Goal: Task Accomplishment & Management: Manage account settings

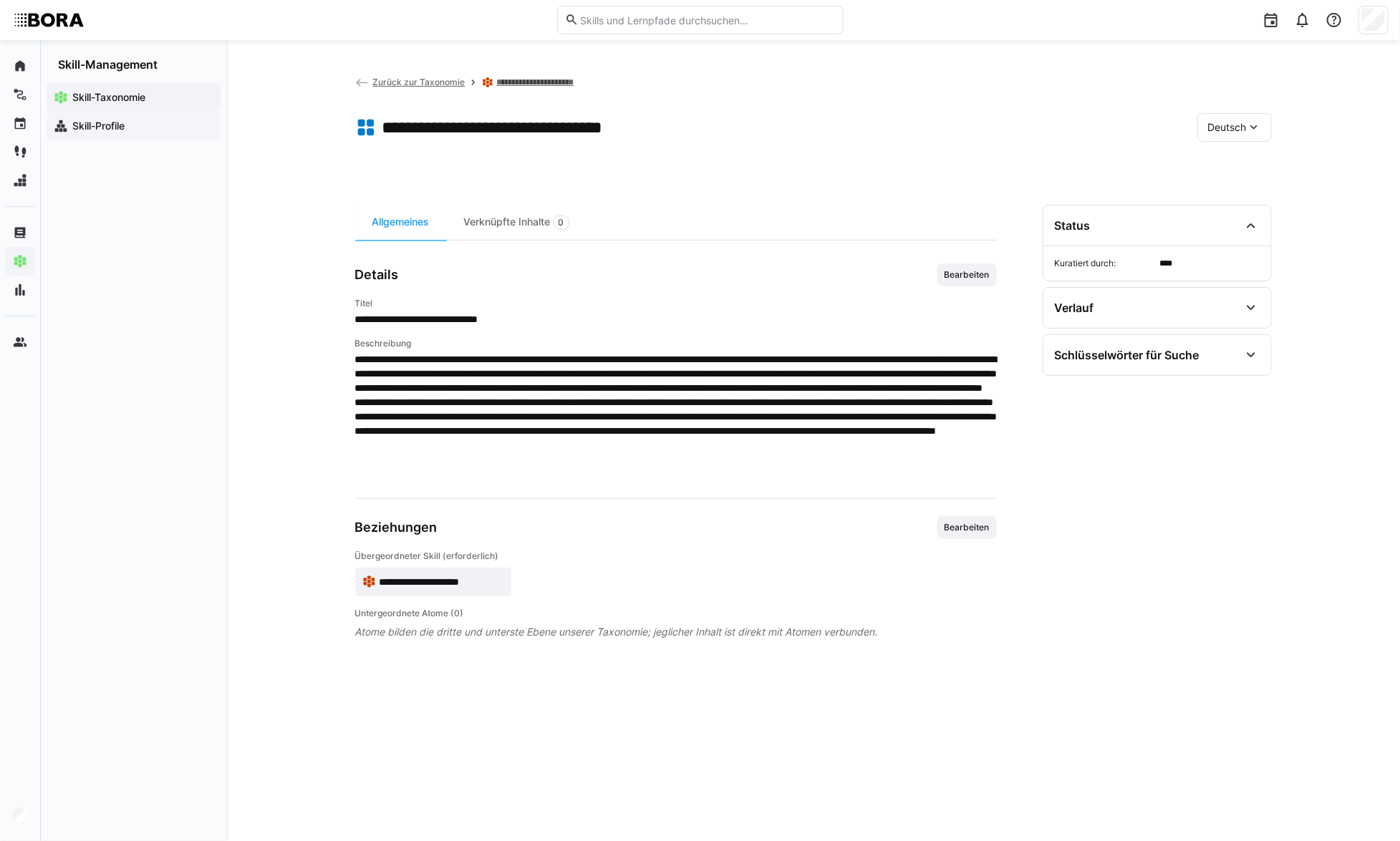
click at [185, 117] on div "Skill-Profile" at bounding box center [134, 126] width 174 height 29
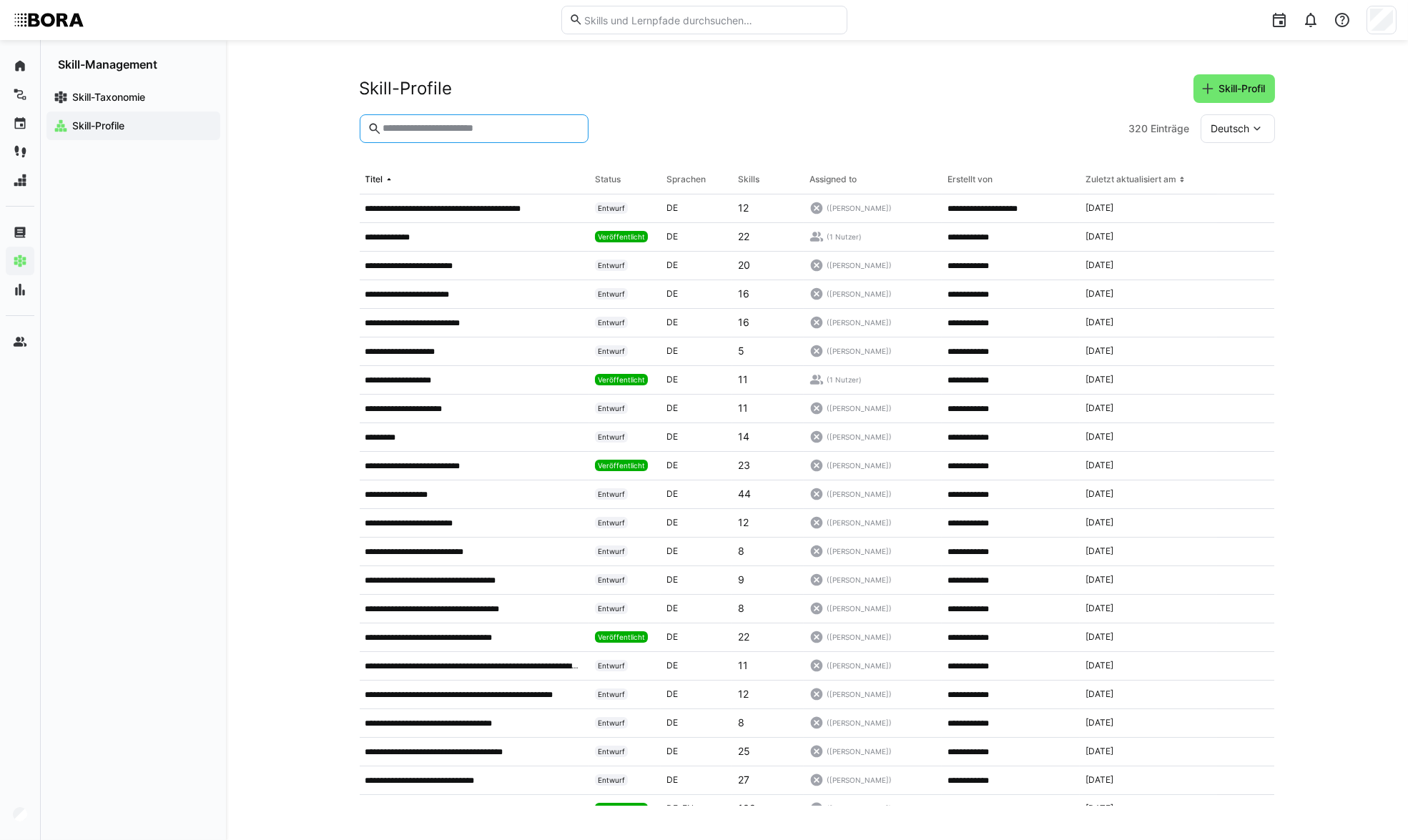
click at [470, 129] on input "text" at bounding box center [480, 129] width 199 height 13
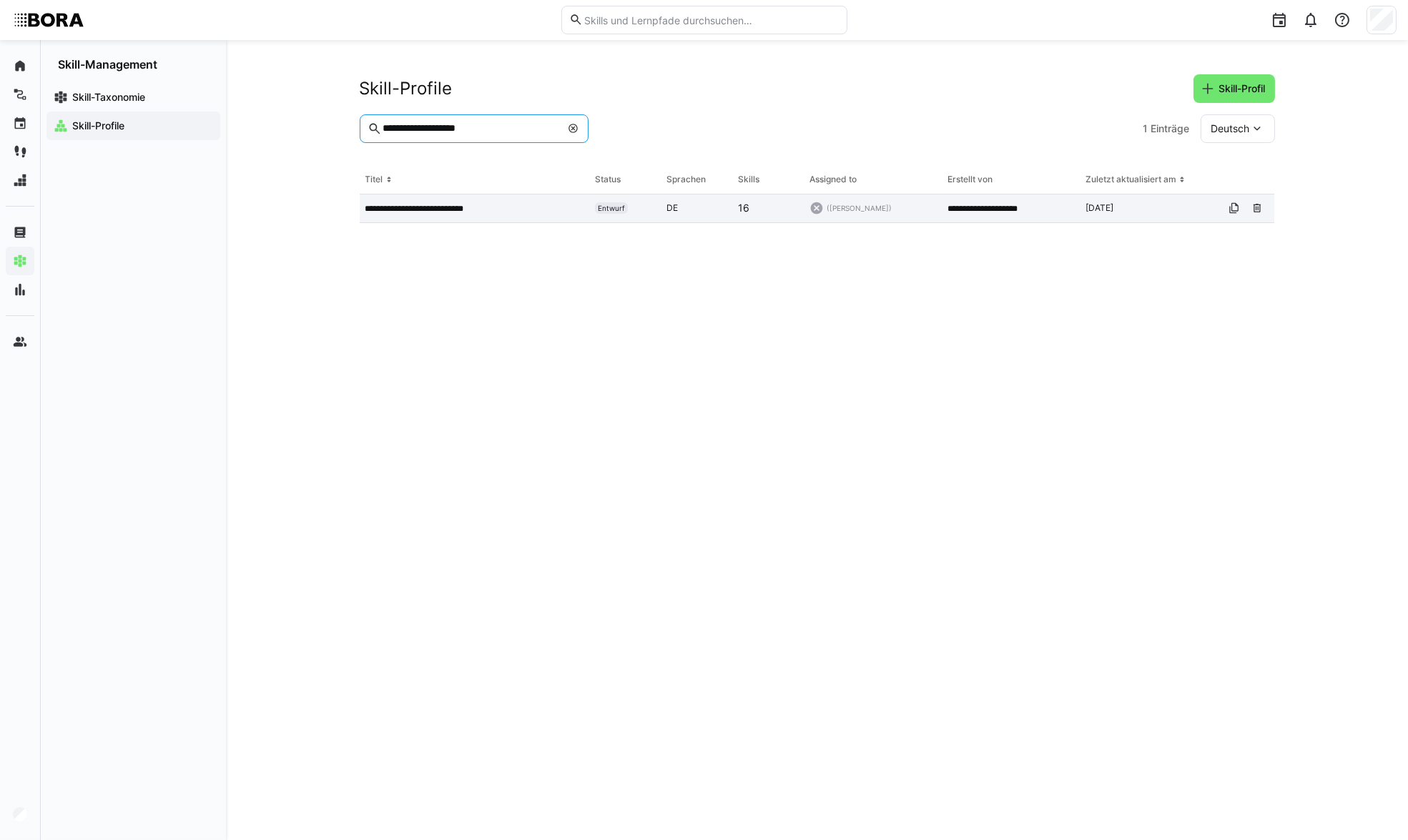
type input "**********"
click at [499, 210] on app-table-first-column "**********" at bounding box center [475, 208] width 219 height 12
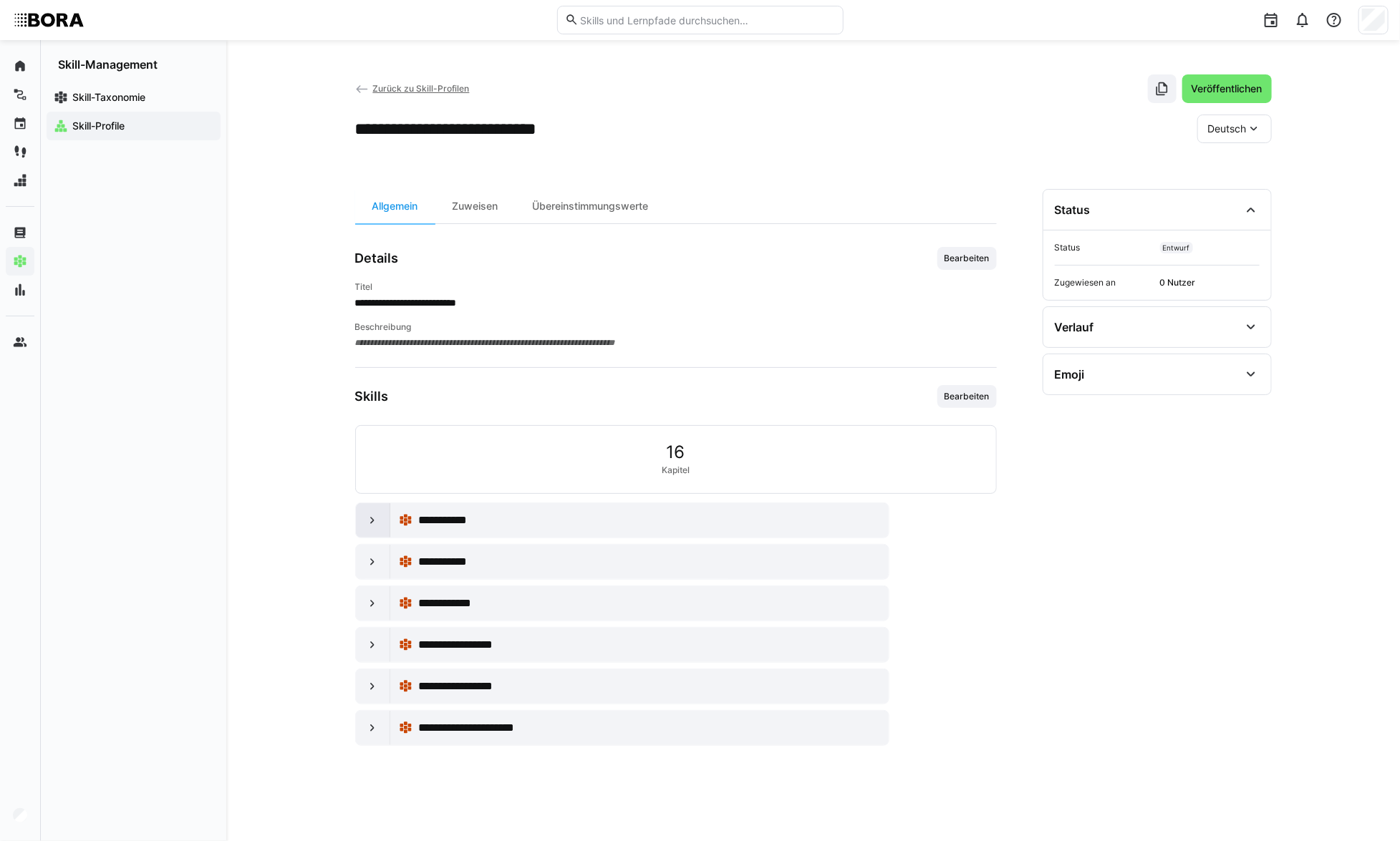
click at [363, 527] on div at bounding box center [373, 520] width 34 height 34
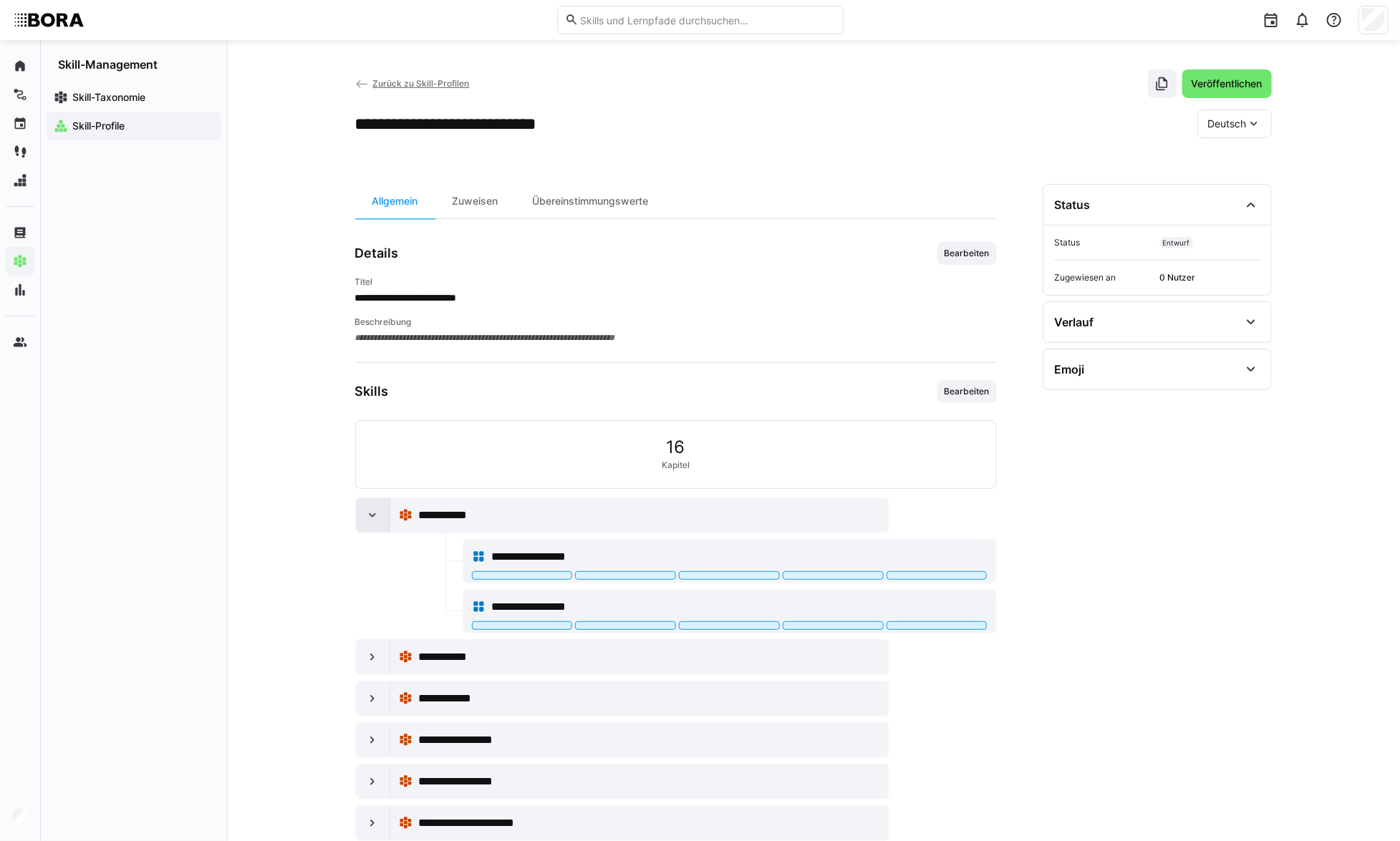
scroll to position [37, 0]
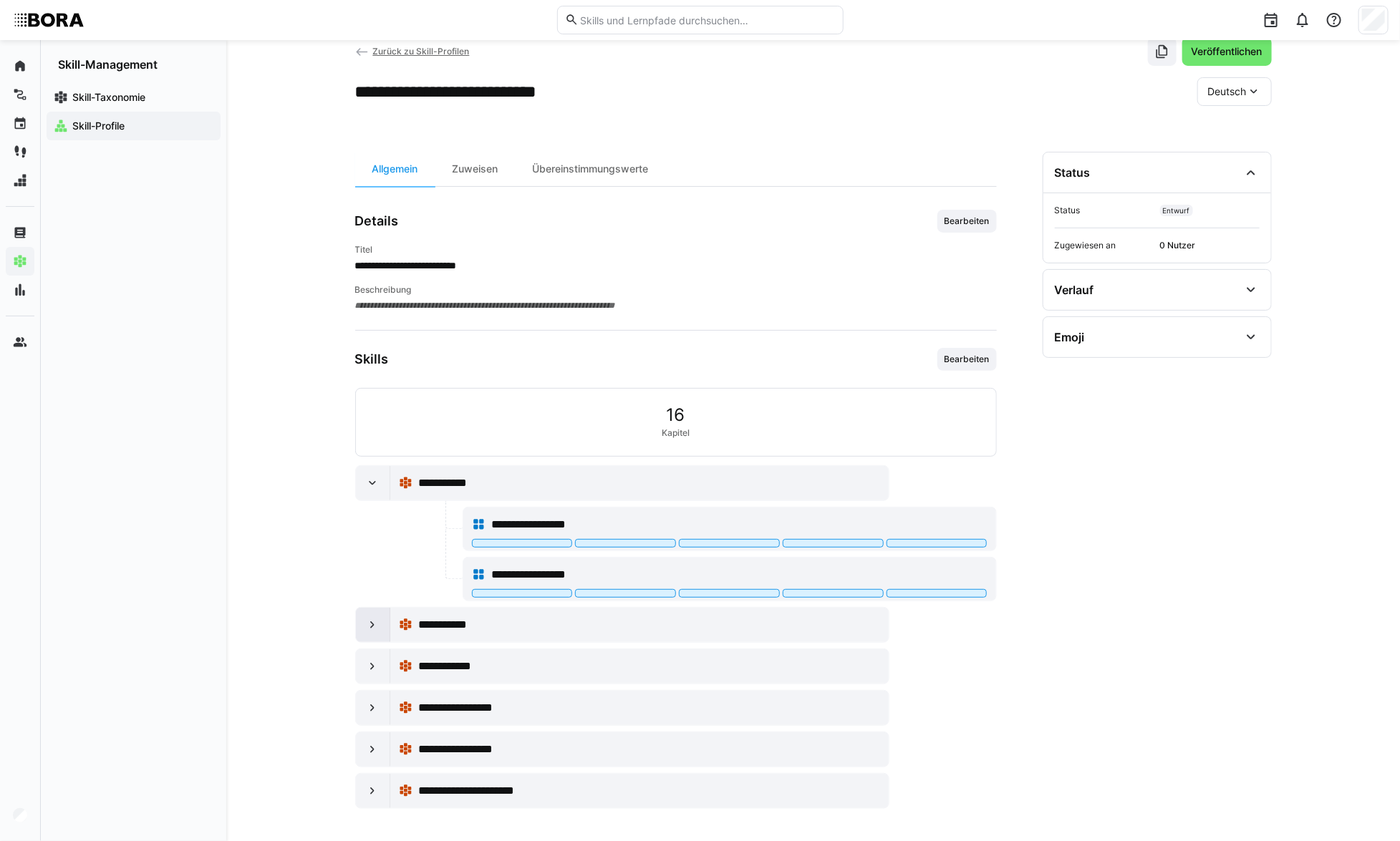
click at [376, 622] on eds-icon at bounding box center [372, 625] width 14 height 14
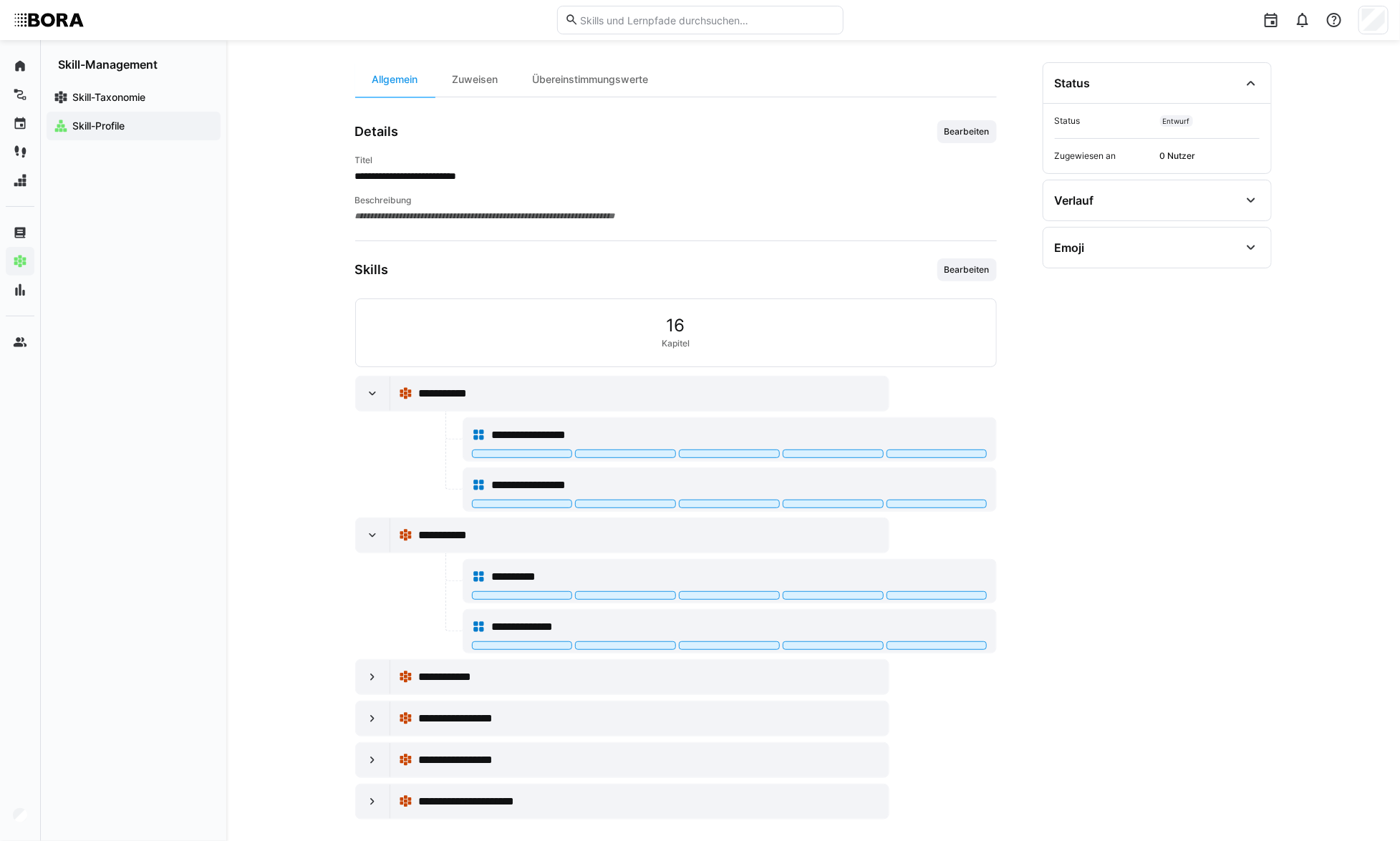
scroll to position [136, 0]
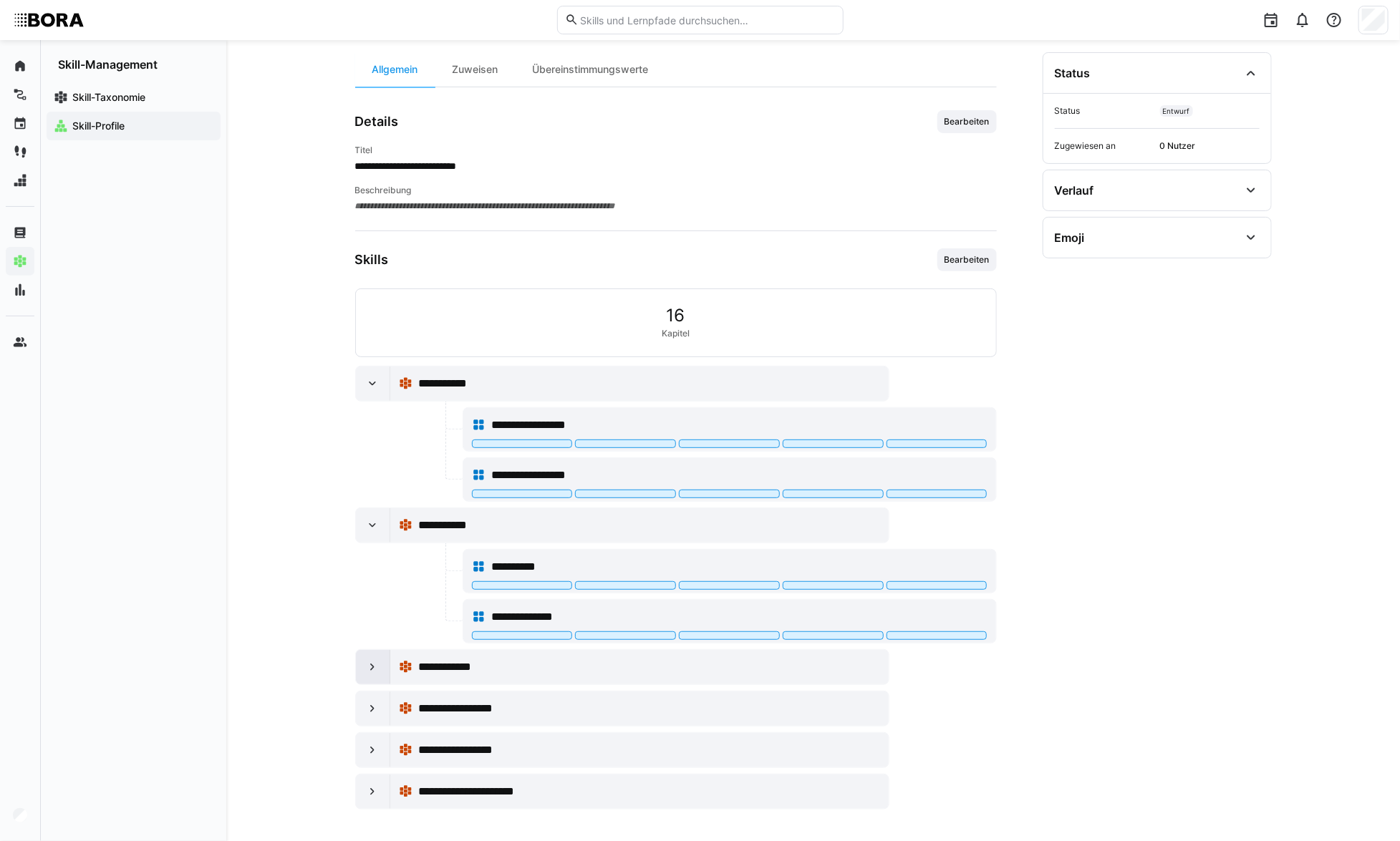
click at [370, 654] on div at bounding box center [373, 668] width 34 height 34
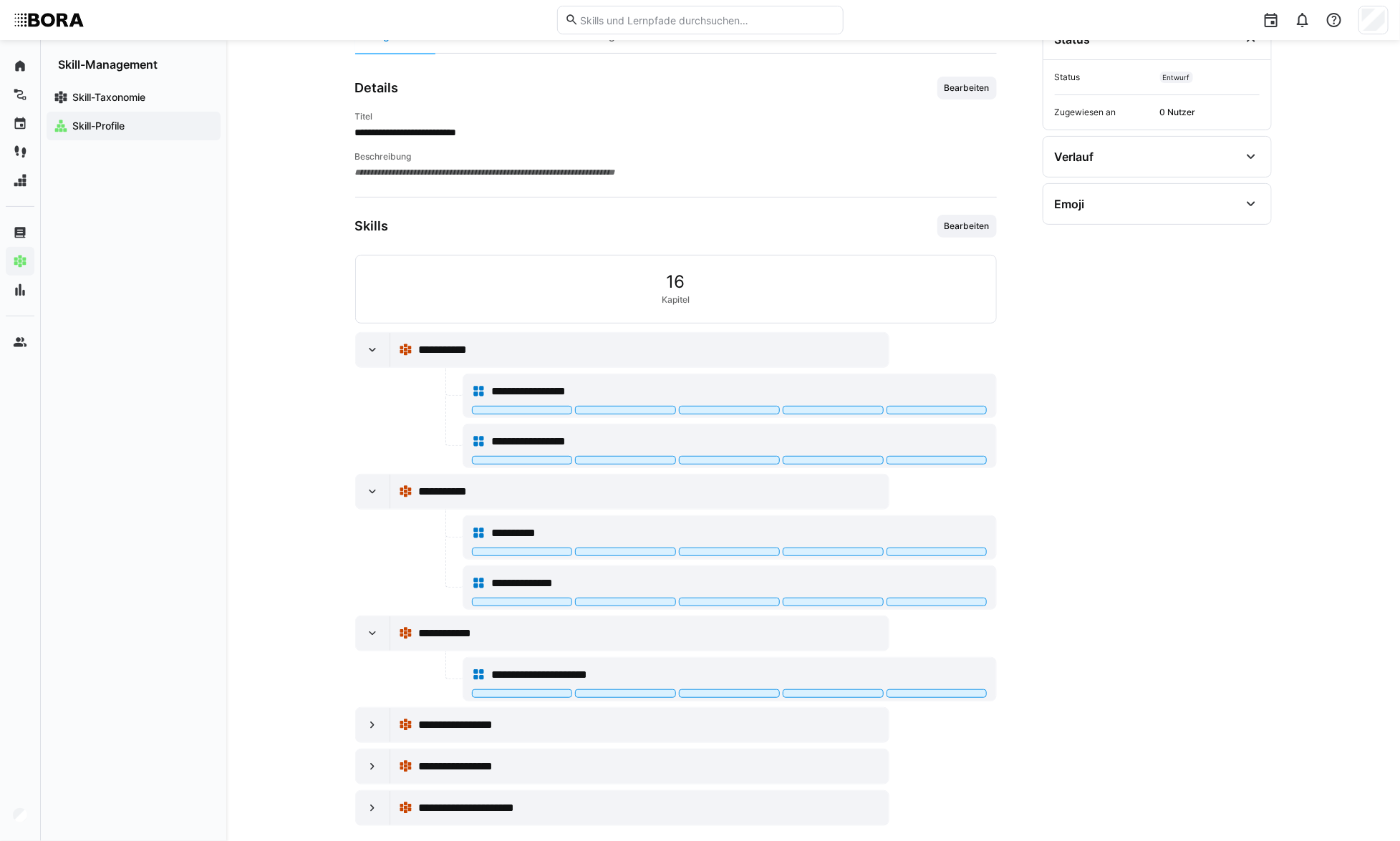
scroll to position [187, 0]
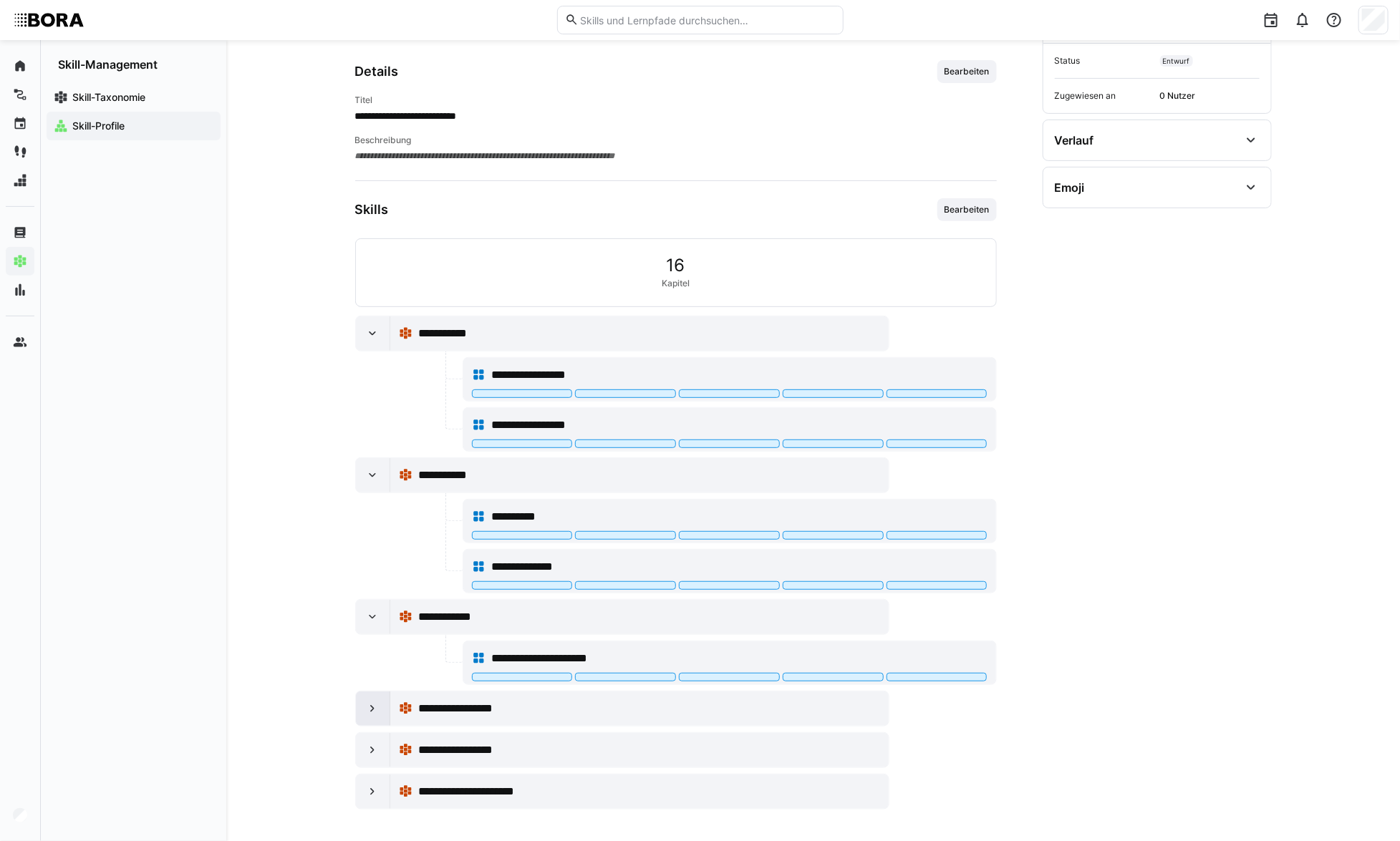
click at [374, 695] on div at bounding box center [373, 709] width 34 height 34
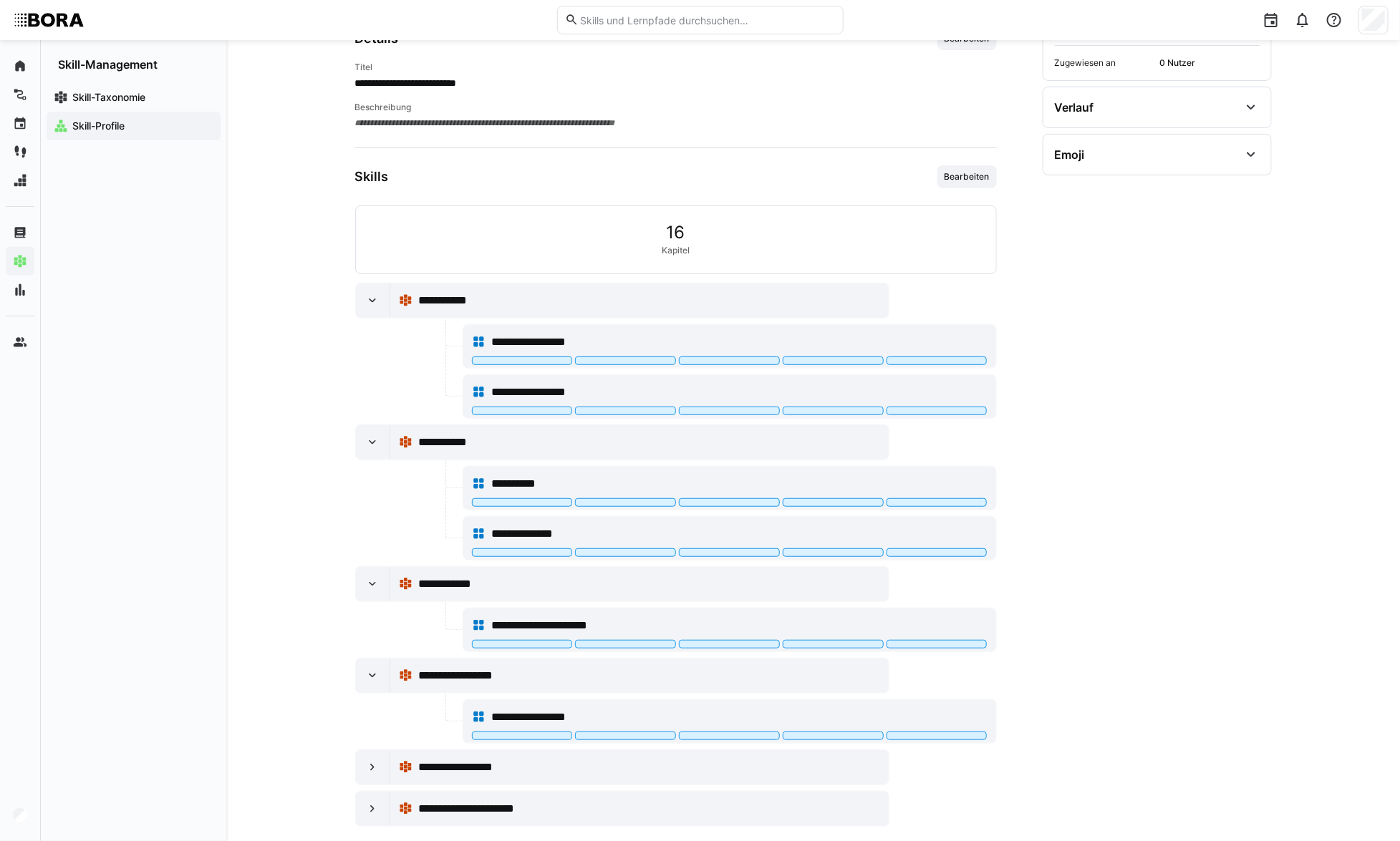
scroll to position [237, 0]
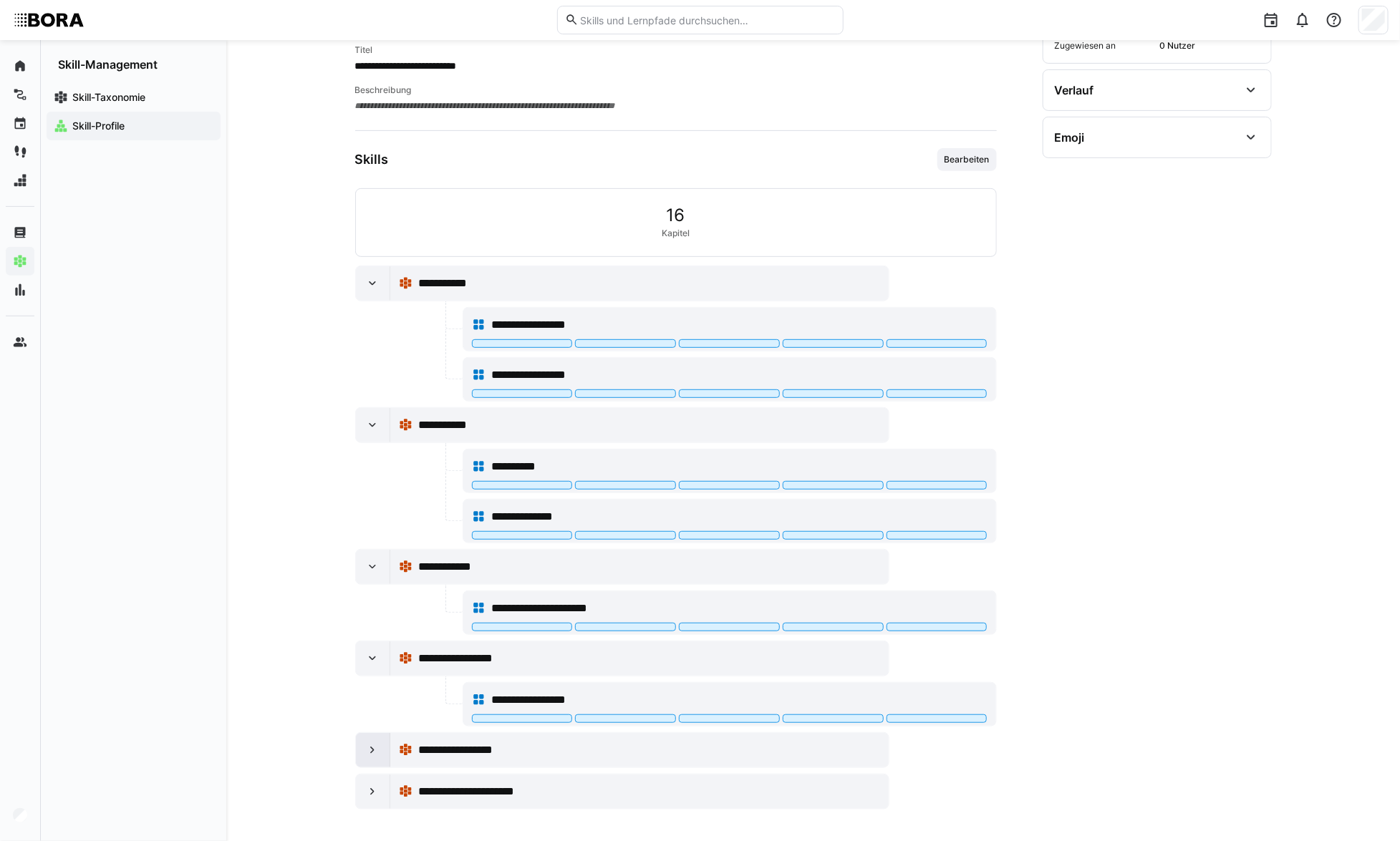
click at [379, 743] on eds-icon at bounding box center [372, 751] width 14 height 14
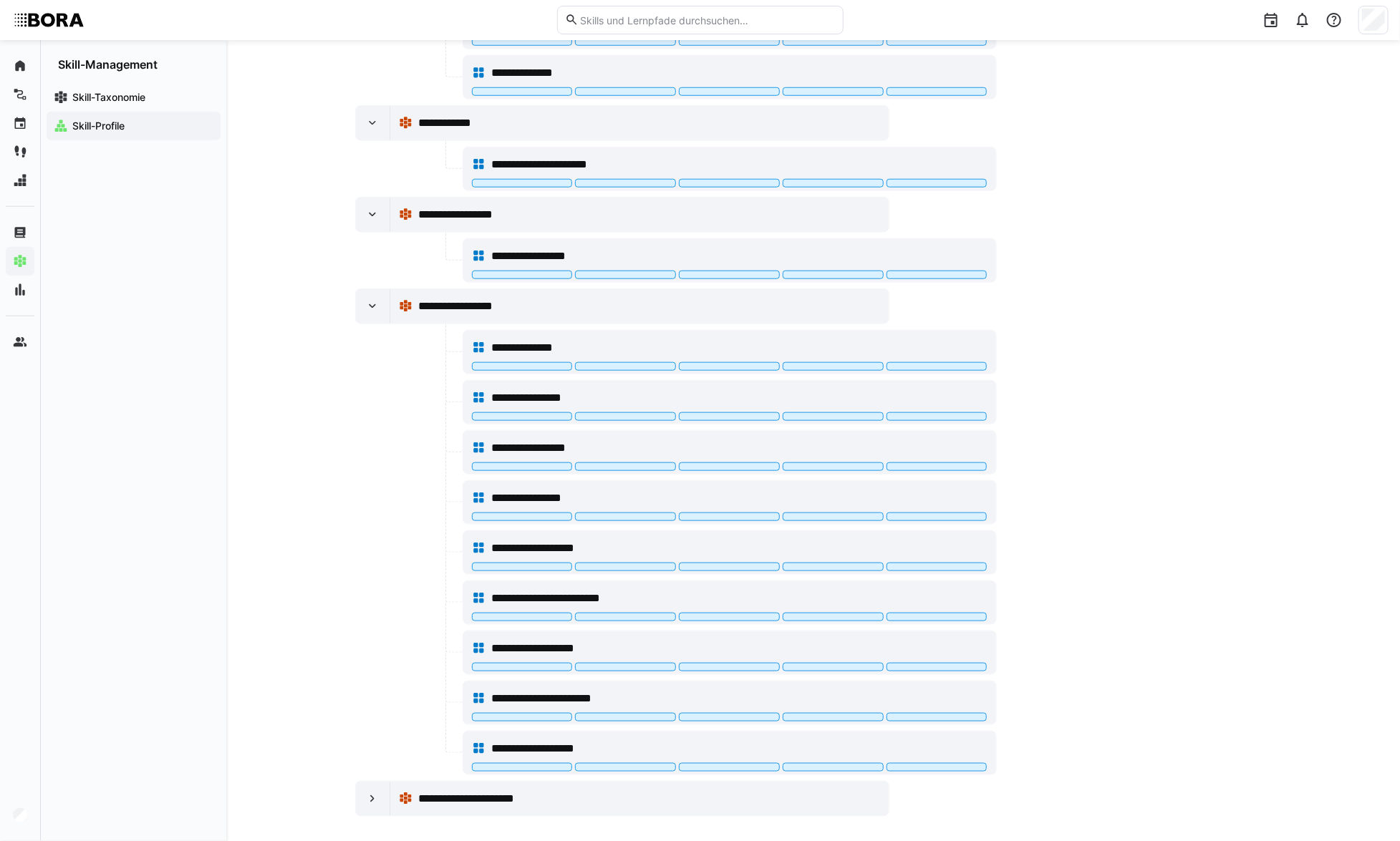
scroll to position [687, 0]
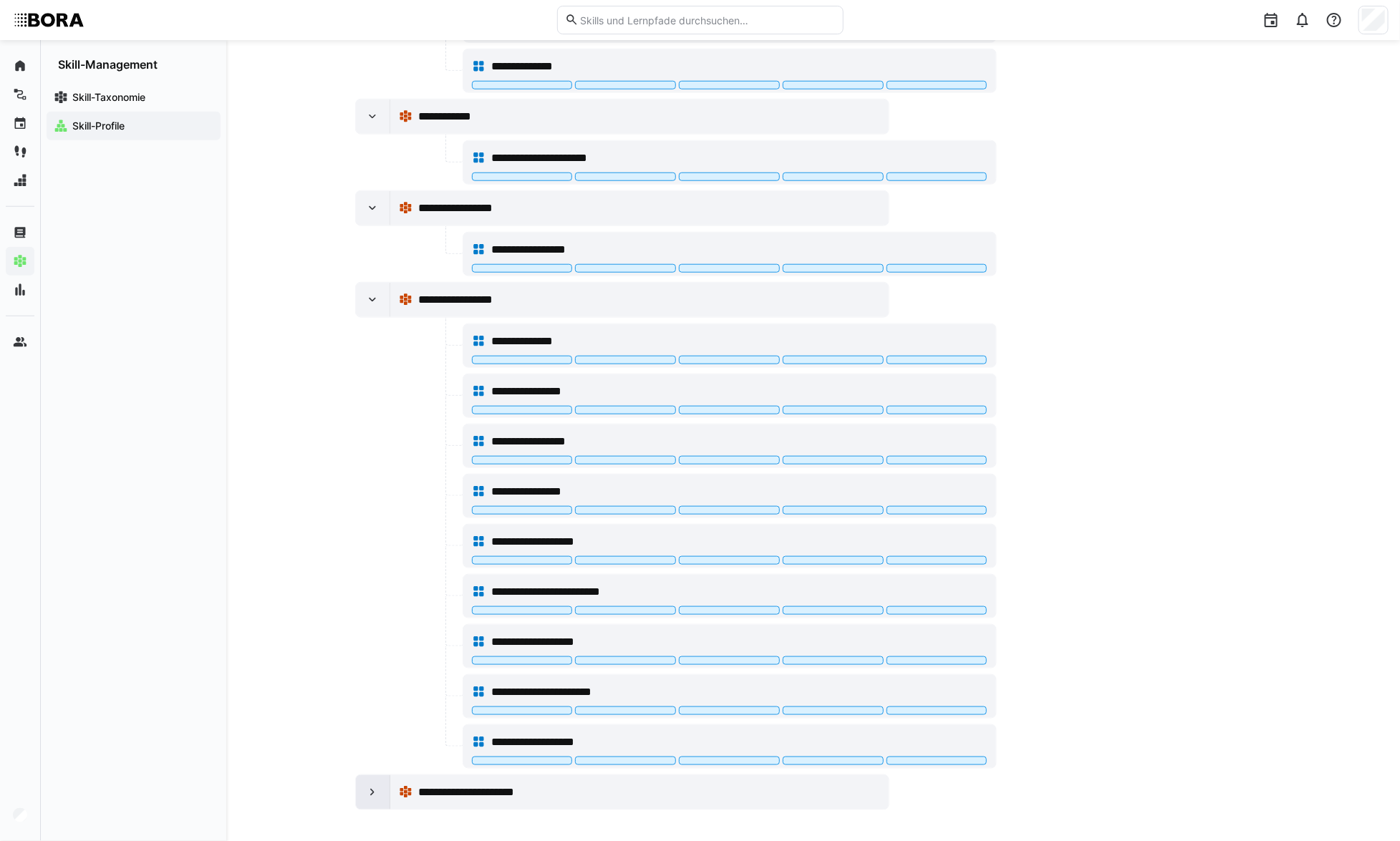
click at [368, 785] on eds-icon at bounding box center [372, 792] width 14 height 14
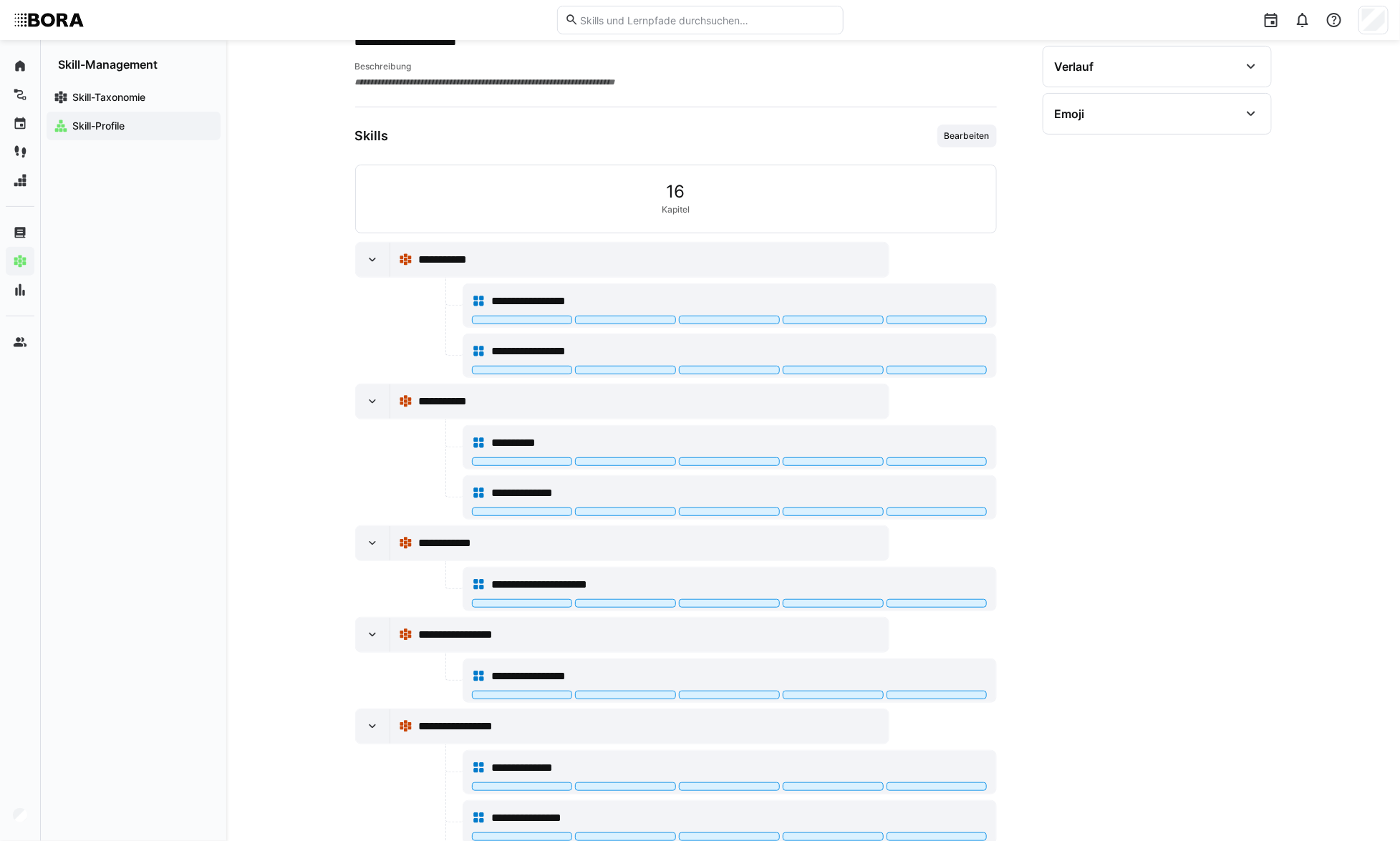
scroll to position [151, 0]
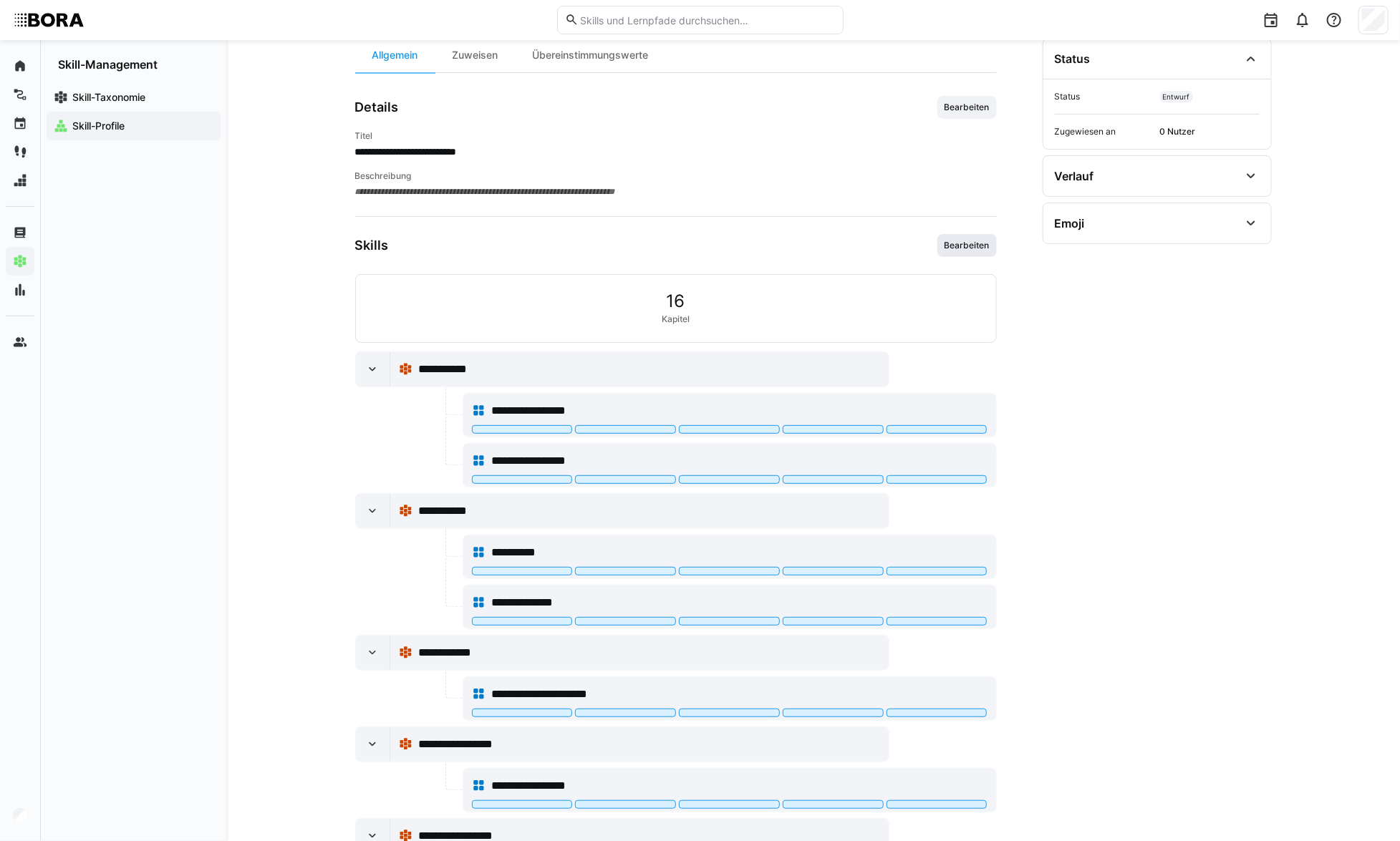
click at [986, 239] on span "Bearbeiten" at bounding box center [967, 245] width 48 height 12
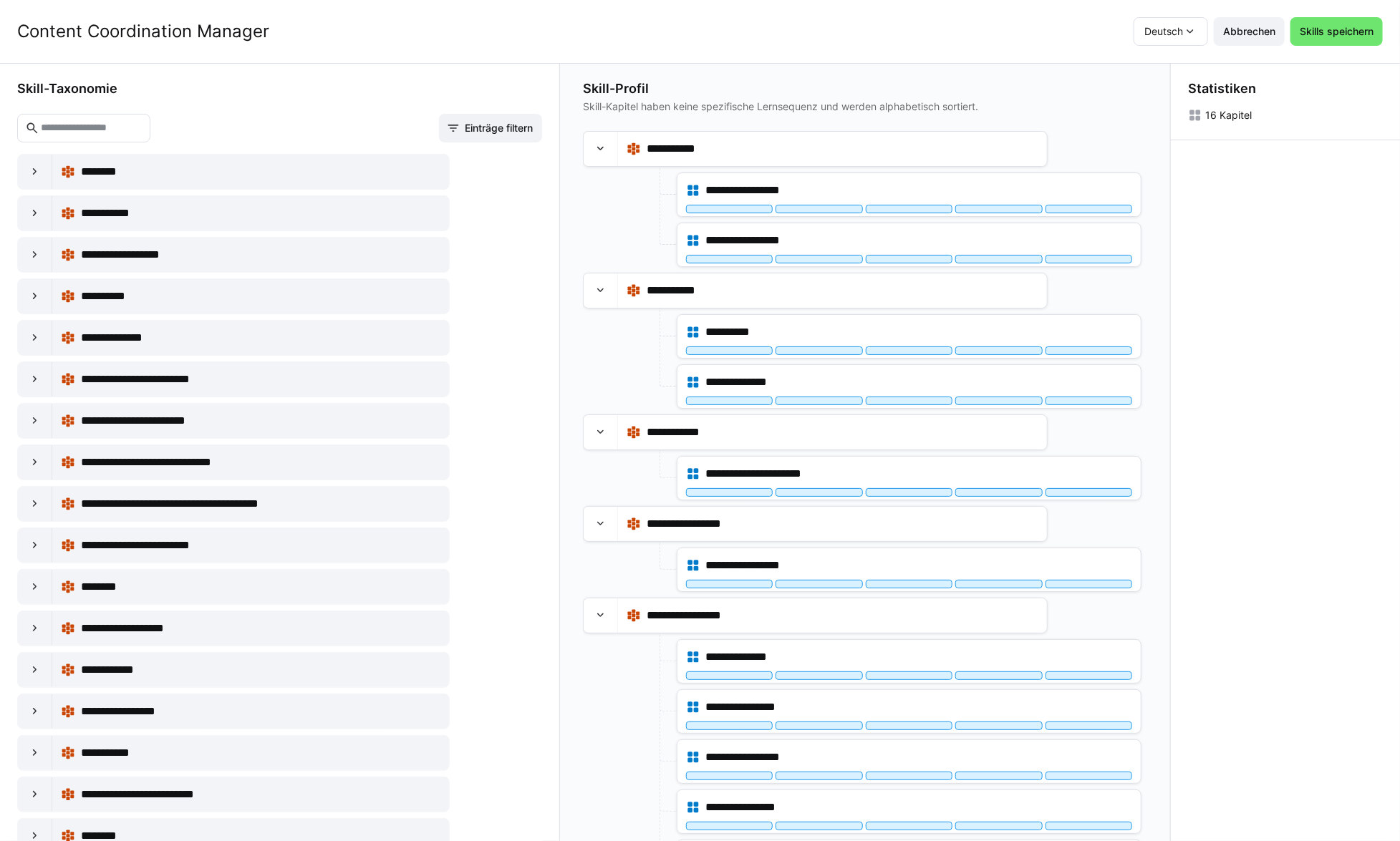
click at [143, 130] on input "text" at bounding box center [91, 128] width 103 height 13
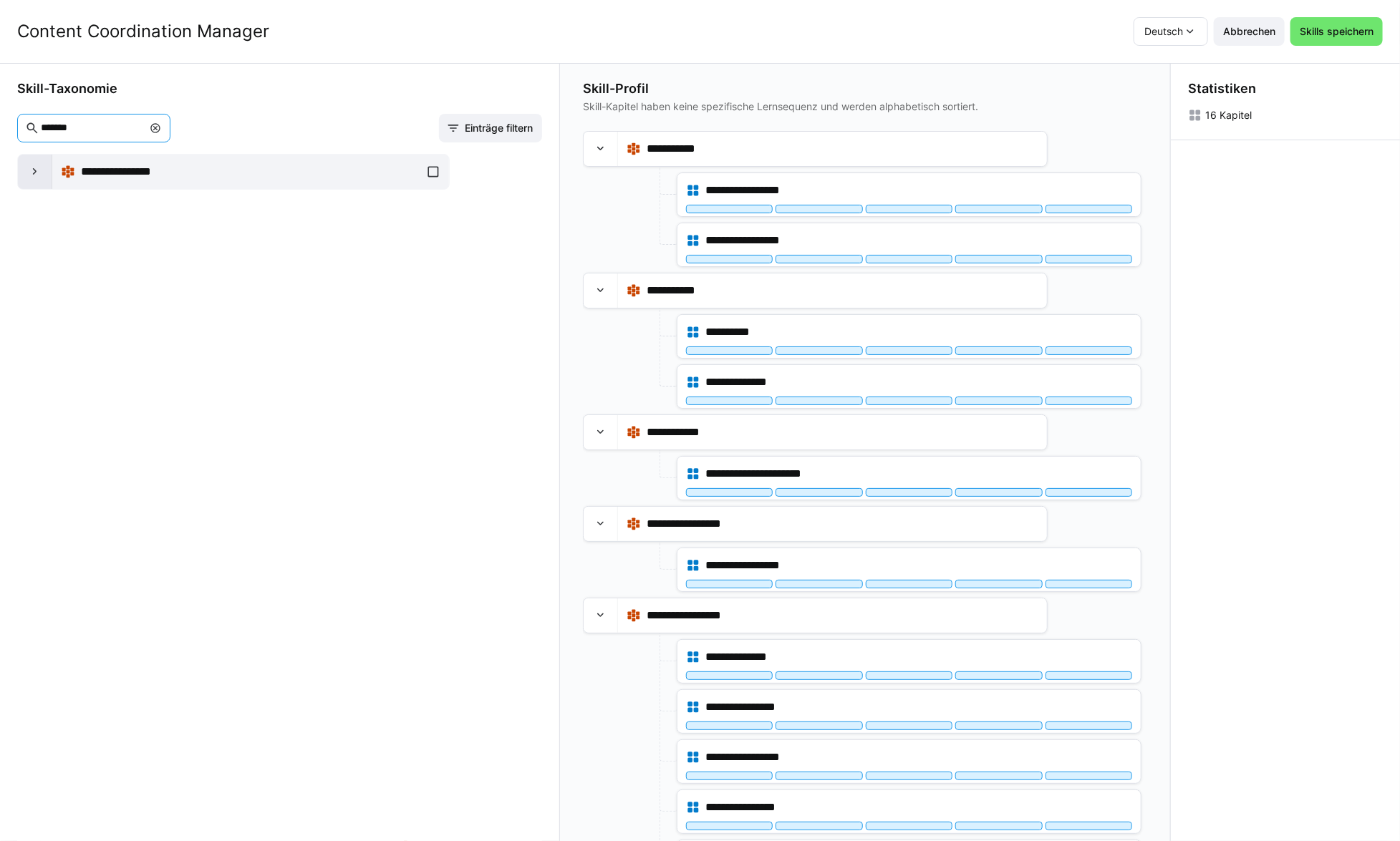
type input "*******"
click at [29, 173] on eds-icon at bounding box center [35, 172] width 14 height 14
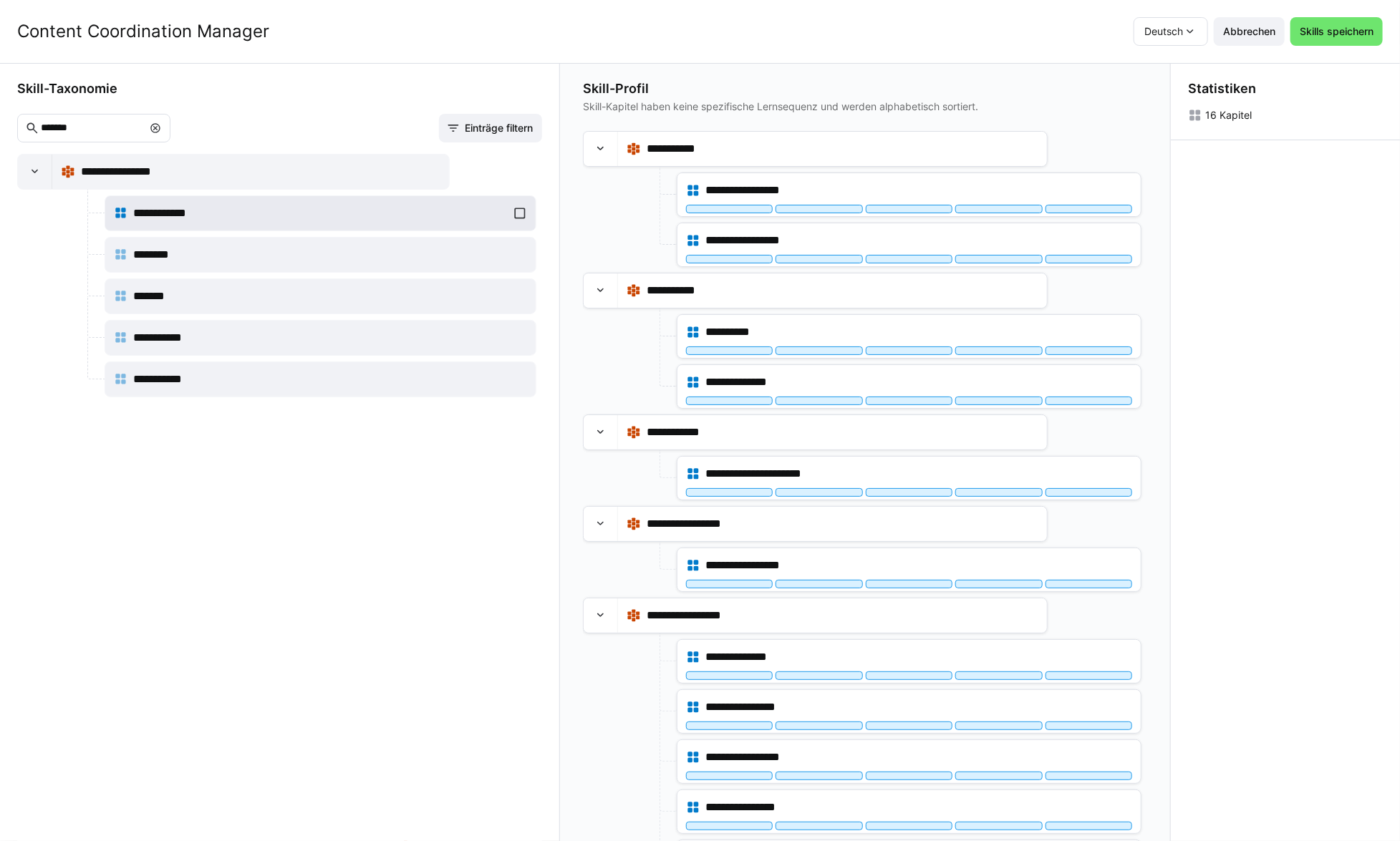
click at [507, 210] on div "**********" at bounding box center [321, 213] width 414 height 29
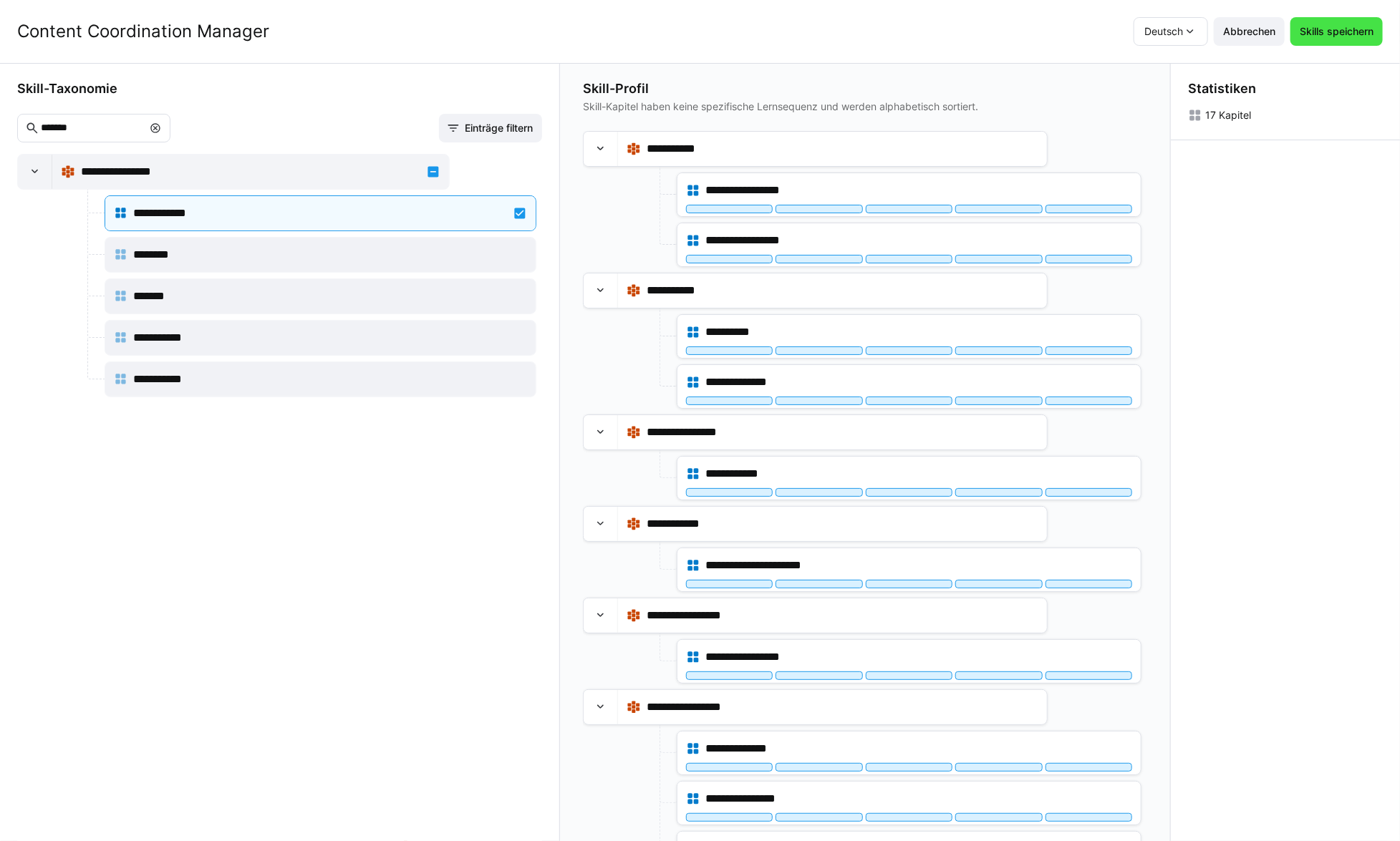
click at [1310, 33] on span "Skills speichern" at bounding box center [1337, 32] width 78 height 14
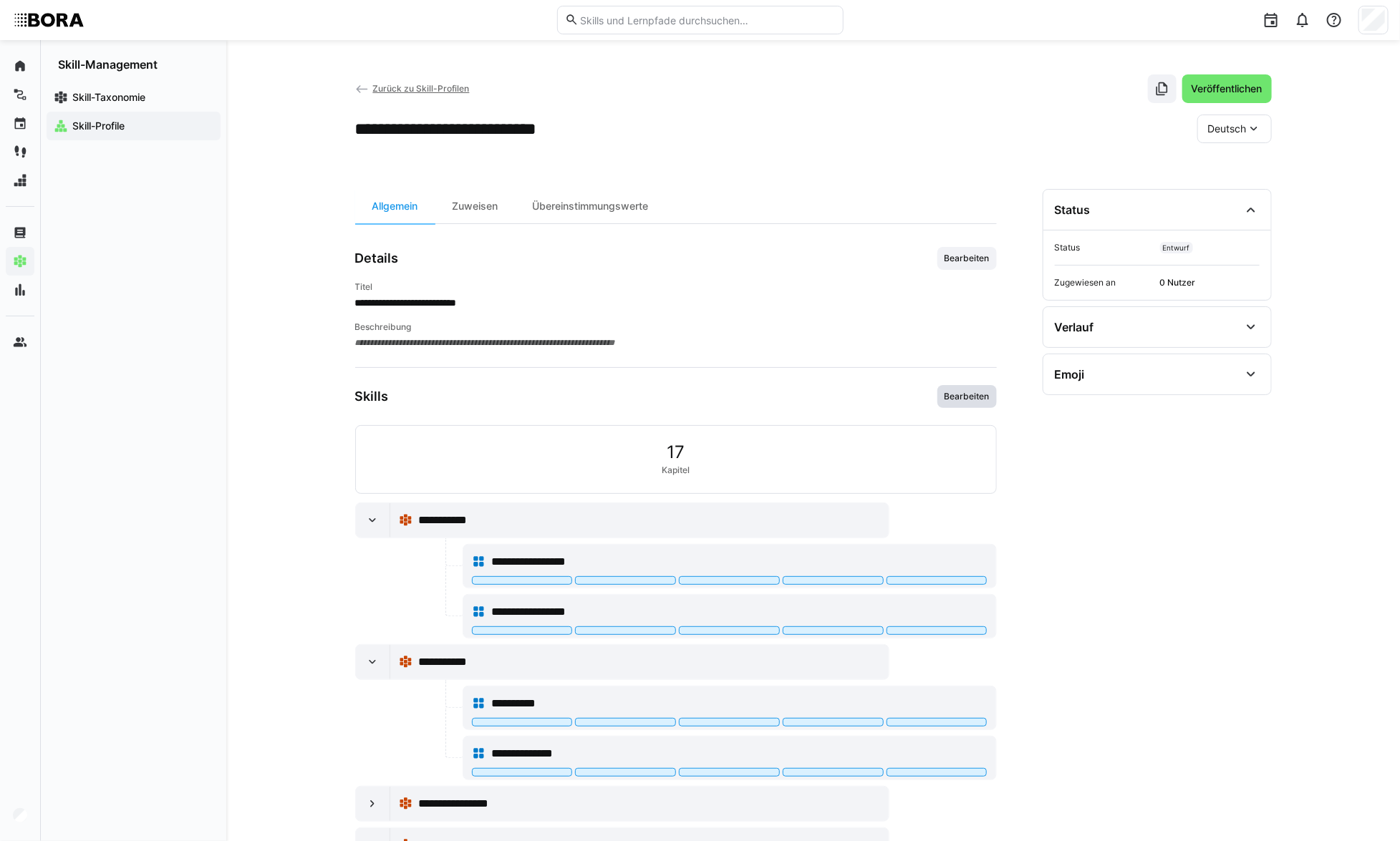
click at [974, 397] on span "Bearbeiten" at bounding box center [967, 397] width 48 height 12
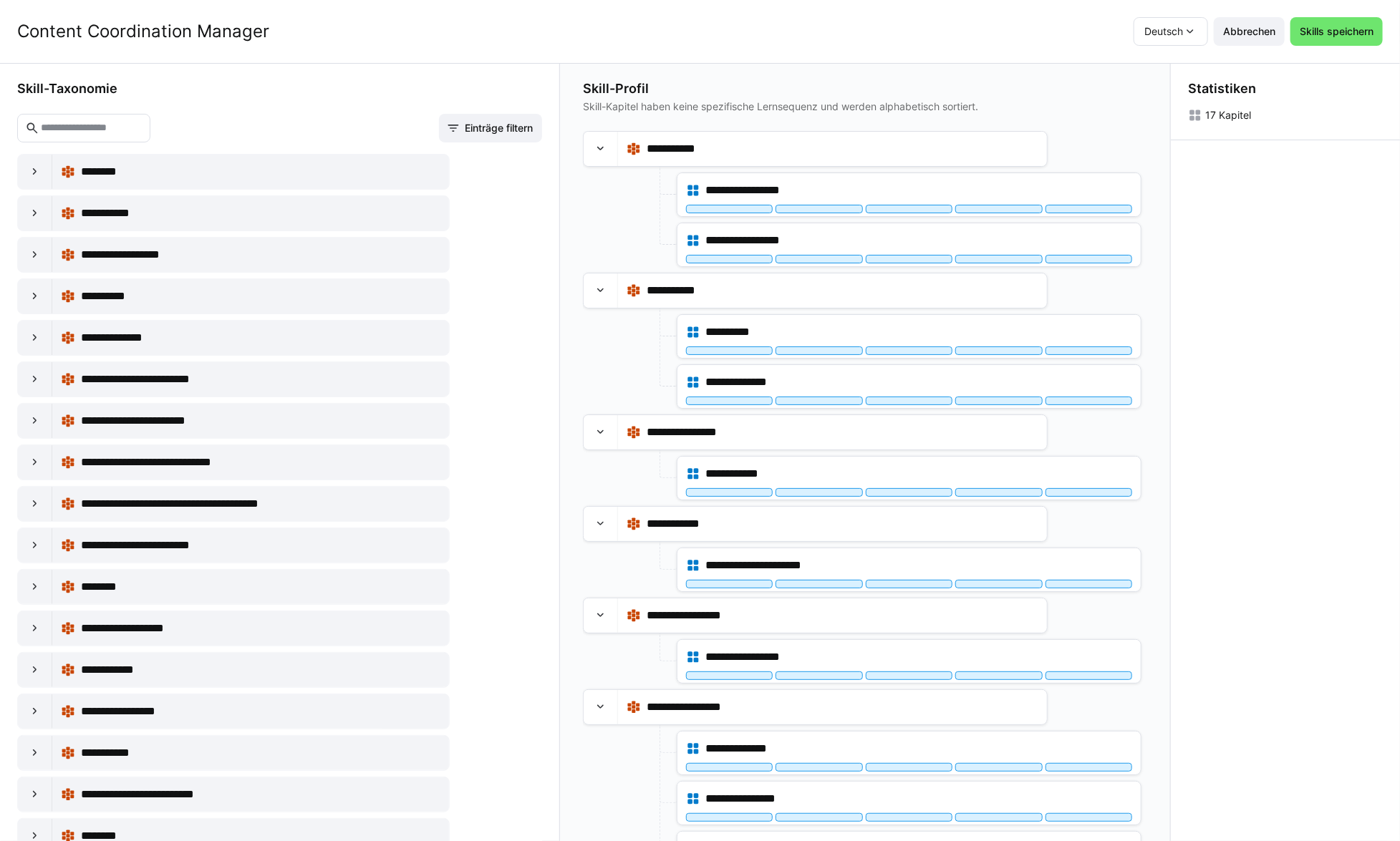
click at [1328, 628] on div "Statistiken 17 Kapitel" at bounding box center [1286, 453] width 230 height 778
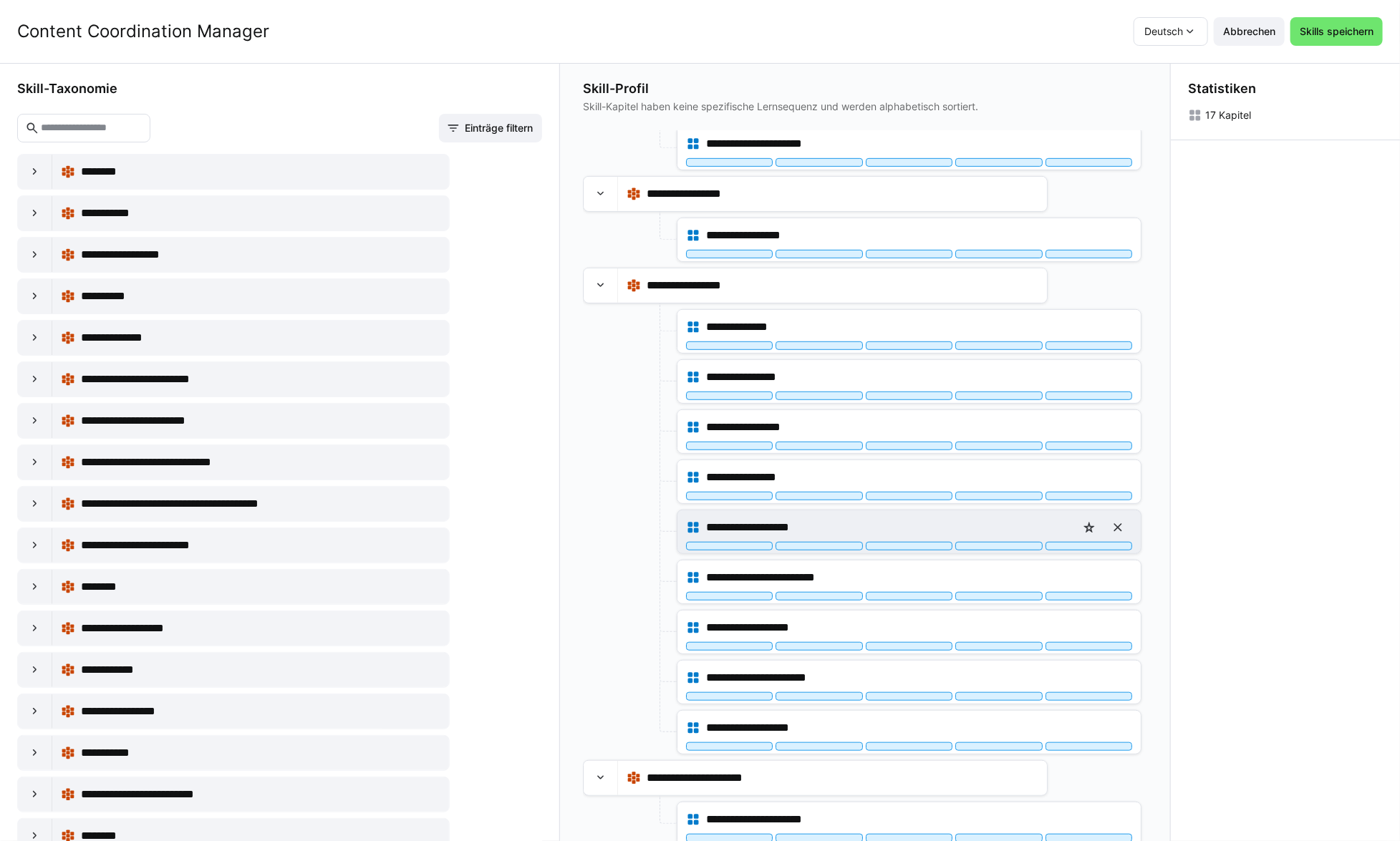
scroll to position [423, 0]
click at [1302, 425] on div "Statistiken 17 Kapitel" at bounding box center [1286, 453] width 230 height 778
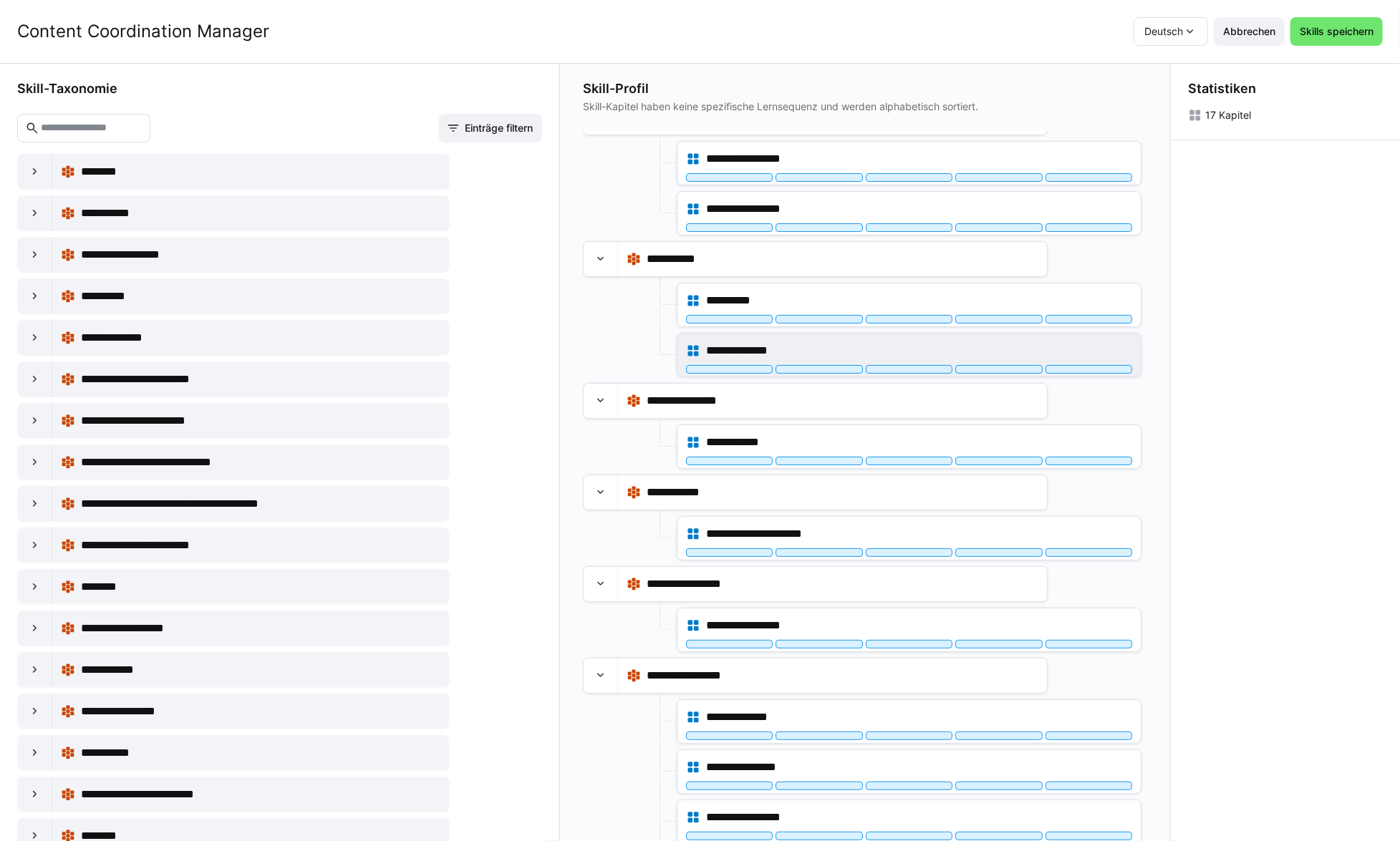
scroll to position [0, 0]
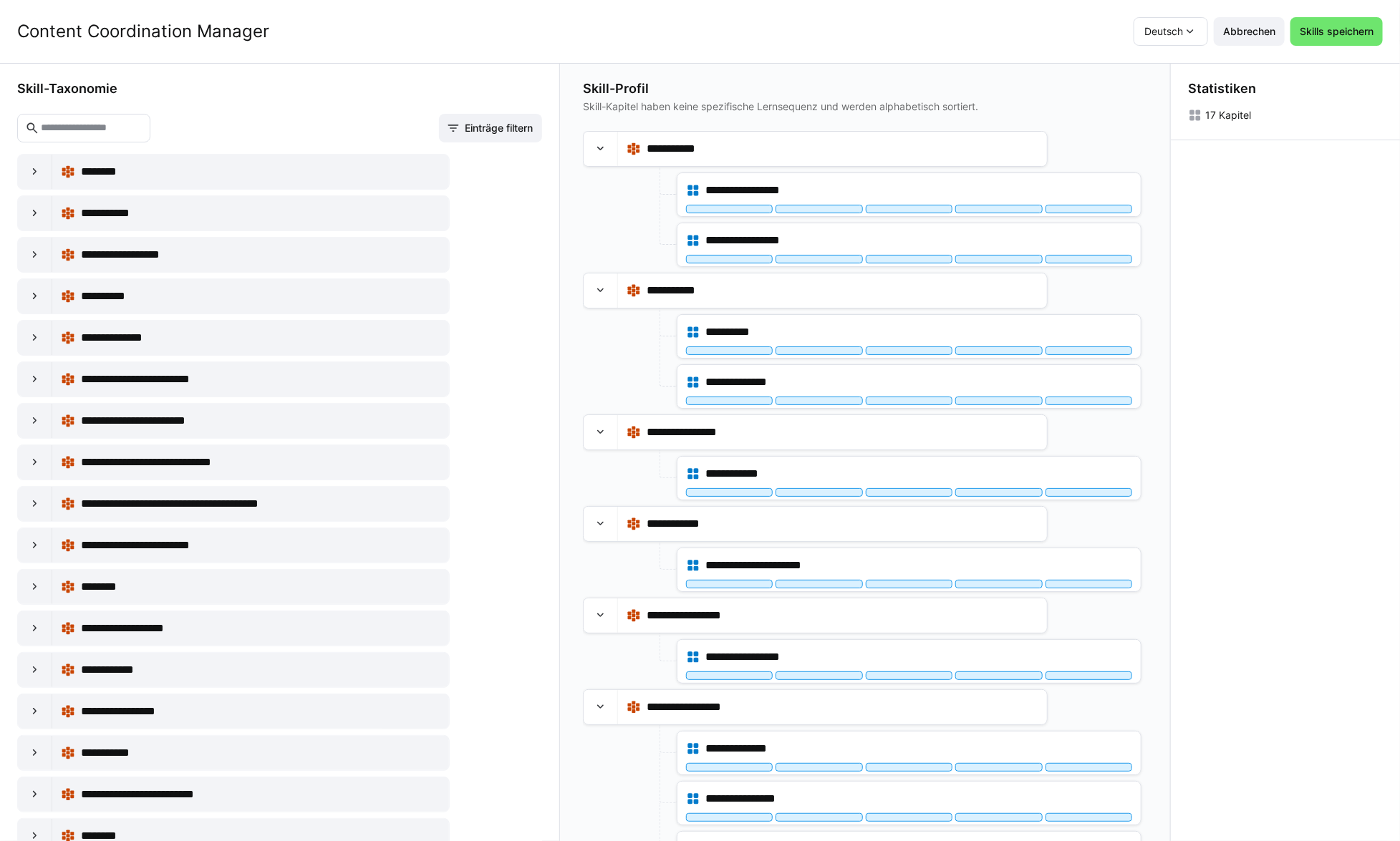
click at [1327, 325] on div "Statistiken 17 Kapitel" at bounding box center [1286, 453] width 230 height 778
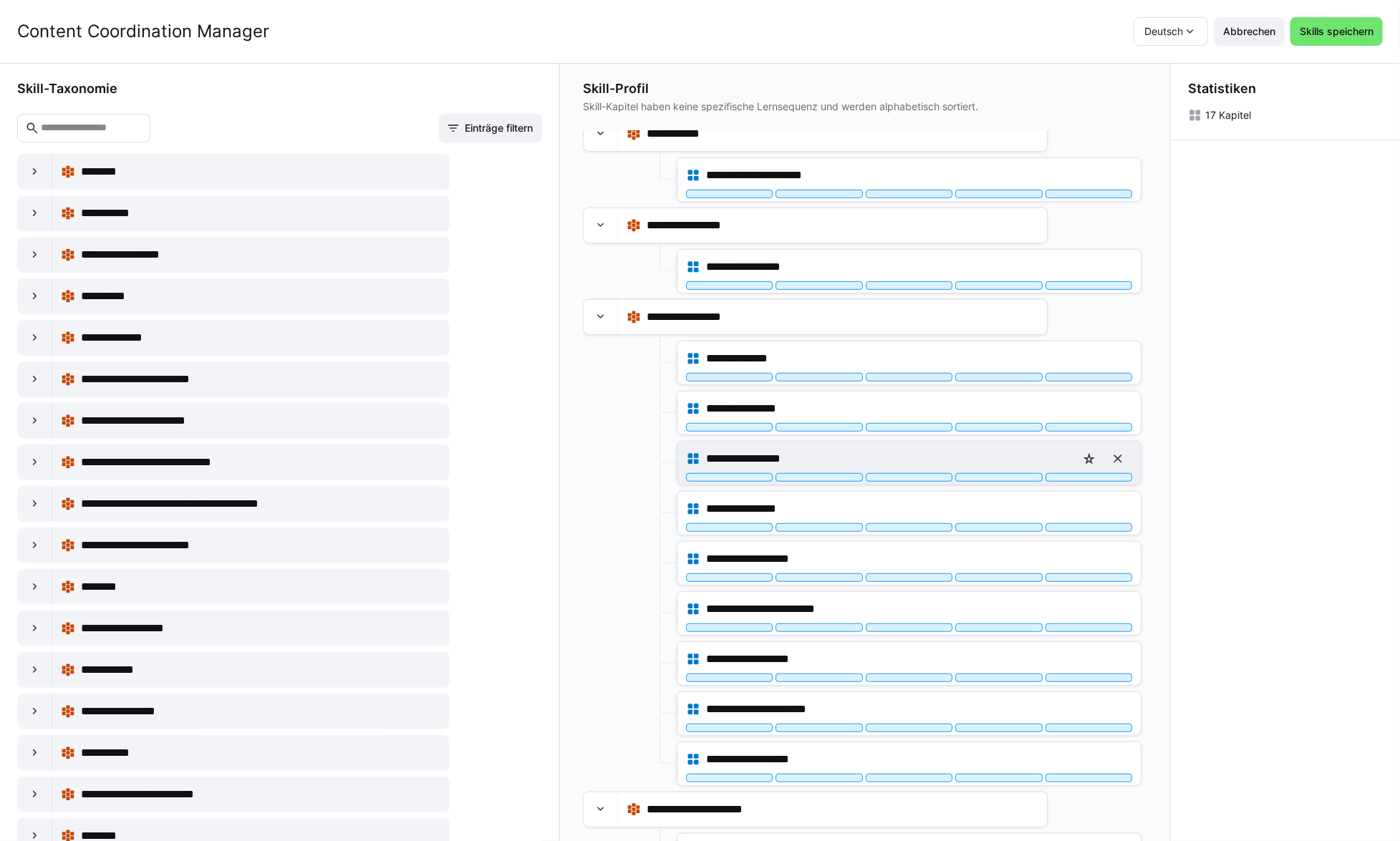
scroll to position [423, 0]
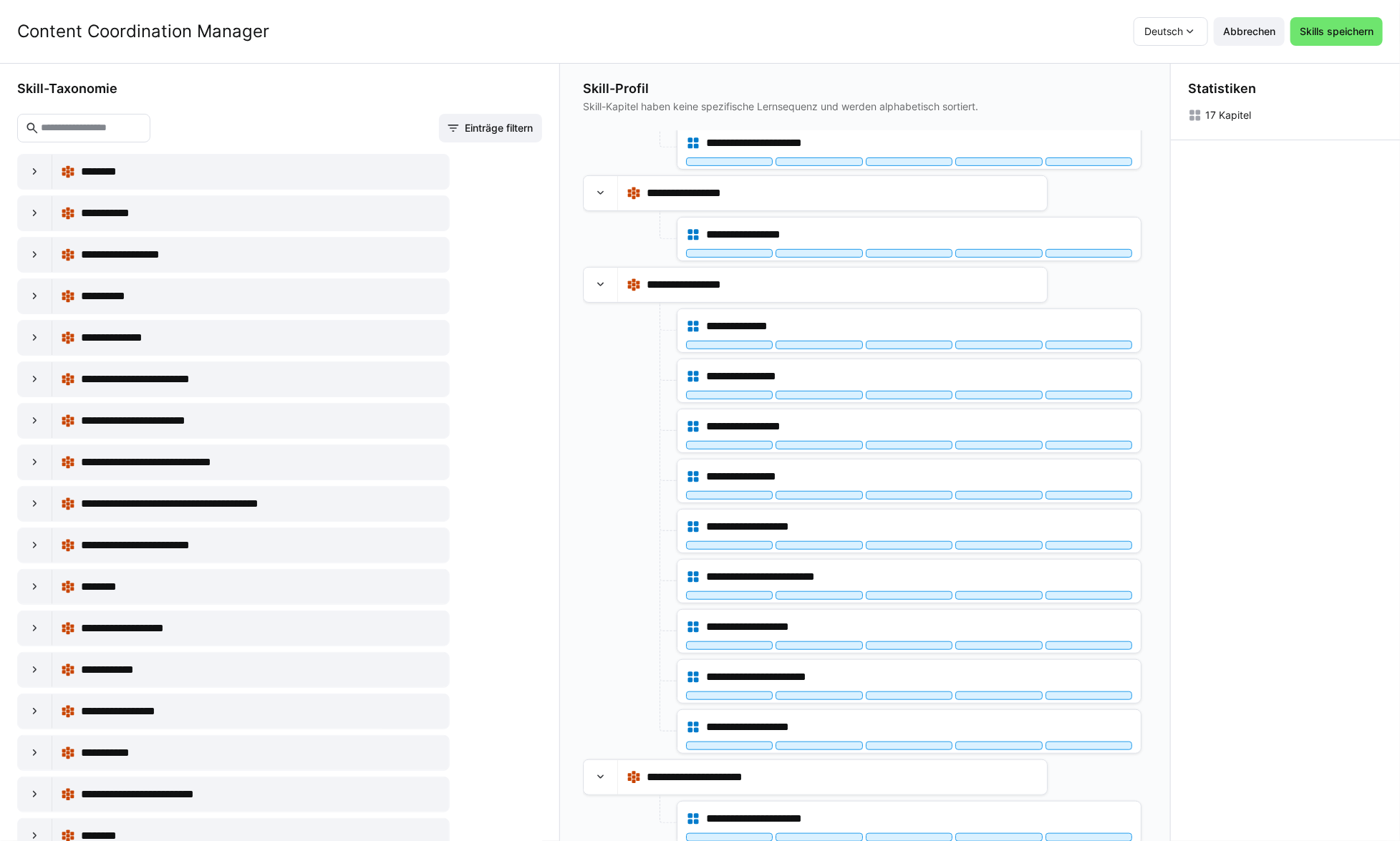
click at [1311, 158] on div "Statistiken 17 Kapitel" at bounding box center [1286, 453] width 230 height 778
click at [1323, 38] on span "Skills speichern" at bounding box center [1337, 32] width 78 height 14
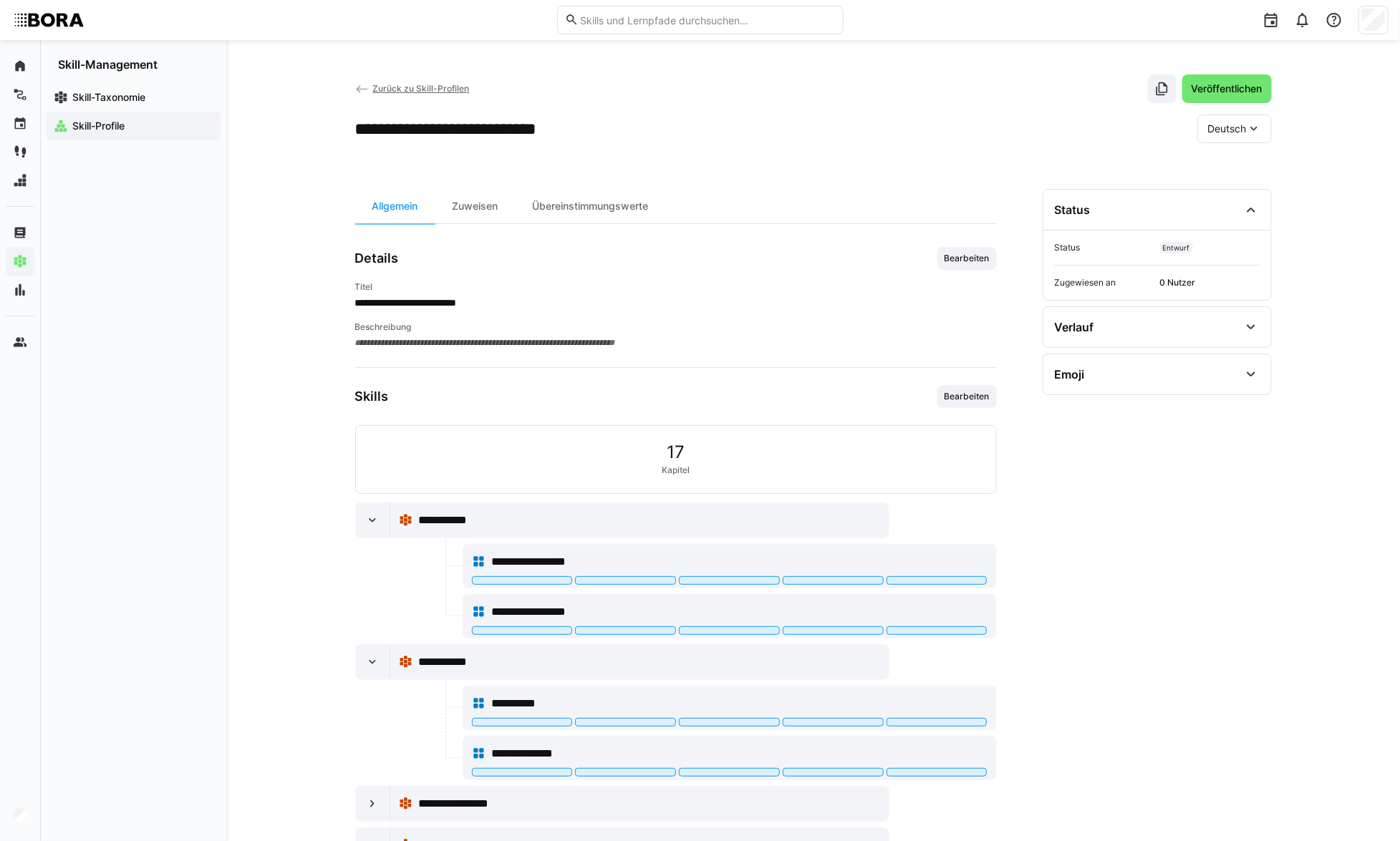
click at [416, 88] on span "Zurück zu Skill-Profilen" at bounding box center [420, 89] width 97 height 11
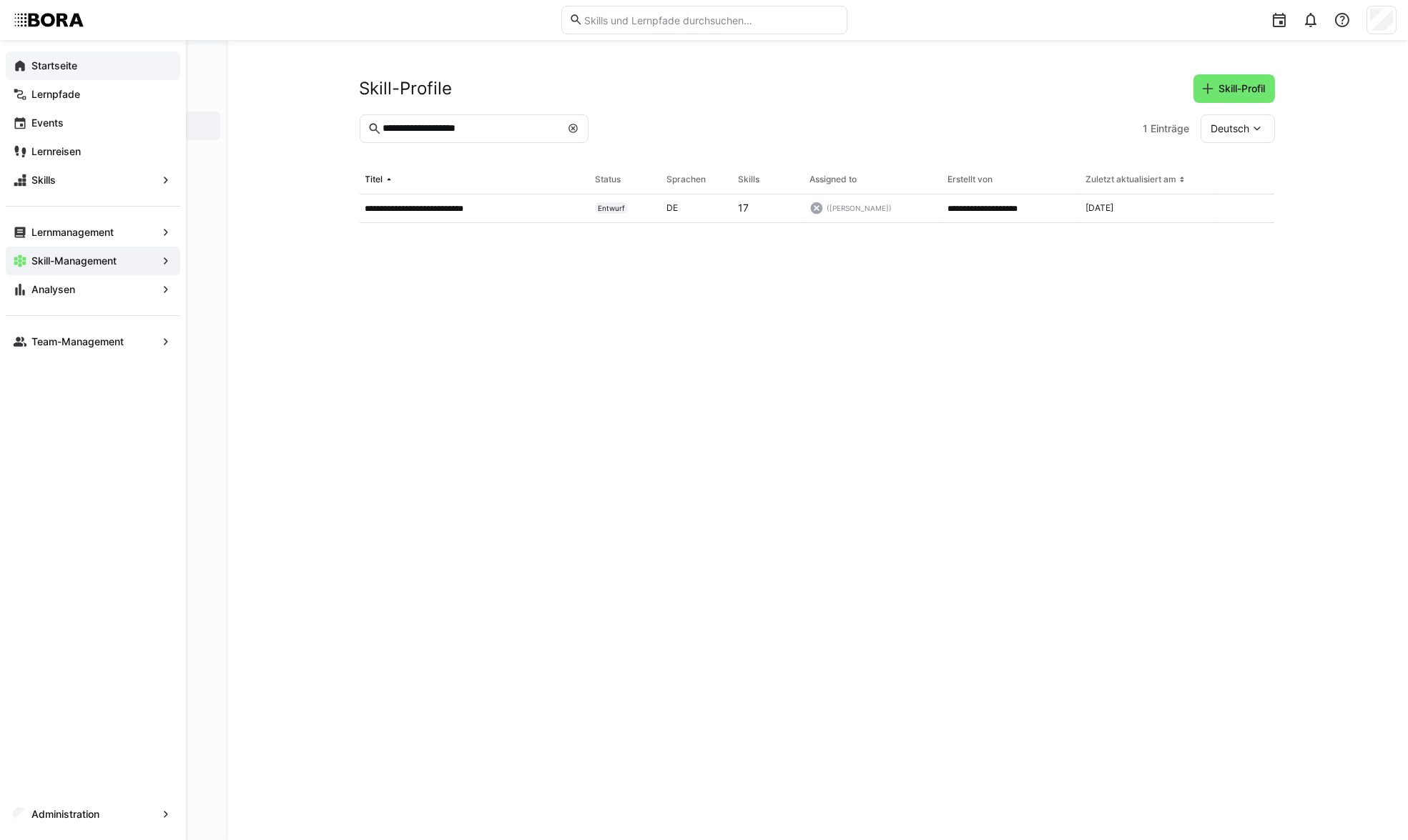
click at [0, 0] on app-navigation-label "Startseite" at bounding box center [0, 0] width 0 height 0
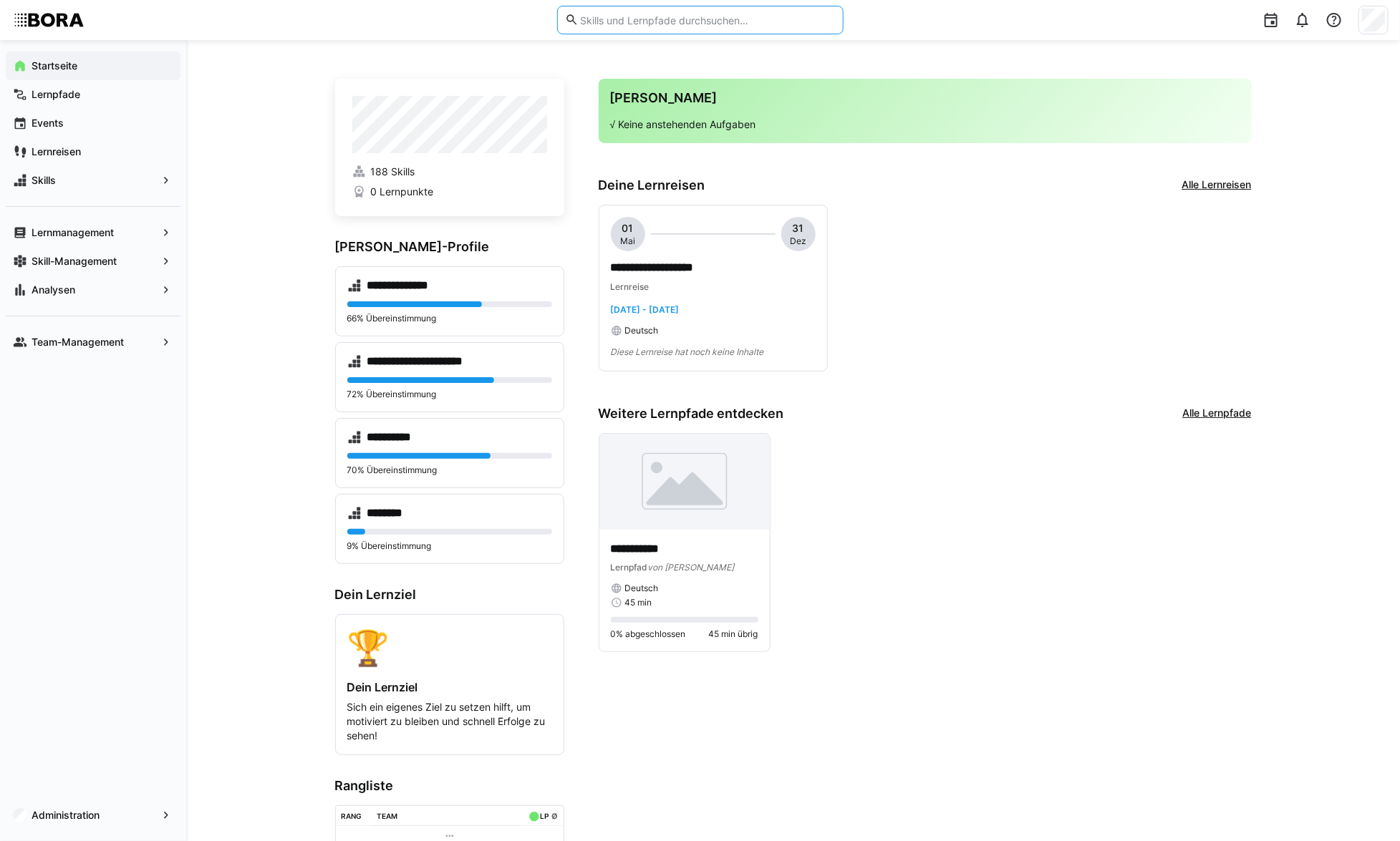
click at [625, 23] on input "text" at bounding box center [707, 20] width 257 height 13
click at [0, 0] on app-navigation-label "Skill-Management" at bounding box center [0, 0] width 0 height 0
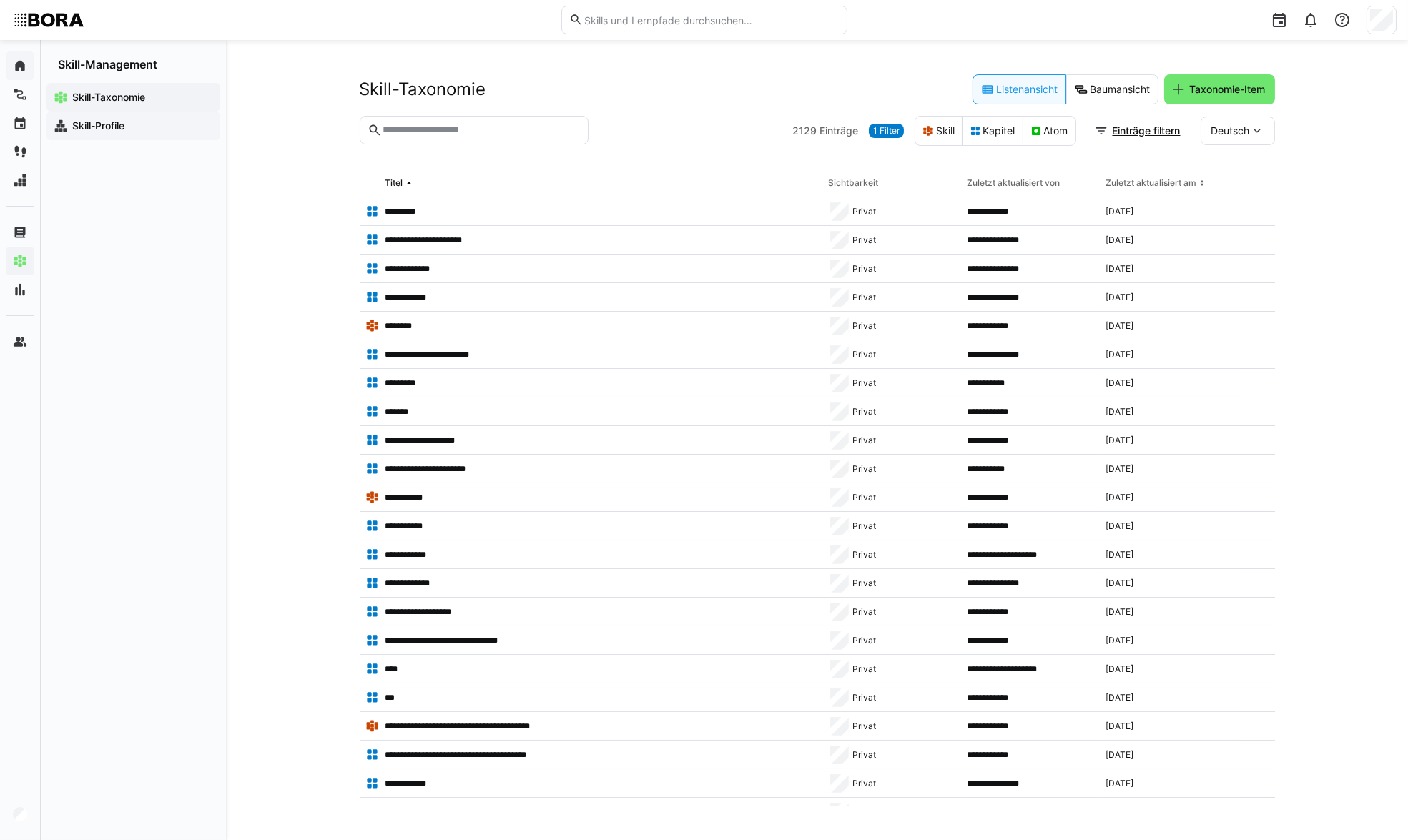
click at [146, 129] on span "Skill-Profile" at bounding box center [142, 126] width 143 height 14
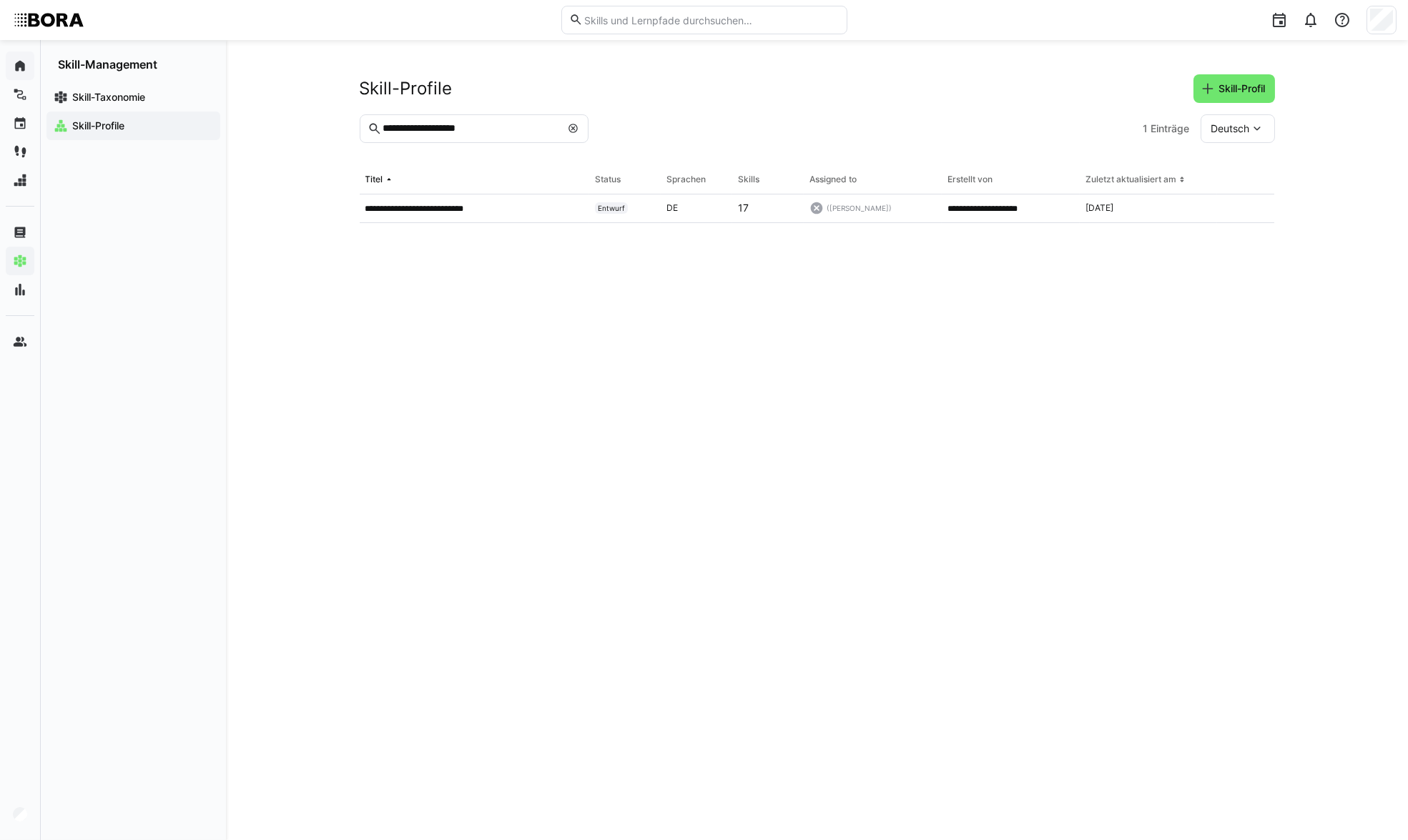
click at [574, 129] on eds-icon at bounding box center [573, 128] width 12 height 12
type input "********"
click at [533, 212] on app-table-first-column "**********" at bounding box center [475, 208] width 219 height 12
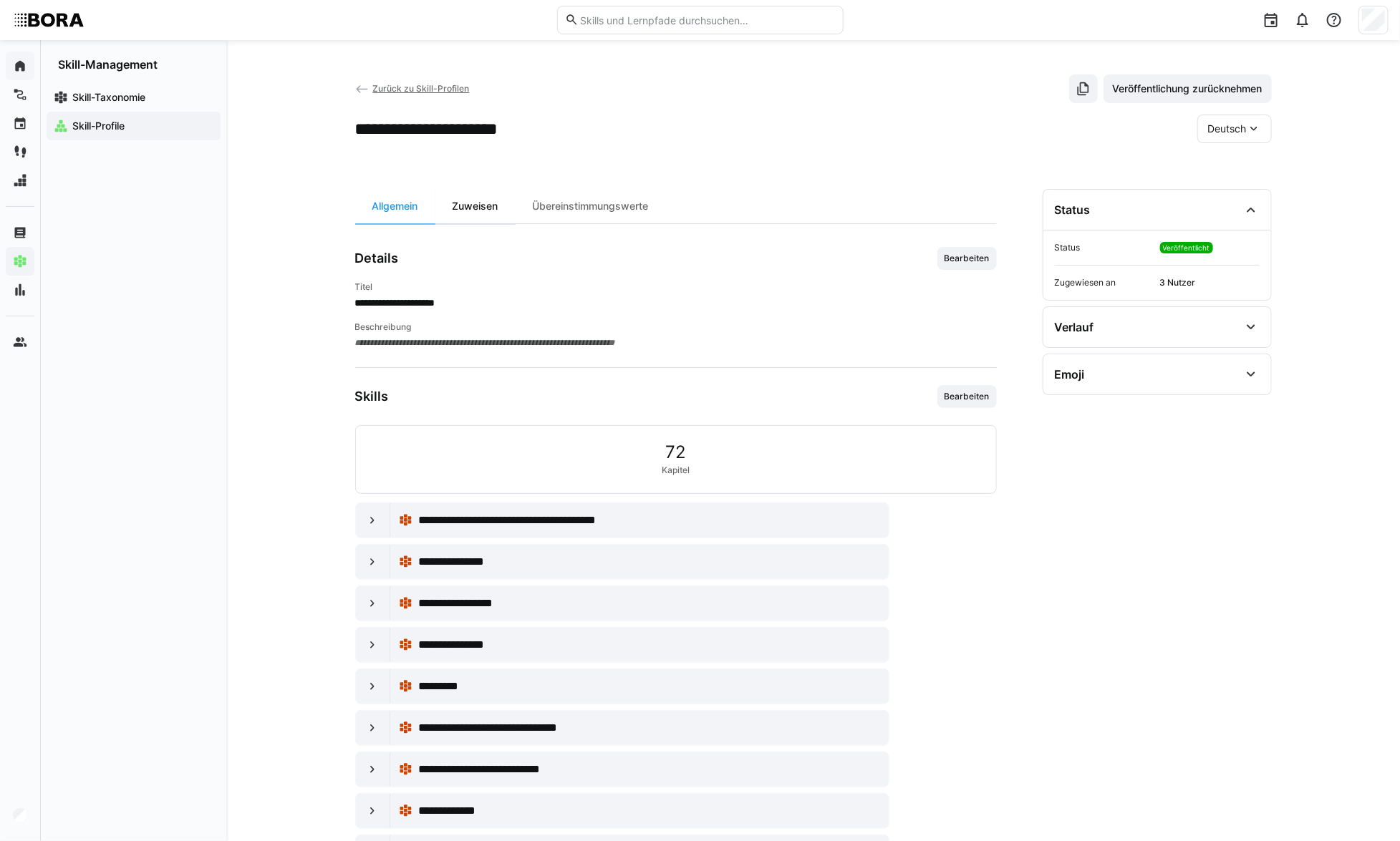
click at [501, 205] on div "Zuweisen" at bounding box center [475, 206] width 80 height 34
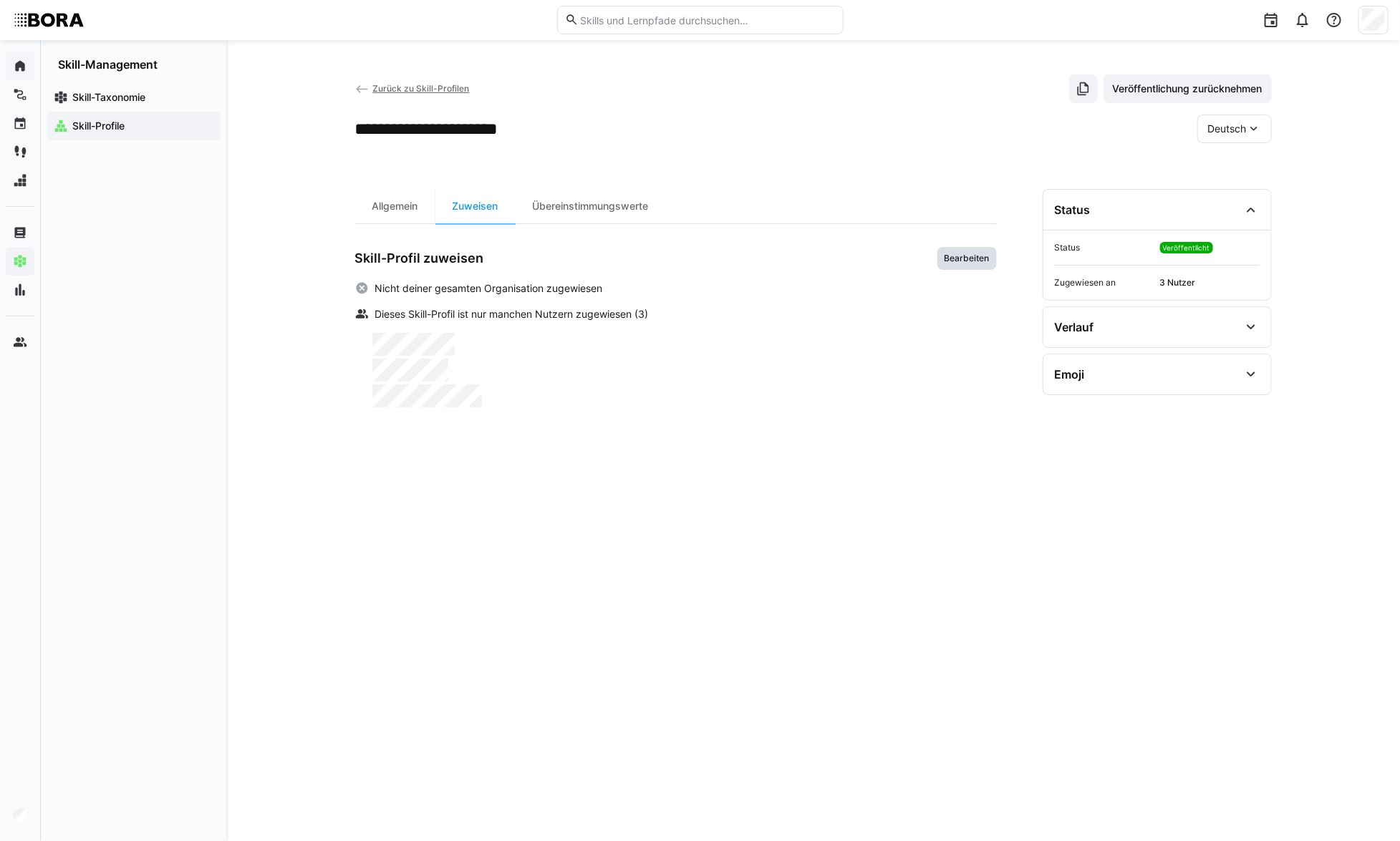
click at [962, 257] on span "Bearbeiten" at bounding box center [967, 258] width 48 height 12
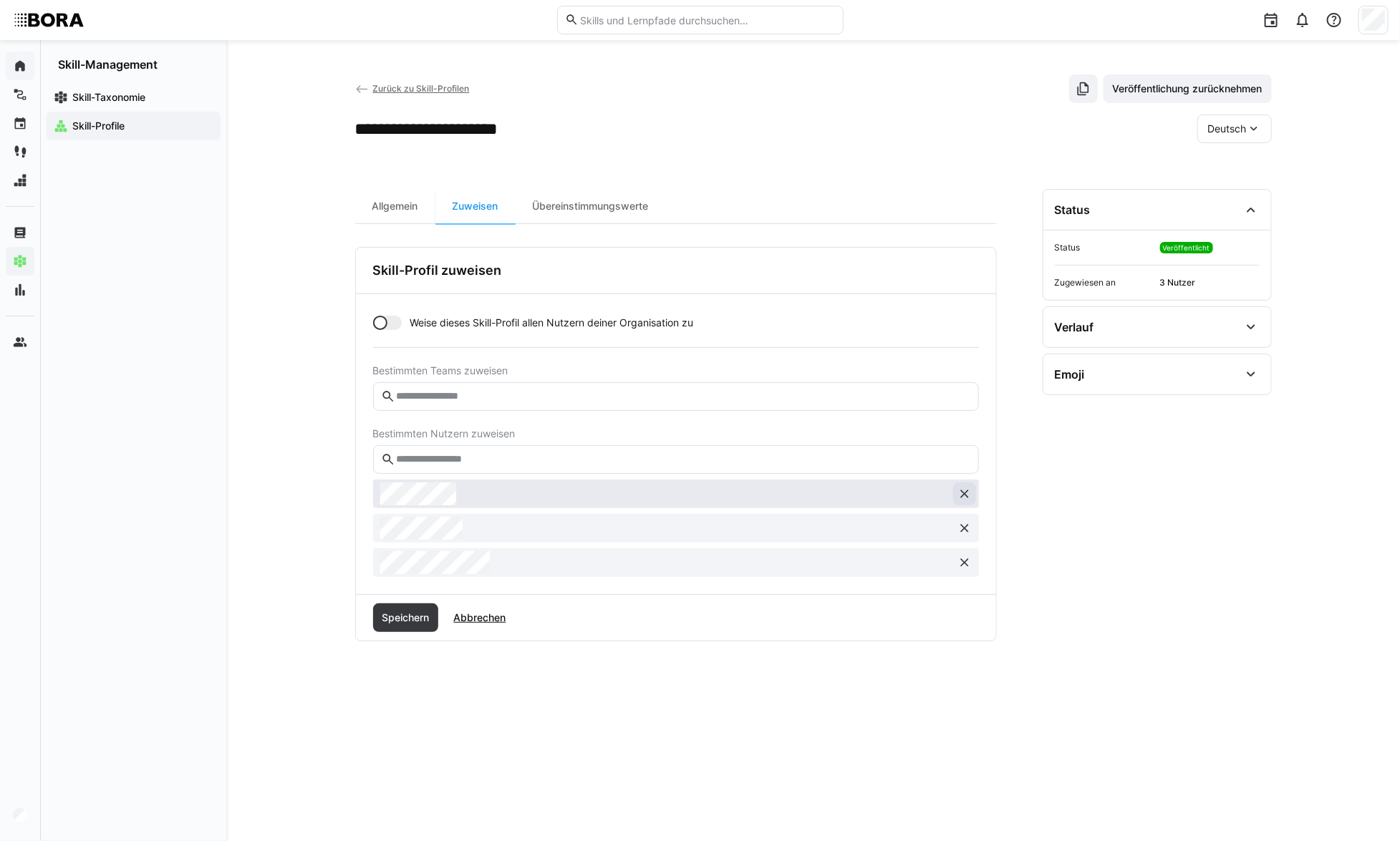
click at [968, 493] on eds-icon at bounding box center [965, 494] width 14 height 14
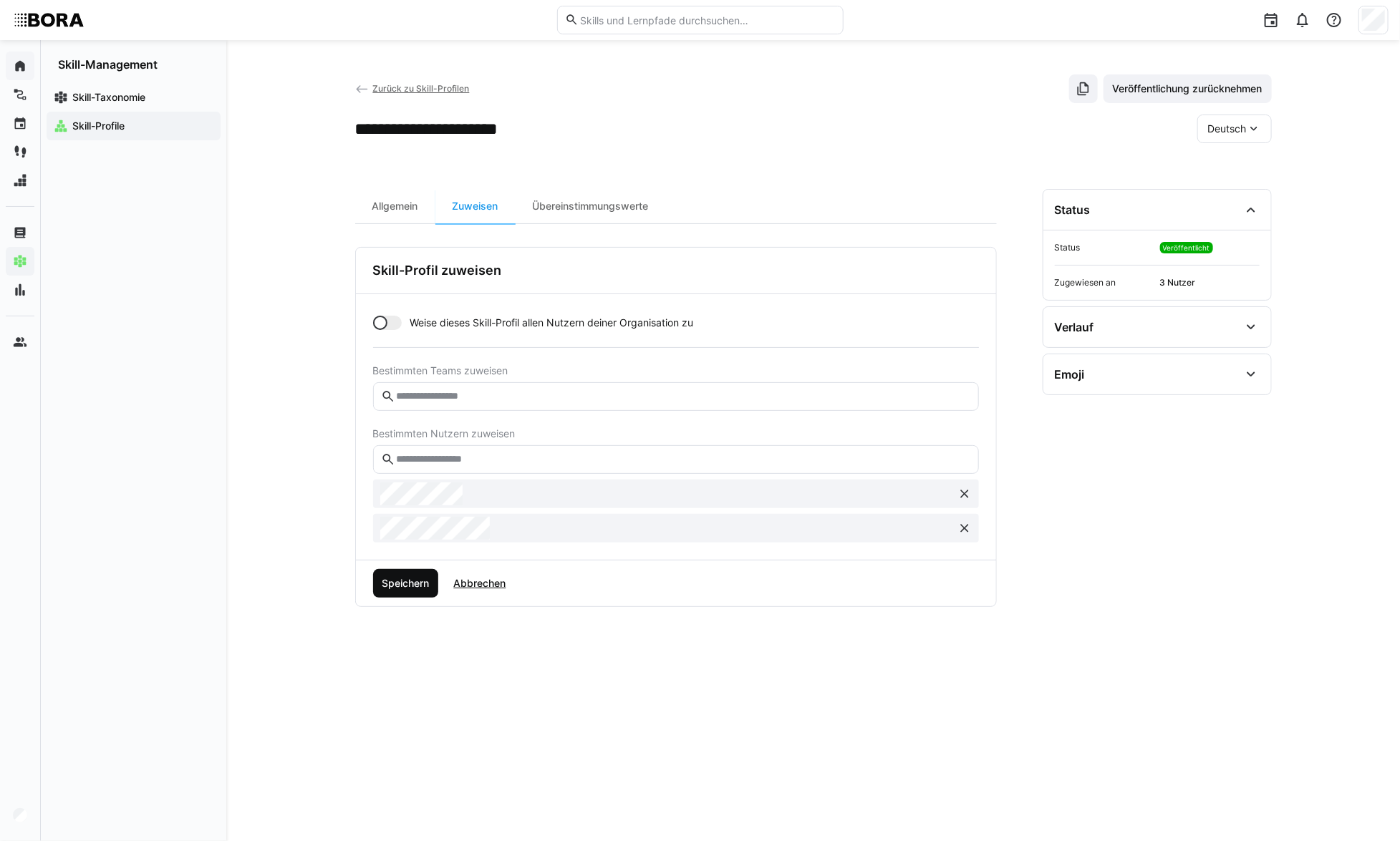
click at [411, 592] on span "Speichern" at bounding box center [406, 584] width 66 height 29
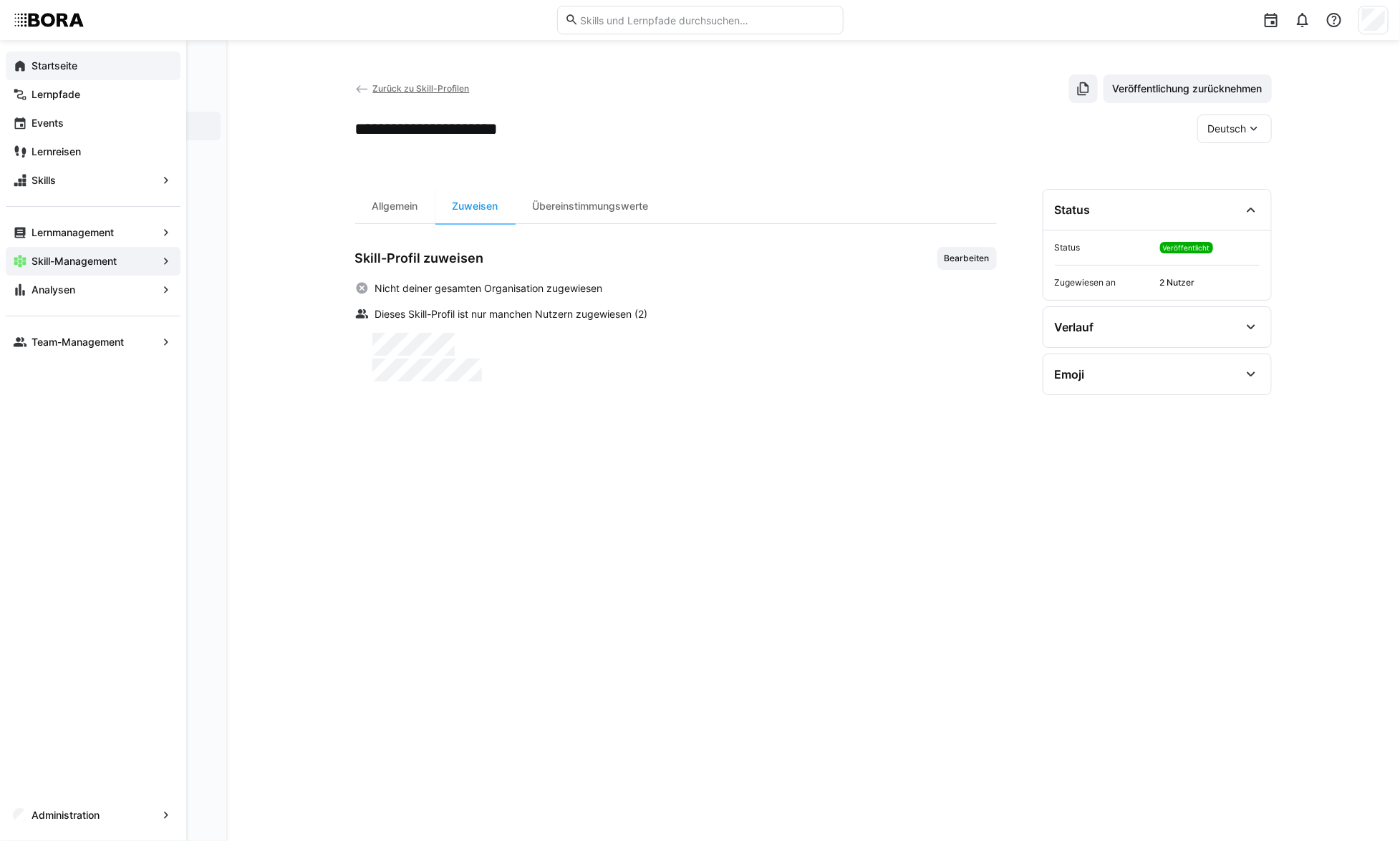
click at [26, 63] on eds-icon at bounding box center [20, 66] width 14 height 14
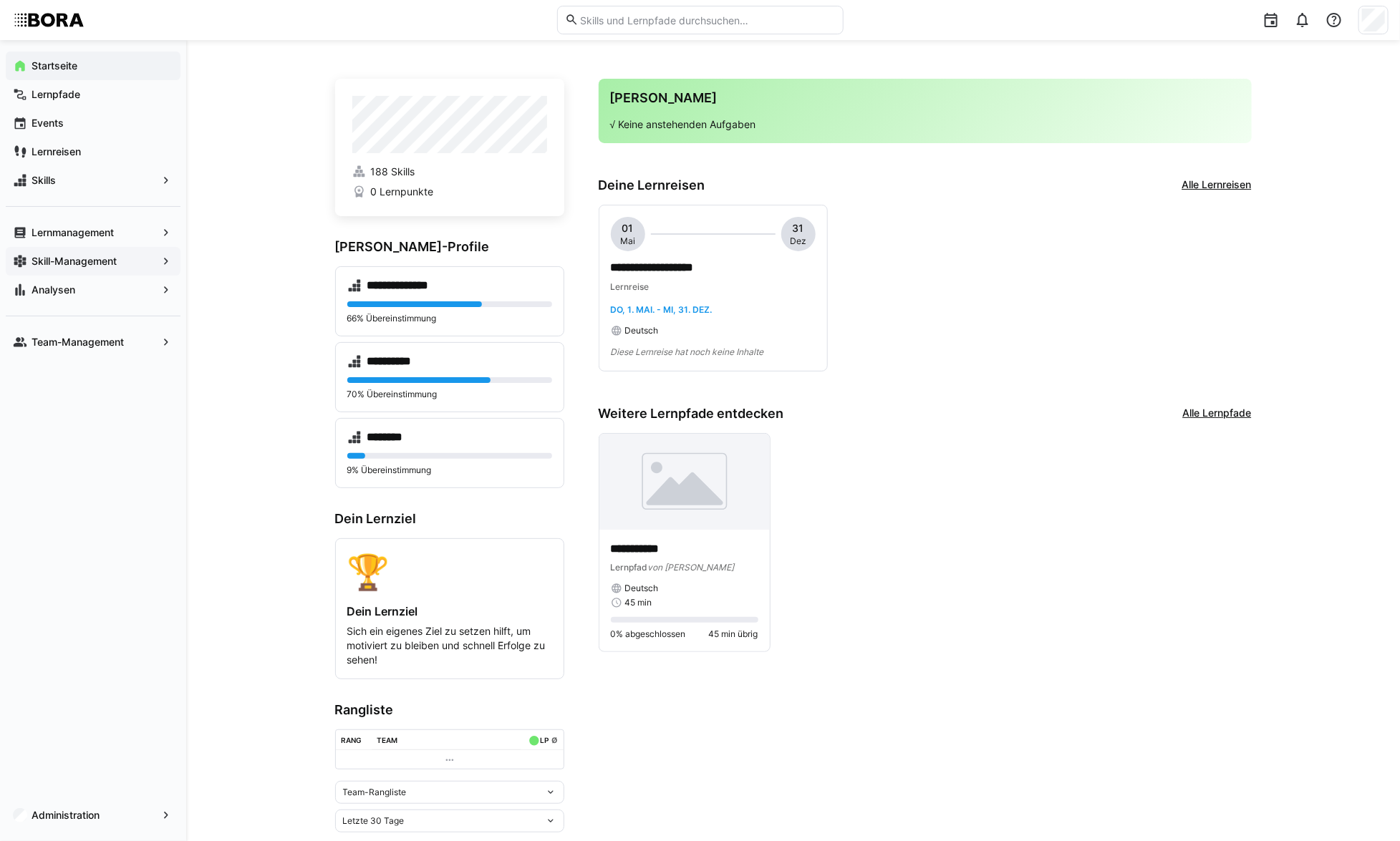
click at [115, 251] on div "Skill-Management" at bounding box center [92, 261] width 174 height 29
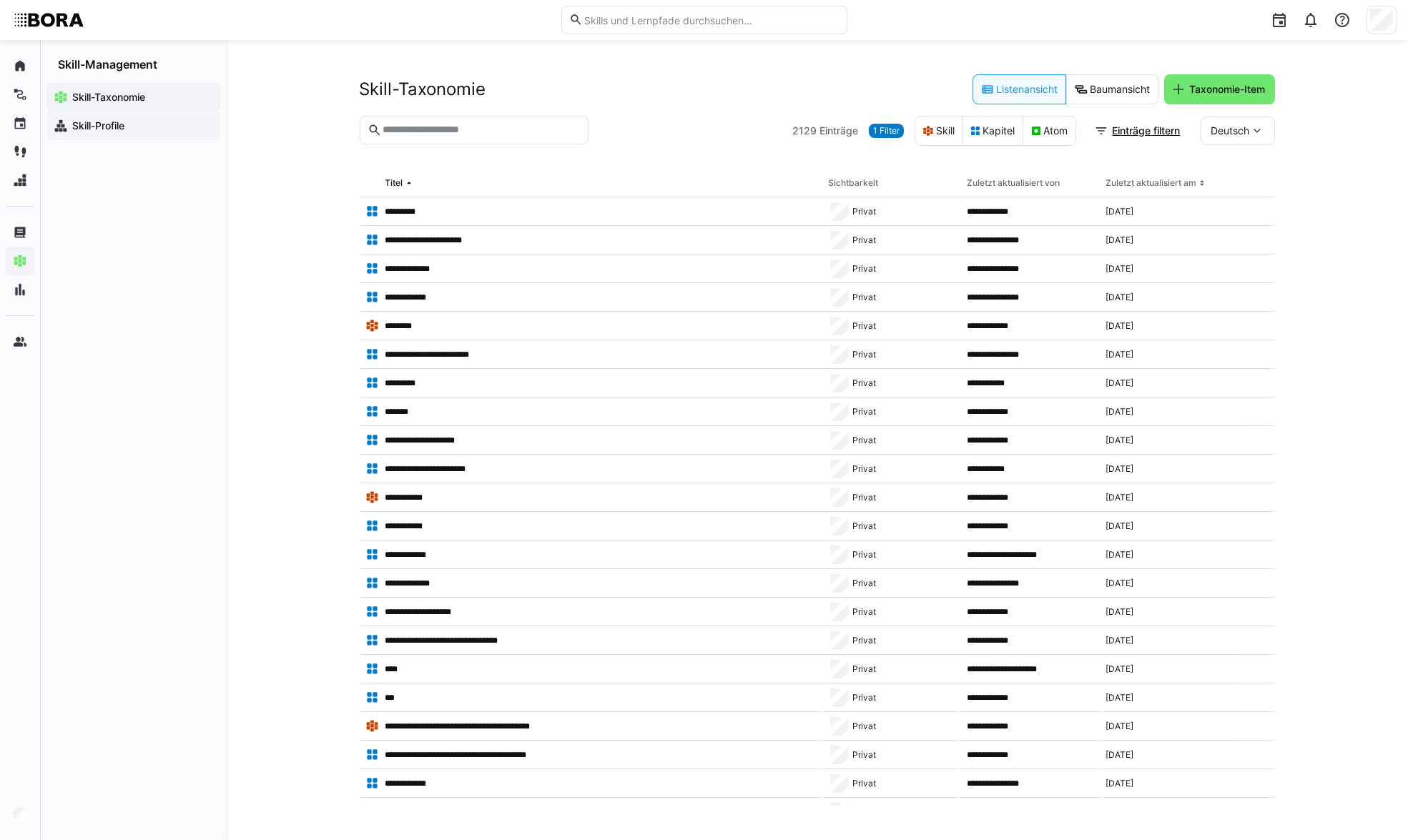
click at [0, 0] on app-navigation-label "Skill-Profile" at bounding box center [0, 0] width 0 height 0
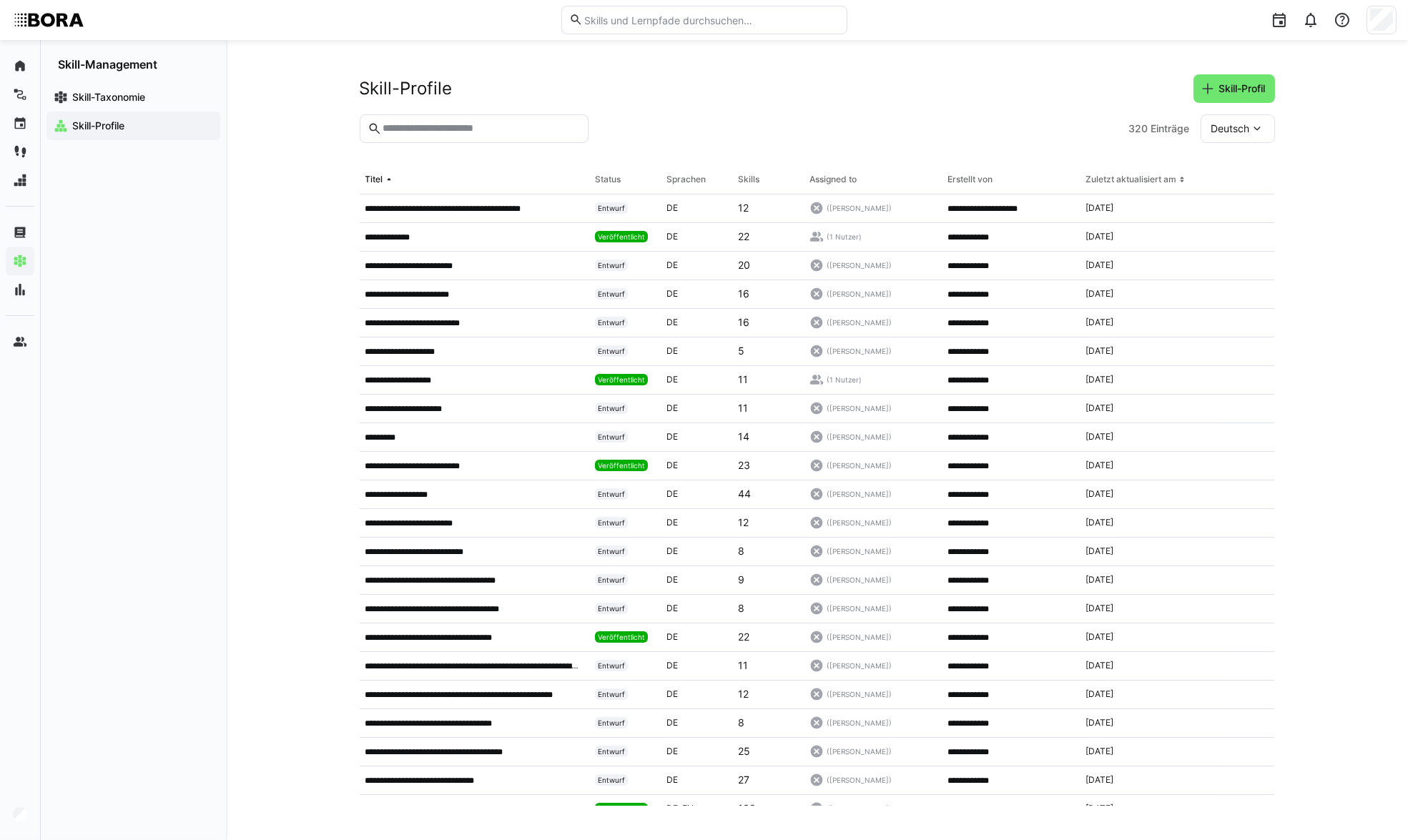
click at [405, 126] on input "text" at bounding box center [480, 129] width 199 height 13
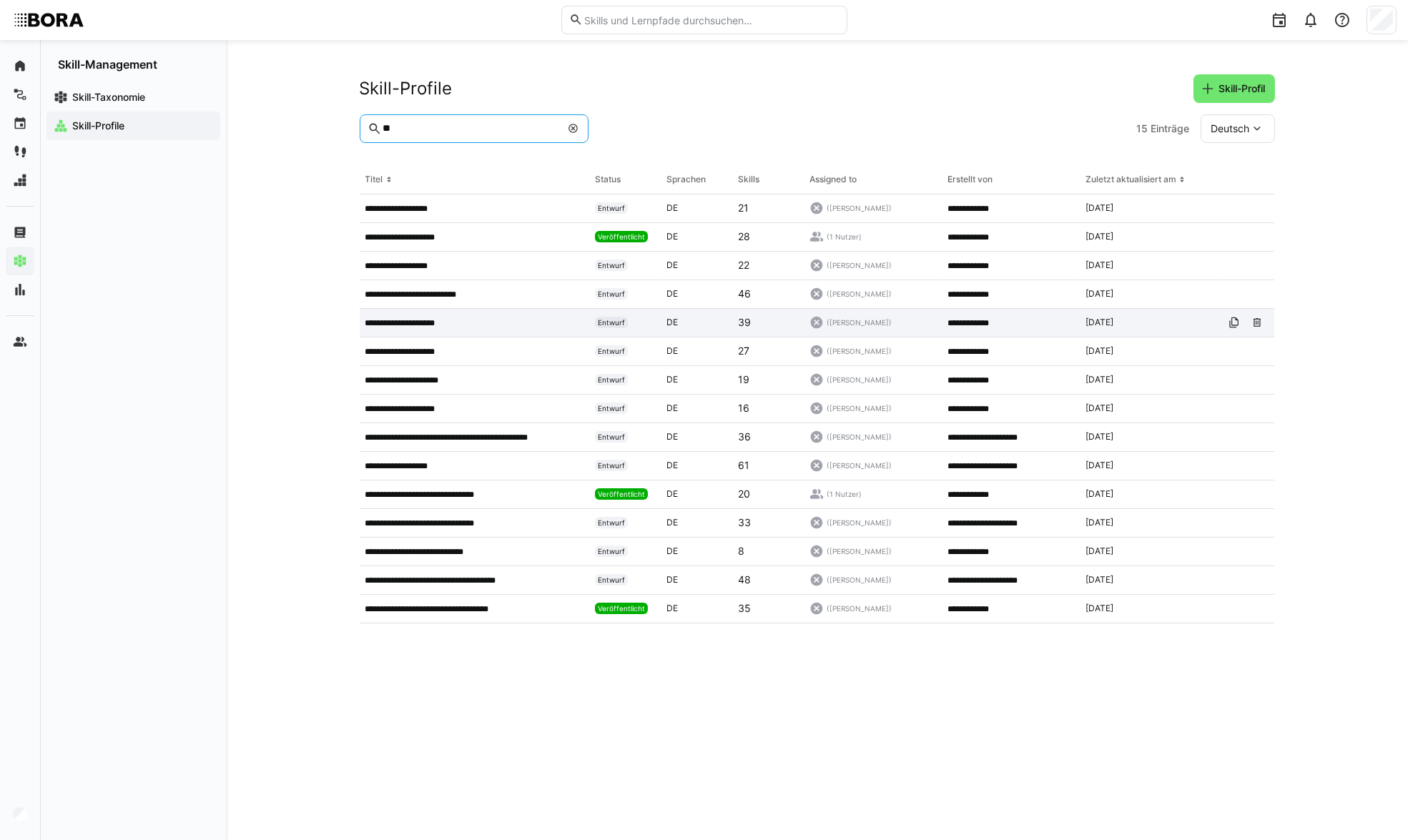
type input "**"
click at [438, 314] on div "**********" at bounding box center [475, 323] width 230 height 29
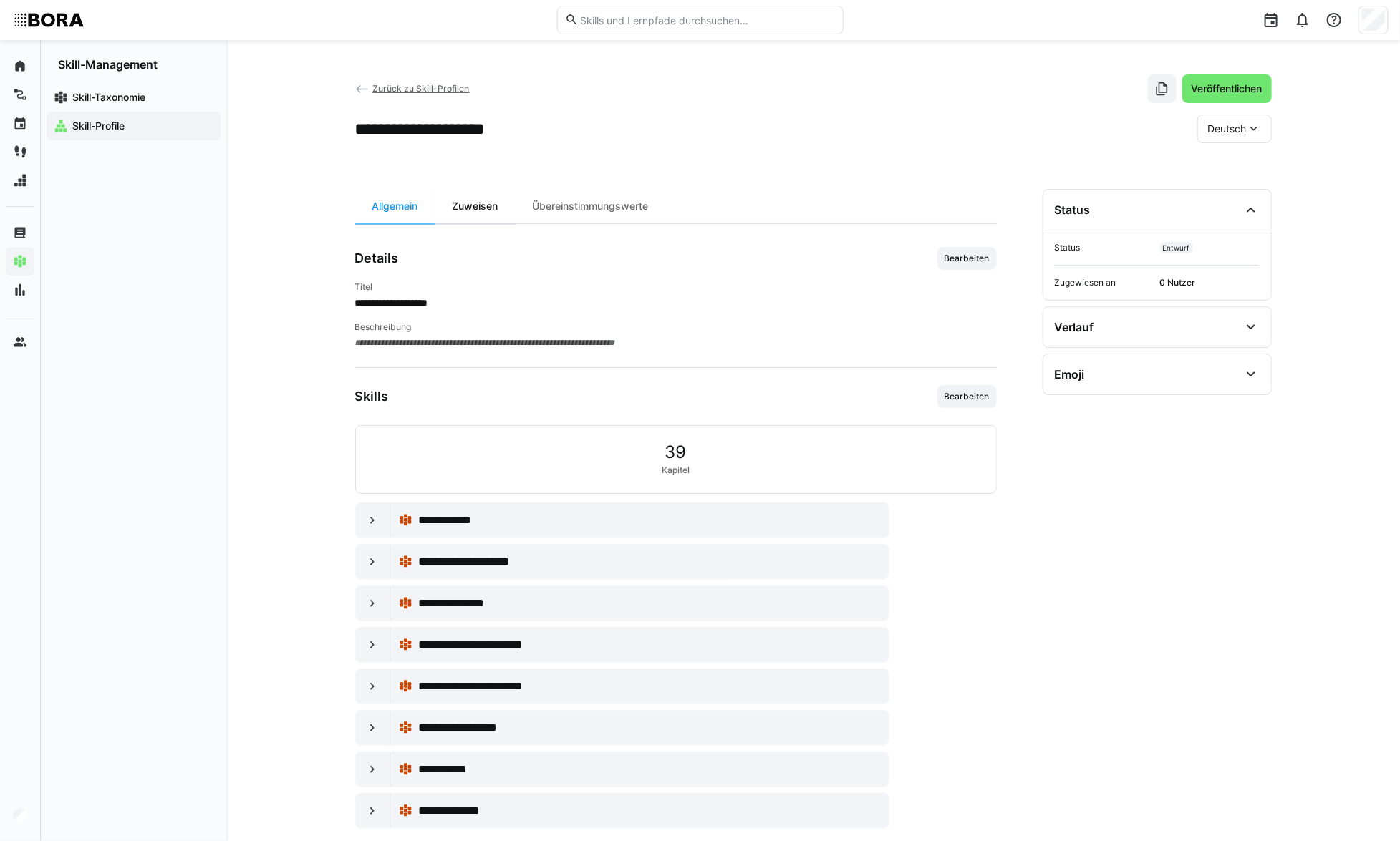
click at [495, 211] on div "Zuweisen" at bounding box center [475, 206] width 80 height 34
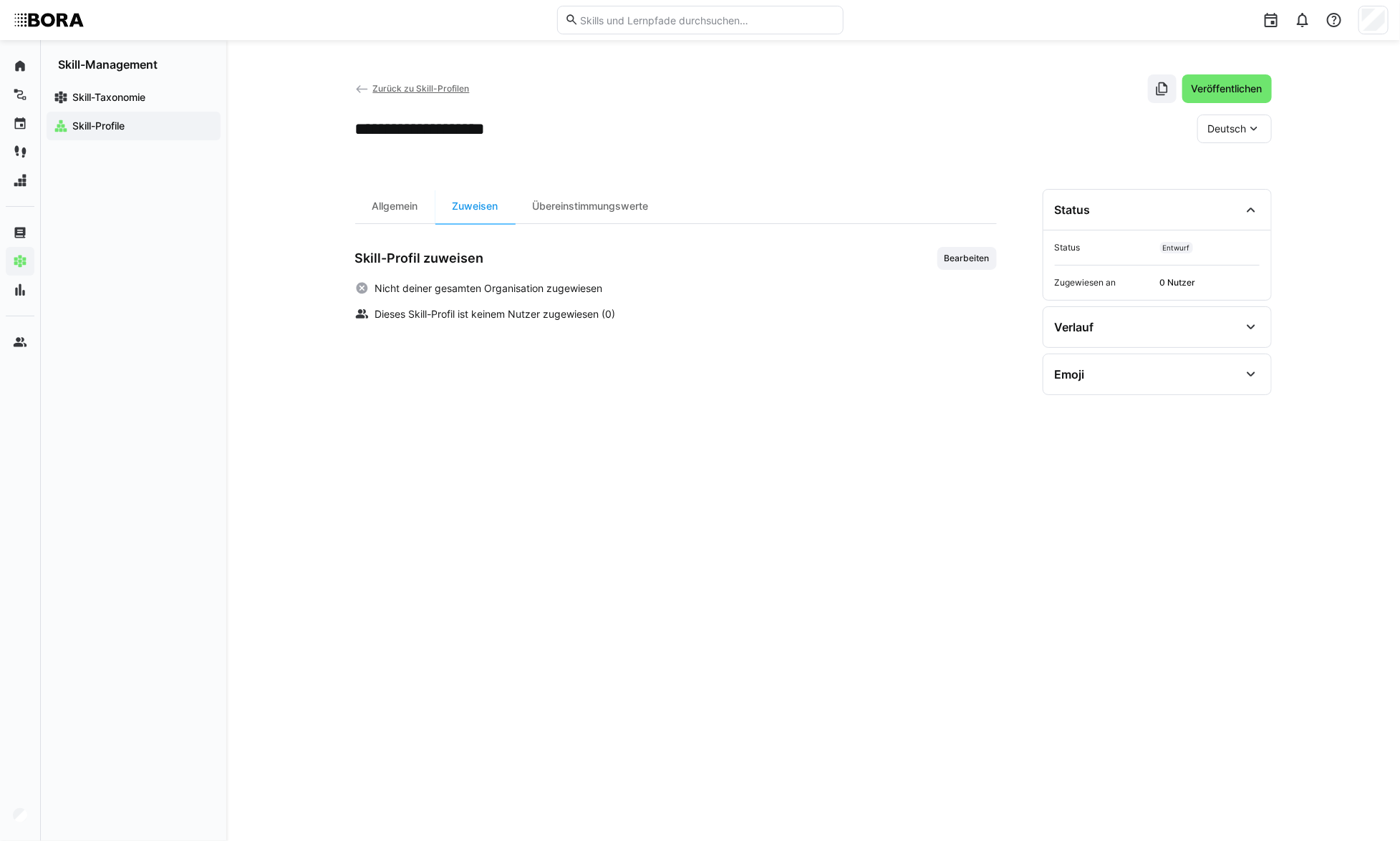
click at [376, 88] on span "Zurück zu Skill-Profilen" at bounding box center [420, 89] width 97 height 11
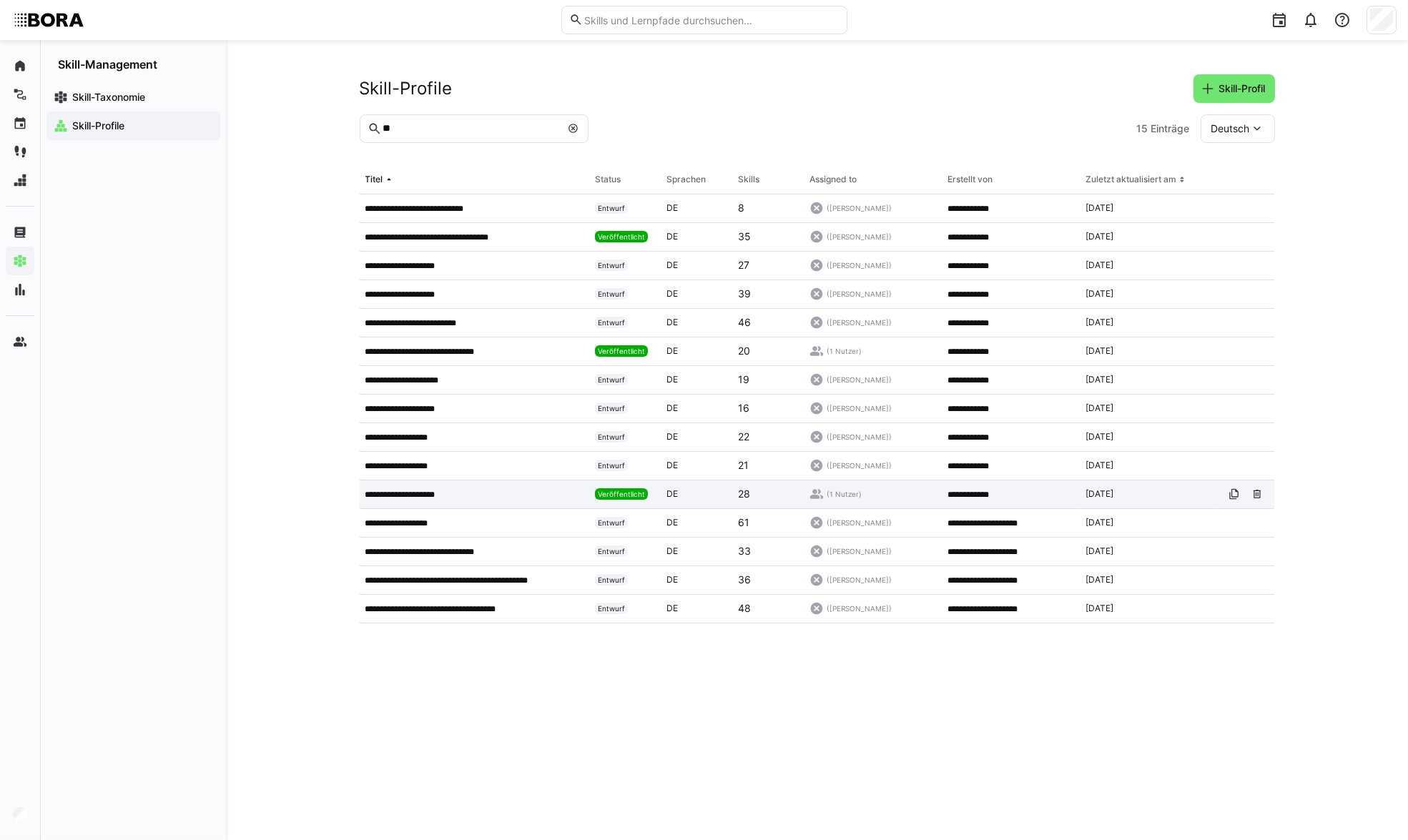
click at [473, 492] on app-table-first-column "**********" at bounding box center [475, 494] width 219 height 12
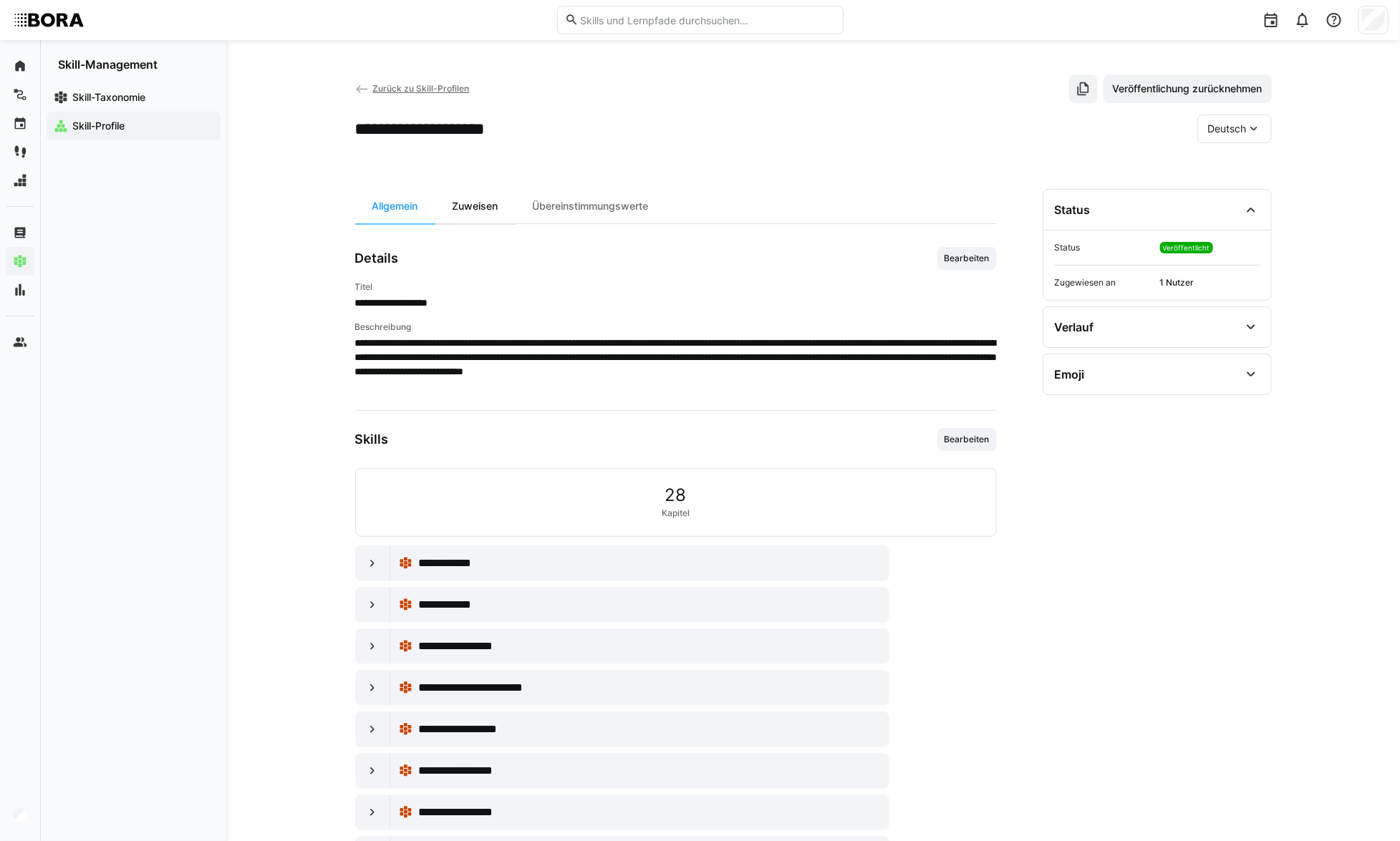
click at [499, 207] on div "Zuweisen" at bounding box center [475, 206] width 80 height 34
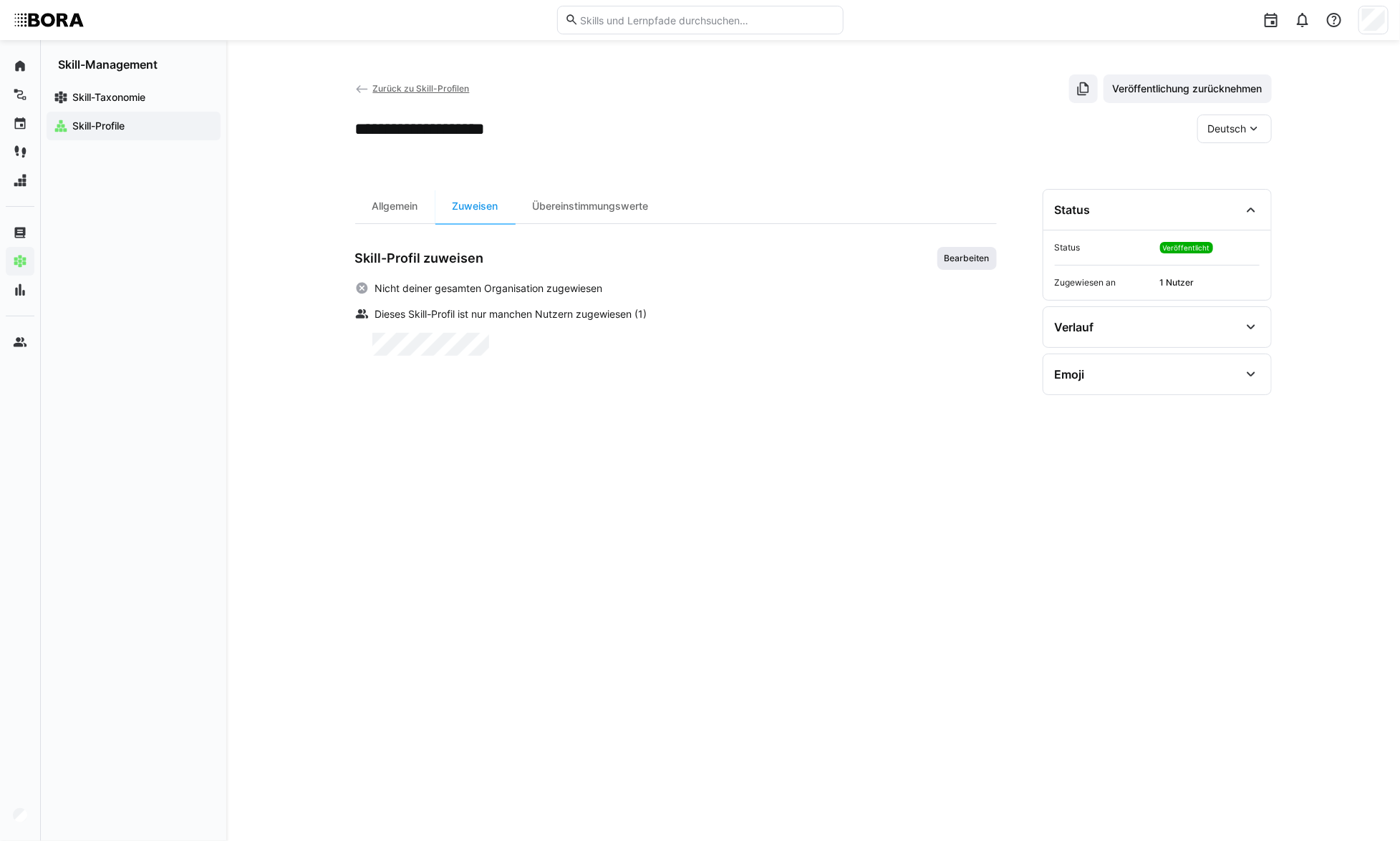
click at [960, 257] on span "Bearbeiten" at bounding box center [967, 258] width 48 height 12
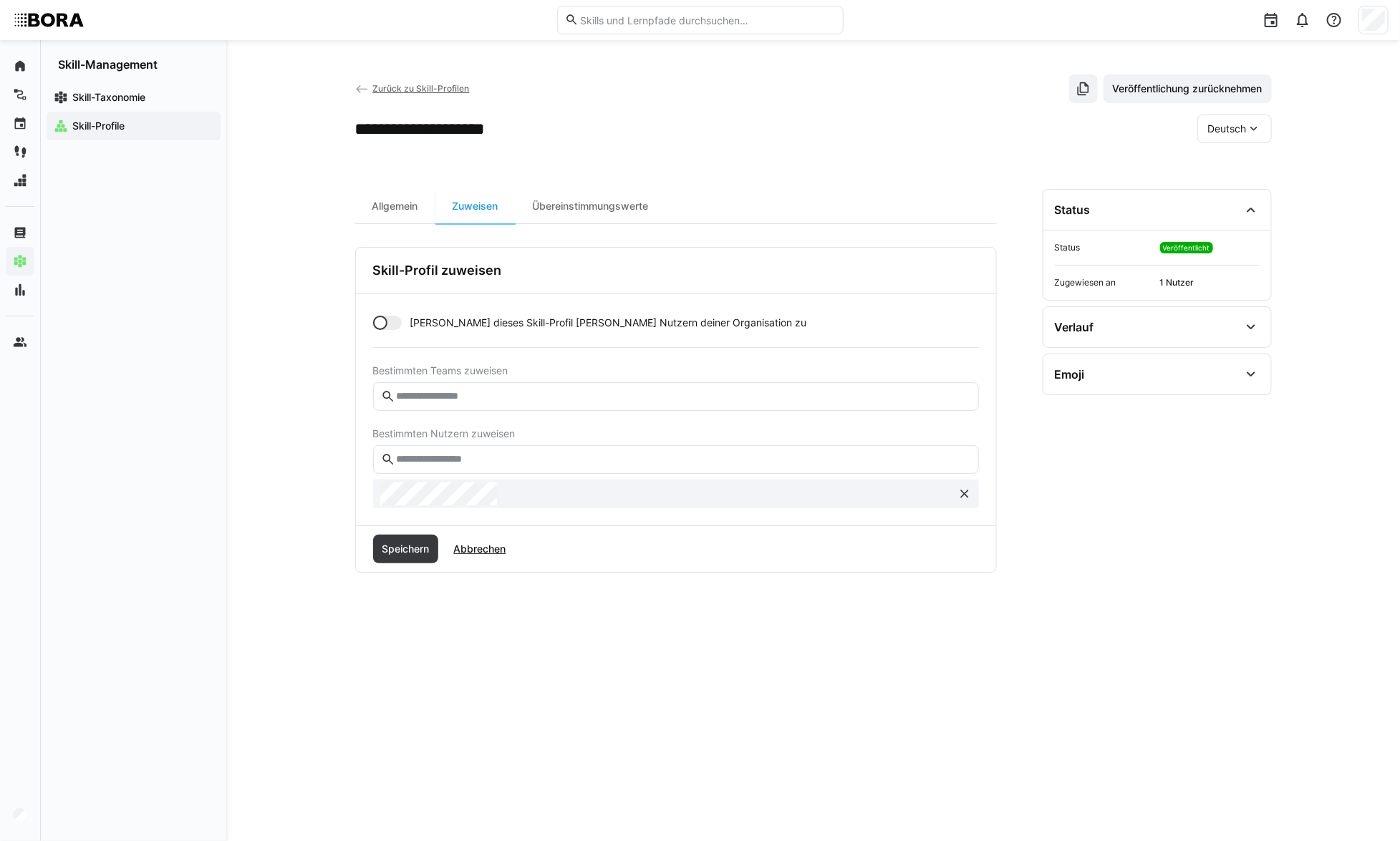
click at [520, 458] on input "text" at bounding box center [682, 460] width 576 height 13
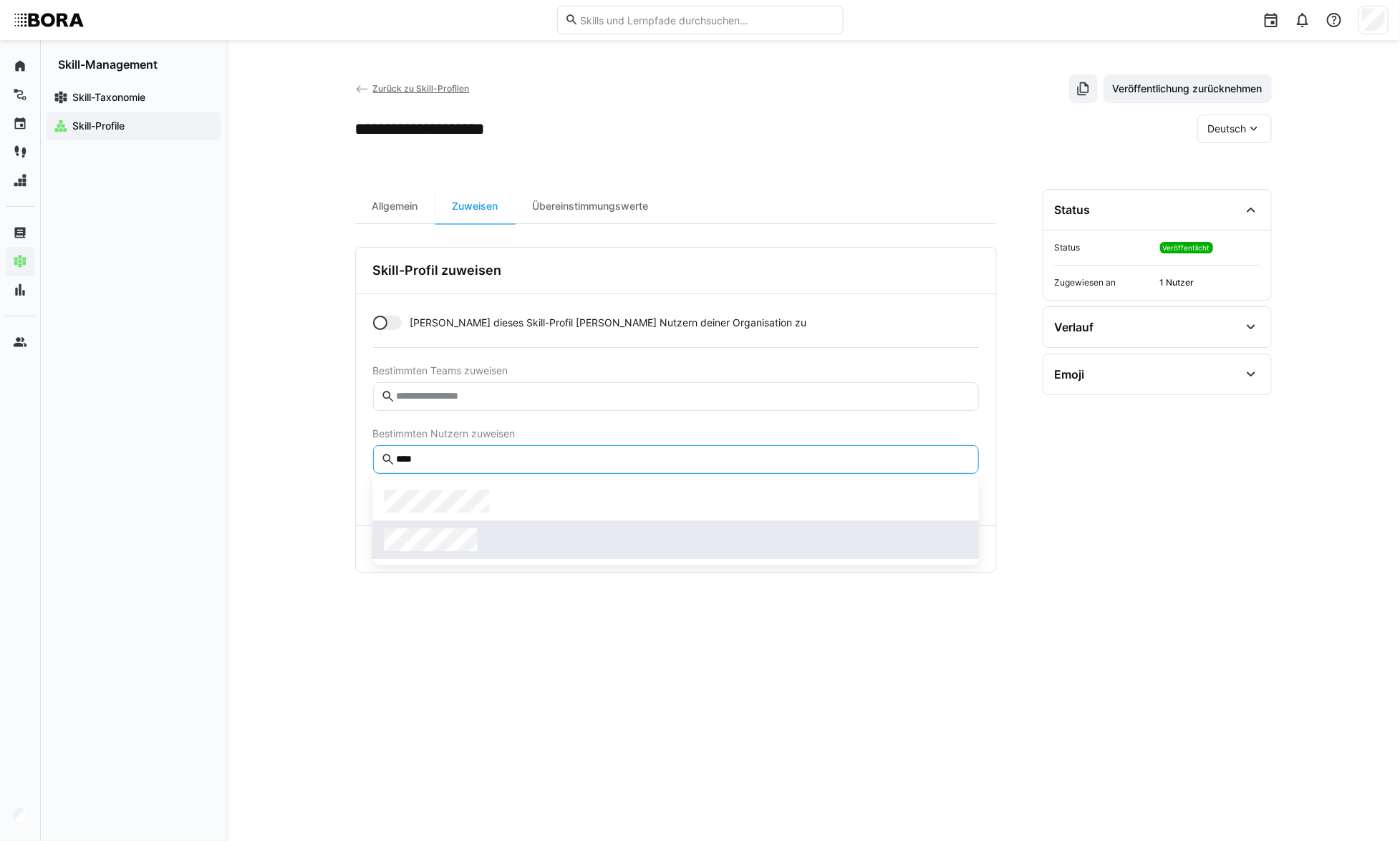
type input "****"
click at [479, 544] on div at bounding box center [676, 539] width 583 height 23
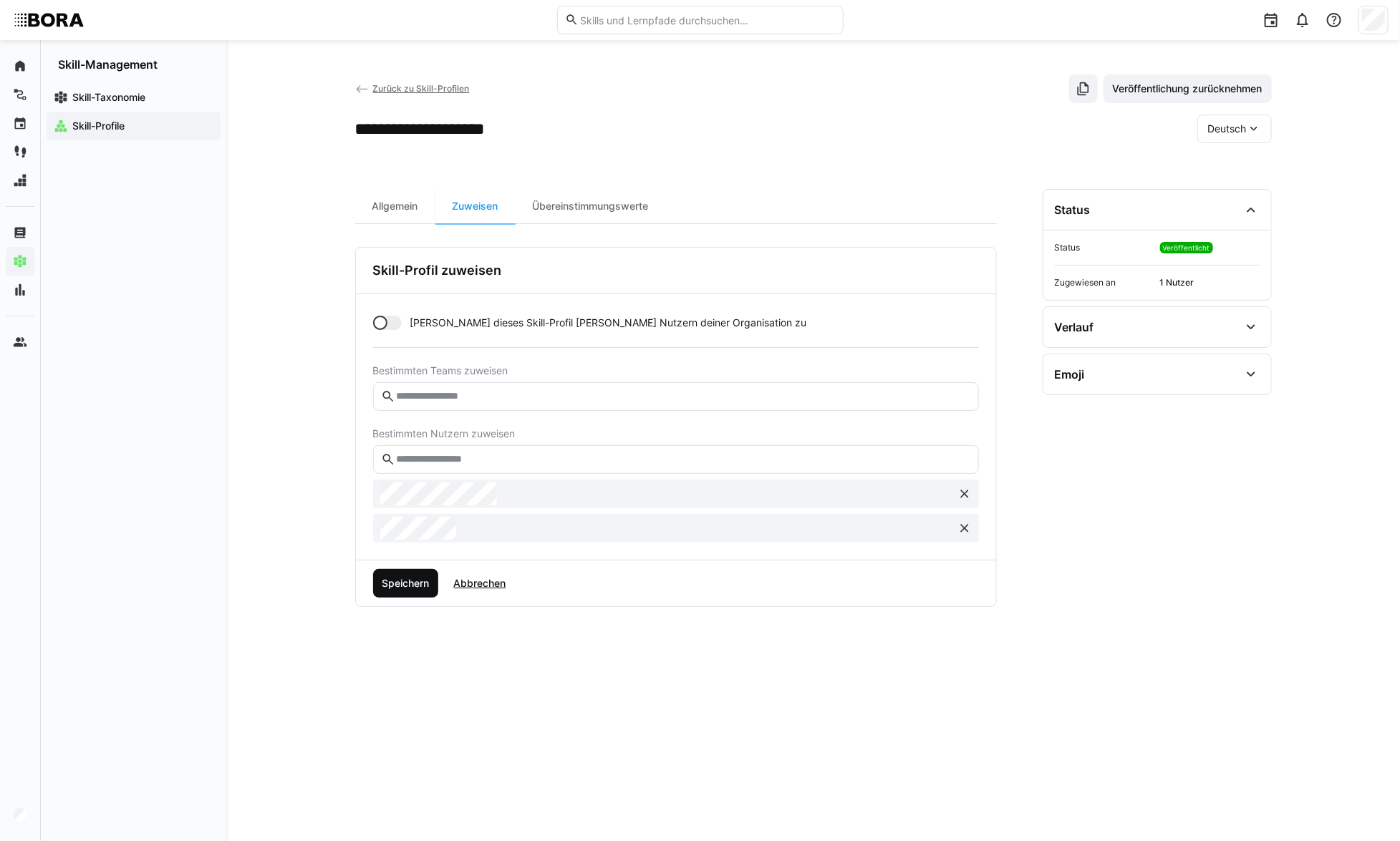
click at [425, 588] on span "Speichern" at bounding box center [405, 584] width 52 height 14
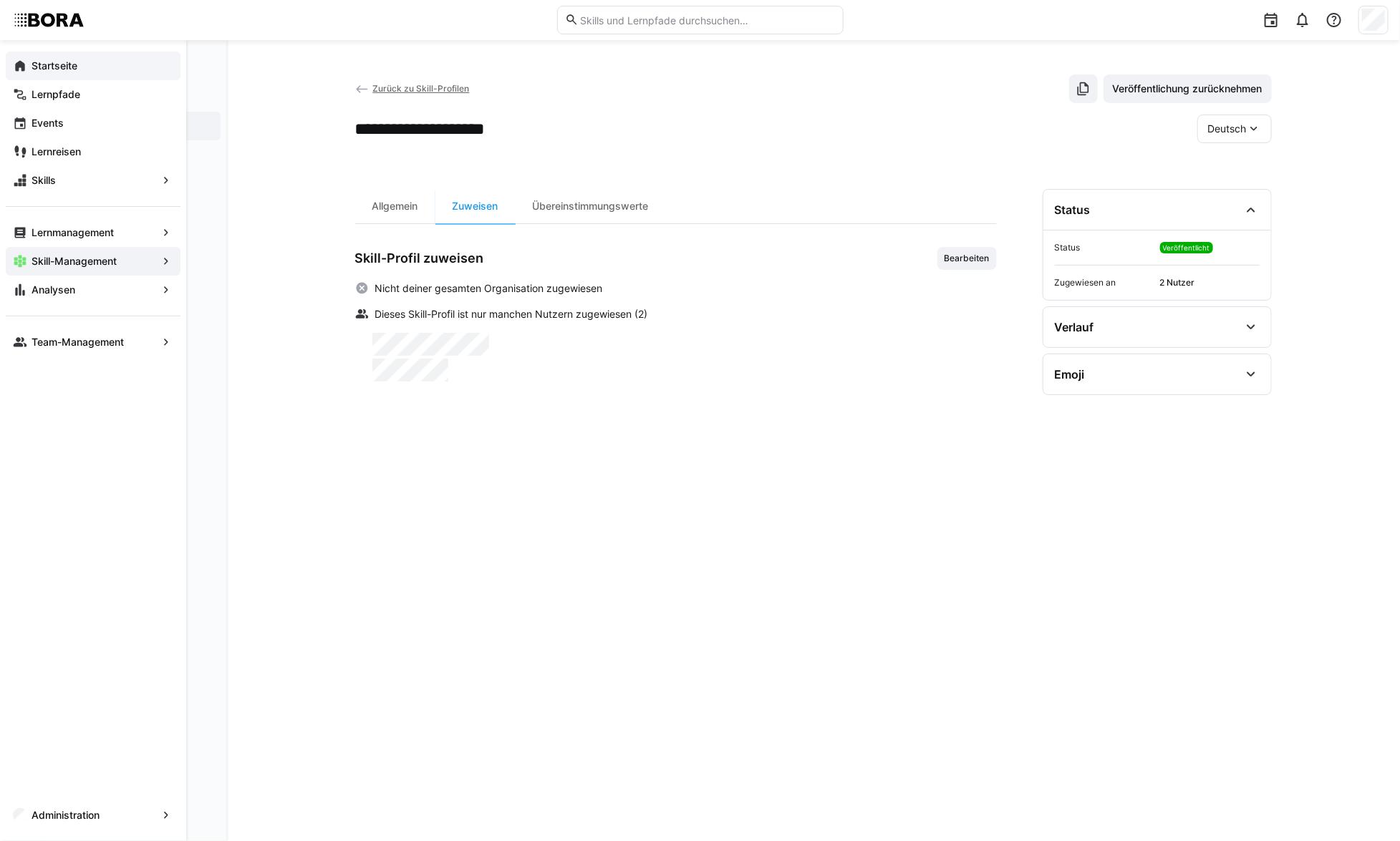
click at [21, 65] on eds-icon at bounding box center [20, 66] width 14 height 14
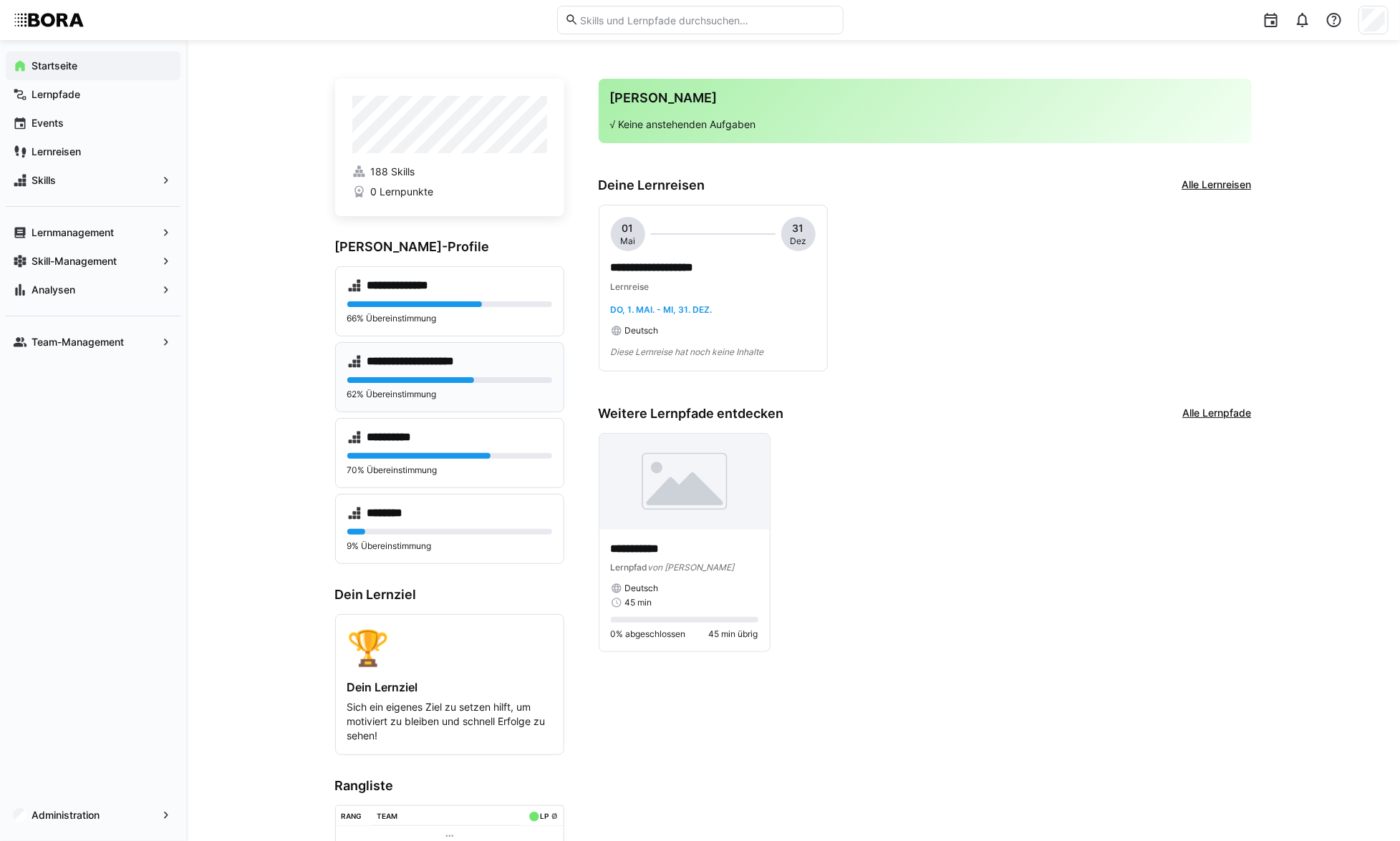
click at [536, 388] on p "62% Übereinstimmung" at bounding box center [449, 394] width 205 height 12
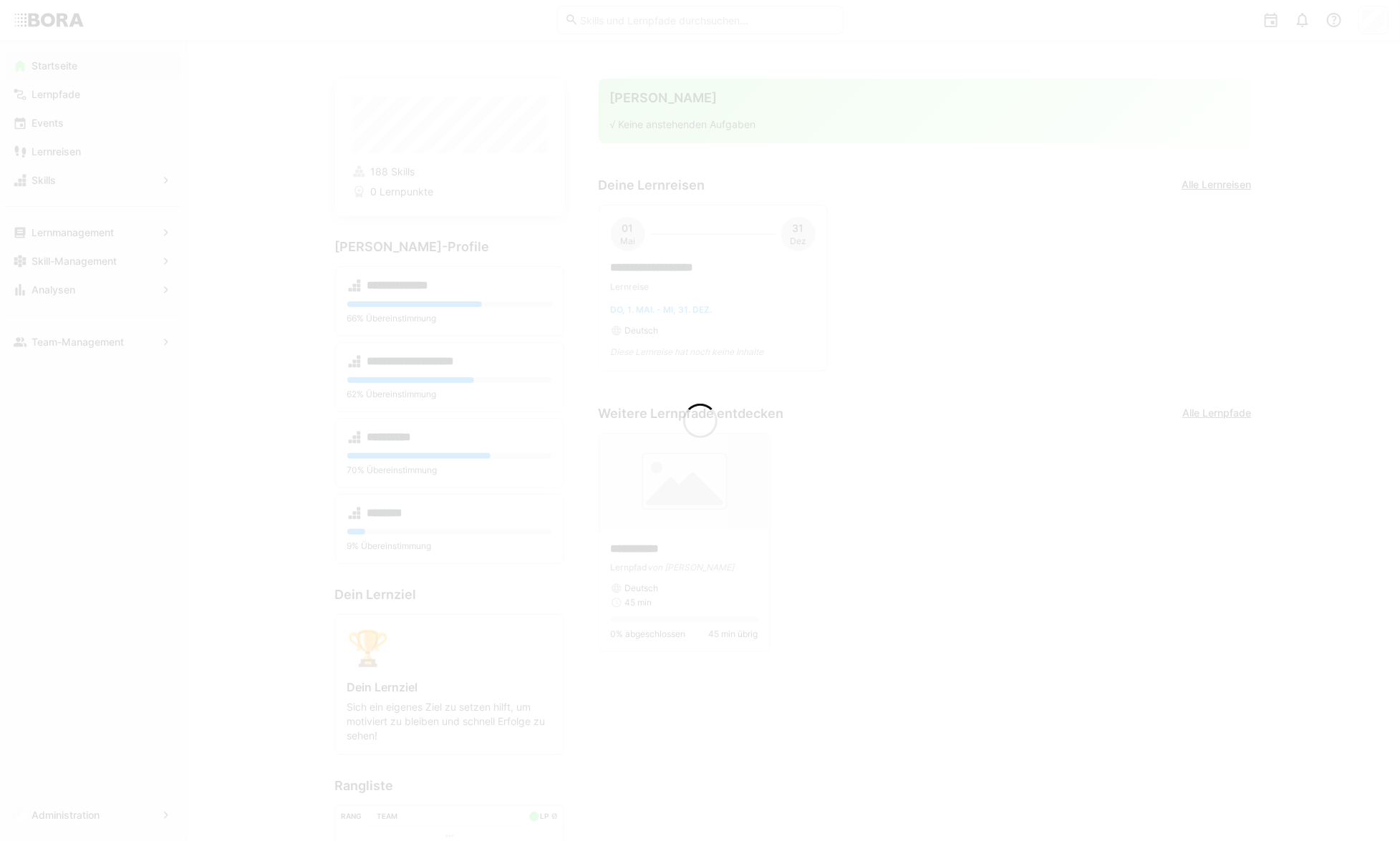
click at [1038, 584] on div at bounding box center [700, 420] width 1400 height 841
click at [1030, 545] on div at bounding box center [700, 420] width 1400 height 841
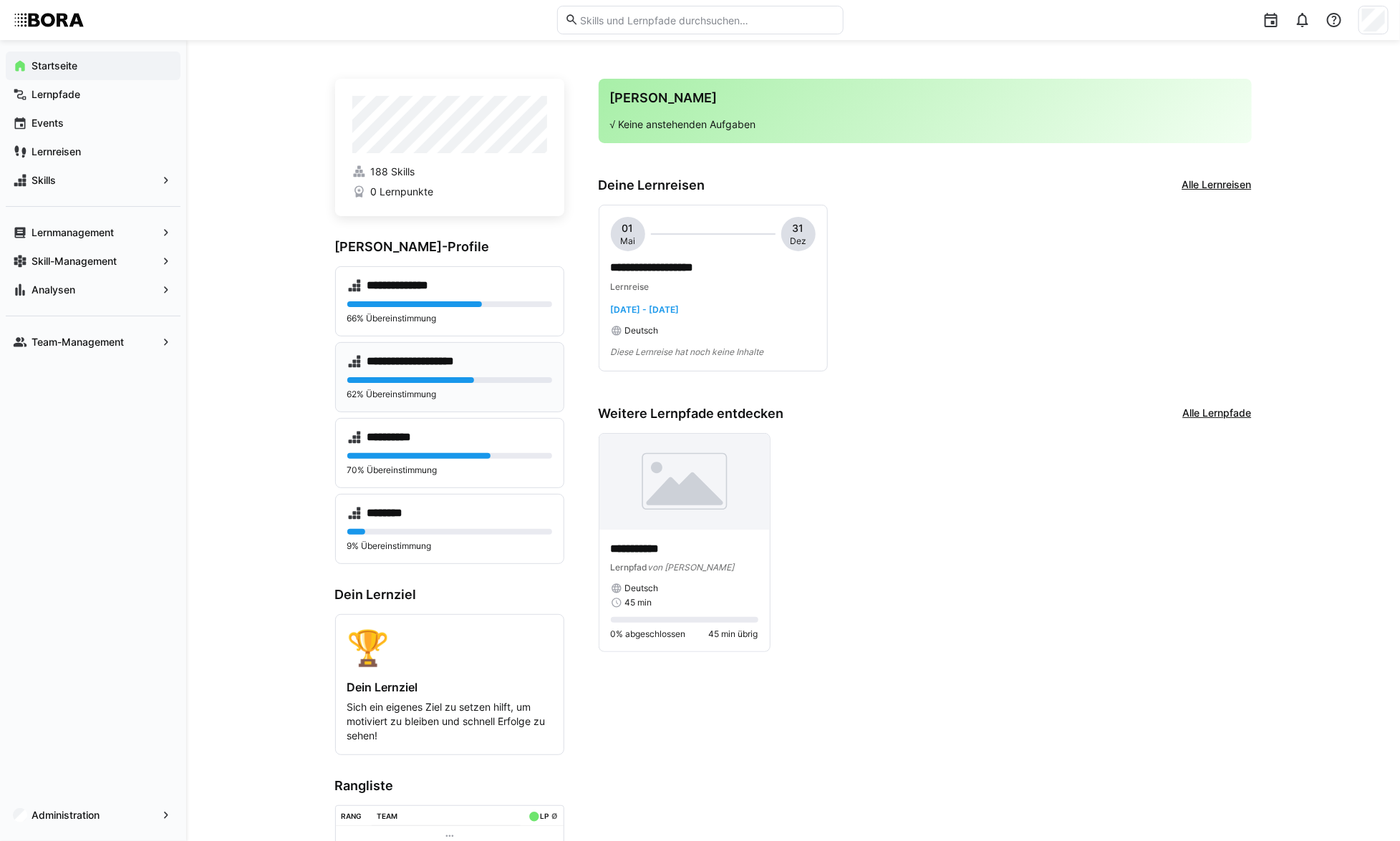
click at [525, 367] on div "**********" at bounding box center [449, 361] width 205 height 14
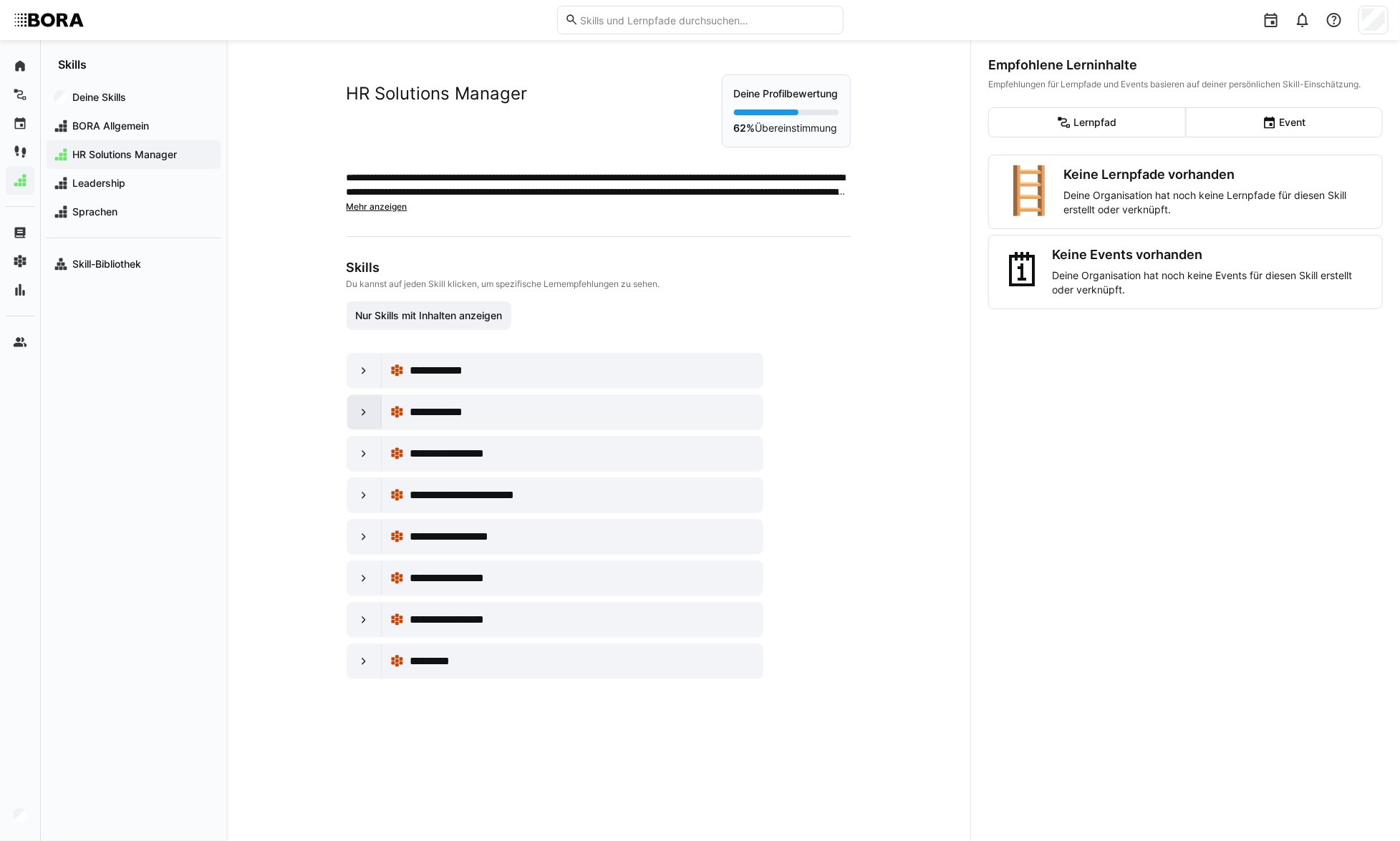
click at [357, 412] on eds-icon at bounding box center [364, 413] width 14 height 14
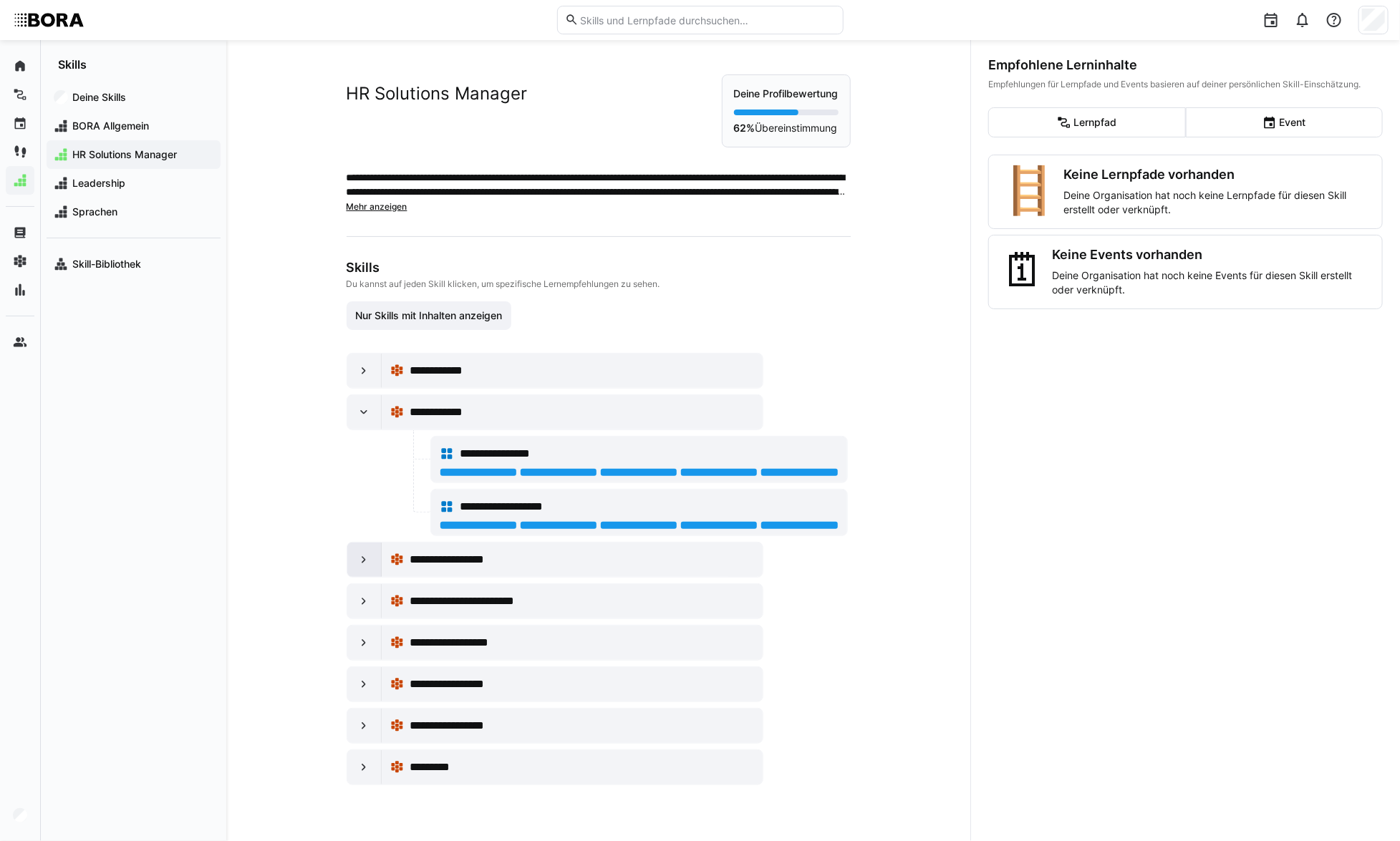
click at [357, 553] on eds-icon at bounding box center [364, 560] width 14 height 14
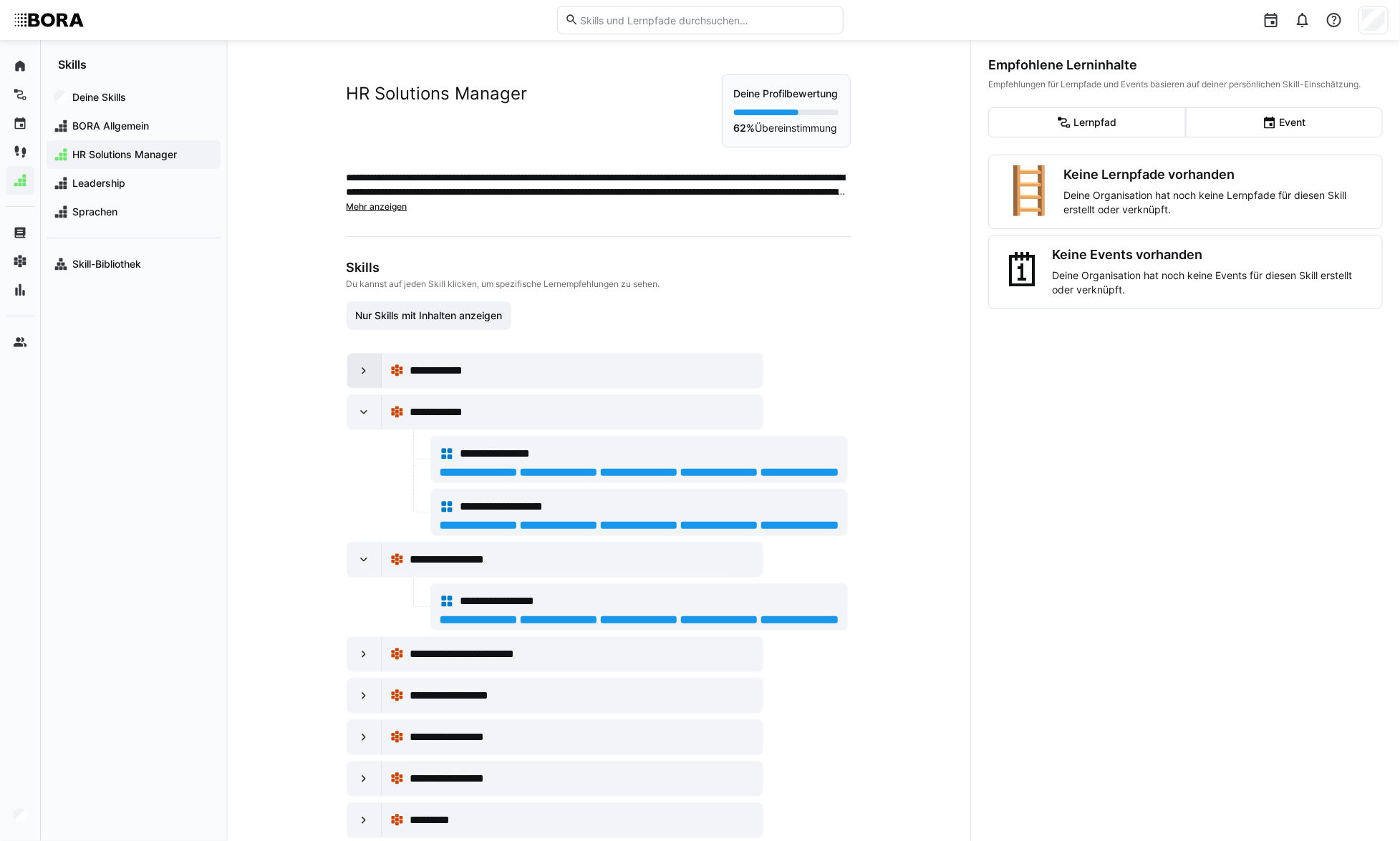
click at [352, 370] on div at bounding box center [364, 370] width 34 height 34
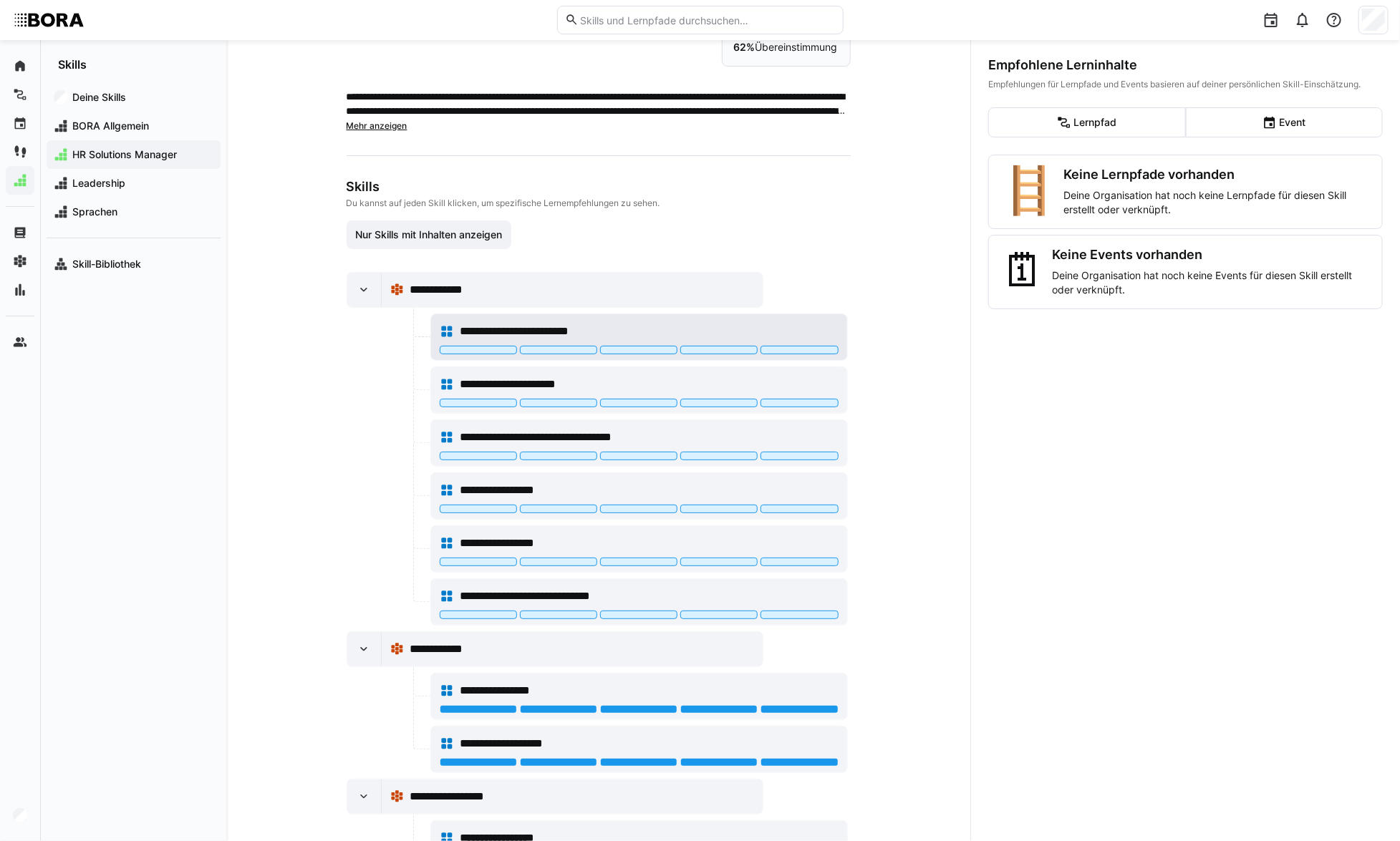
scroll to position [64, 0]
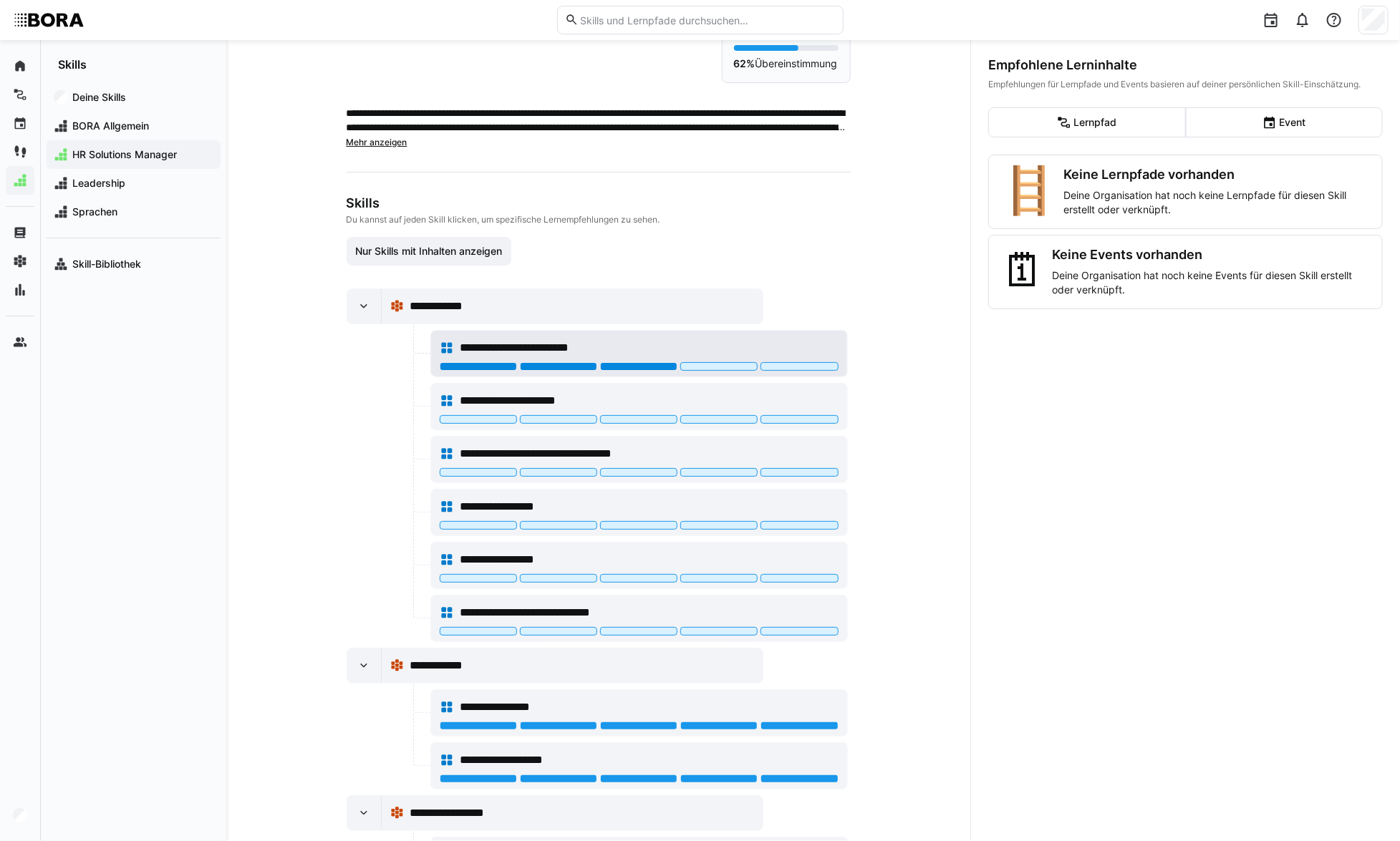
click at [647, 365] on div at bounding box center [639, 367] width 78 height 9
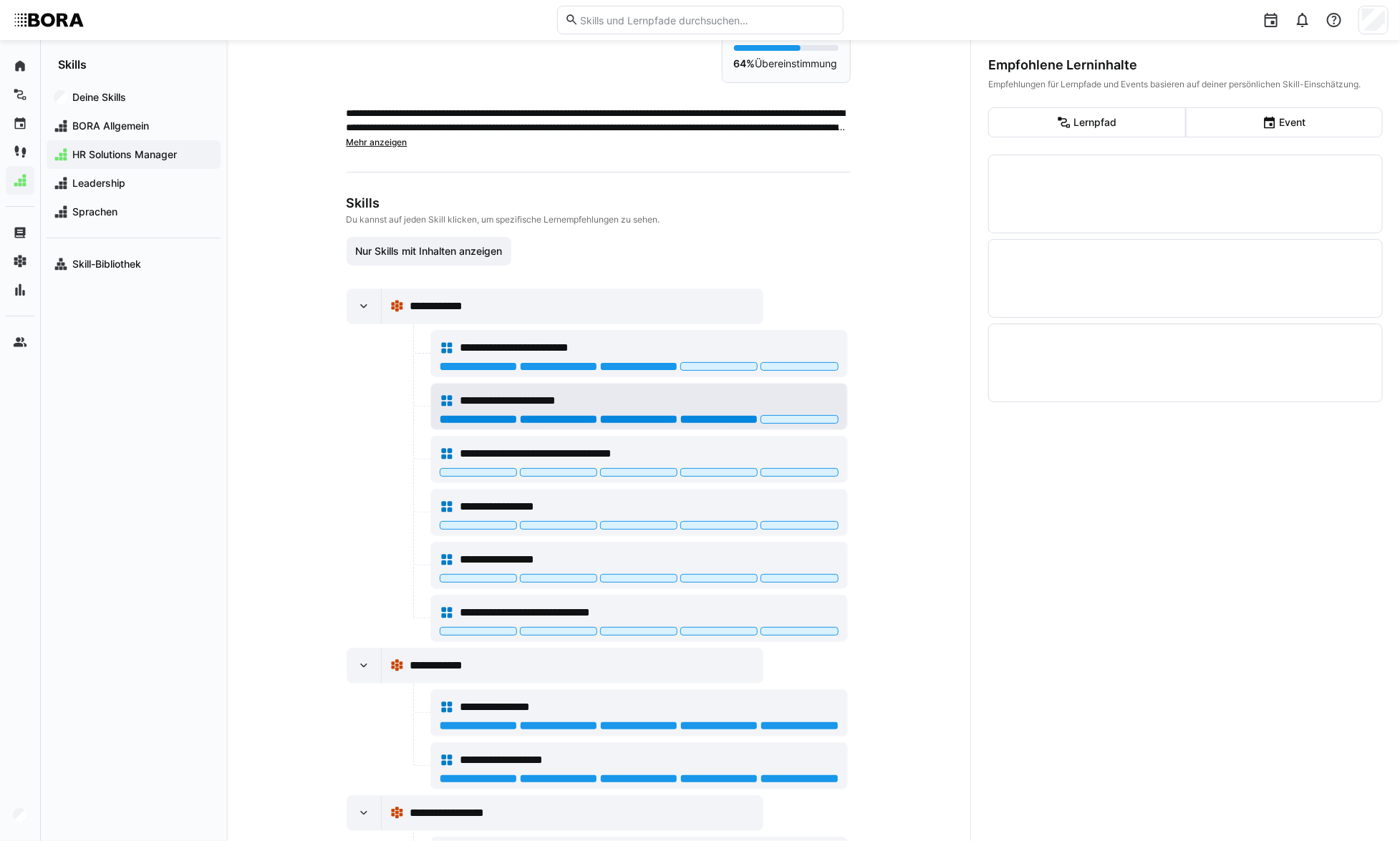
click at [723, 416] on div at bounding box center [719, 420] width 78 height 9
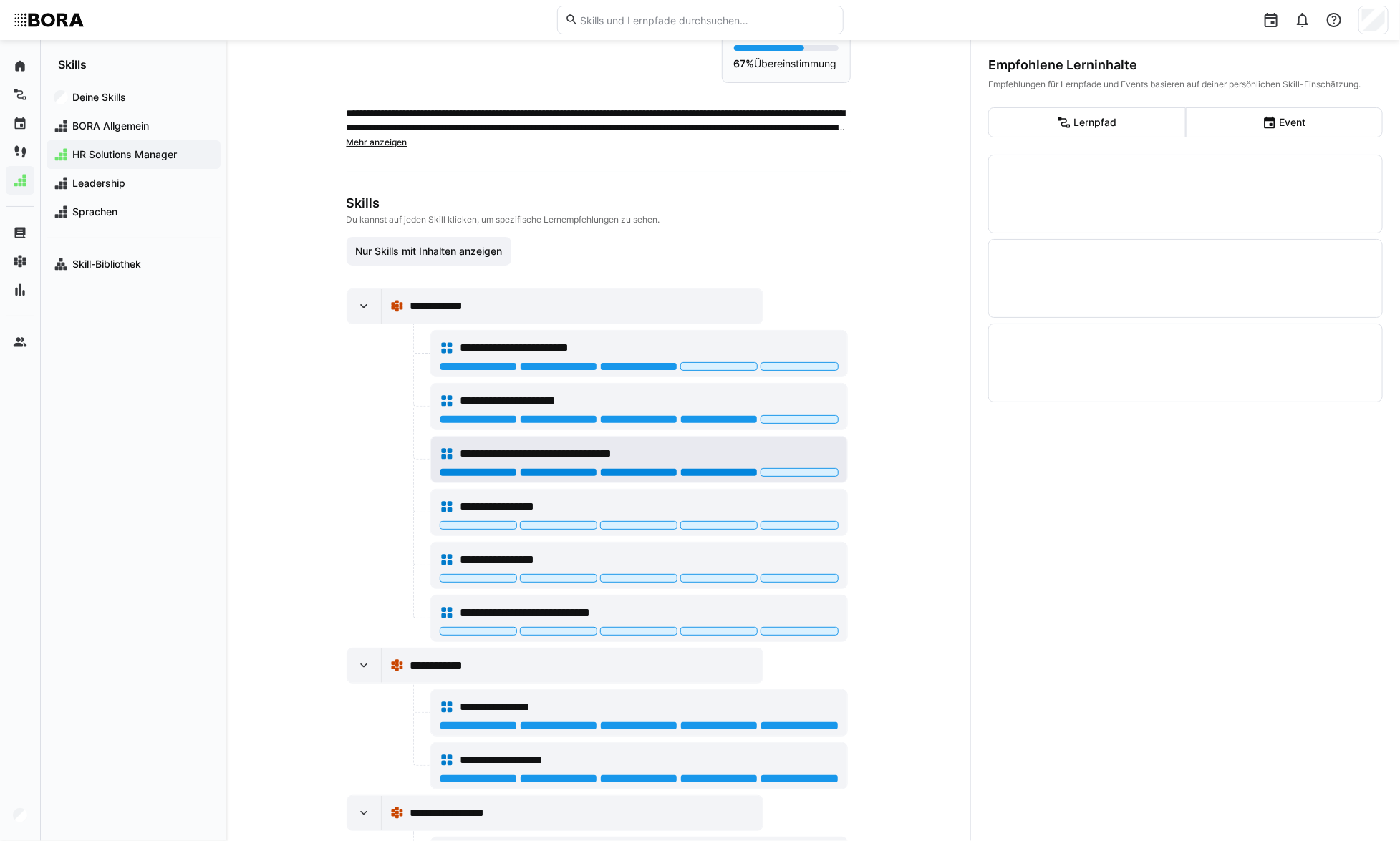
click at [743, 468] on div at bounding box center [719, 472] width 78 height 9
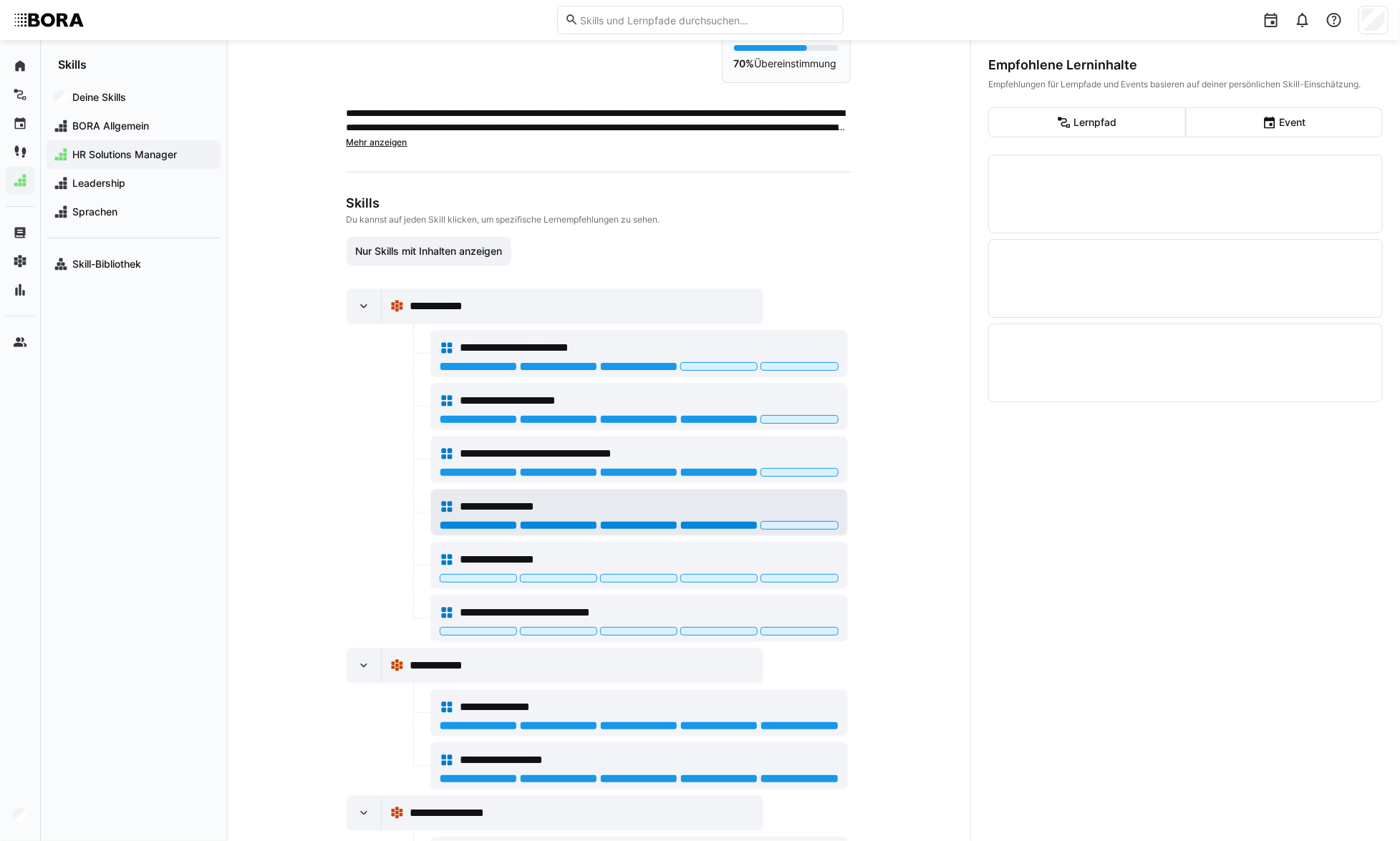
click at [730, 524] on div at bounding box center [719, 526] width 78 height 9
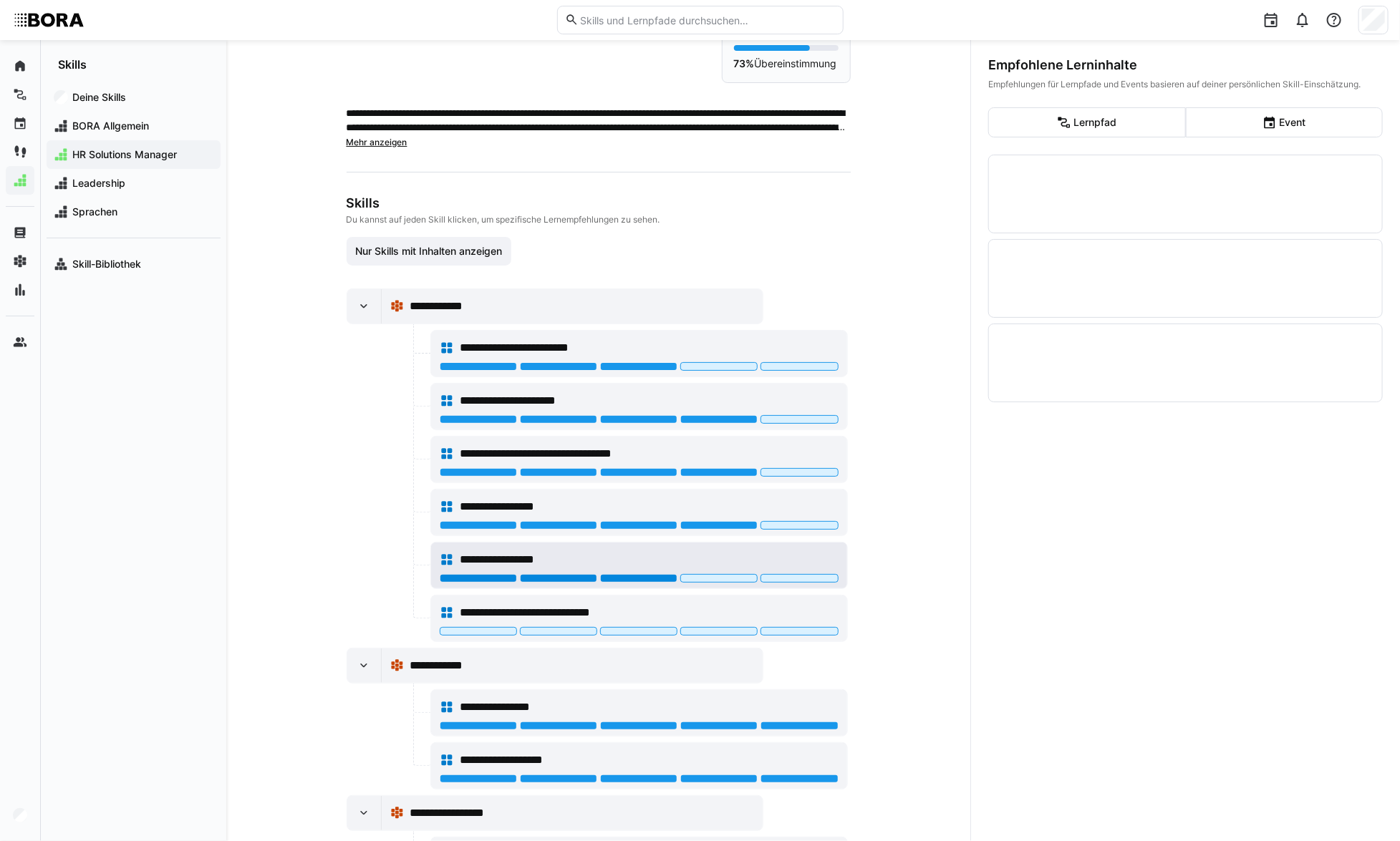
click at [651, 576] on div at bounding box center [639, 579] width 78 height 9
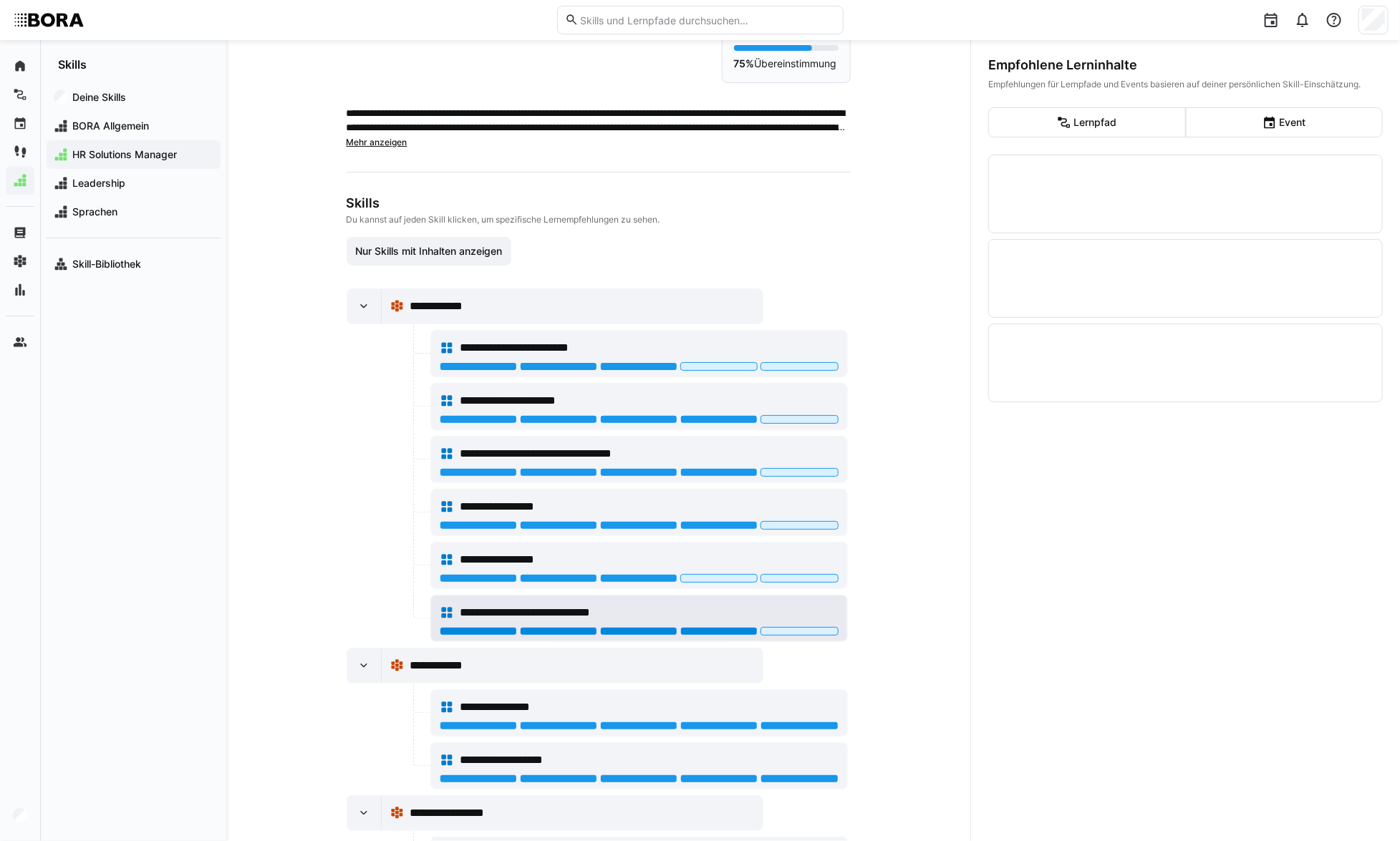
click at [719, 630] on div at bounding box center [719, 631] width 78 height 9
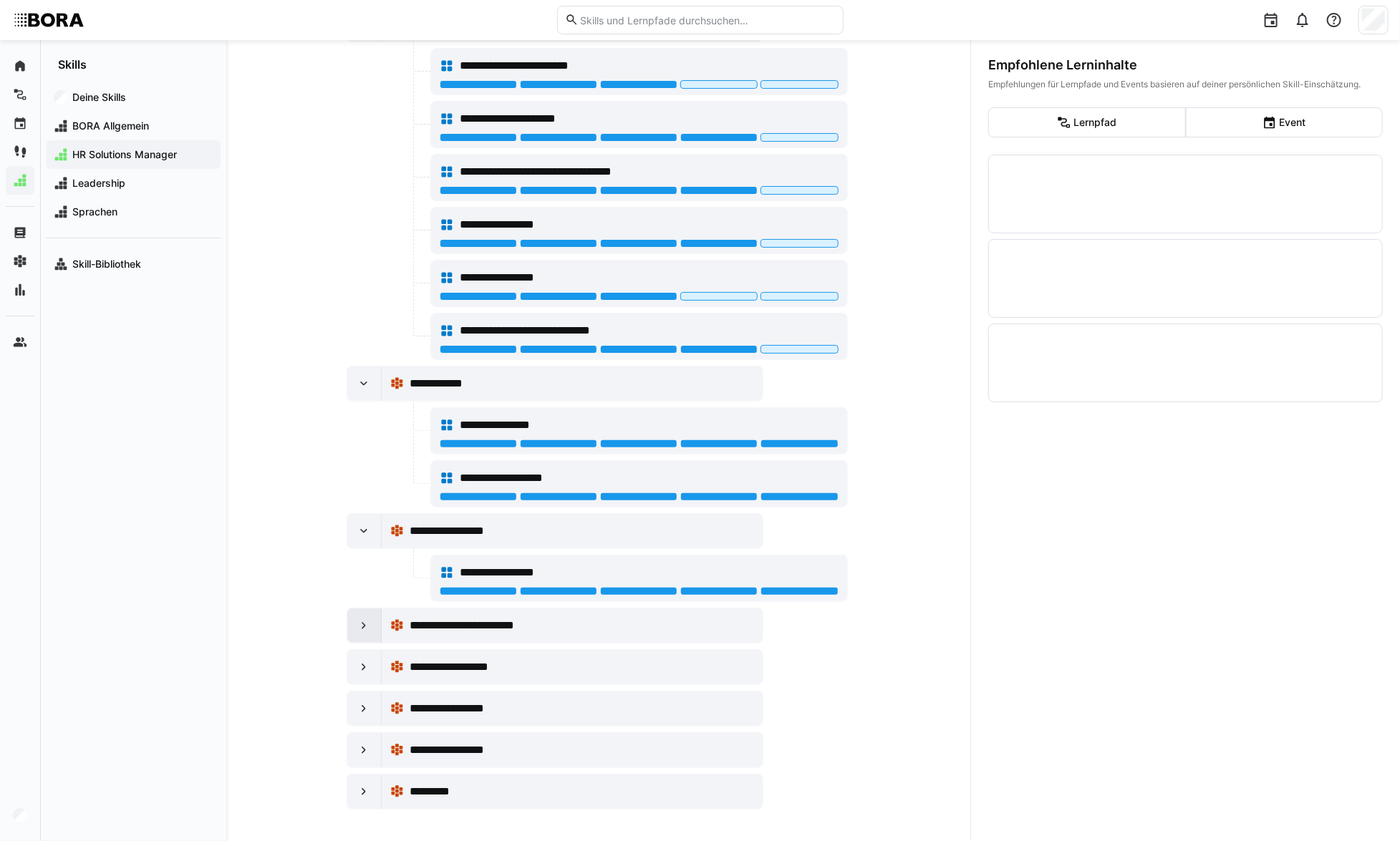
click at [358, 629] on eds-icon at bounding box center [364, 626] width 14 height 14
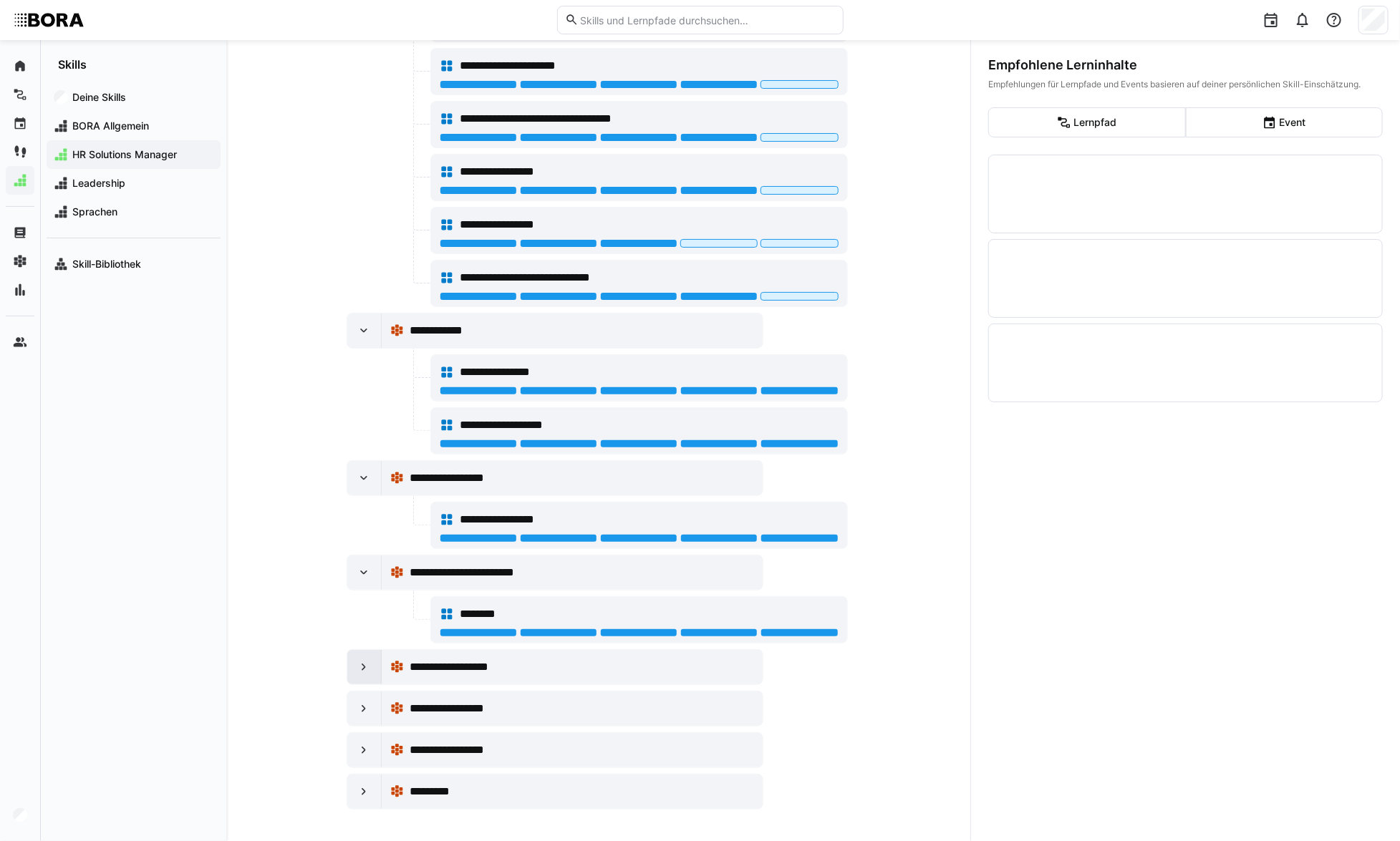
click at [357, 656] on div at bounding box center [364, 668] width 34 height 34
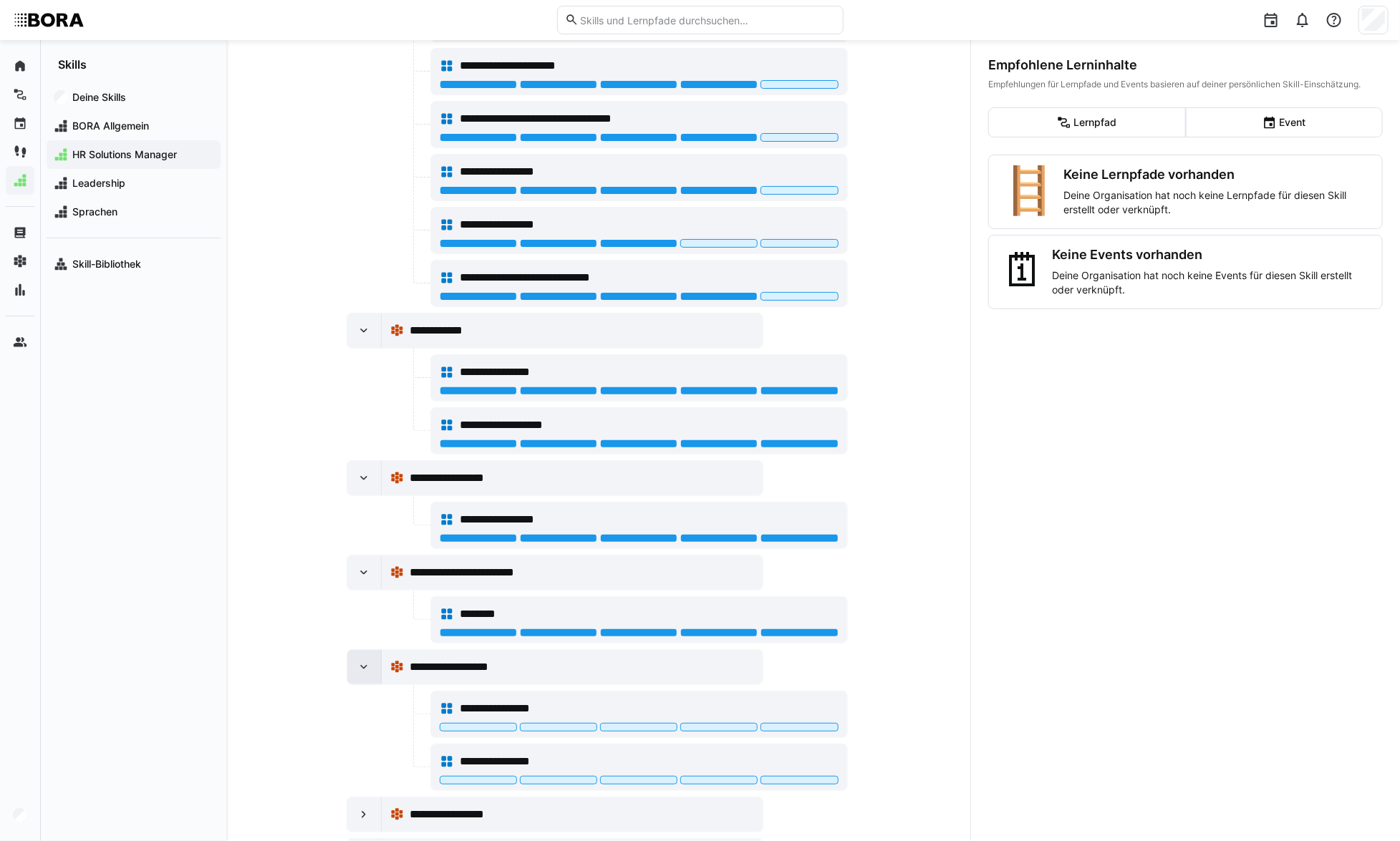
scroll to position [505, 0]
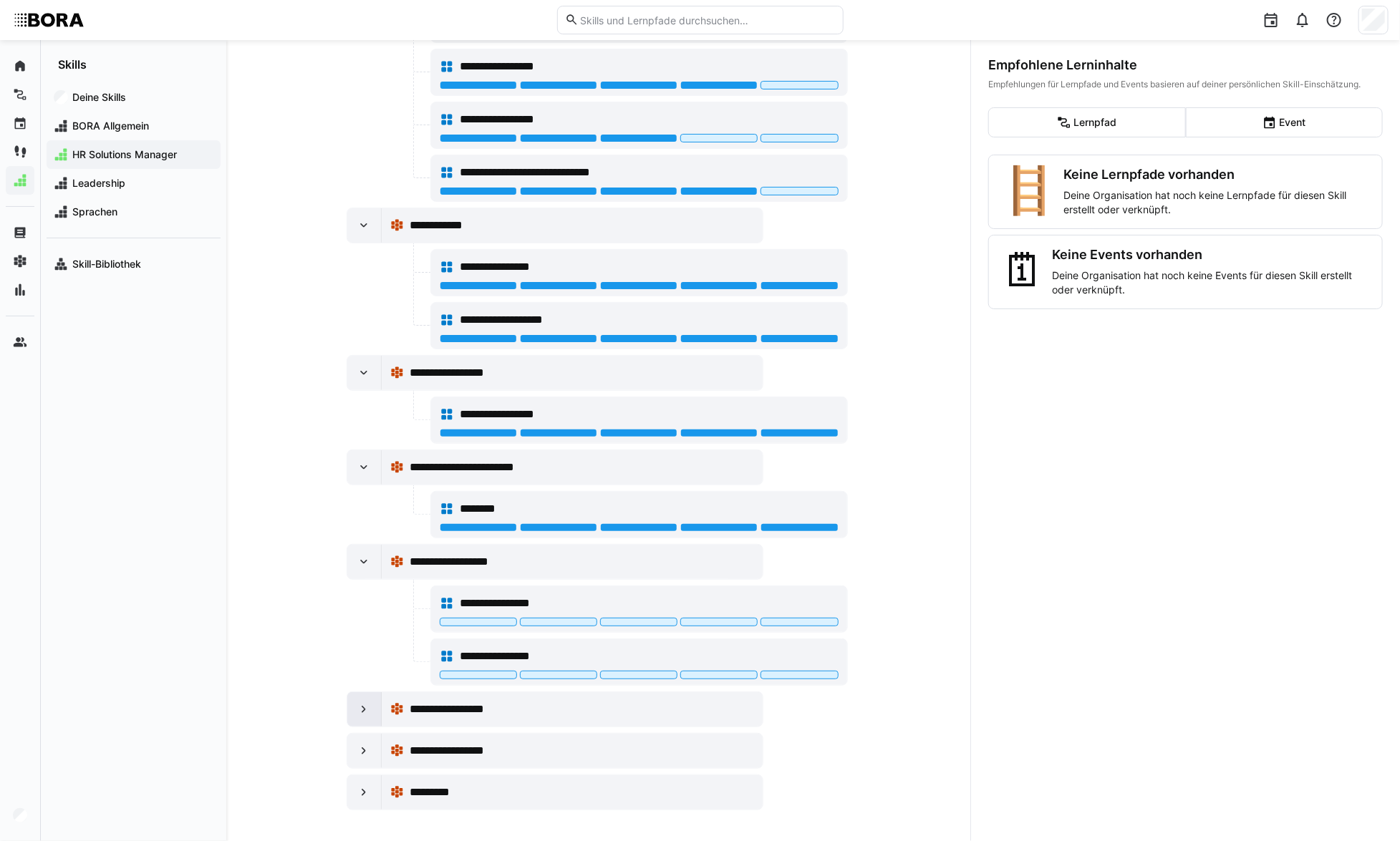
click at [358, 720] on div at bounding box center [364, 709] width 34 height 34
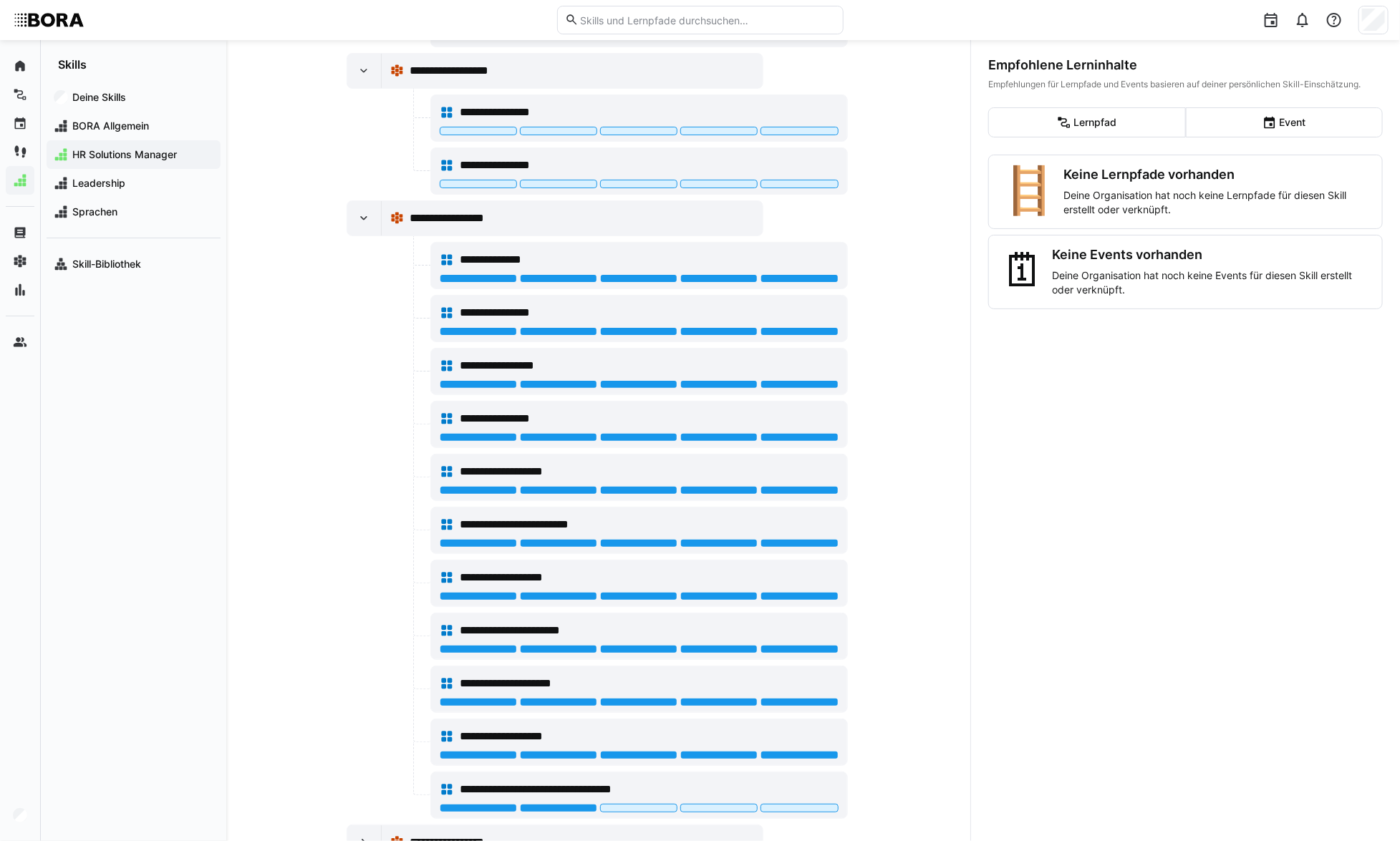
scroll to position [1086, 0]
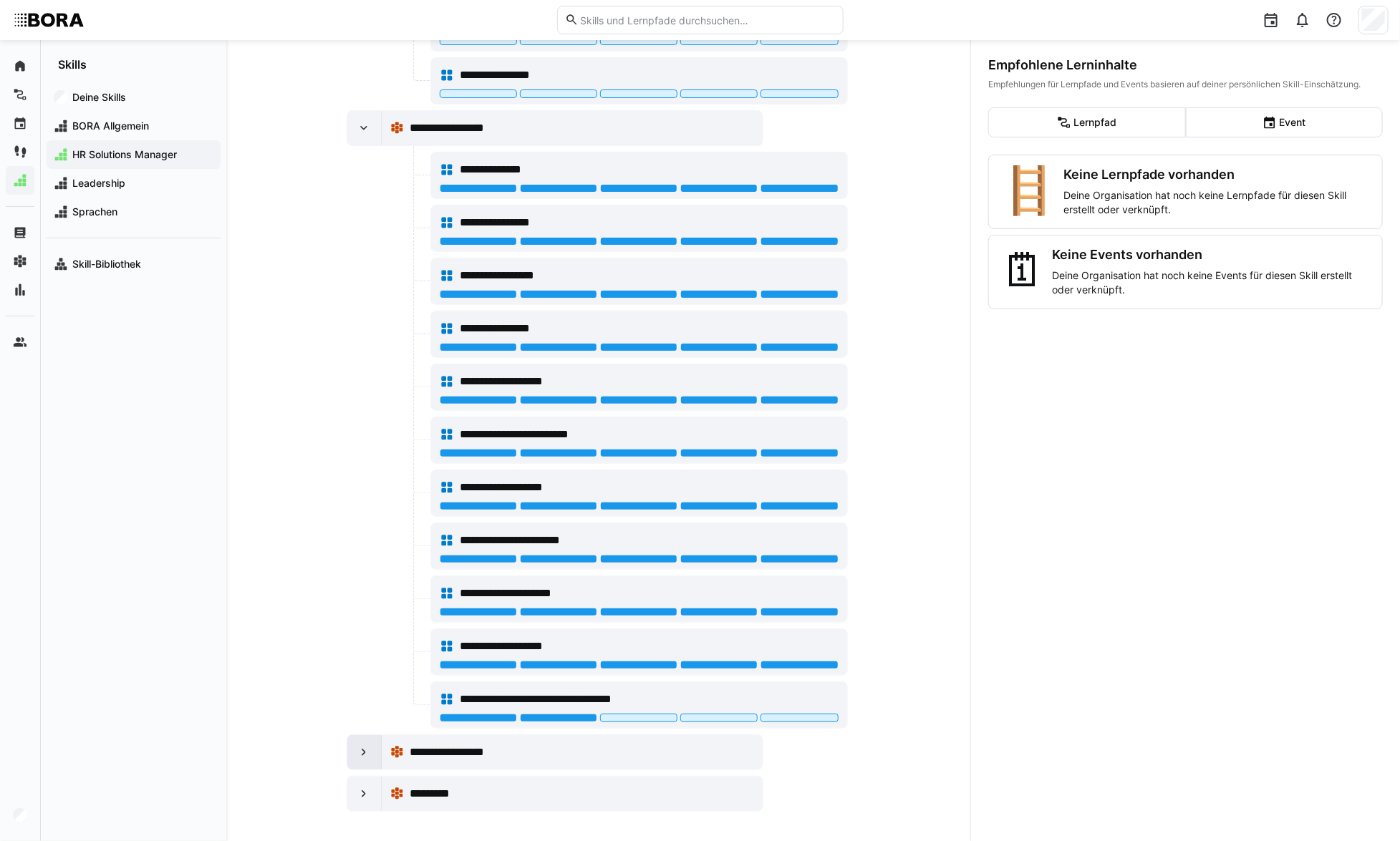
click at [364, 745] on eds-icon at bounding box center [364, 752] width 14 height 14
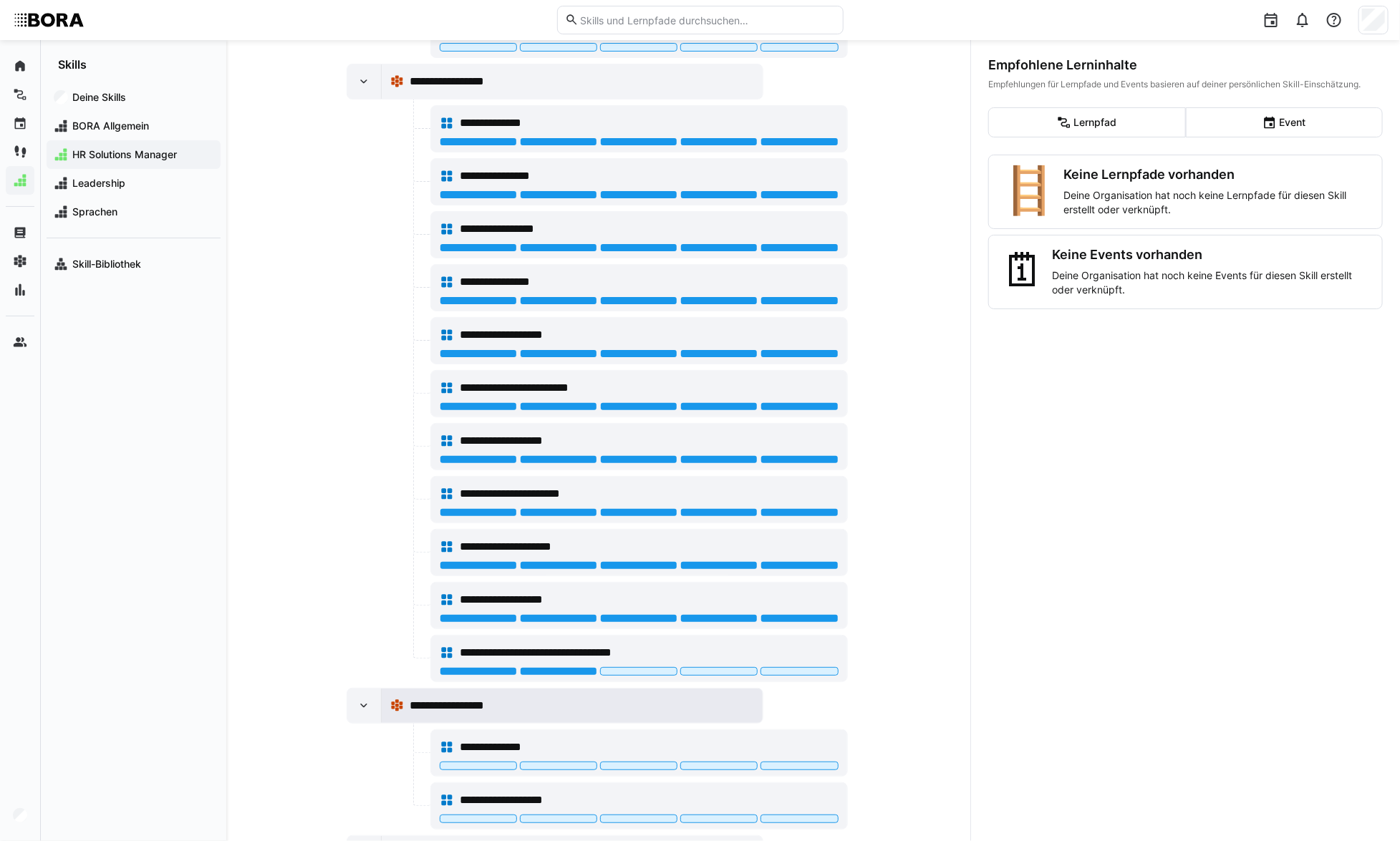
scroll to position [1191, 0]
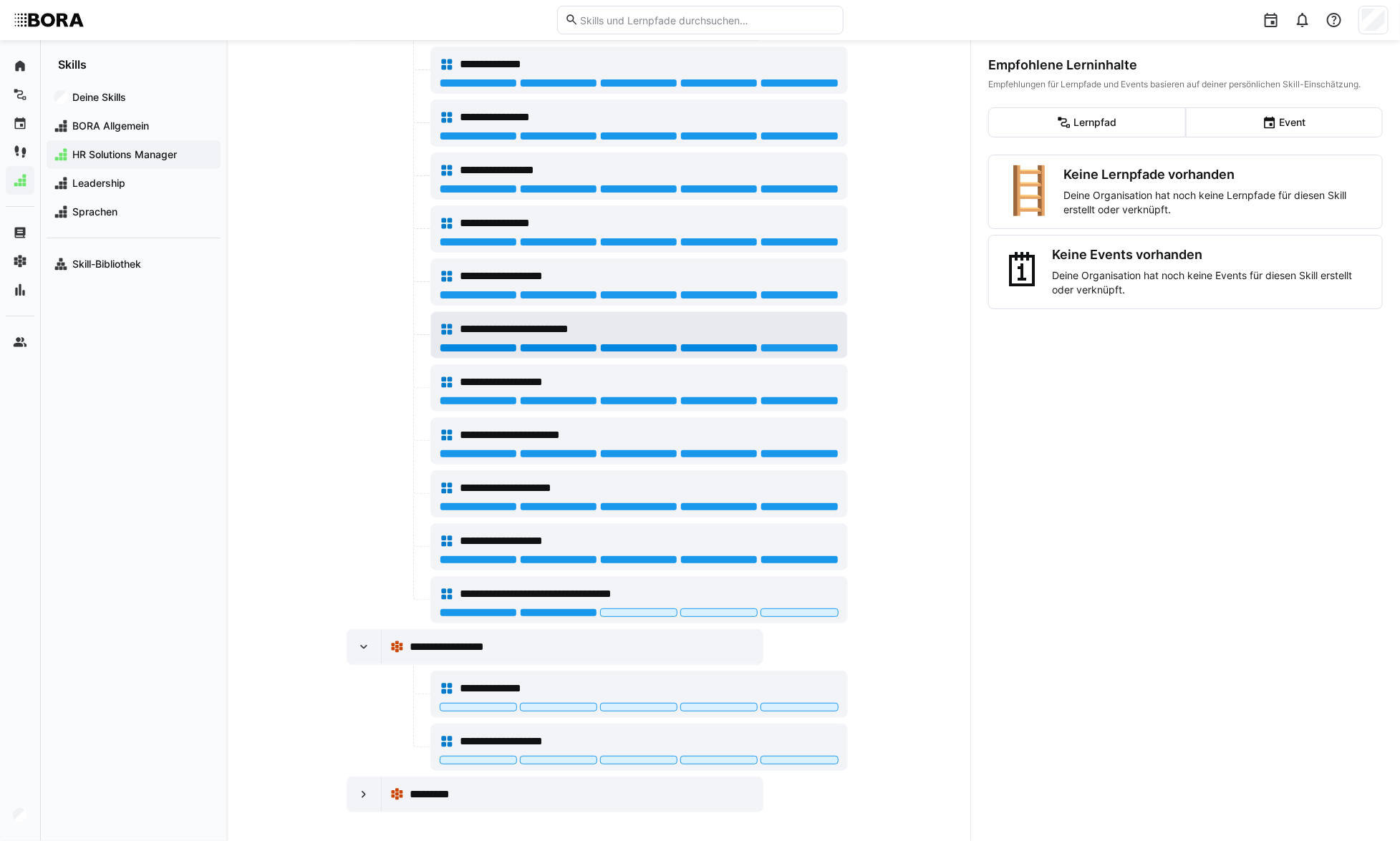
click at [735, 343] on div at bounding box center [719, 348] width 78 height 9
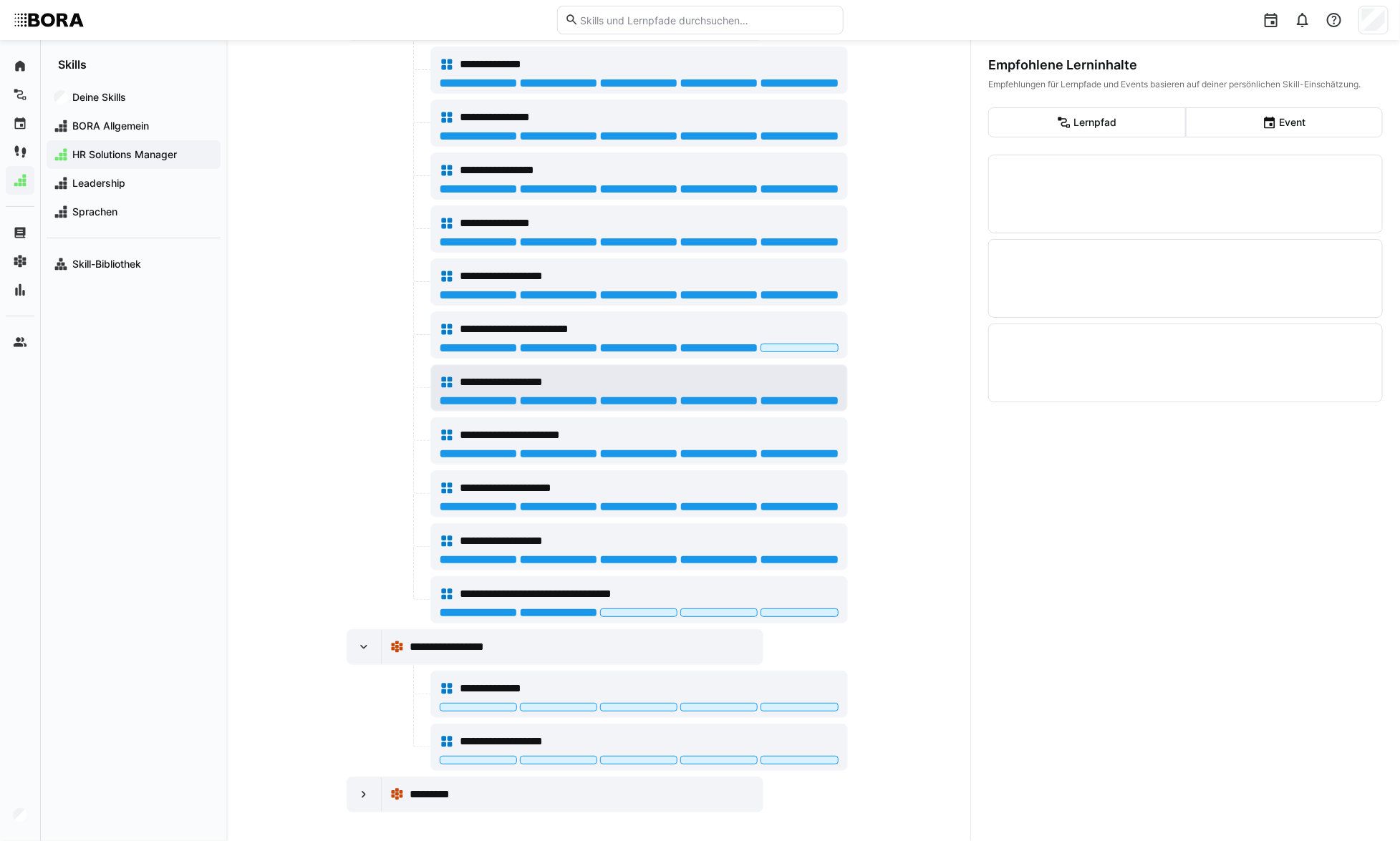
click at [648, 397] on div at bounding box center [639, 401] width 78 height 9
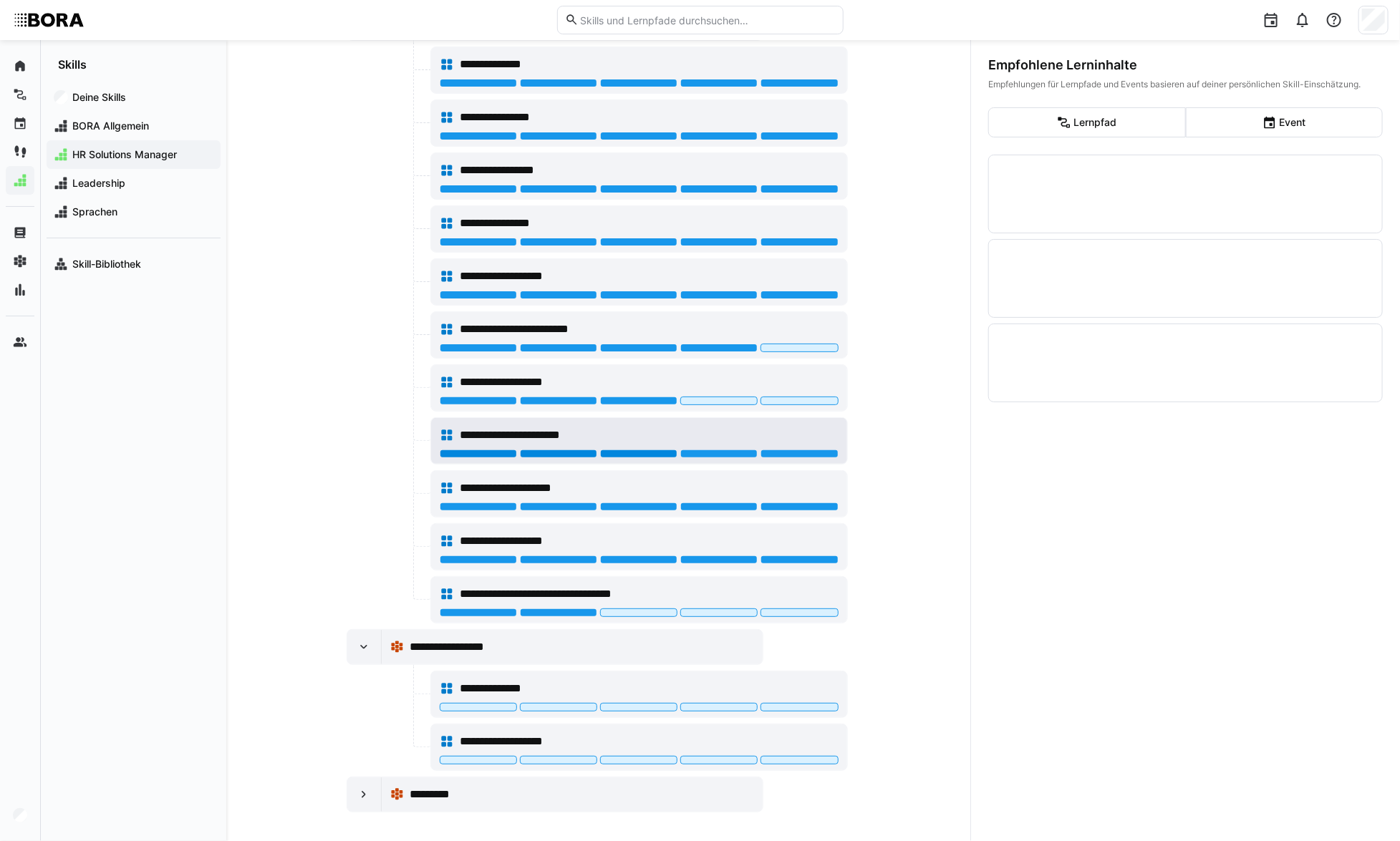
click at [635, 450] on div at bounding box center [639, 454] width 78 height 9
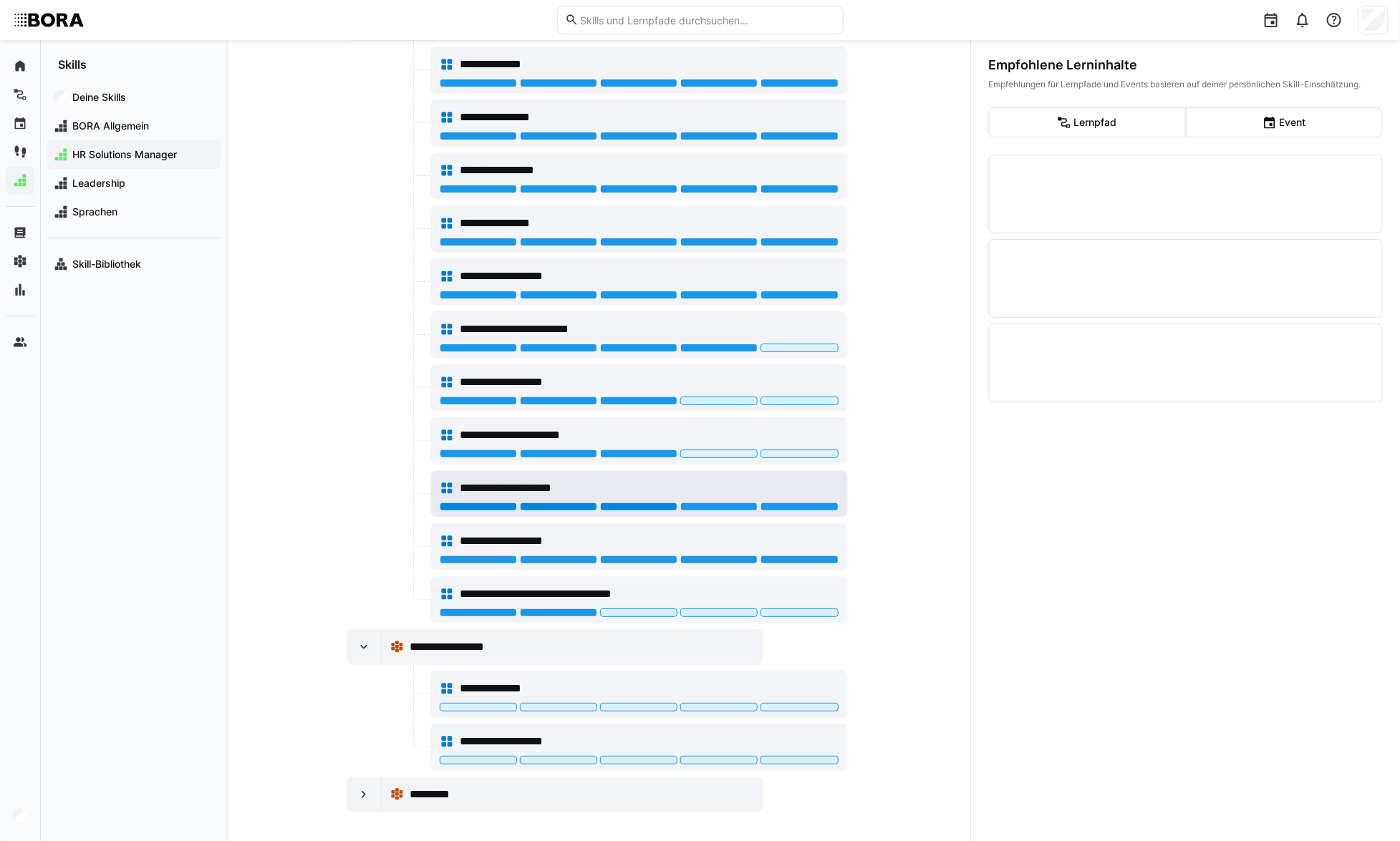
click at [631, 502] on div at bounding box center [639, 507] width 78 height 9
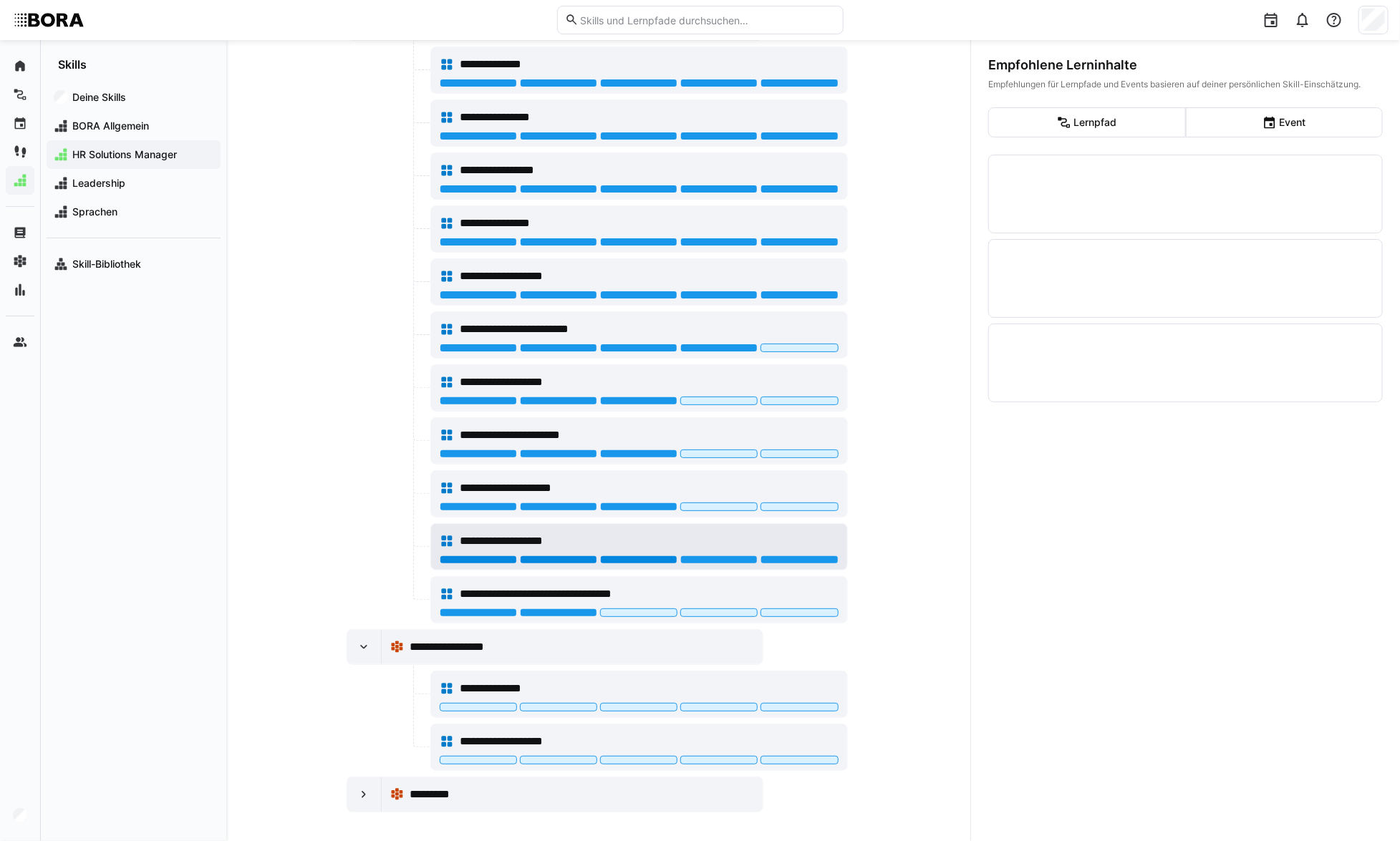
click at [628, 556] on div at bounding box center [639, 560] width 78 height 9
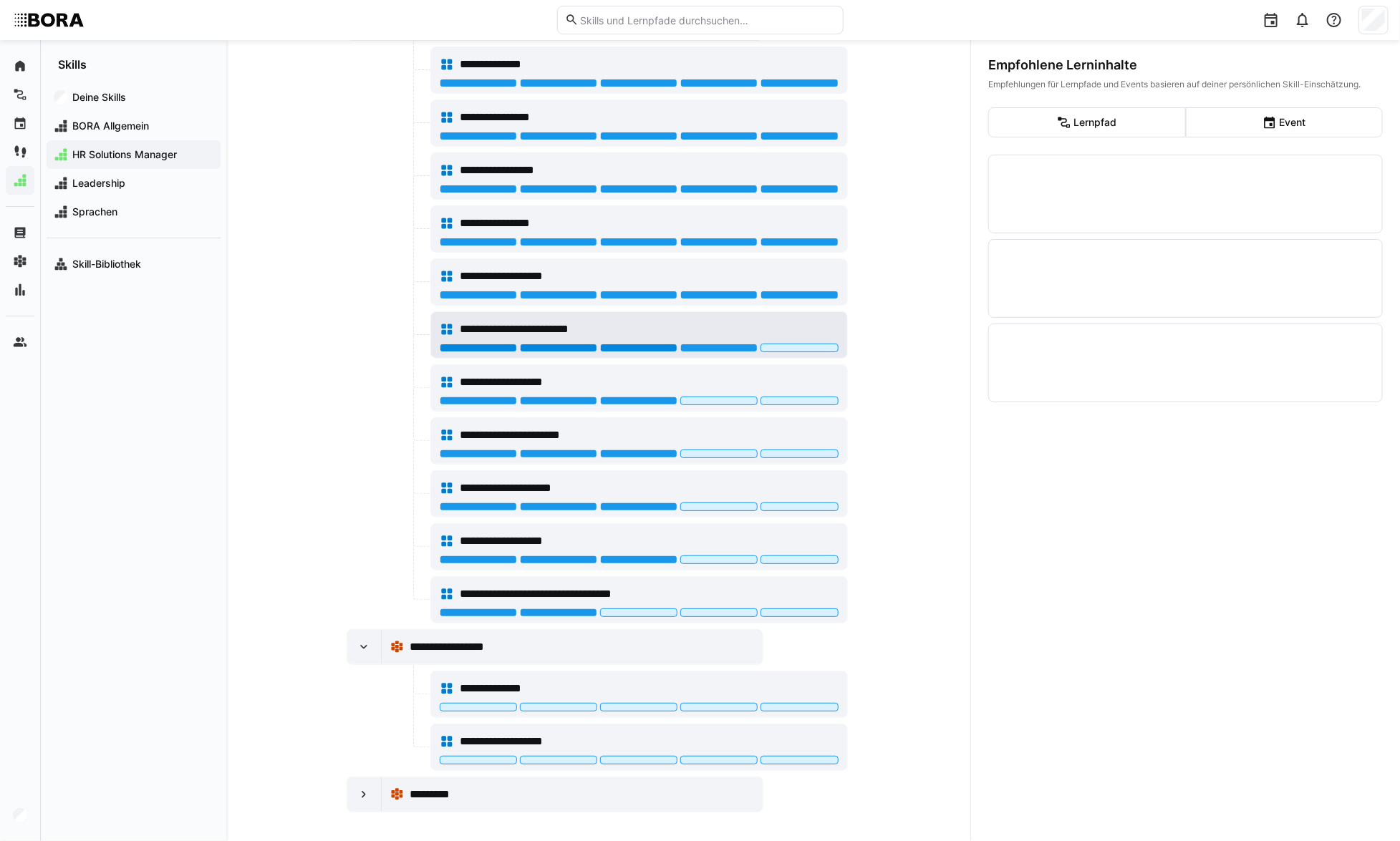
drag, startPoint x: 650, startPoint y: 343, endPoint x: 644, endPoint y: 326, distance: 18.0
click at [650, 343] on div at bounding box center [639, 348] width 78 height 9
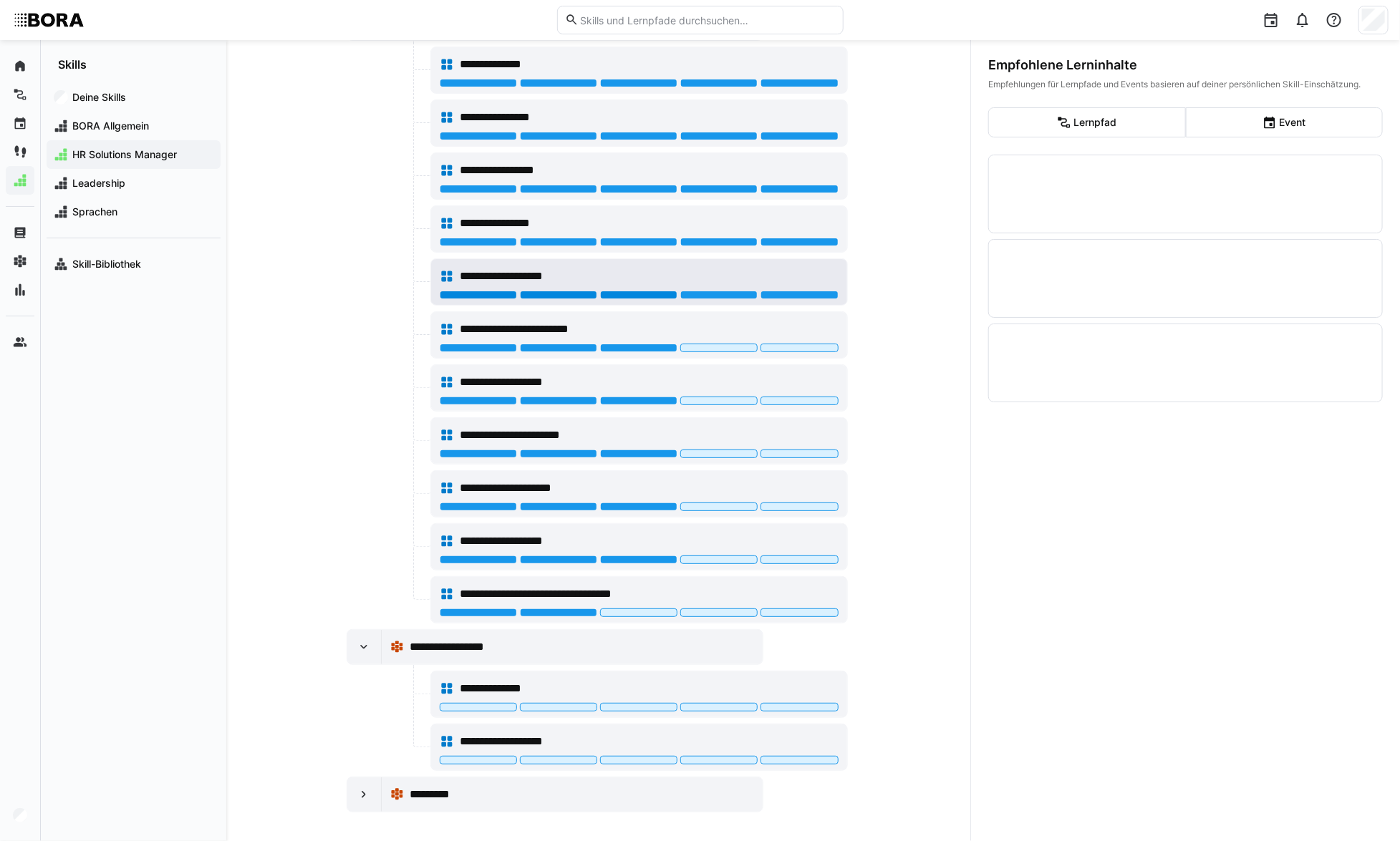
click at [637, 291] on div at bounding box center [639, 295] width 78 height 9
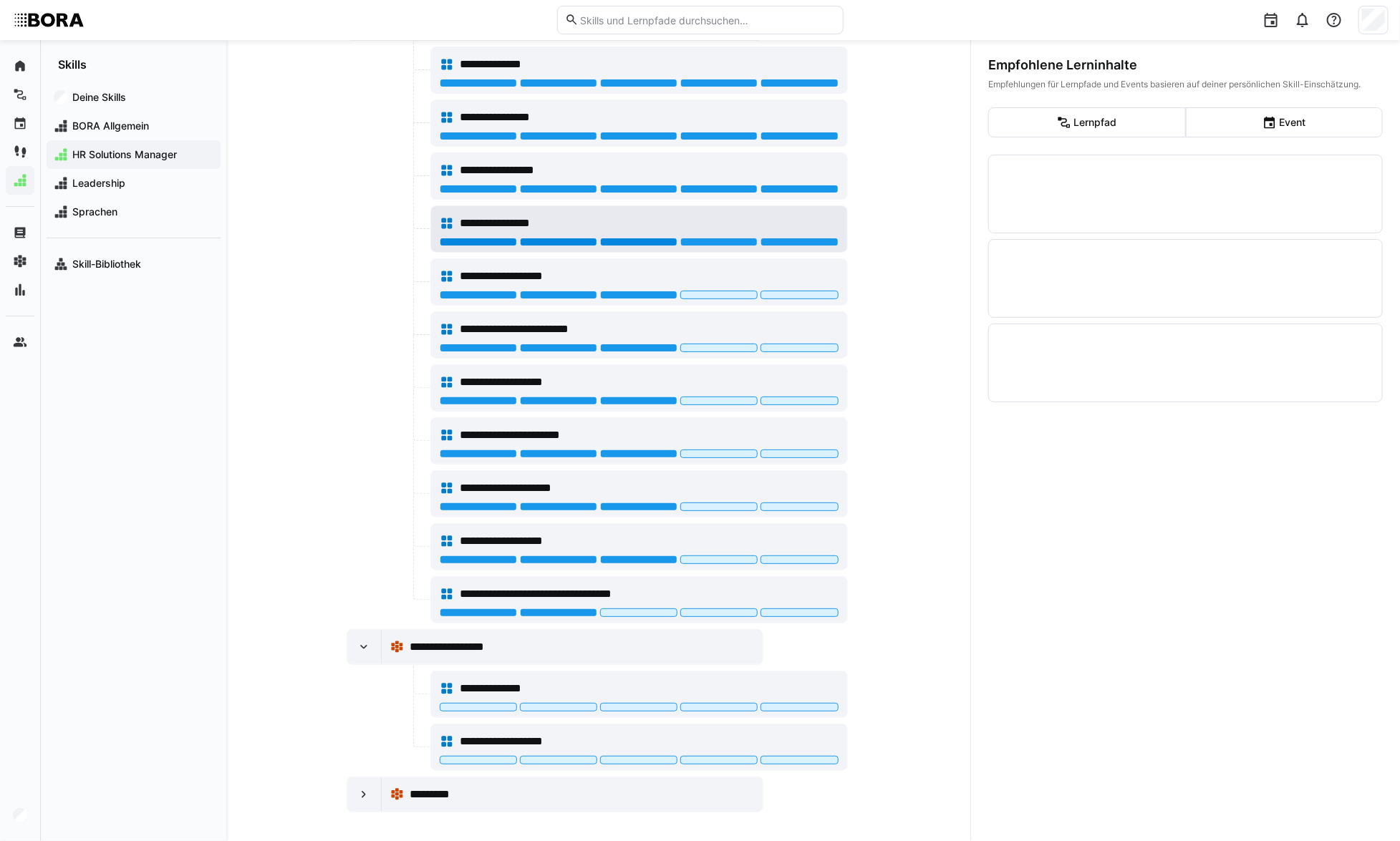
drag, startPoint x: 645, startPoint y: 235, endPoint x: 644, endPoint y: 222, distance: 13.0
click at [645, 238] on div at bounding box center [639, 242] width 78 height 9
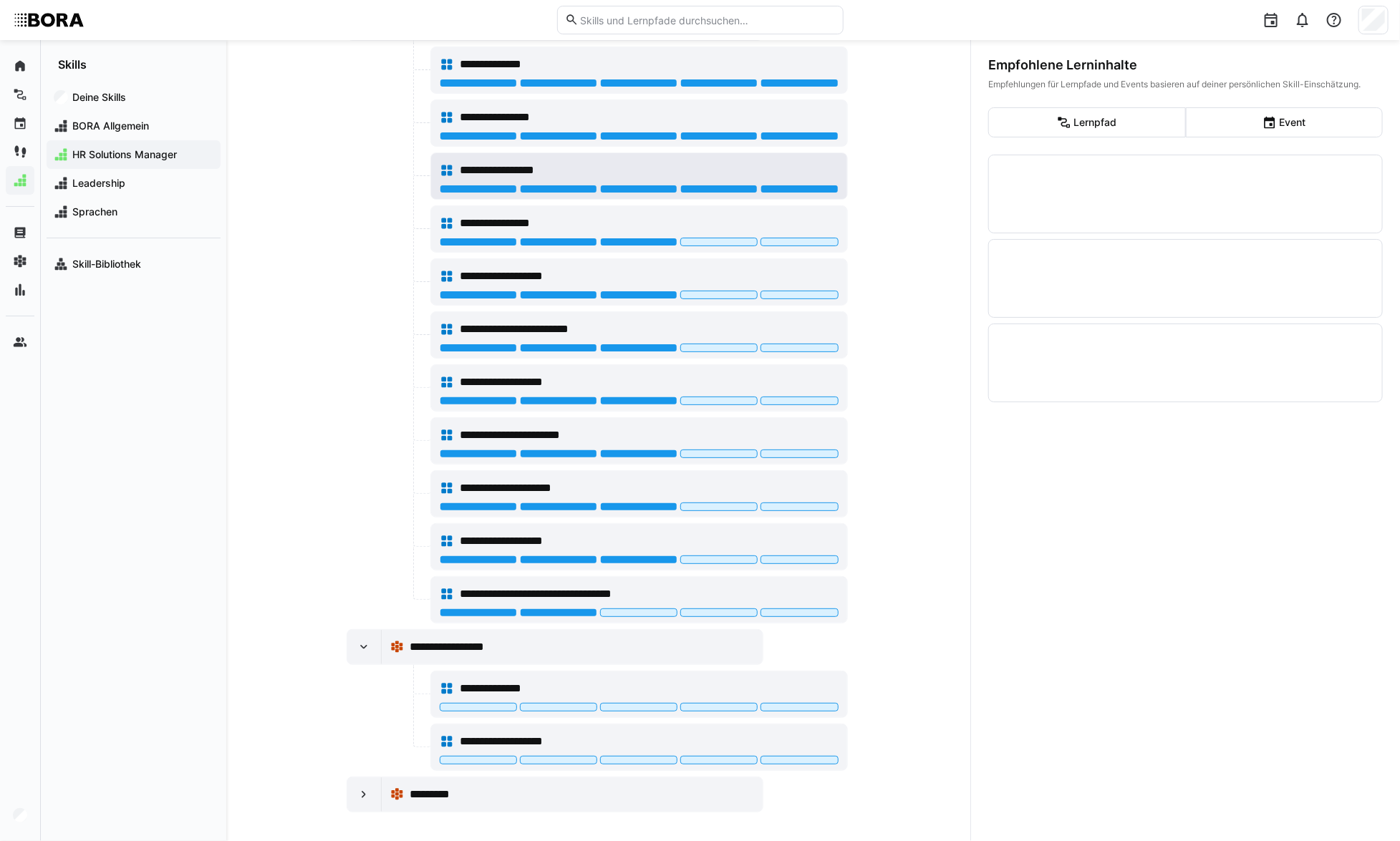
click at [643, 178] on div "**********" at bounding box center [639, 171] width 399 height 29
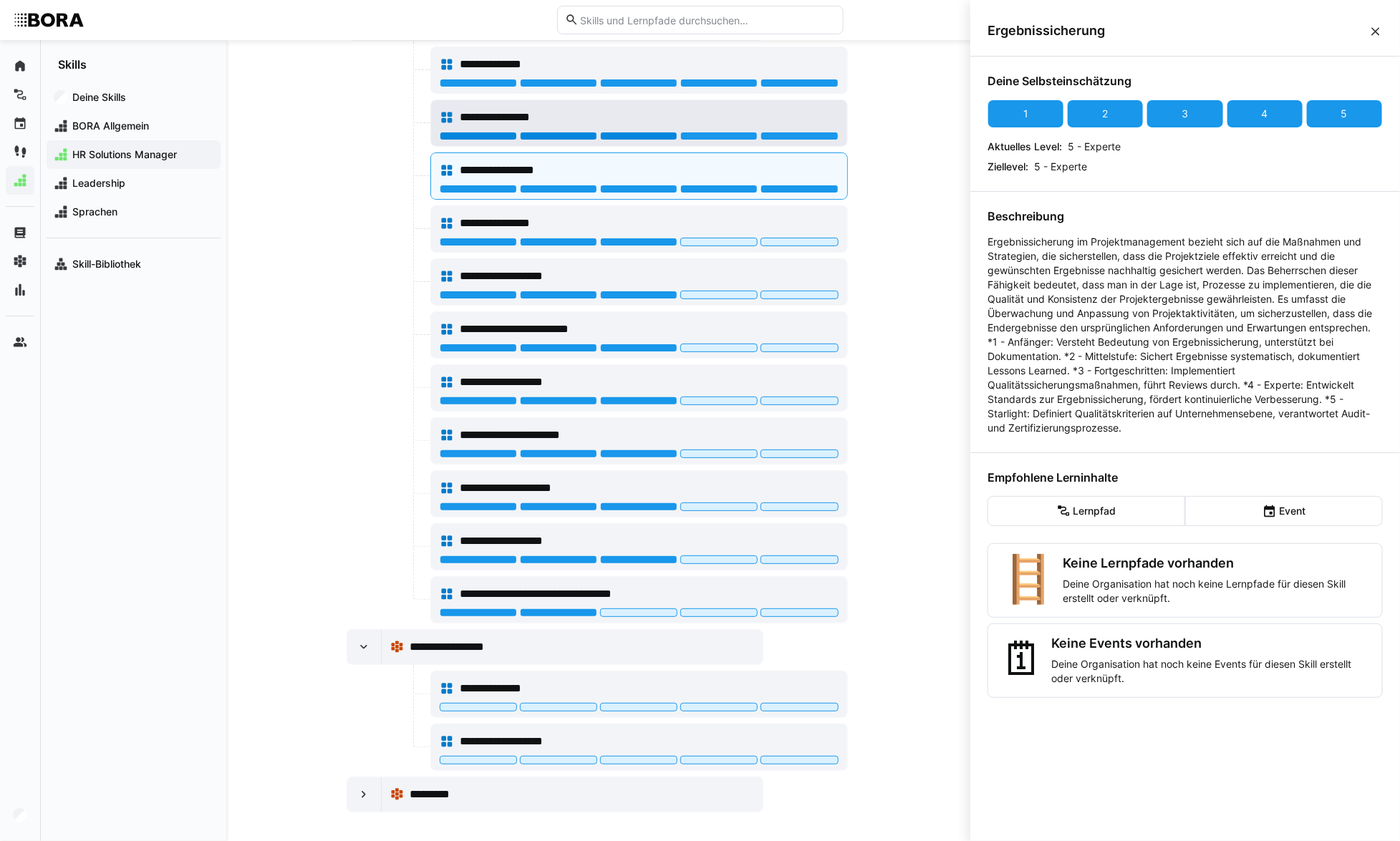
click at [643, 134] on div at bounding box center [639, 136] width 78 height 9
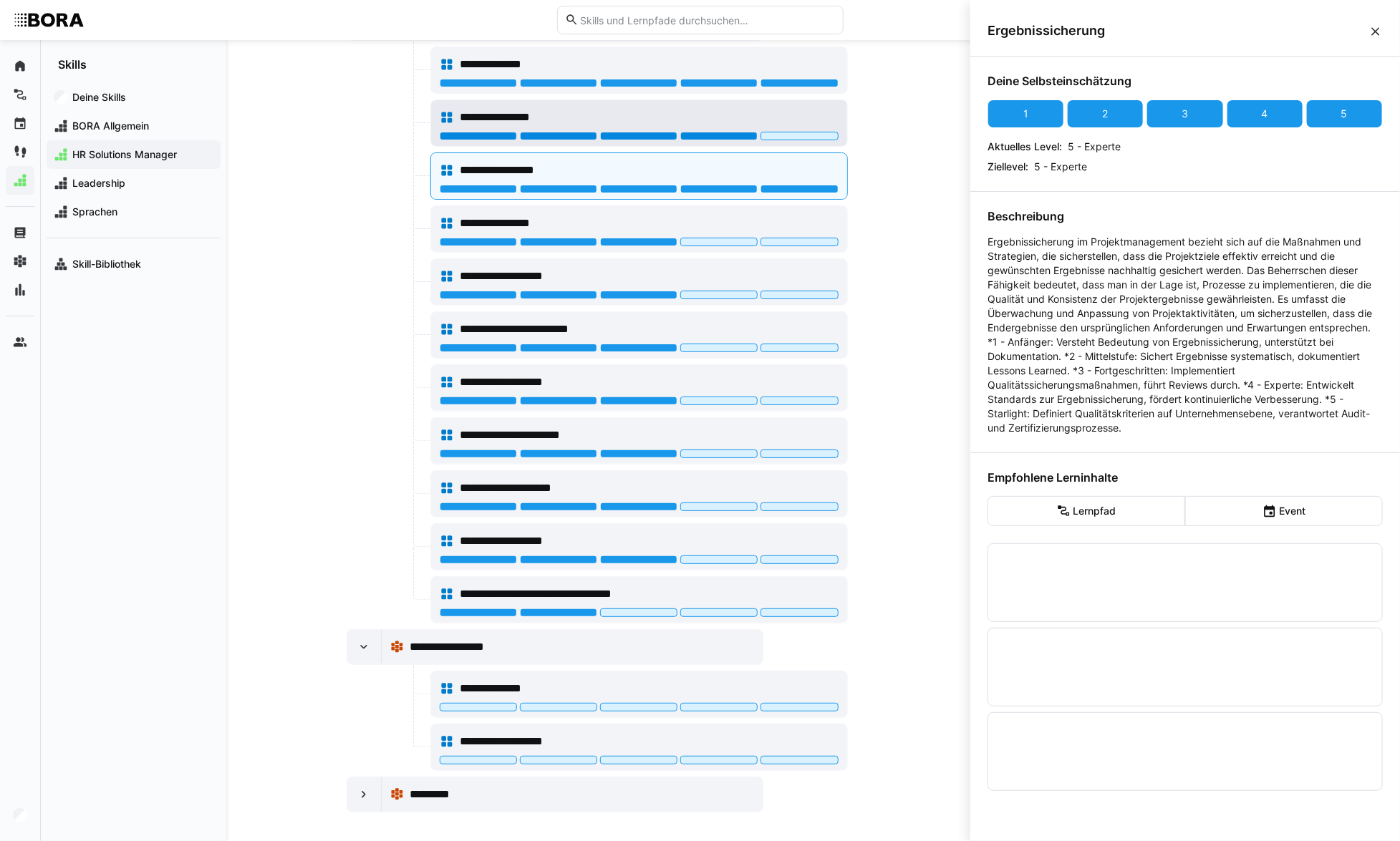
click at [716, 138] on div at bounding box center [639, 137] width 399 height 12
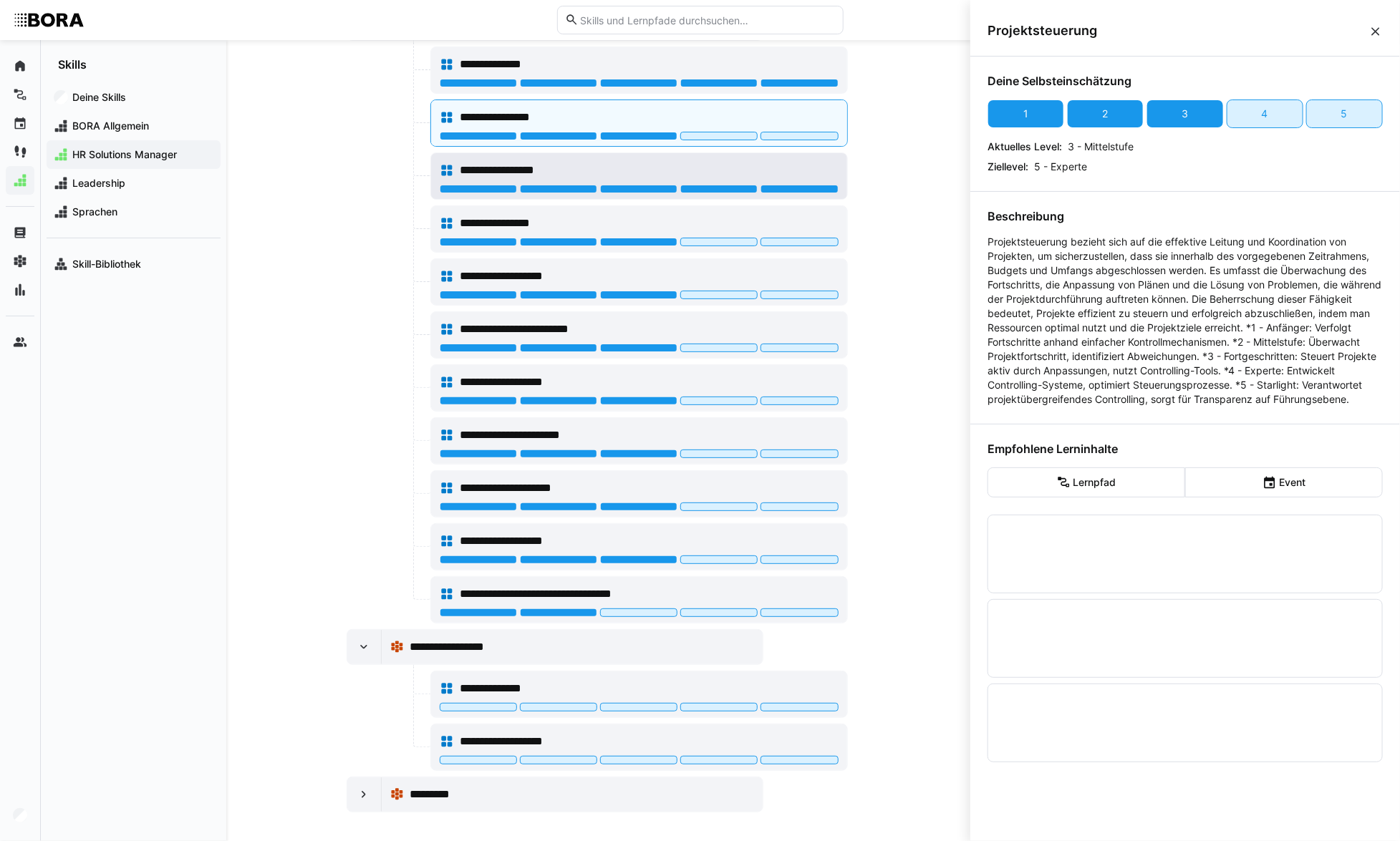
scroll to position [1126, 0]
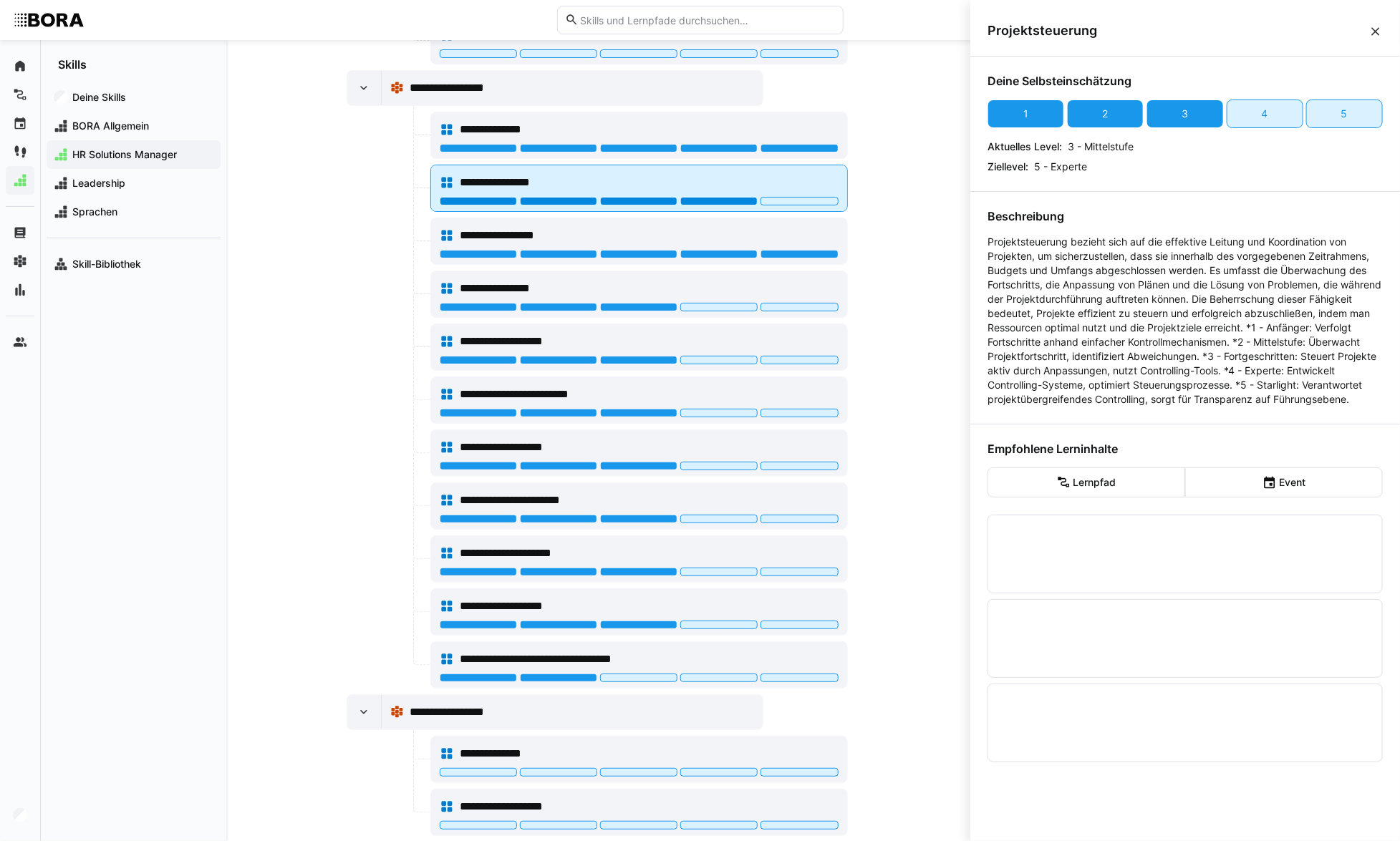
click at [721, 197] on div at bounding box center [719, 201] width 78 height 9
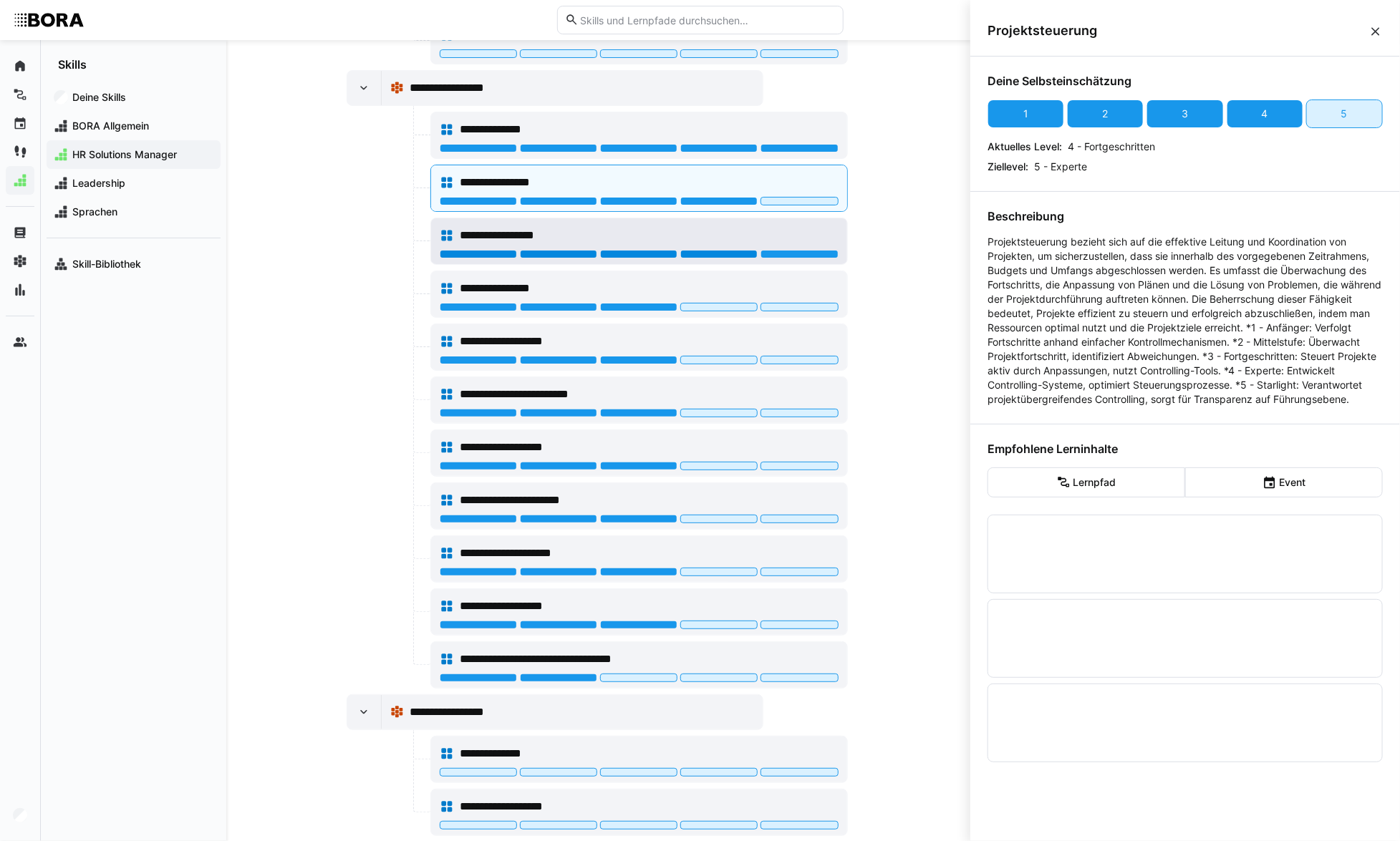
click at [727, 250] on div at bounding box center [719, 255] width 78 height 9
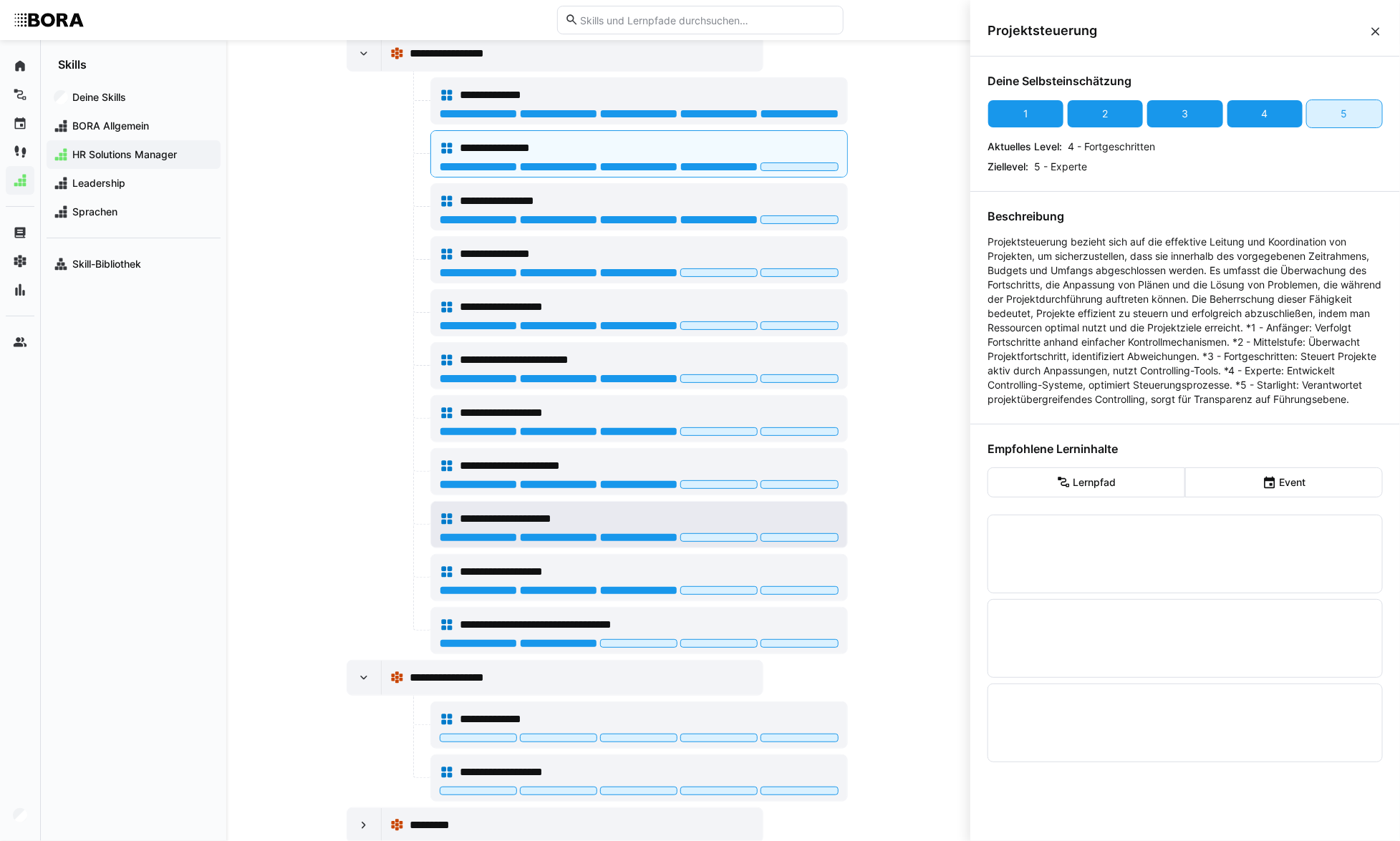
scroll to position [1191, 0]
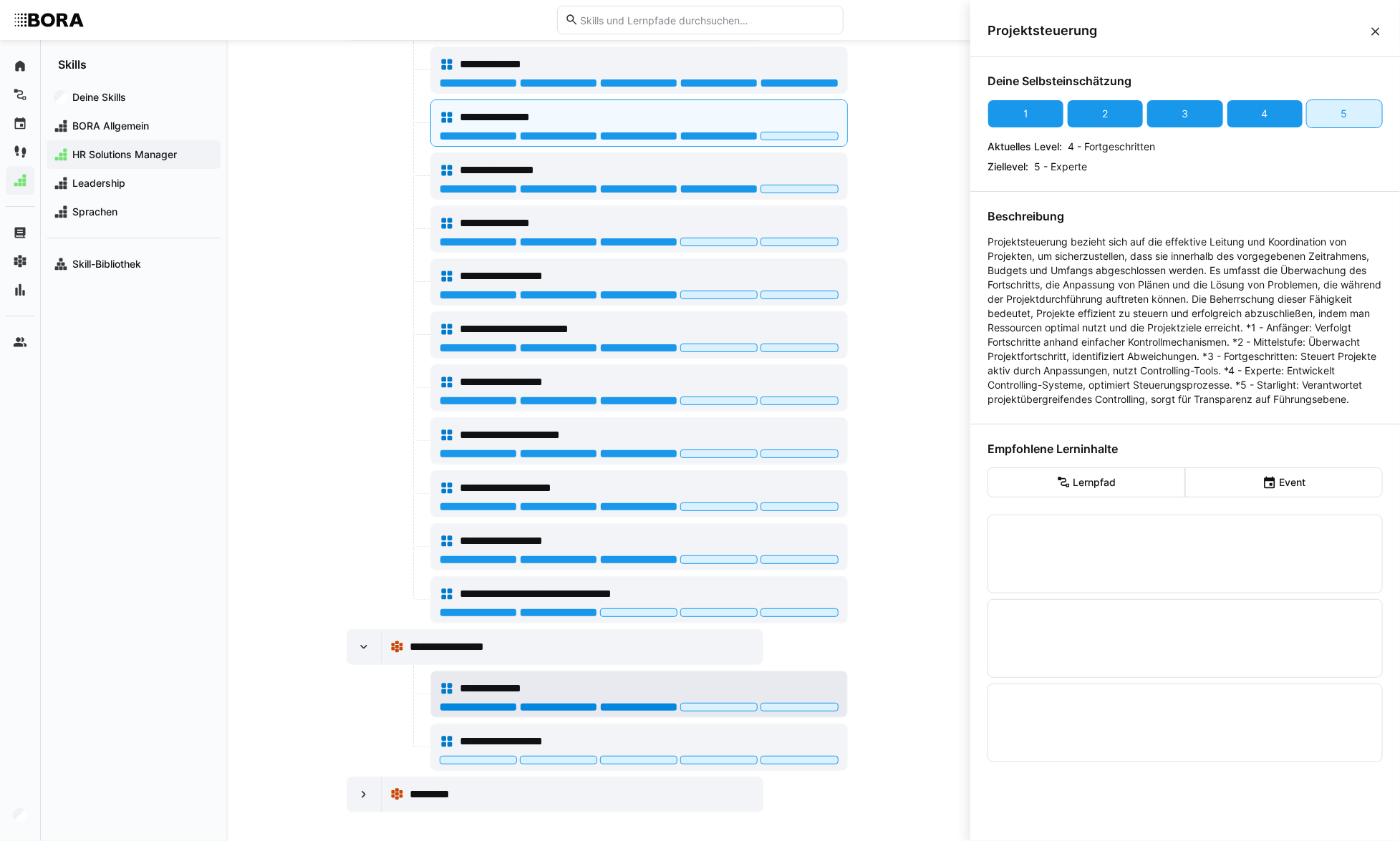
click at [613, 704] on div at bounding box center [639, 707] width 78 height 9
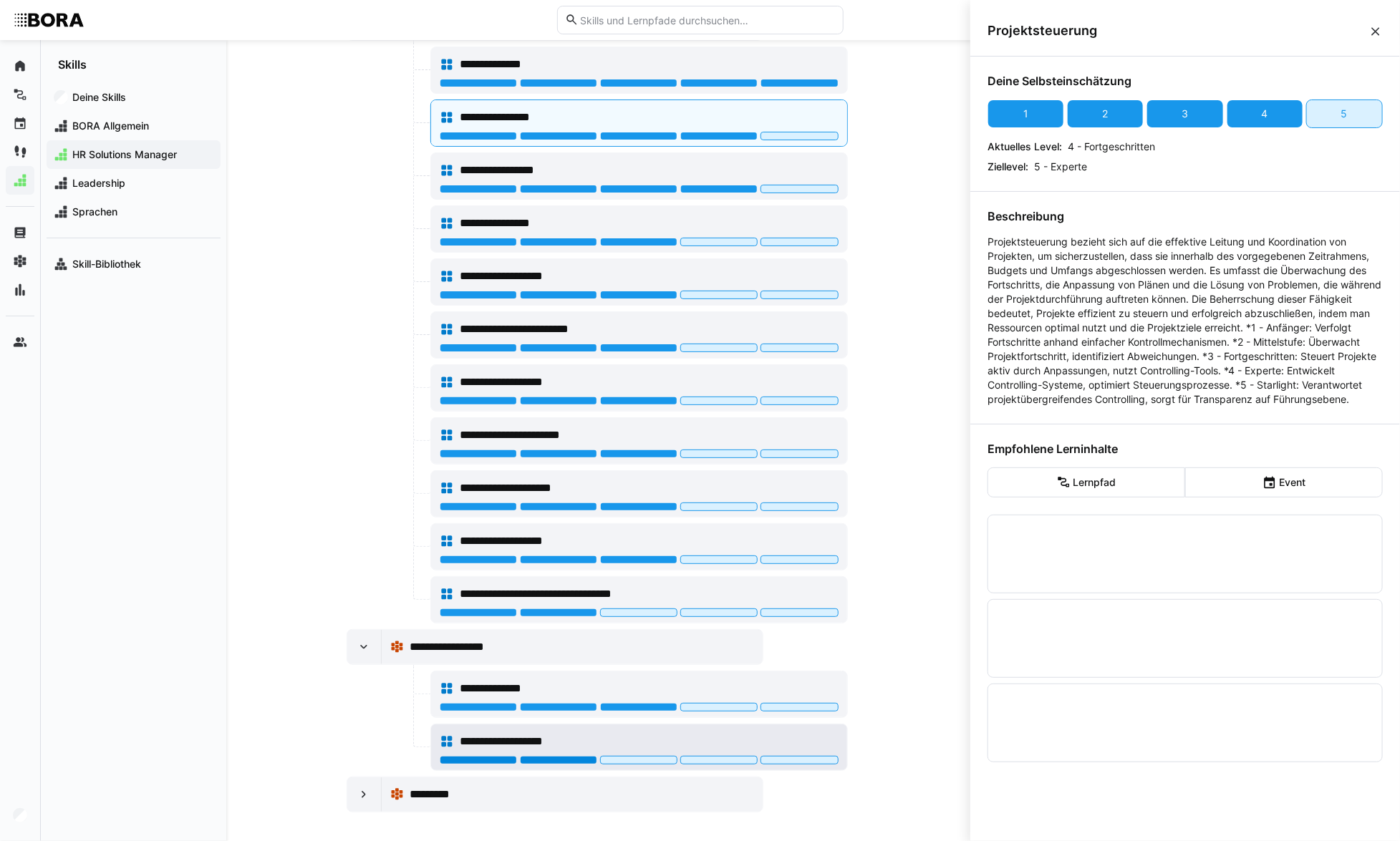
click at [547, 756] on div at bounding box center [559, 761] width 78 height 9
click at [357, 792] on eds-icon at bounding box center [364, 795] width 14 height 14
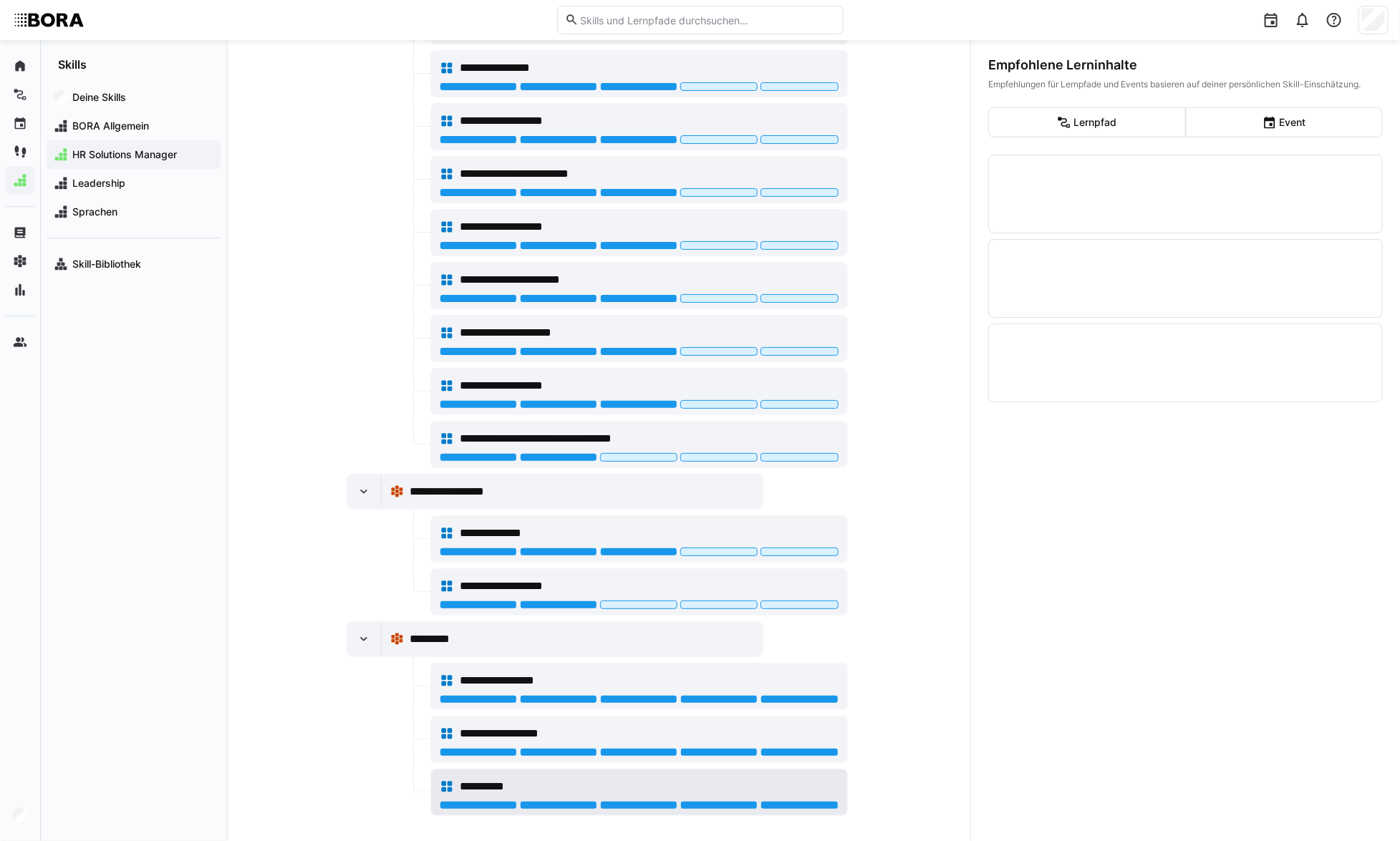
scroll to position [1350, 0]
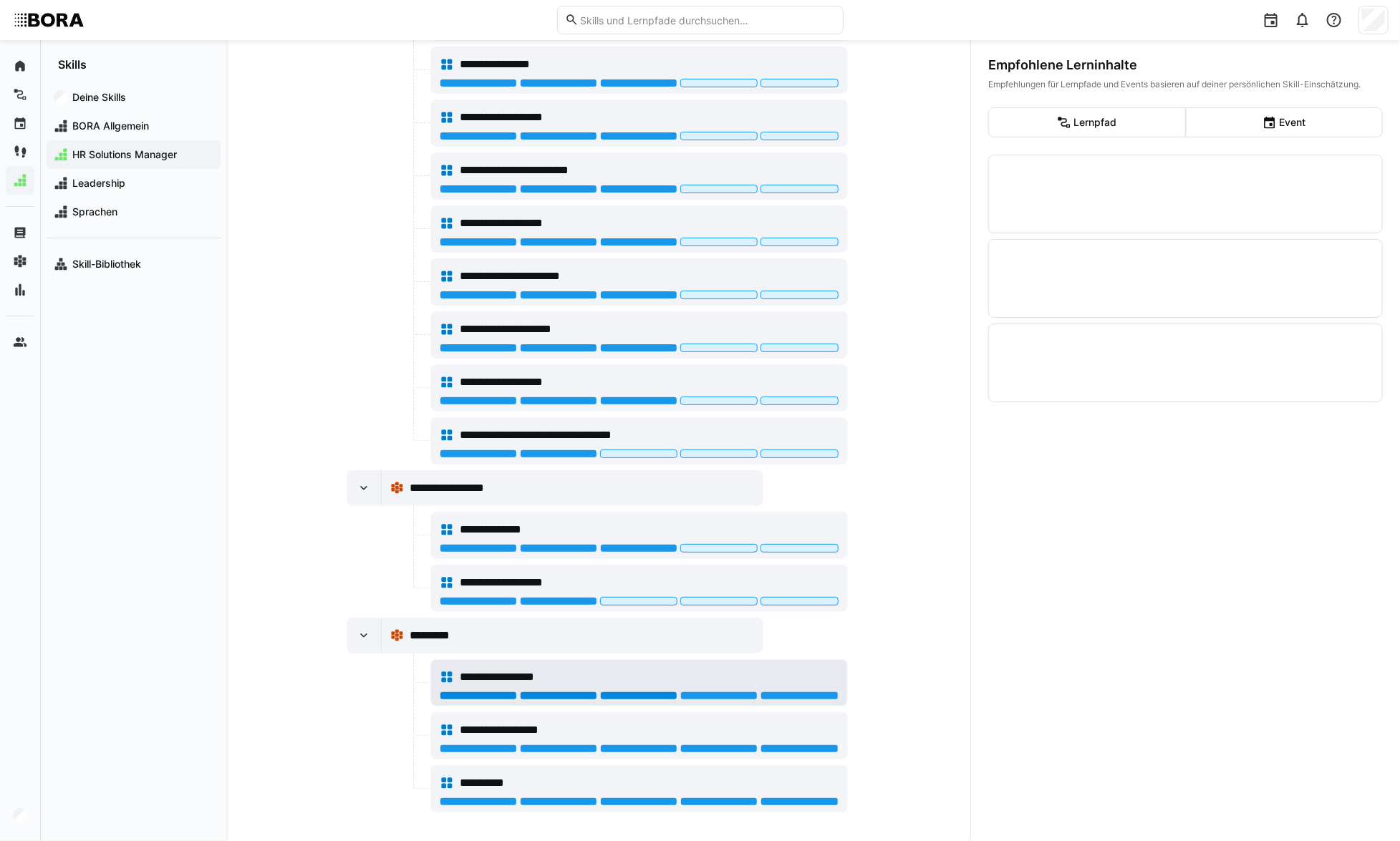
click at [653, 692] on div at bounding box center [639, 696] width 78 height 9
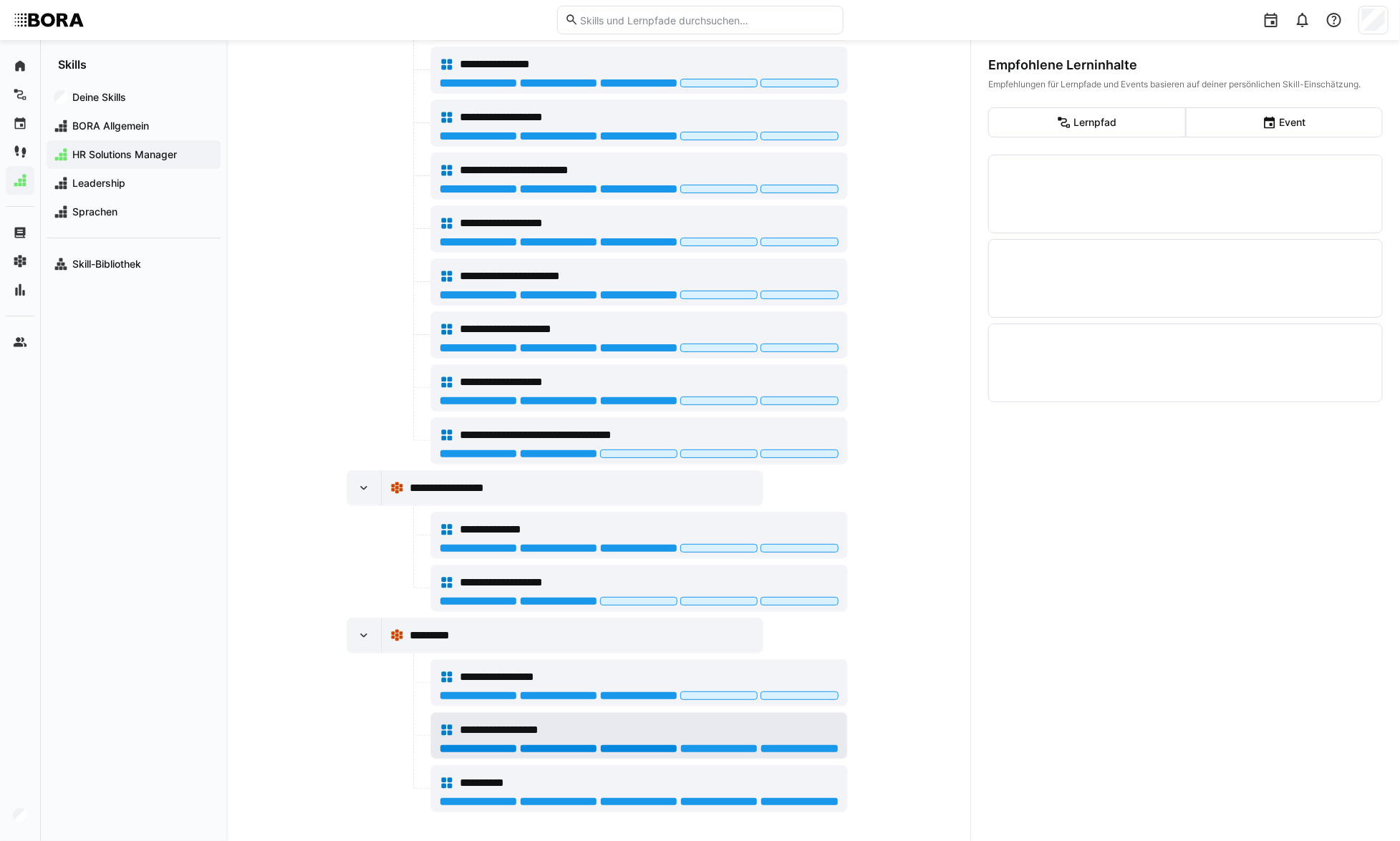
click at [660, 744] on div at bounding box center [639, 749] width 78 height 9
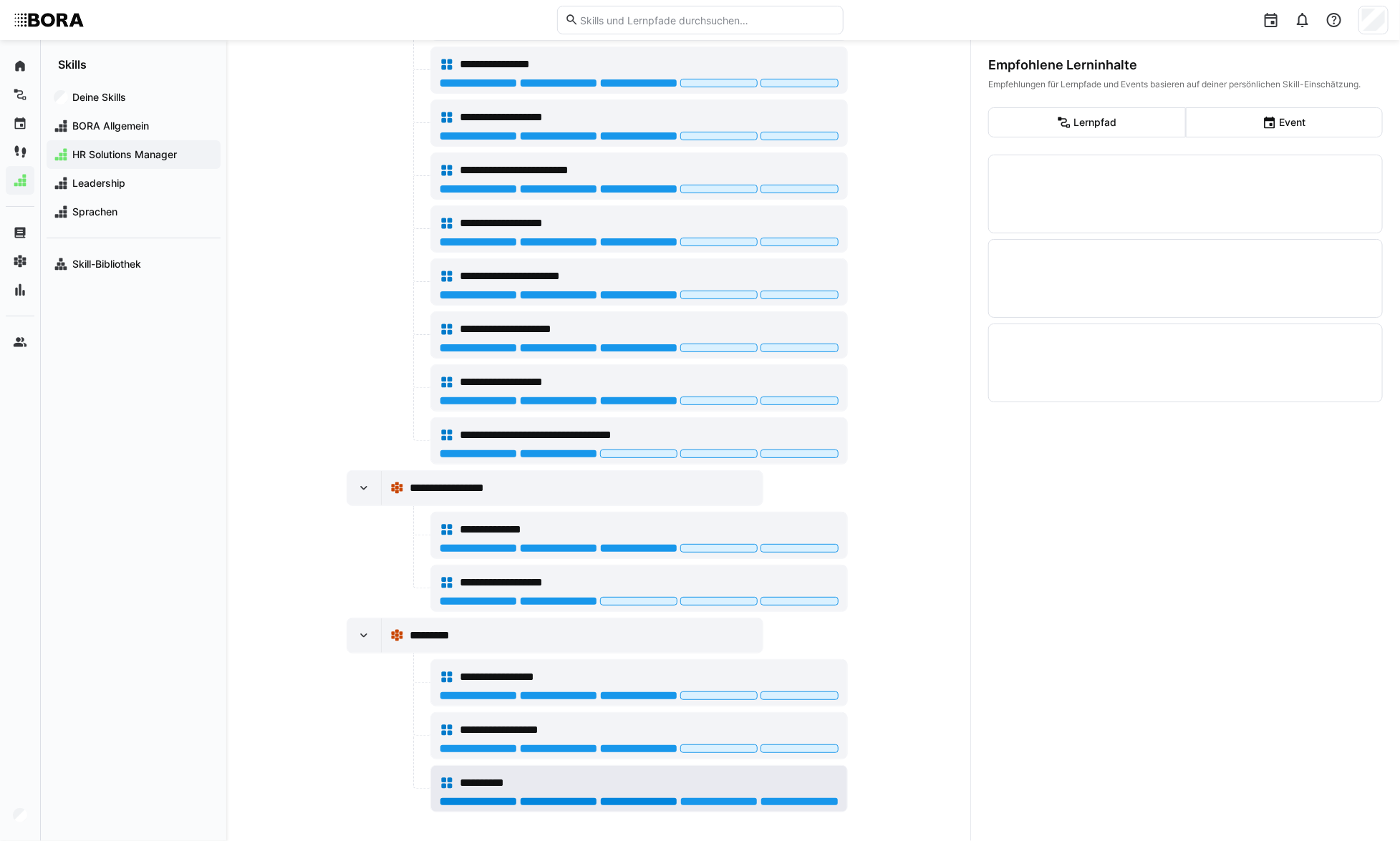
click at [634, 798] on div at bounding box center [639, 802] width 78 height 9
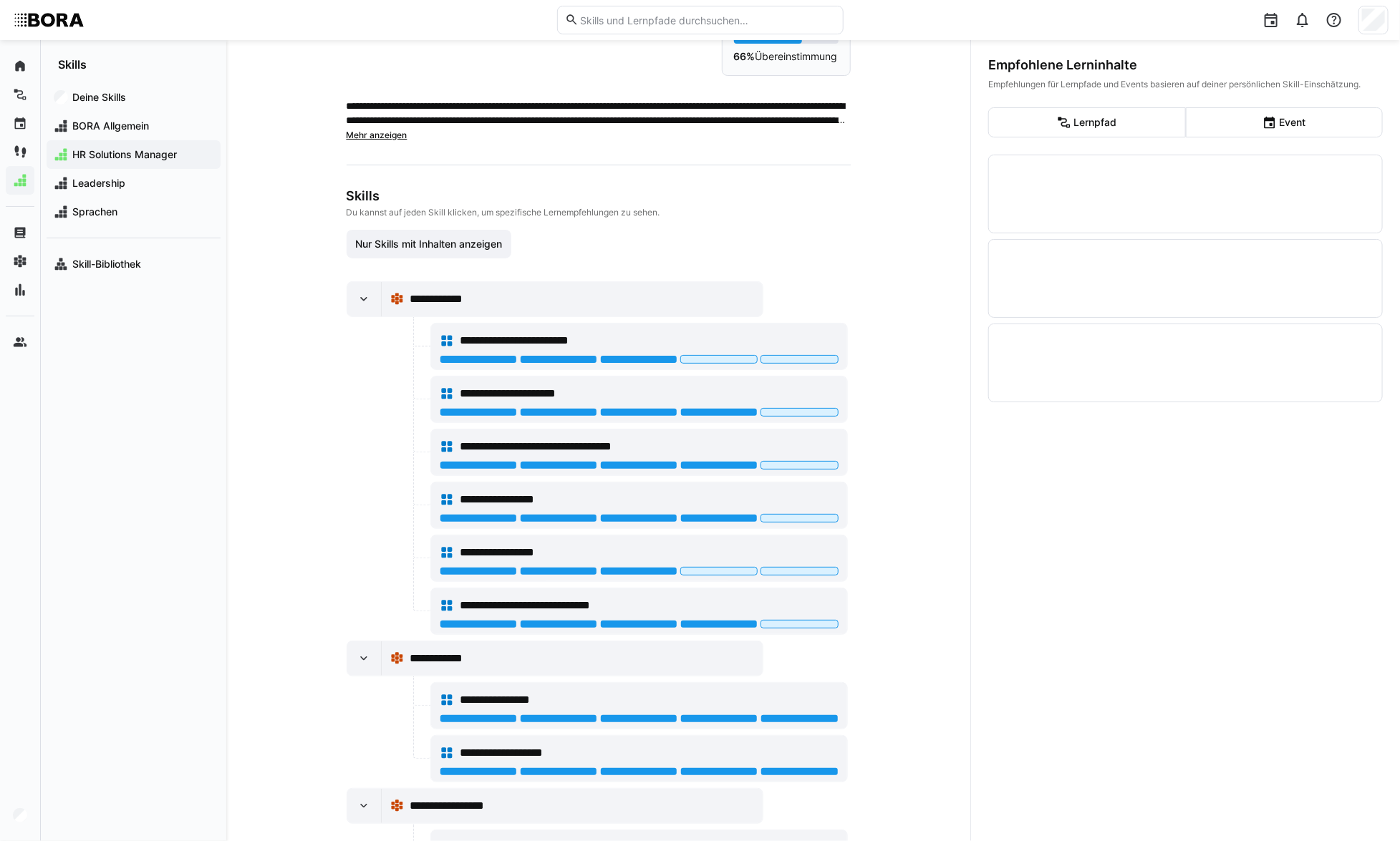
scroll to position [0, 0]
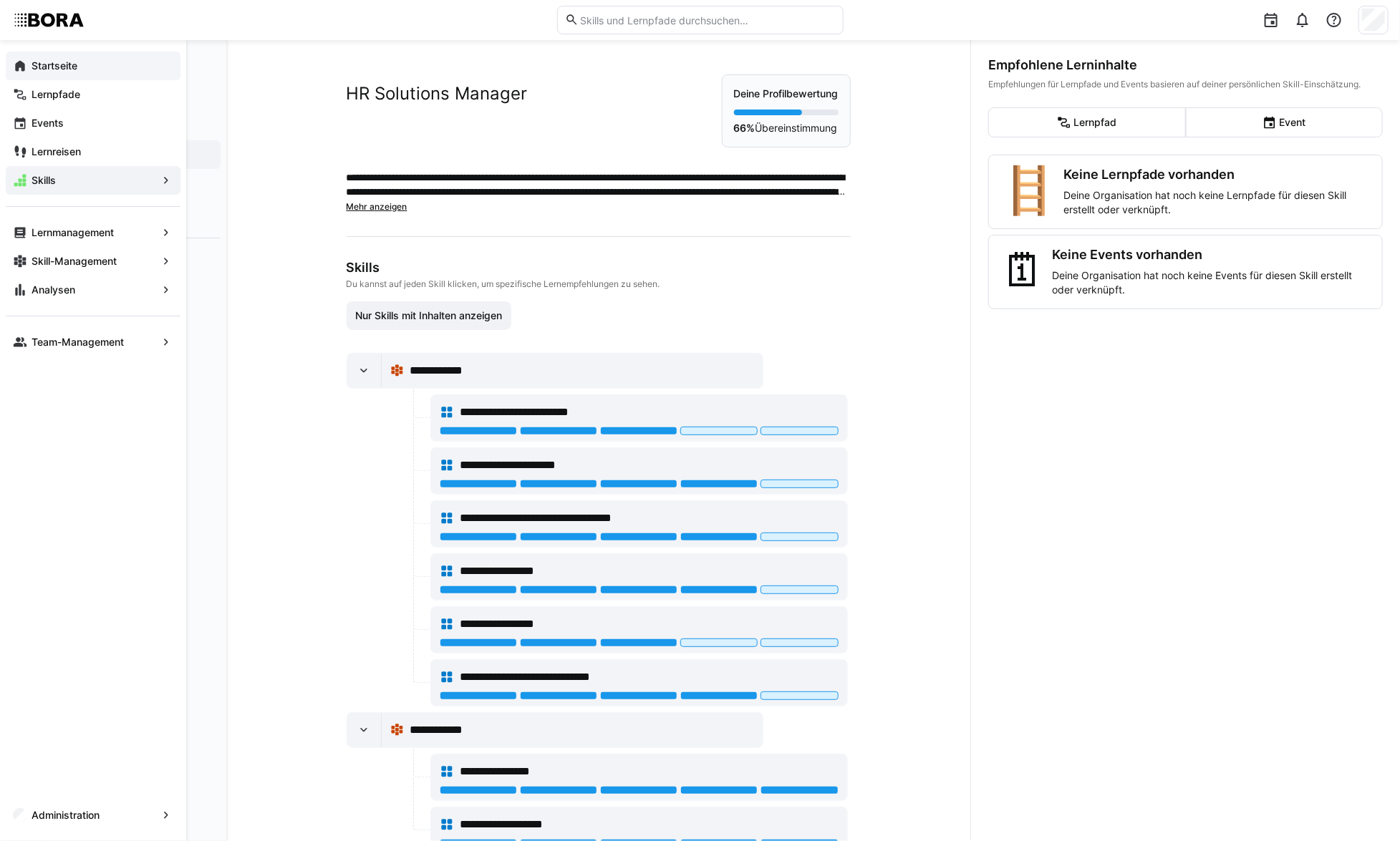
click at [0, 0] on app-navigation-label "Startseite" at bounding box center [0, 0] width 0 height 0
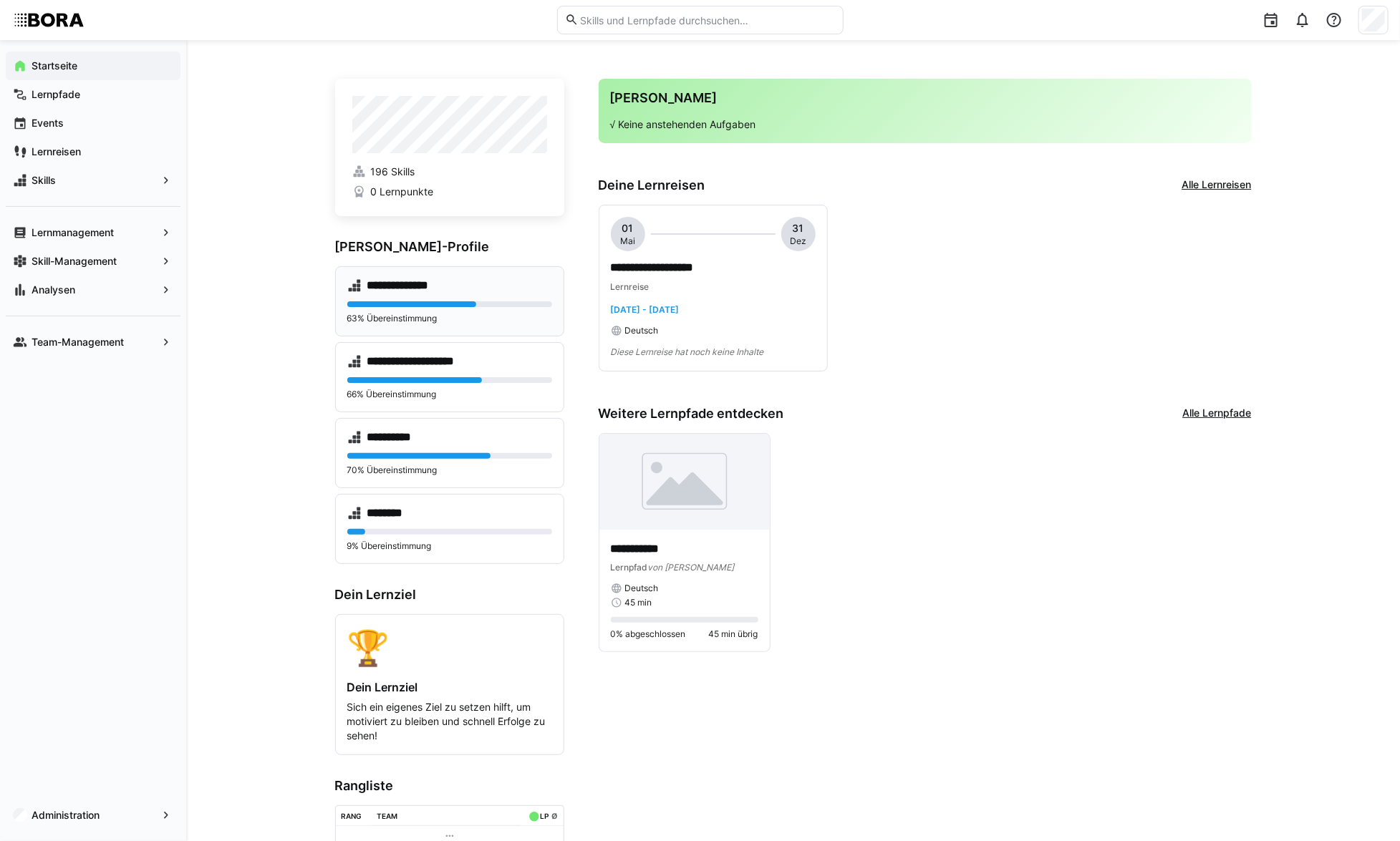
click at [506, 279] on div "**********" at bounding box center [449, 285] width 205 height 14
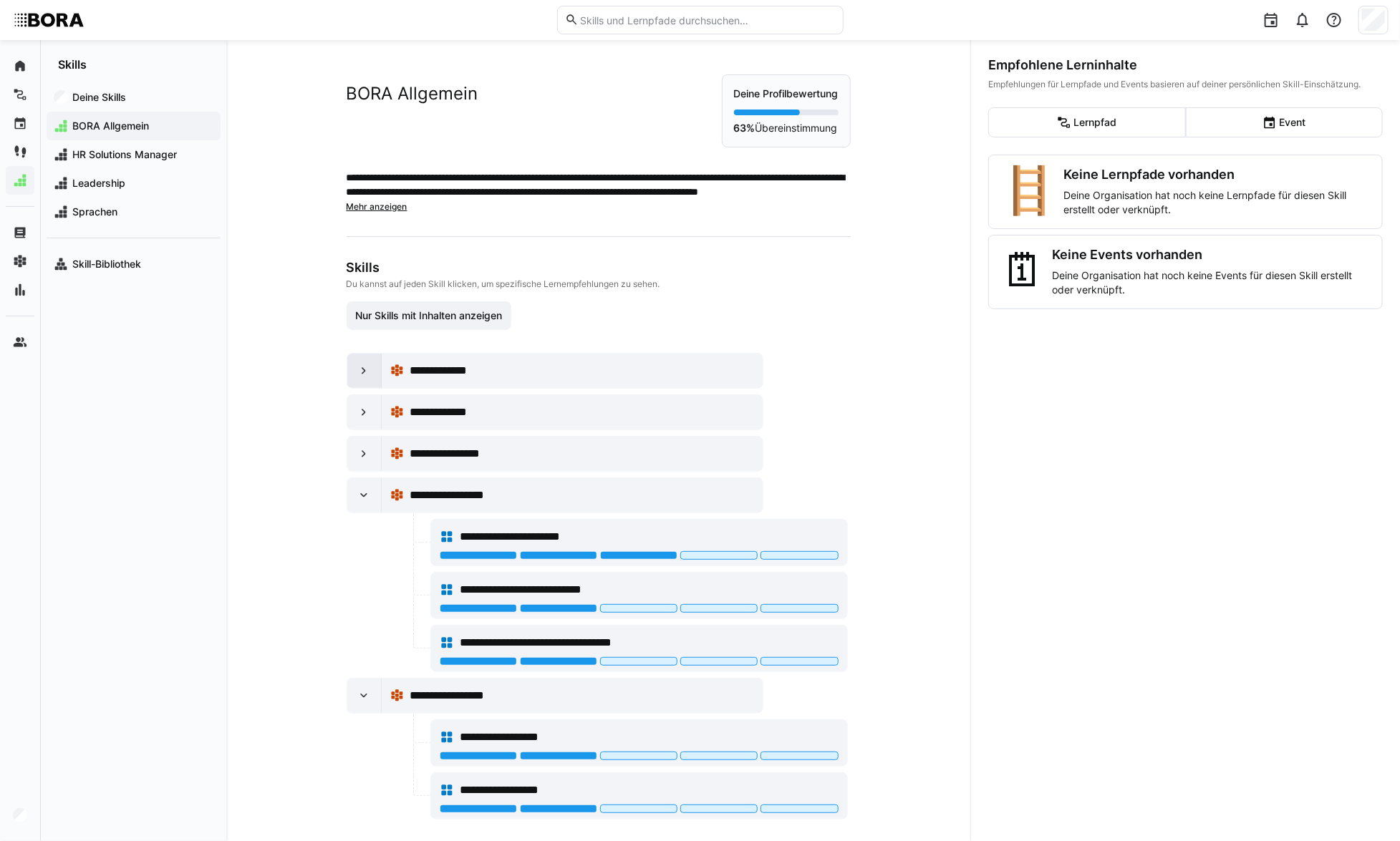
click at [363, 371] on eds-icon at bounding box center [364, 371] width 14 height 14
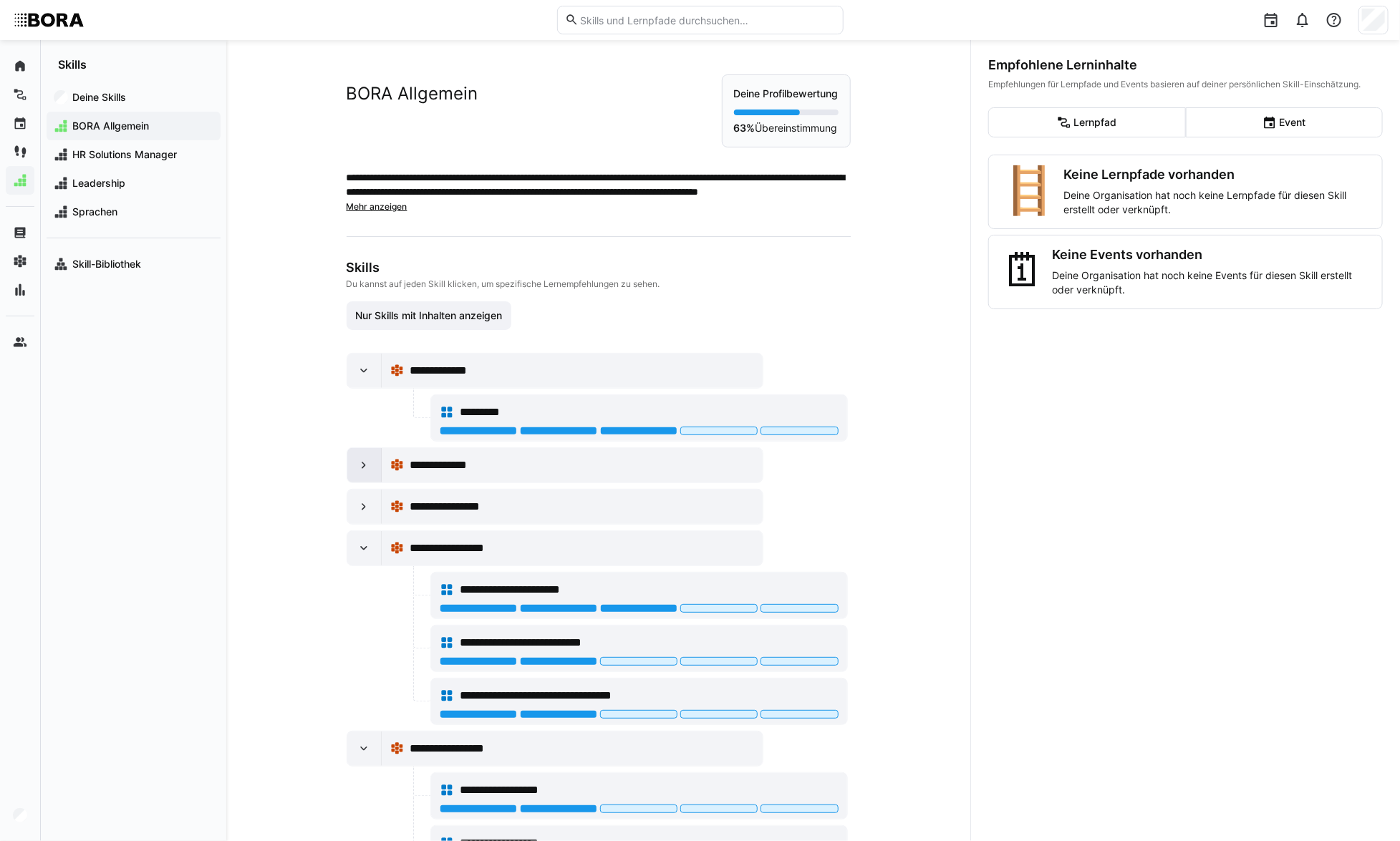
click at [357, 463] on eds-icon at bounding box center [364, 465] width 14 height 14
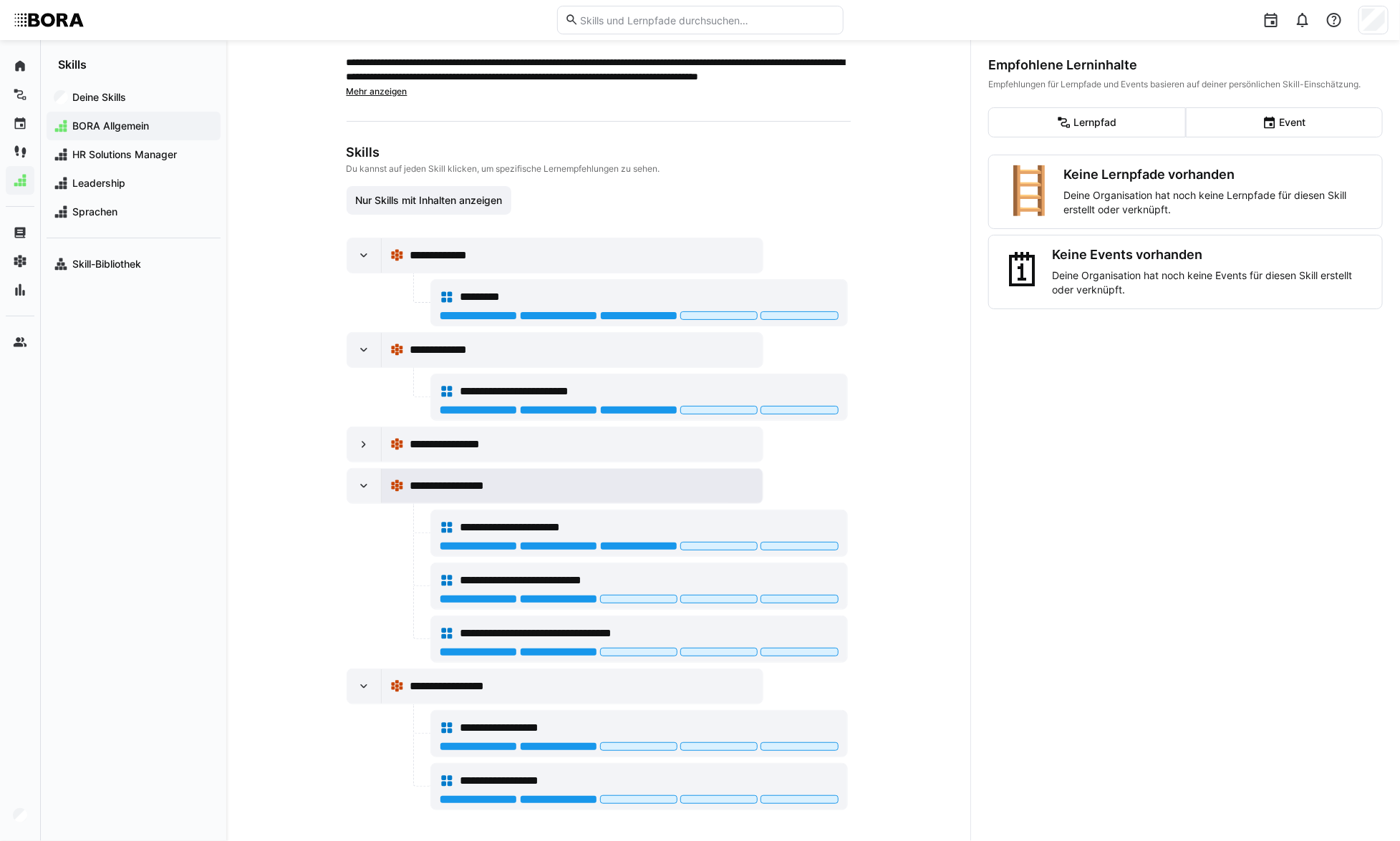
scroll to position [117, 0]
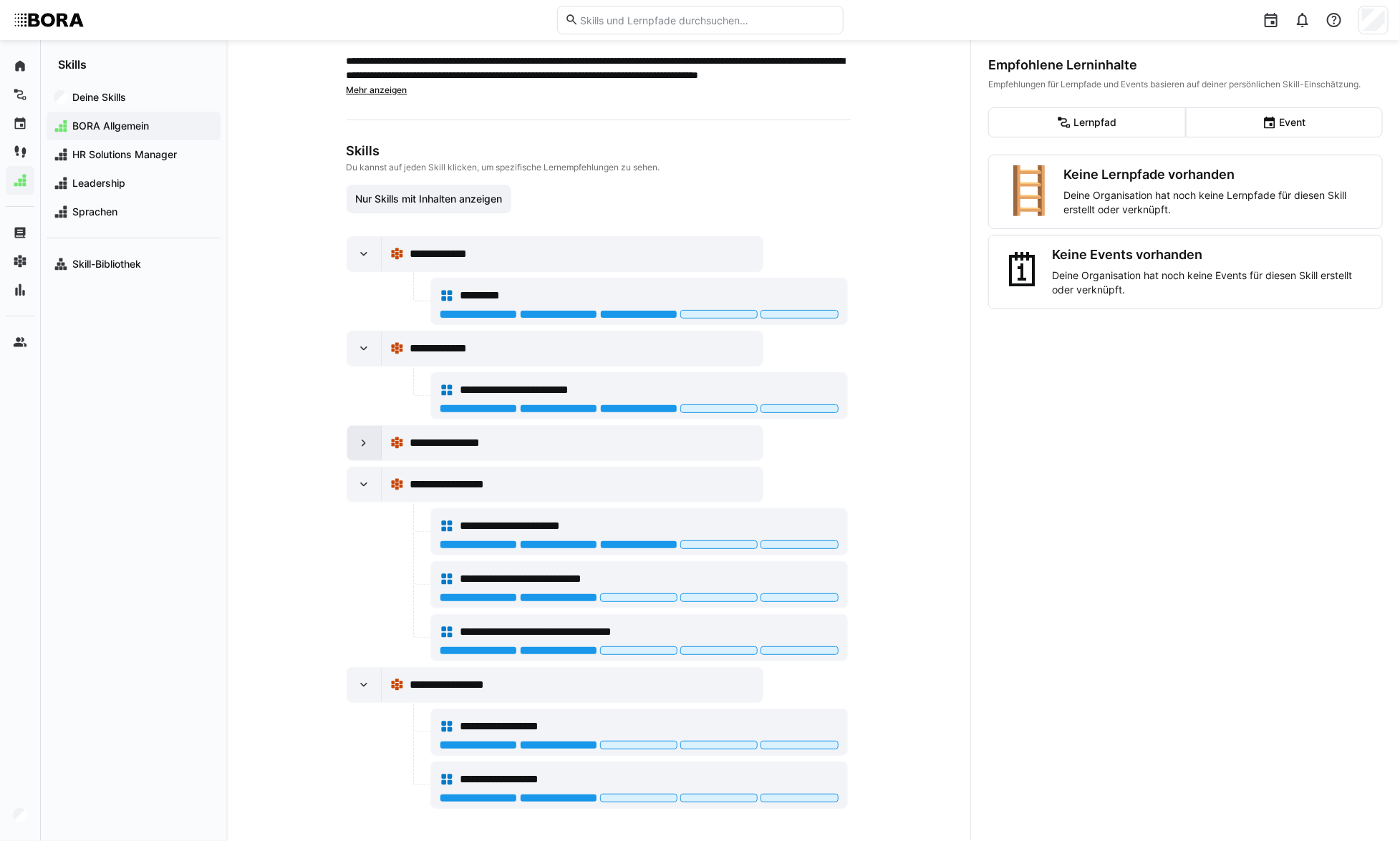
click at [357, 447] on eds-icon at bounding box center [364, 444] width 14 height 14
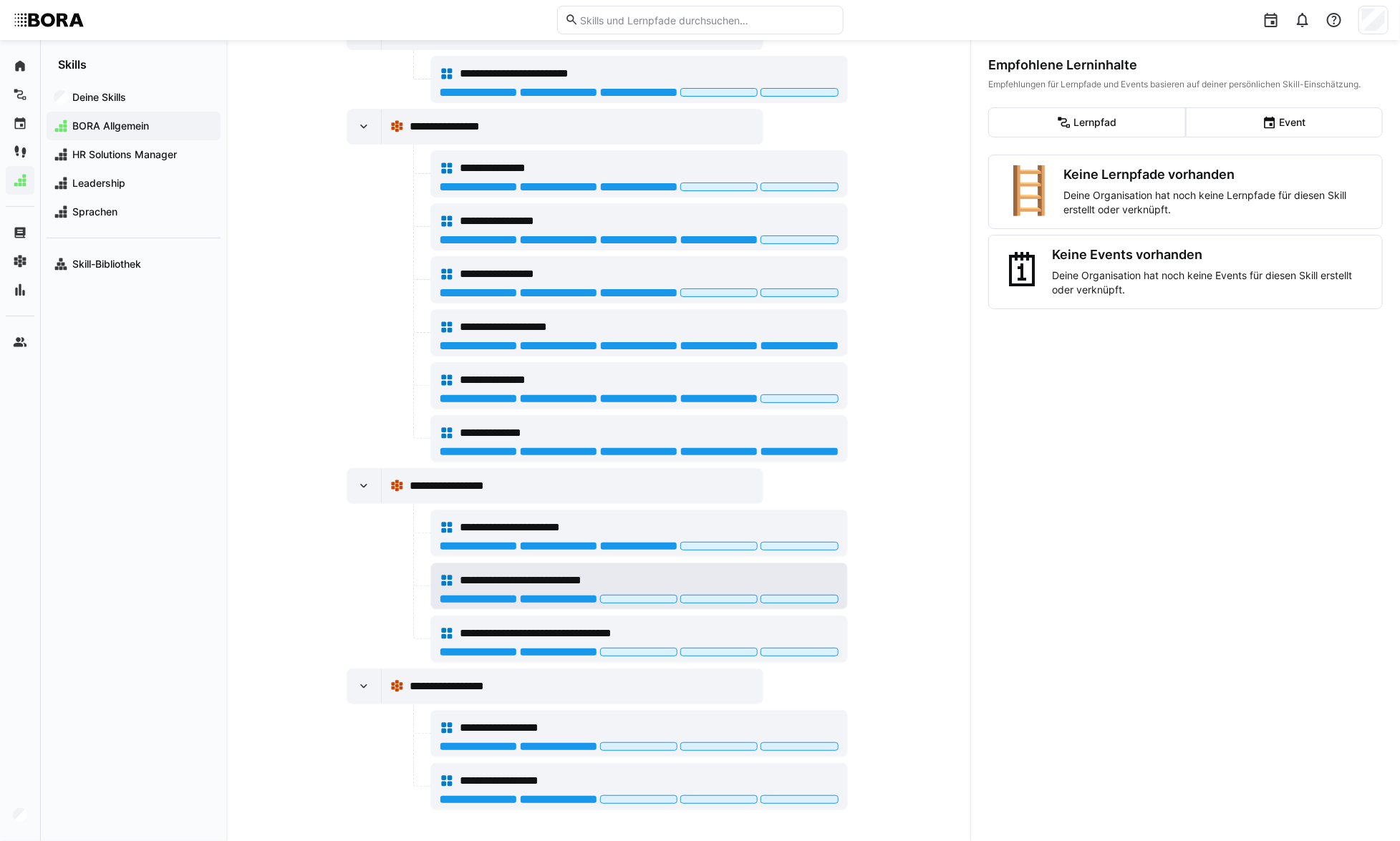
scroll to position [434, 0]
click at [658, 602] on div at bounding box center [639, 600] width 399 height 12
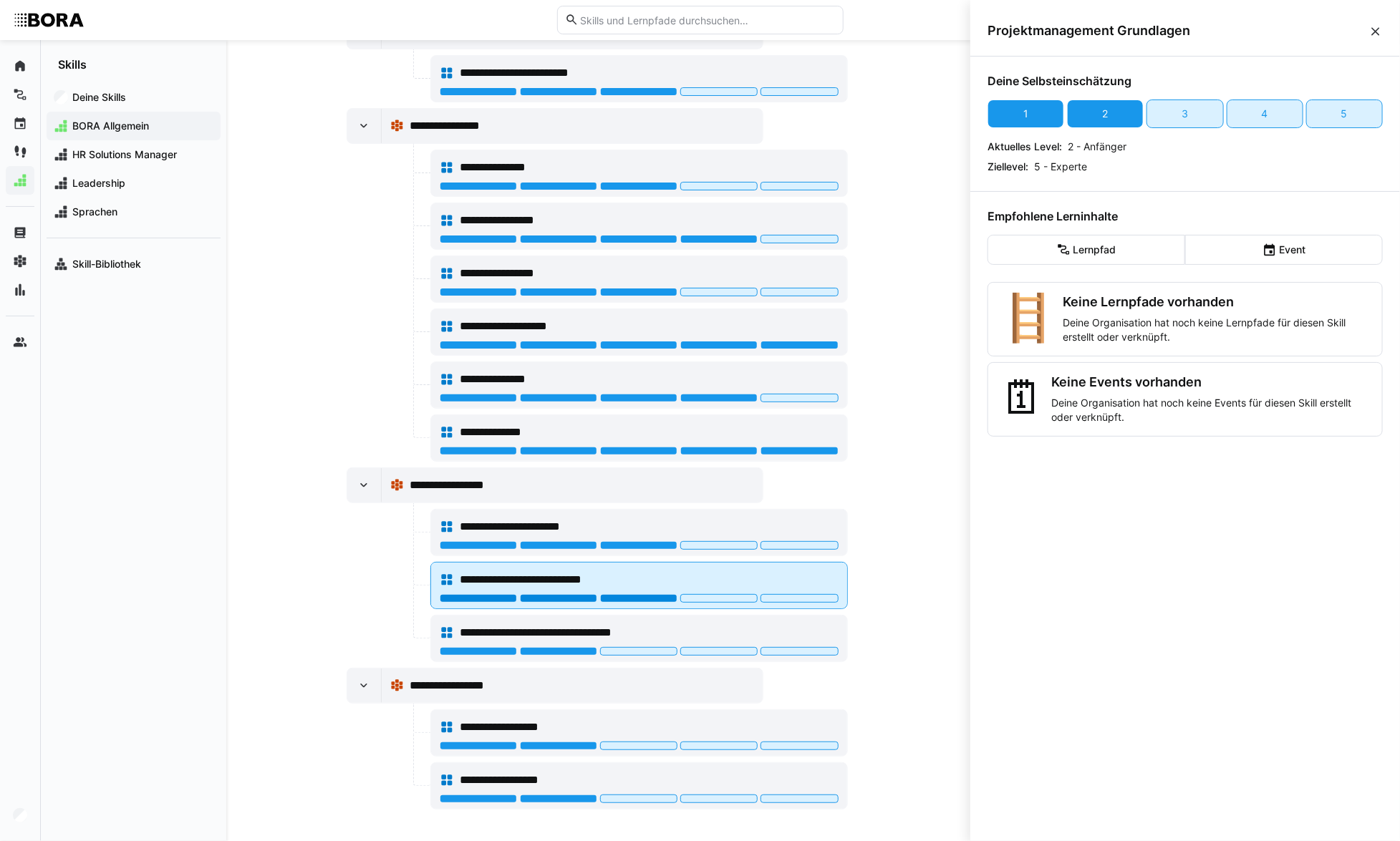
click at [640, 596] on div at bounding box center [639, 599] width 78 height 9
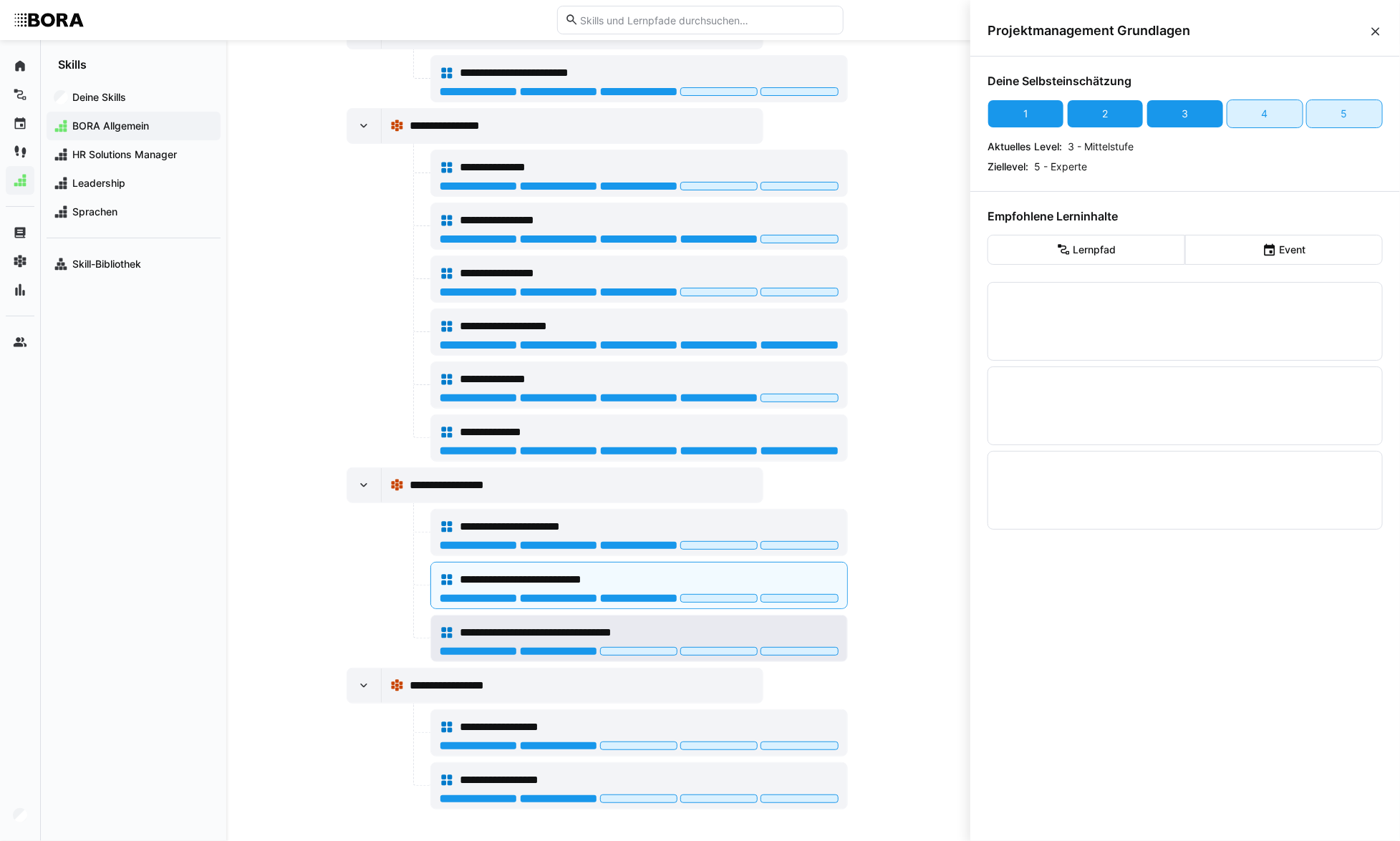
click at [646, 641] on div "**********" at bounding box center [639, 633] width 399 height 29
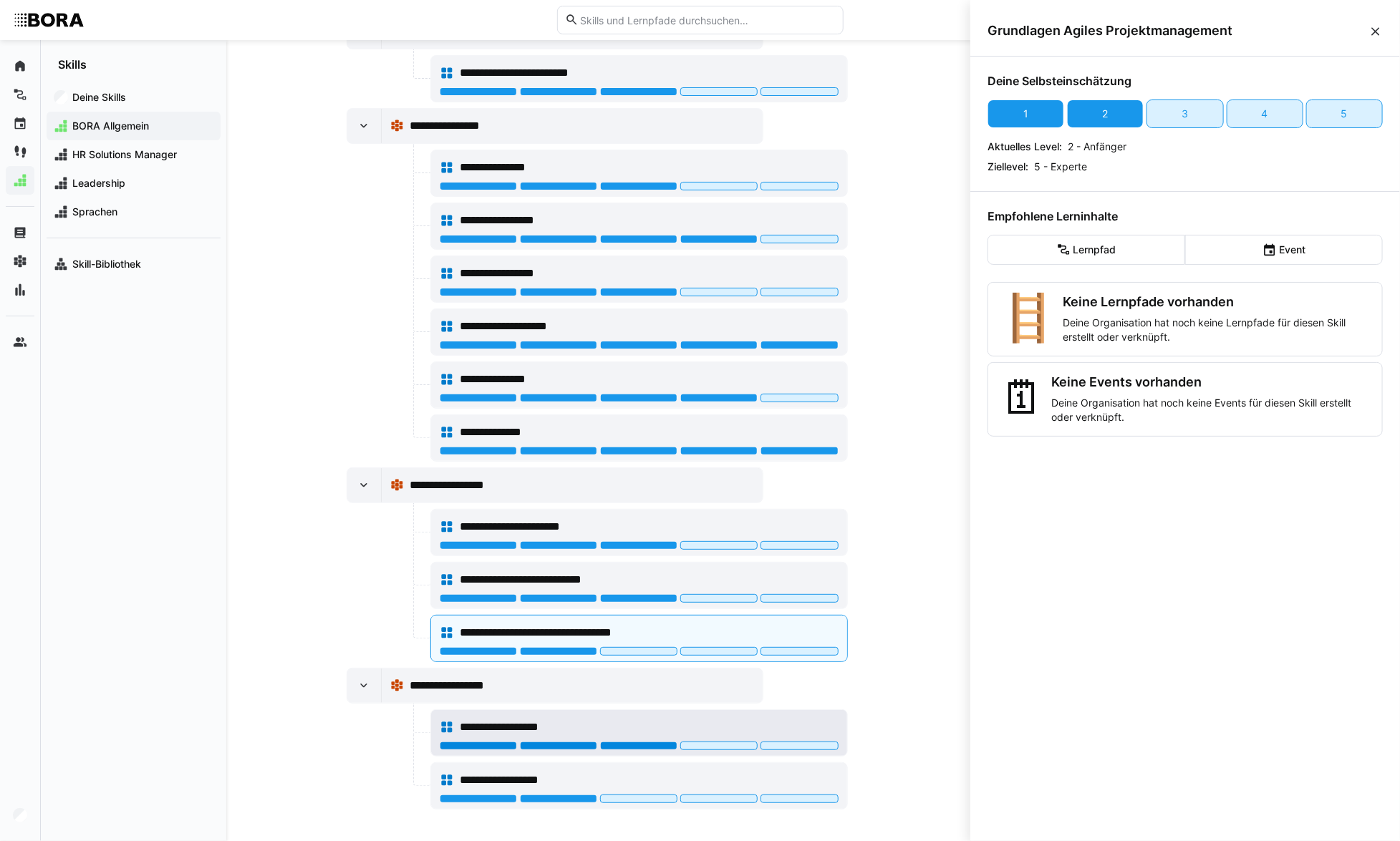
click at [653, 743] on div at bounding box center [639, 746] width 78 height 9
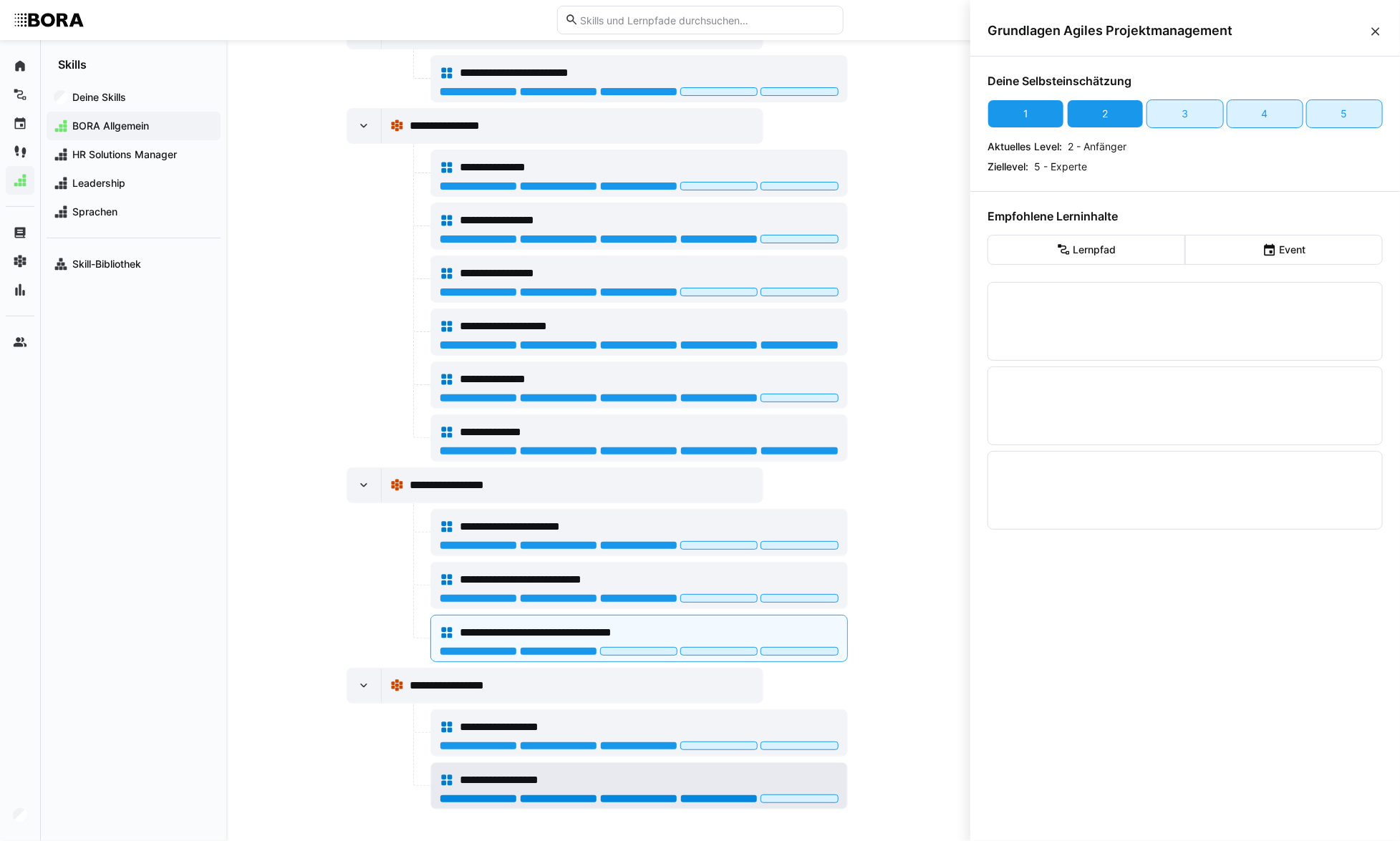
click at [698, 795] on div at bounding box center [719, 799] width 78 height 9
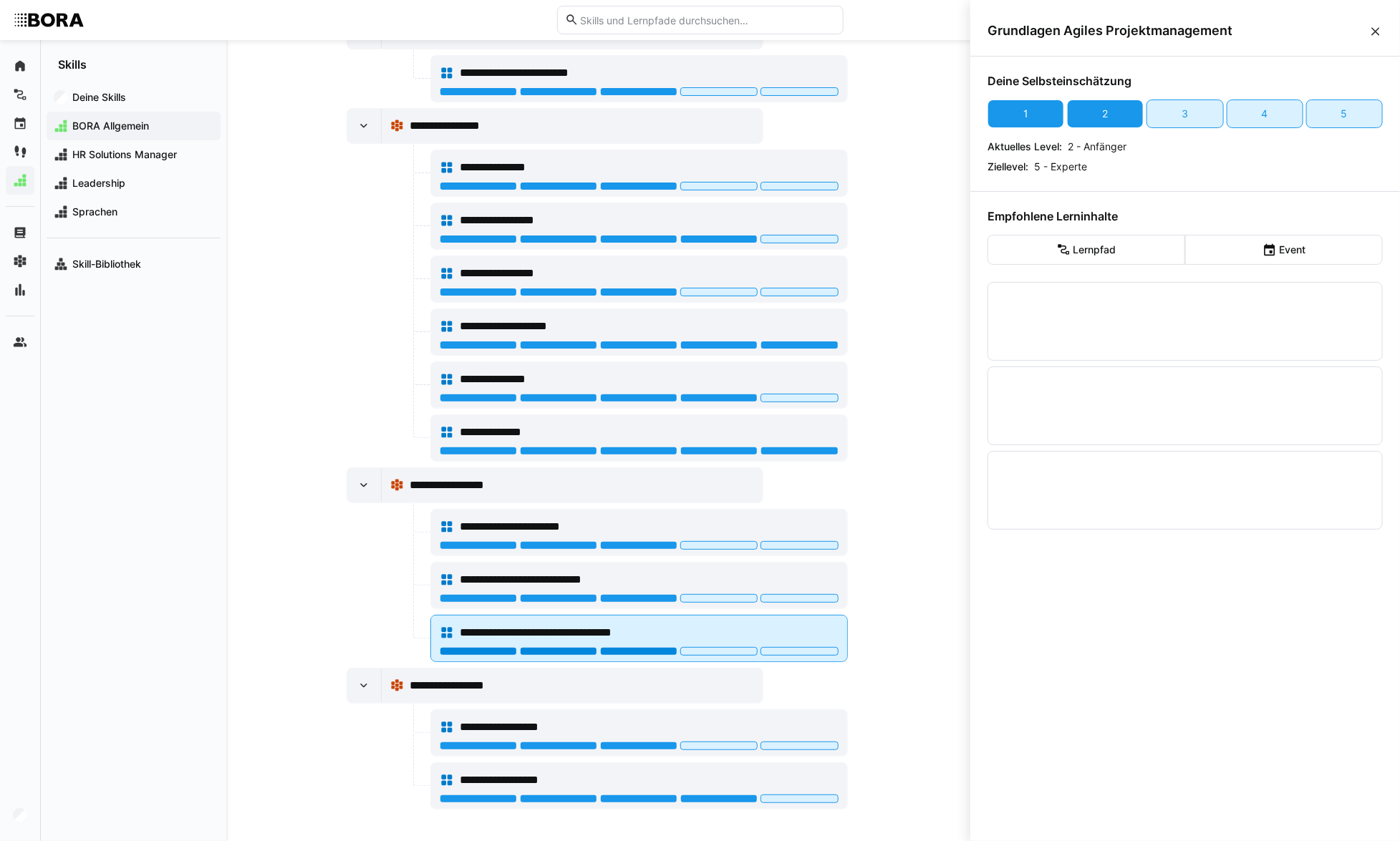
click at [637, 647] on div at bounding box center [639, 651] width 78 height 9
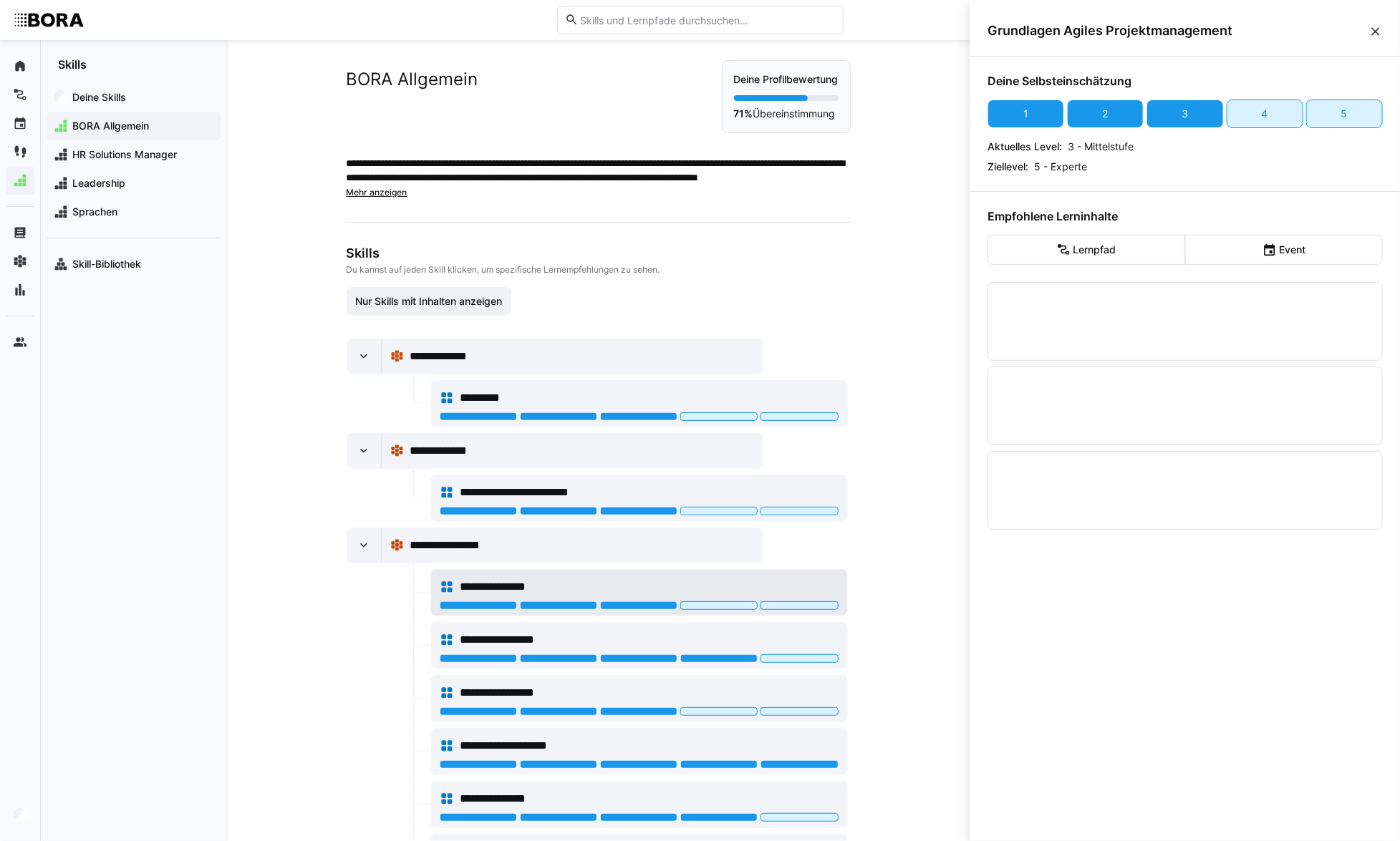
scroll to position [0, 0]
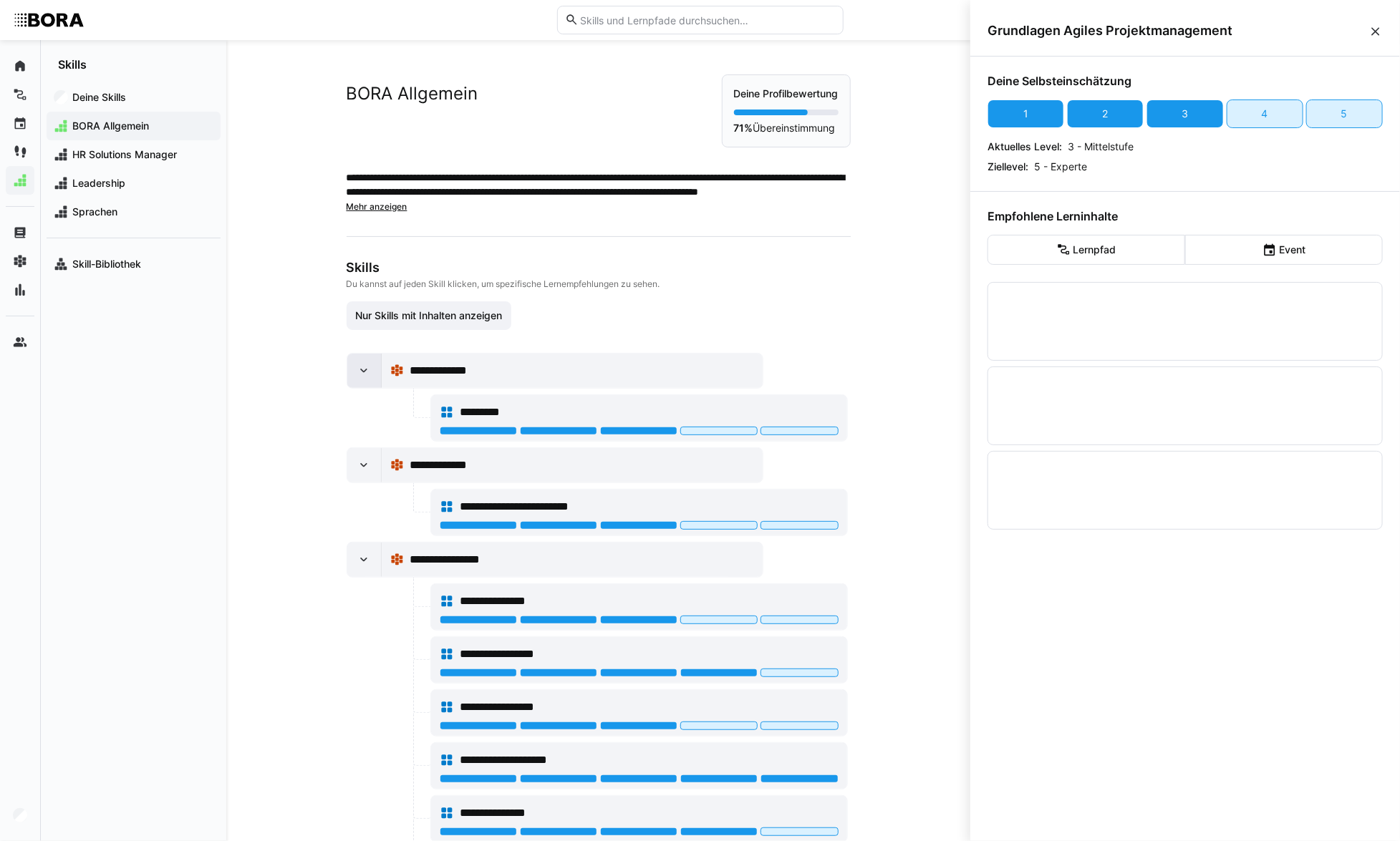
click at [368, 372] on div at bounding box center [364, 370] width 34 height 34
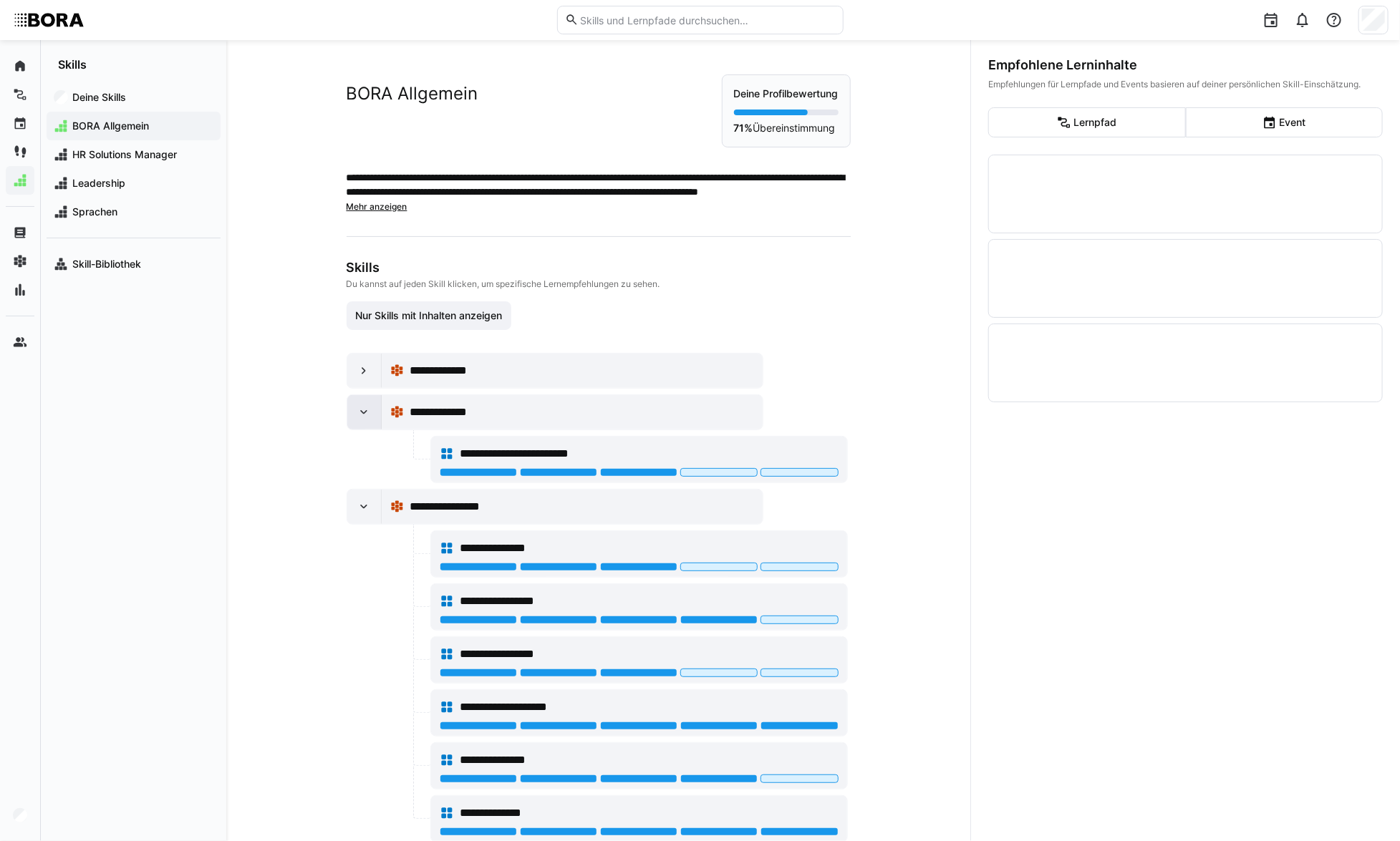
click at [365, 410] on eds-icon at bounding box center [364, 413] width 14 height 14
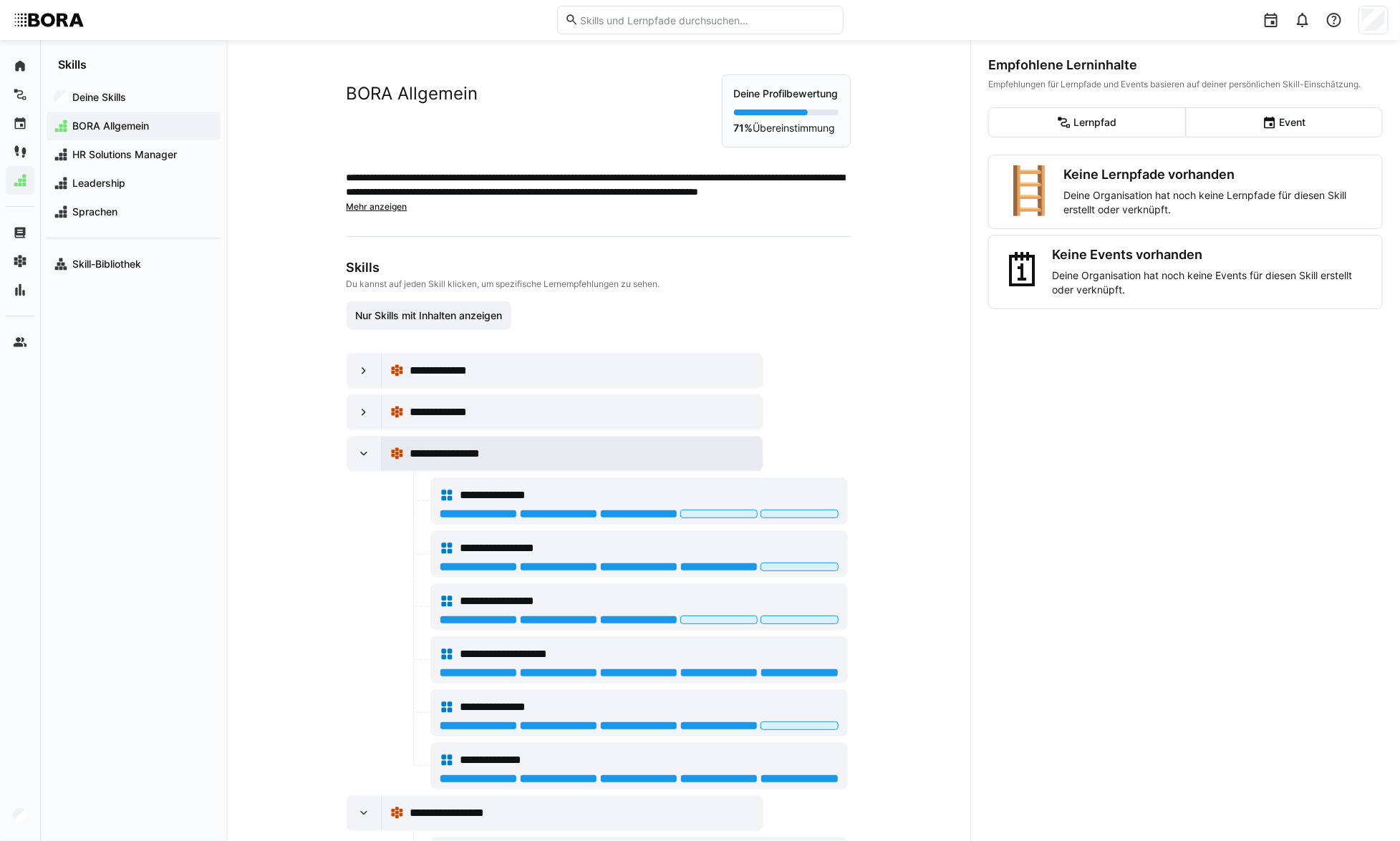
click at [381, 461] on div "**********" at bounding box center [572, 453] width 381 height 34
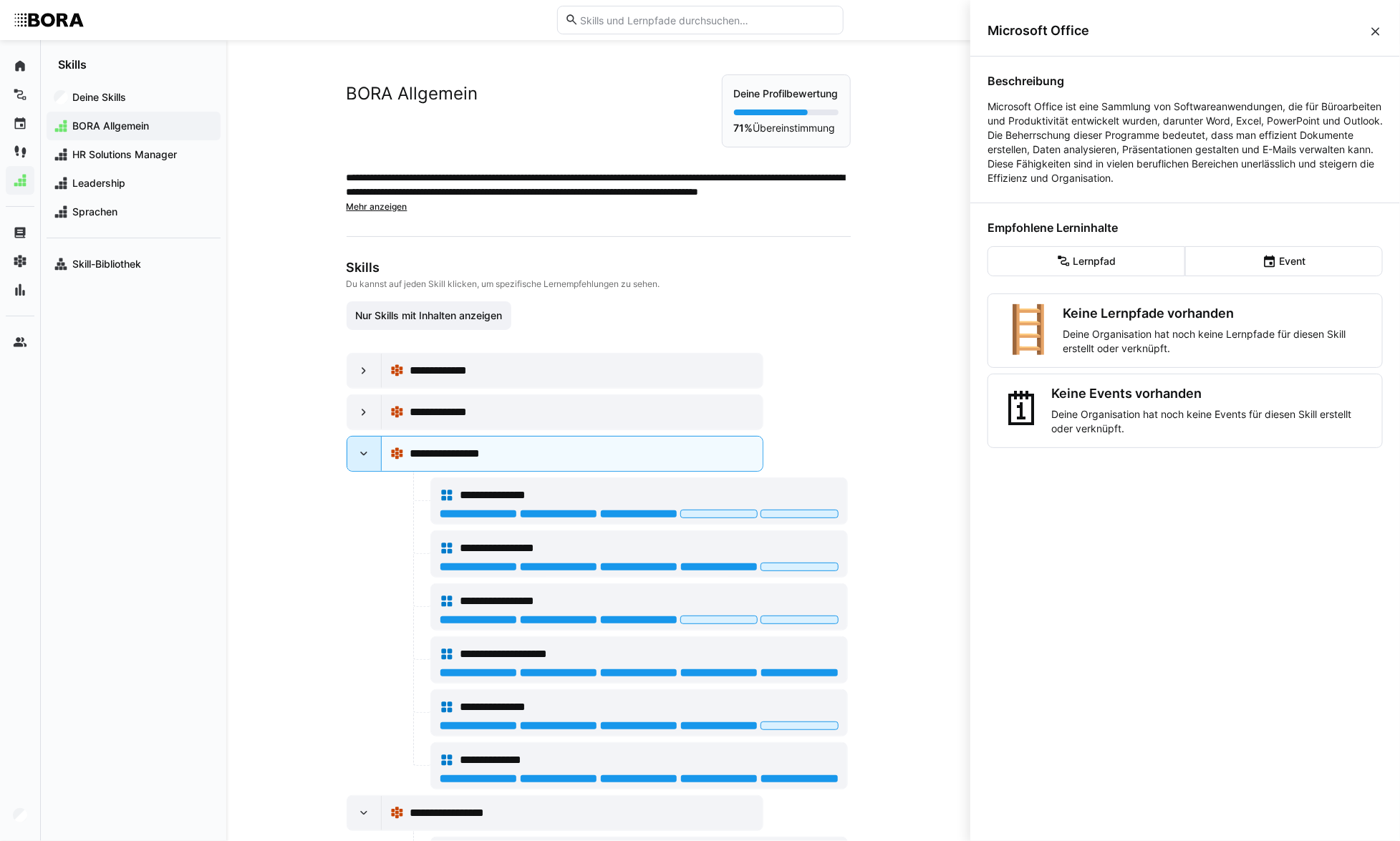
click at [350, 453] on div at bounding box center [364, 453] width 34 height 34
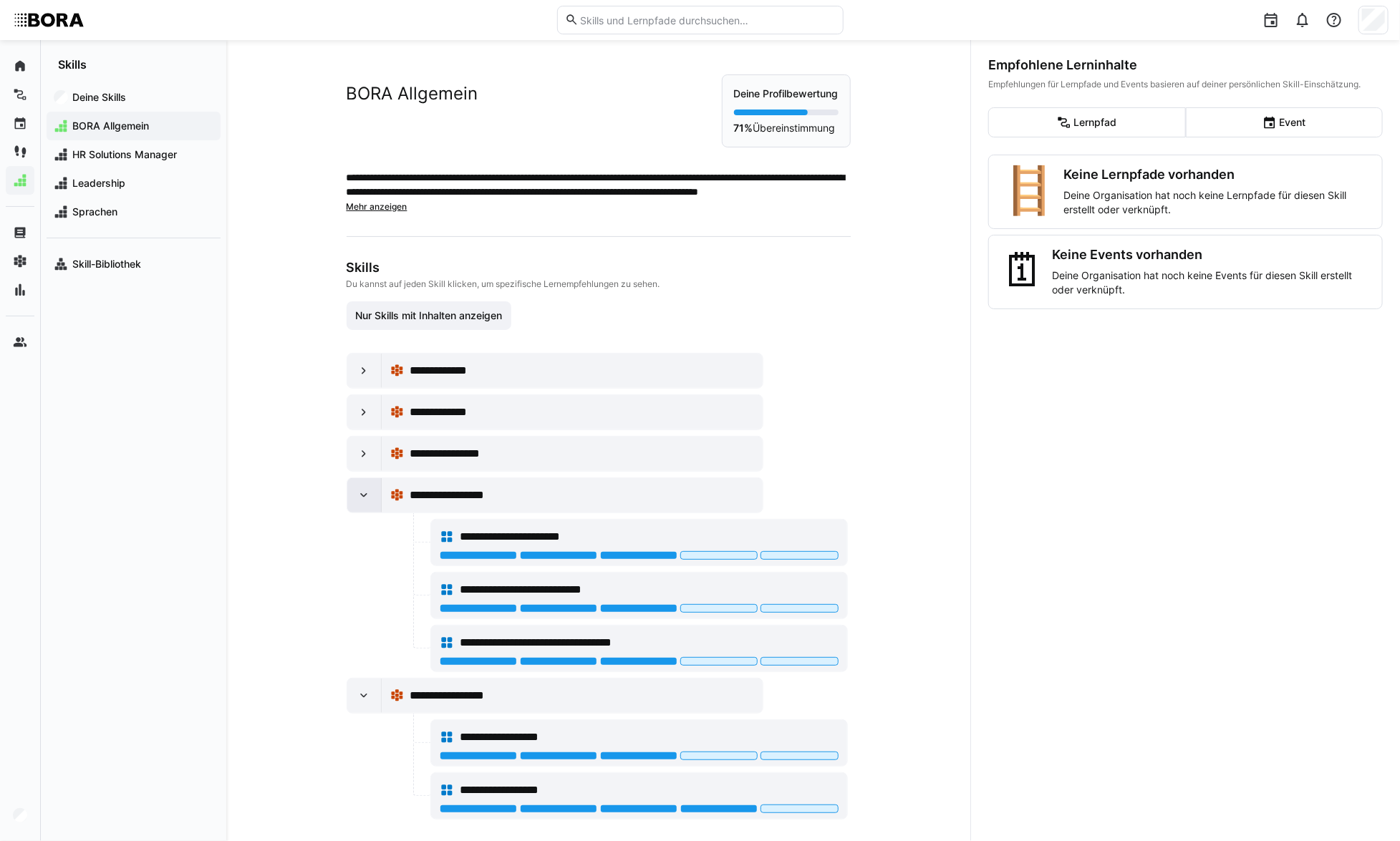
click at [352, 496] on div at bounding box center [364, 495] width 34 height 34
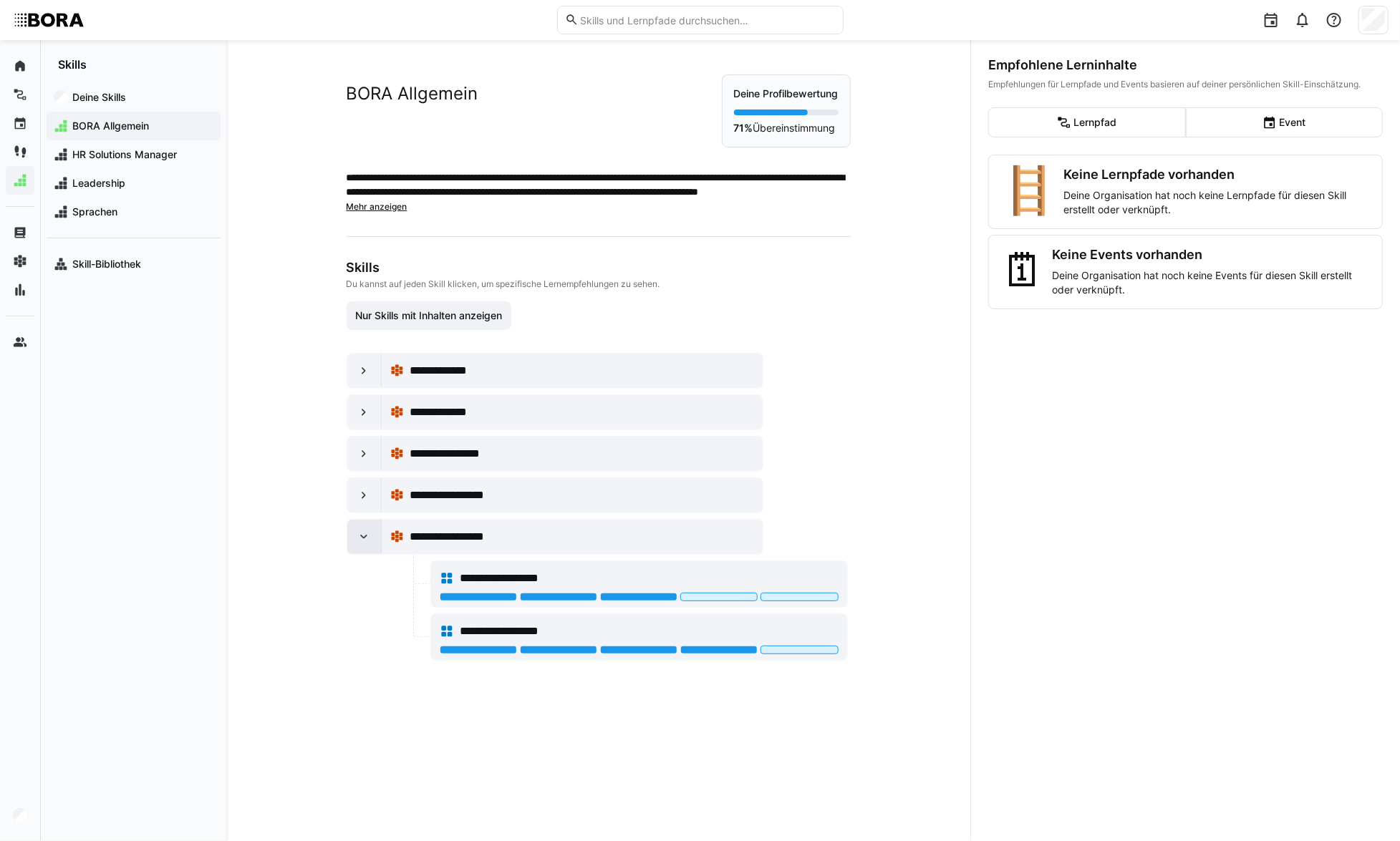
click at [358, 544] on div at bounding box center [364, 537] width 34 height 34
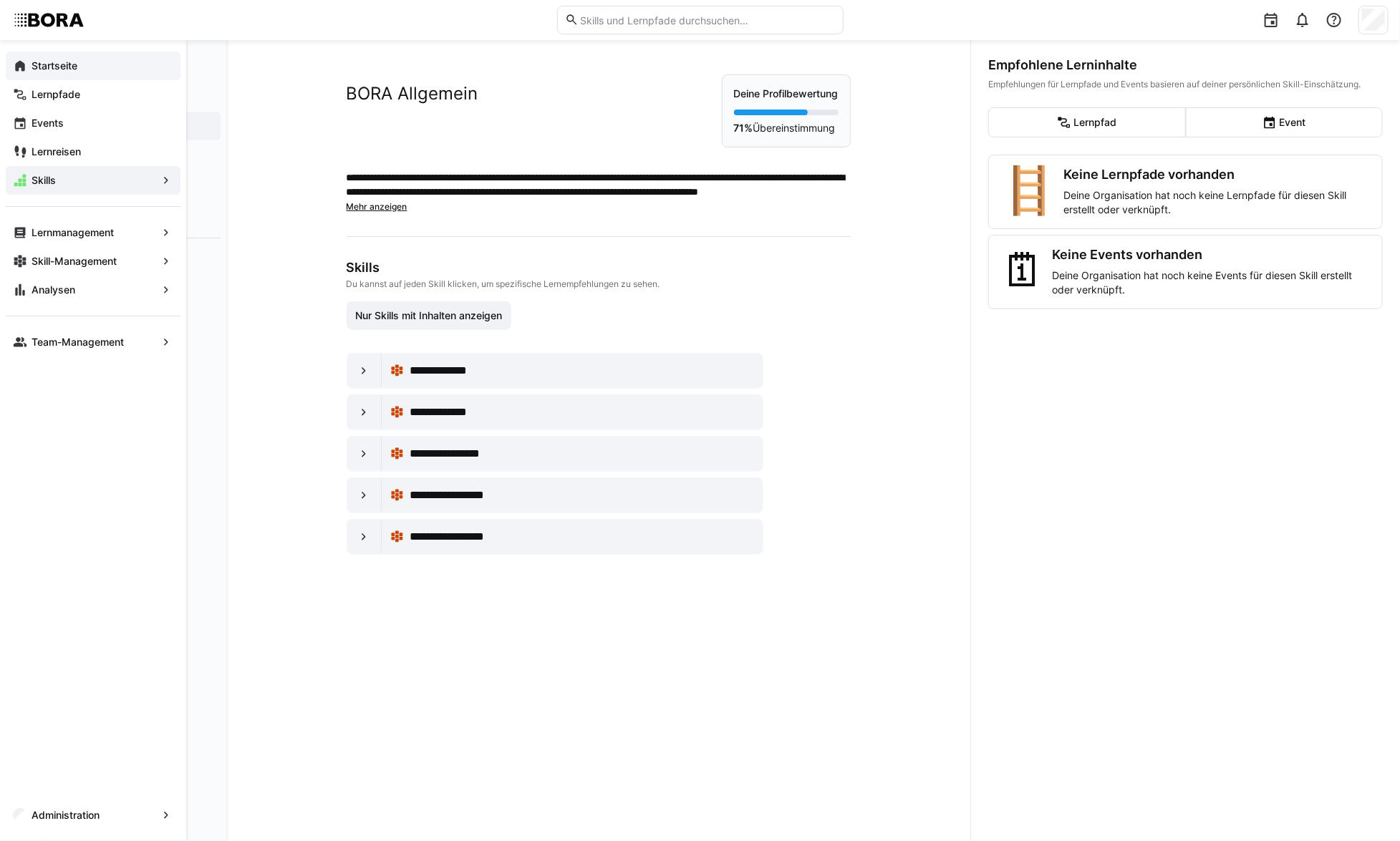
click at [25, 60] on eds-icon at bounding box center [20, 66] width 14 height 14
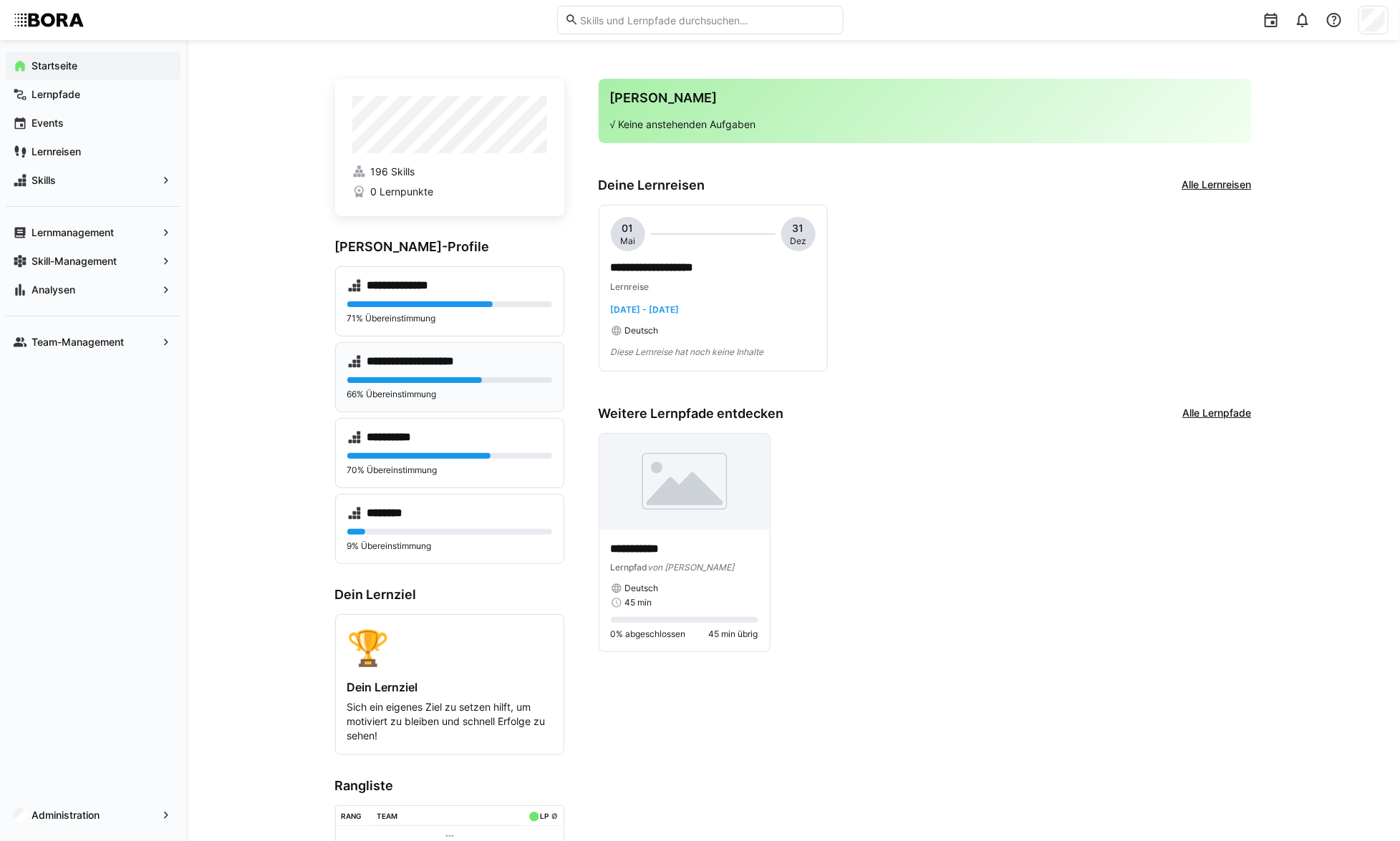
click at [513, 363] on div "**********" at bounding box center [449, 361] width 205 height 14
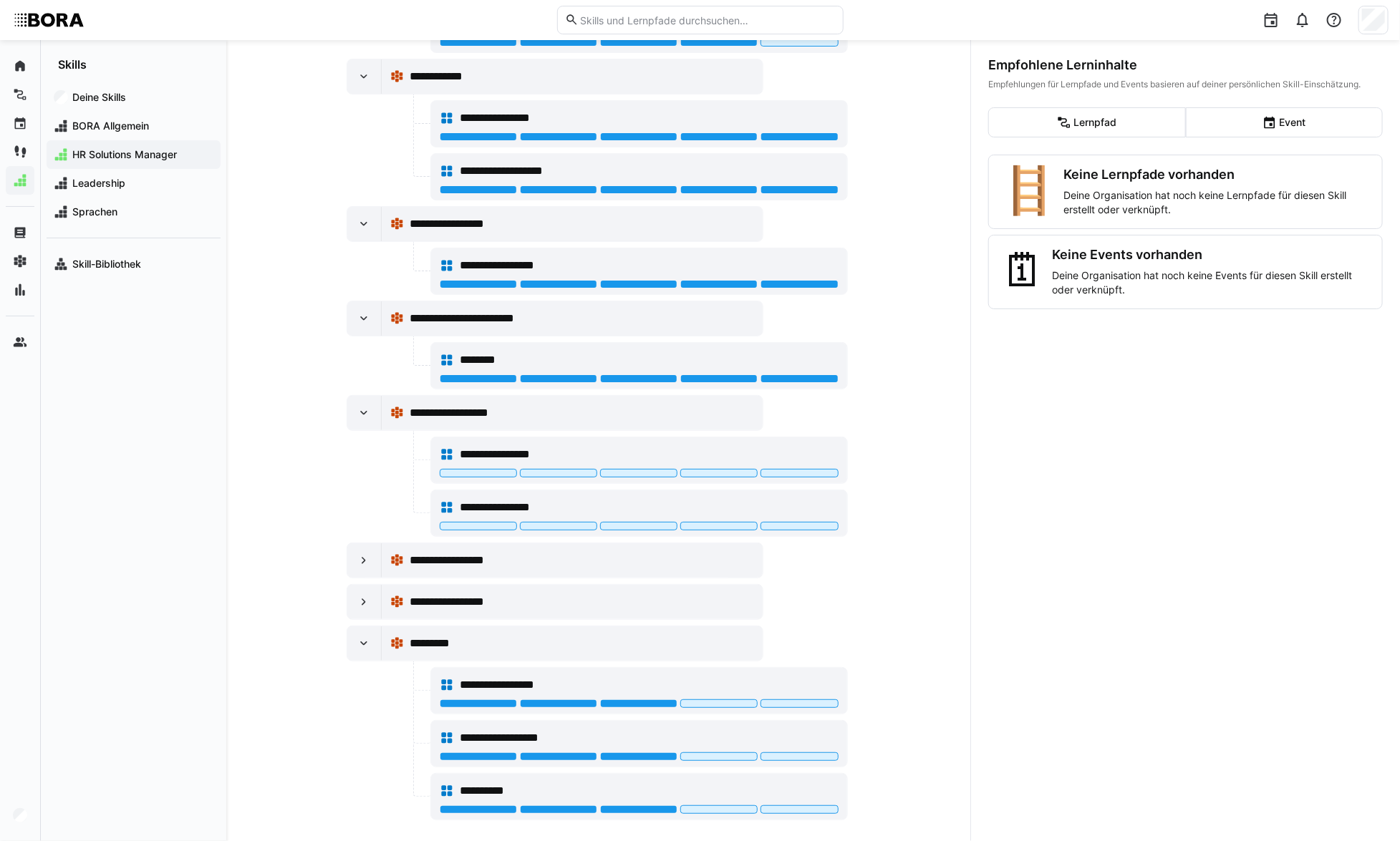
scroll to position [664, 0]
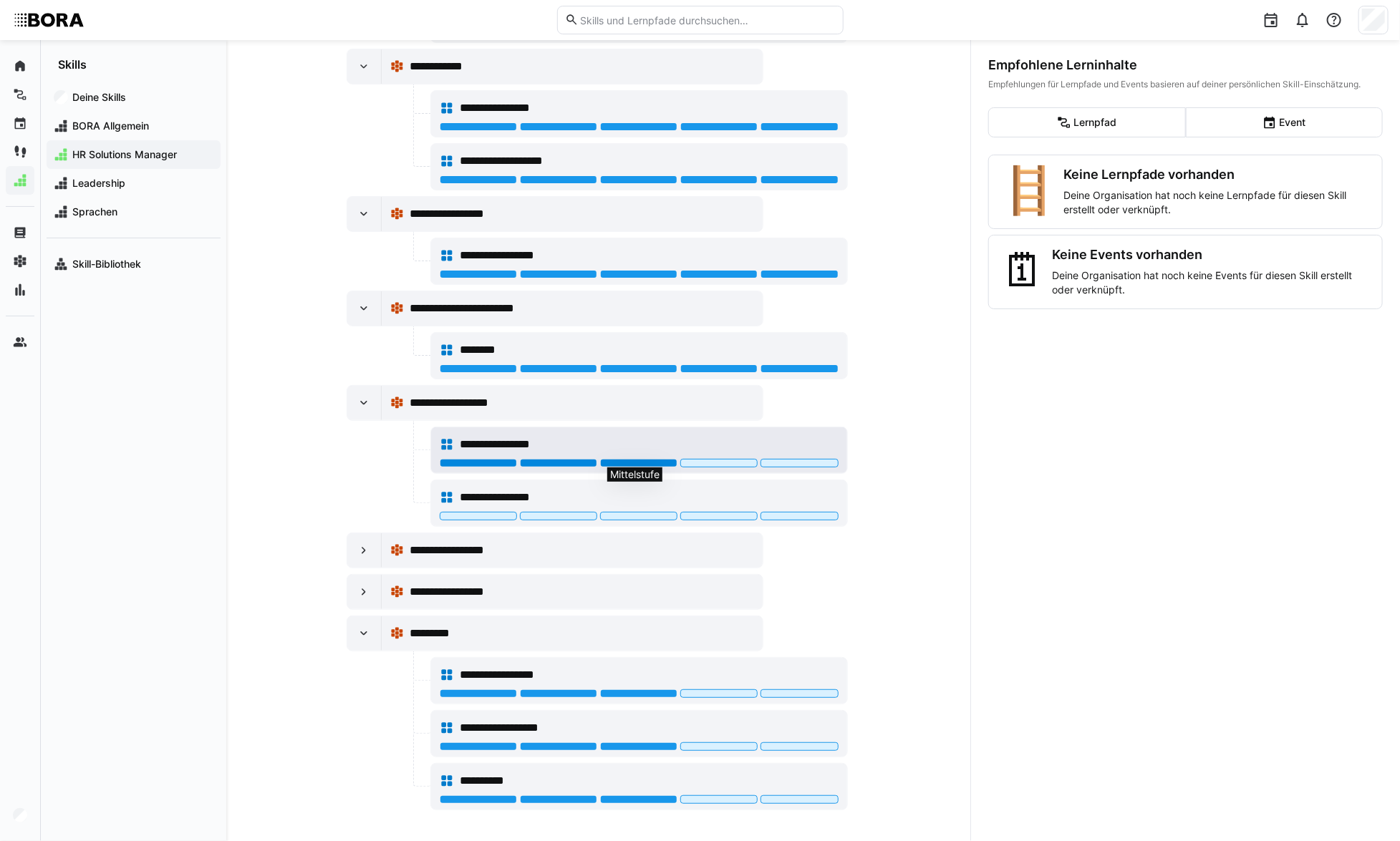
click at [620, 459] on div at bounding box center [639, 463] width 78 height 9
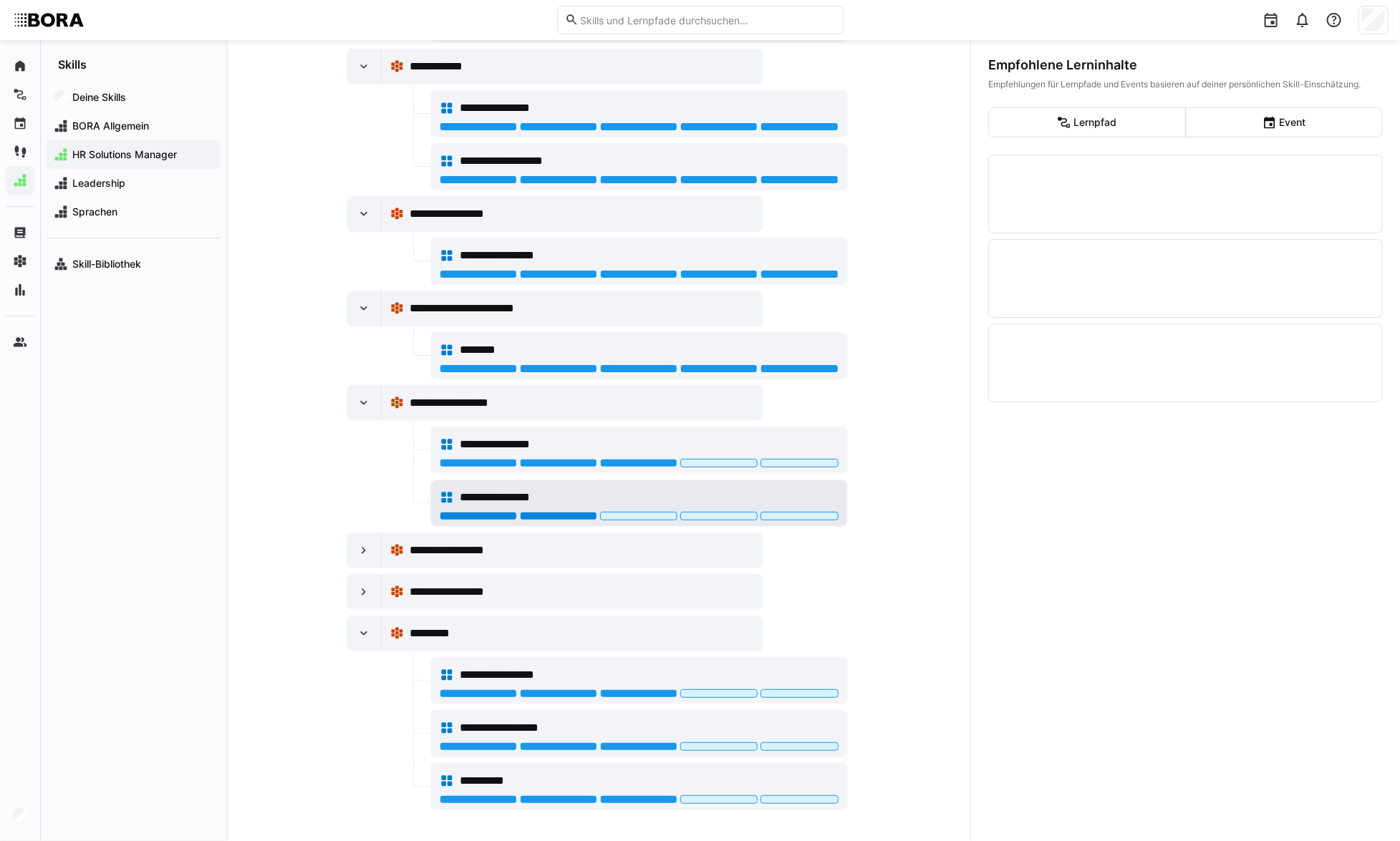
click at [571, 512] on div at bounding box center [559, 517] width 78 height 9
click at [351, 554] on div at bounding box center [364, 550] width 34 height 34
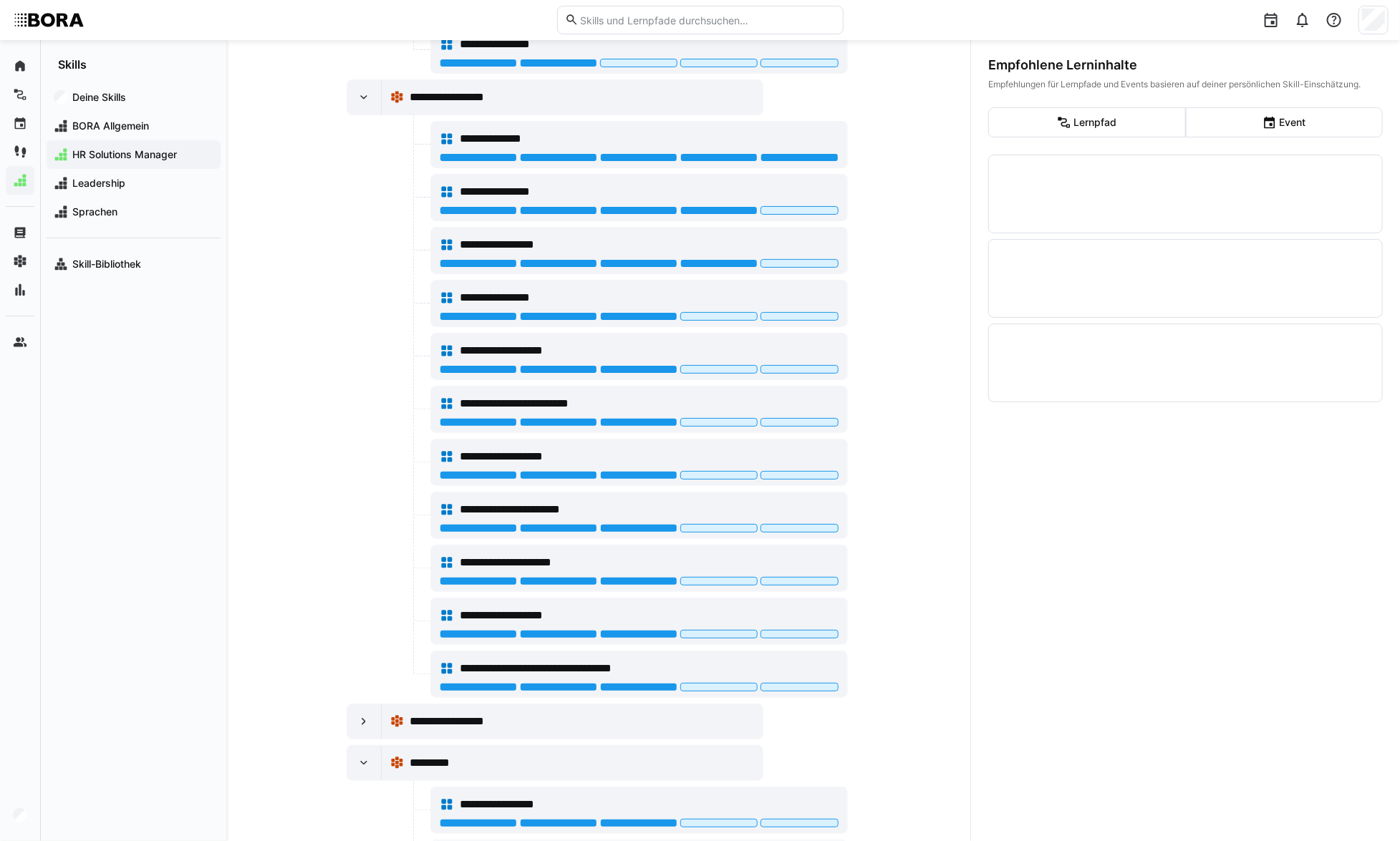
scroll to position [1244, 0]
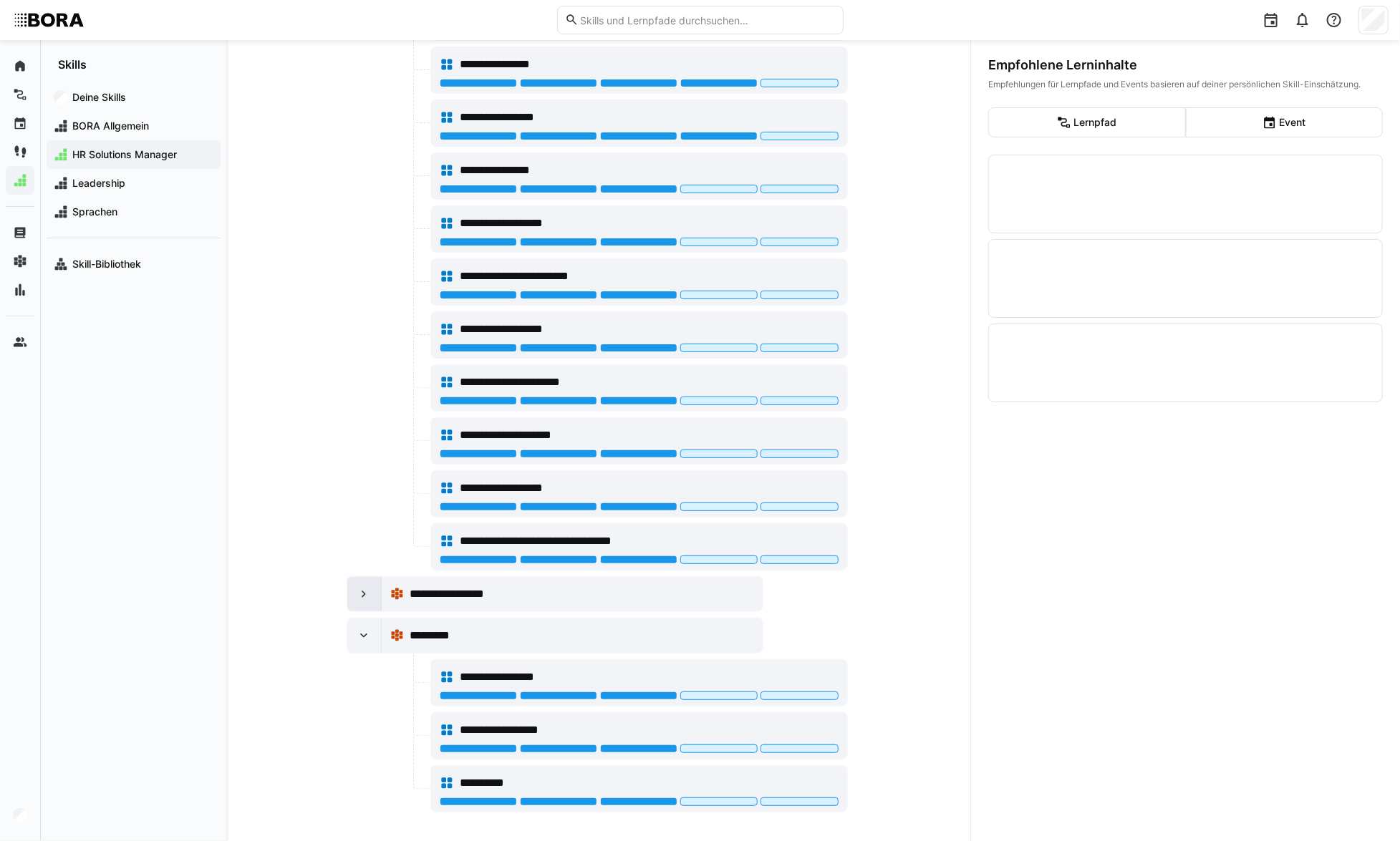
click at [353, 605] on div at bounding box center [364, 594] width 34 height 34
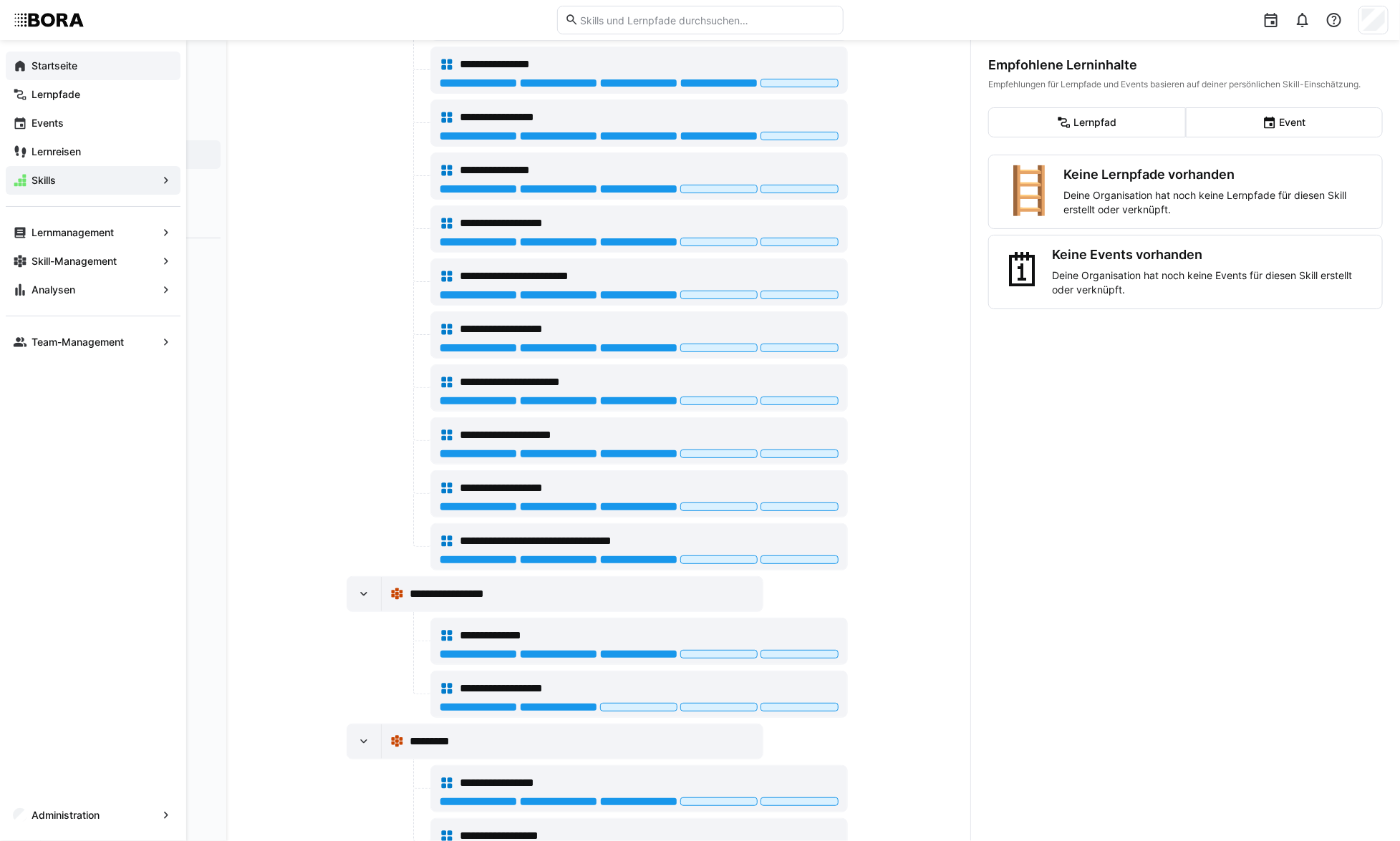
click at [21, 68] on eds-icon at bounding box center [20, 66] width 14 height 14
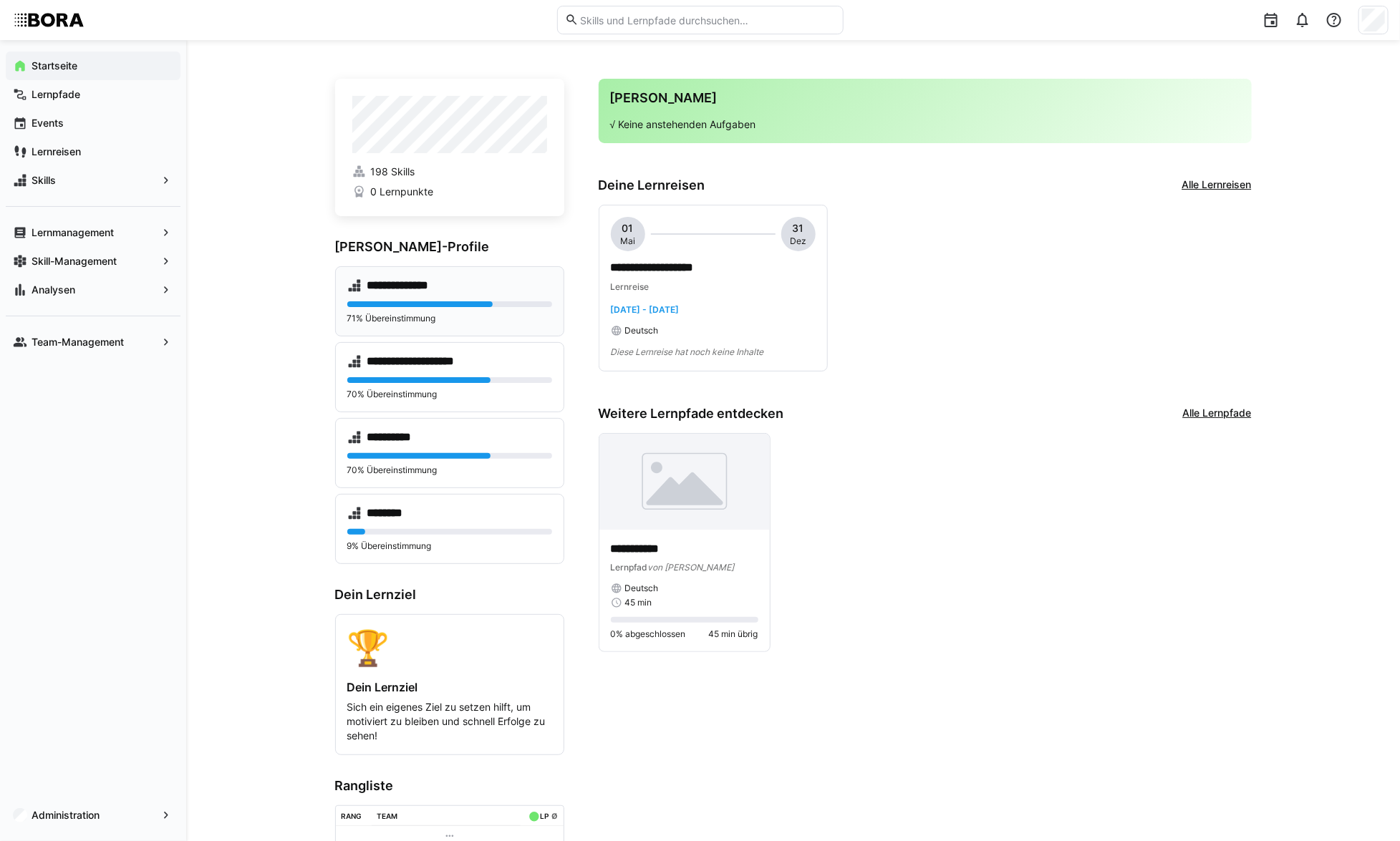
click at [540, 292] on div "**********" at bounding box center [449, 285] width 205 height 14
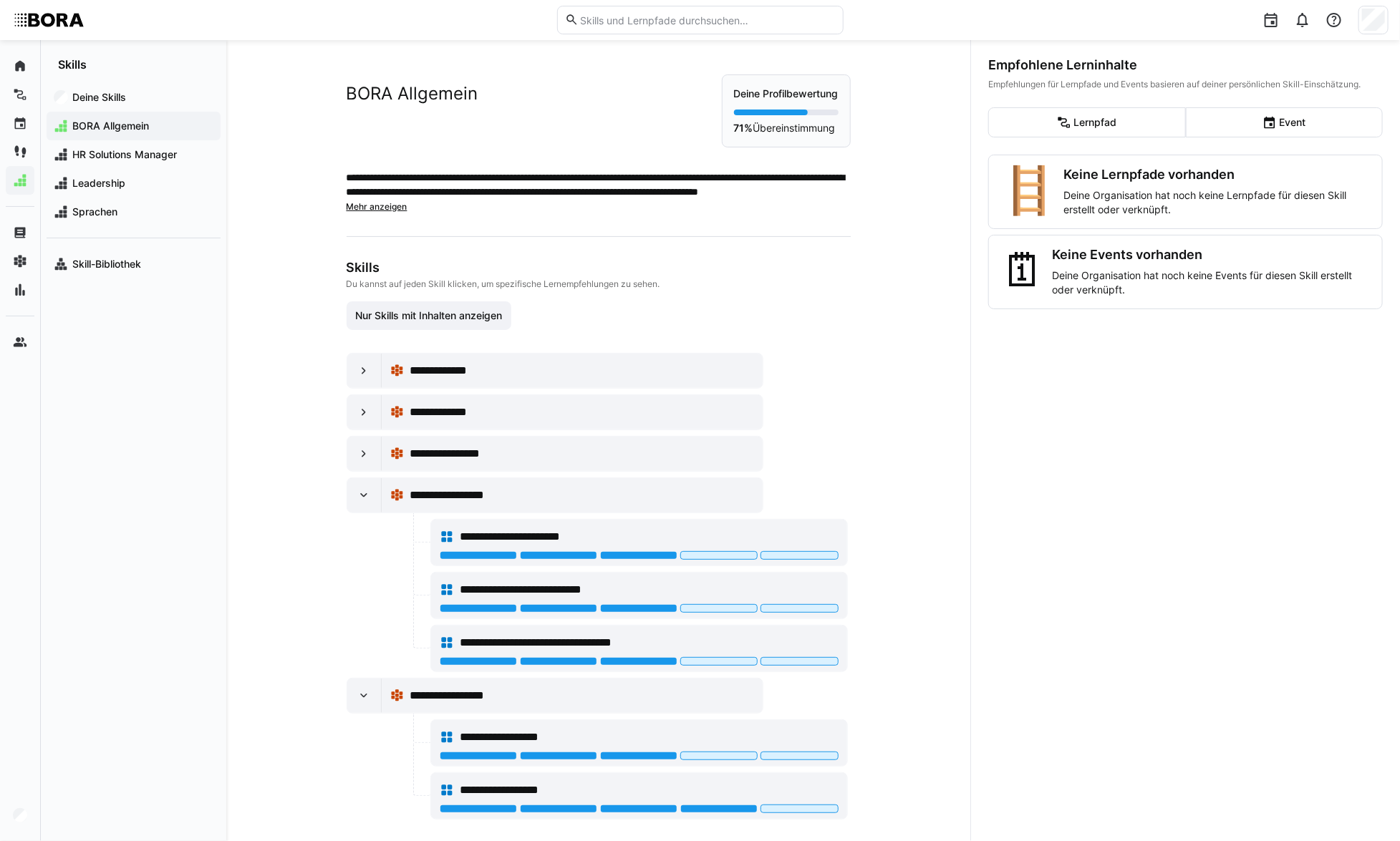
click at [347, 371] on div "**********" at bounding box center [556, 371] width 418 height 36
click at [357, 366] on eds-icon at bounding box center [364, 371] width 14 height 14
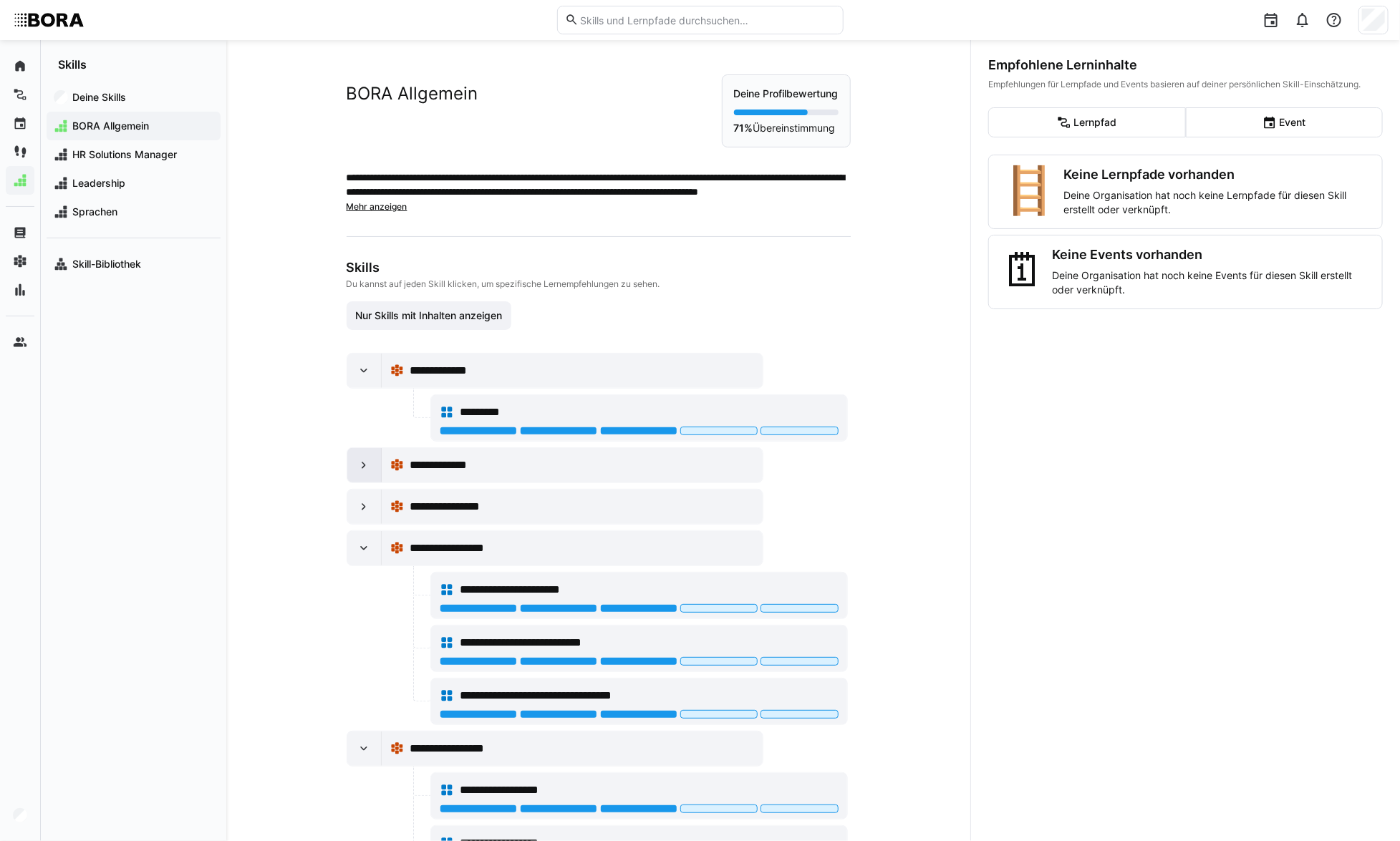
click at [360, 465] on eds-icon at bounding box center [364, 465] width 14 height 14
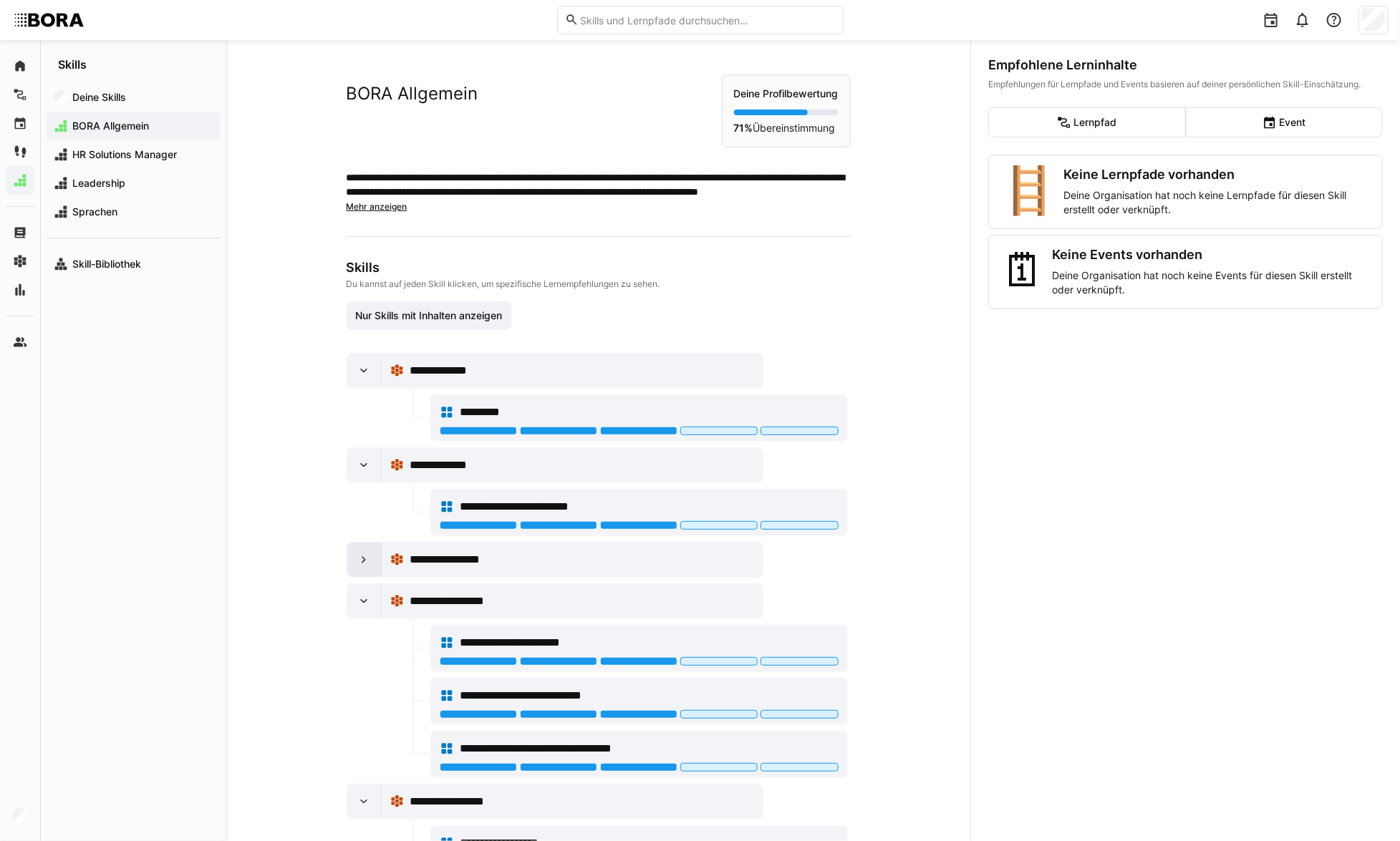
click at [374, 565] on div at bounding box center [364, 560] width 34 height 34
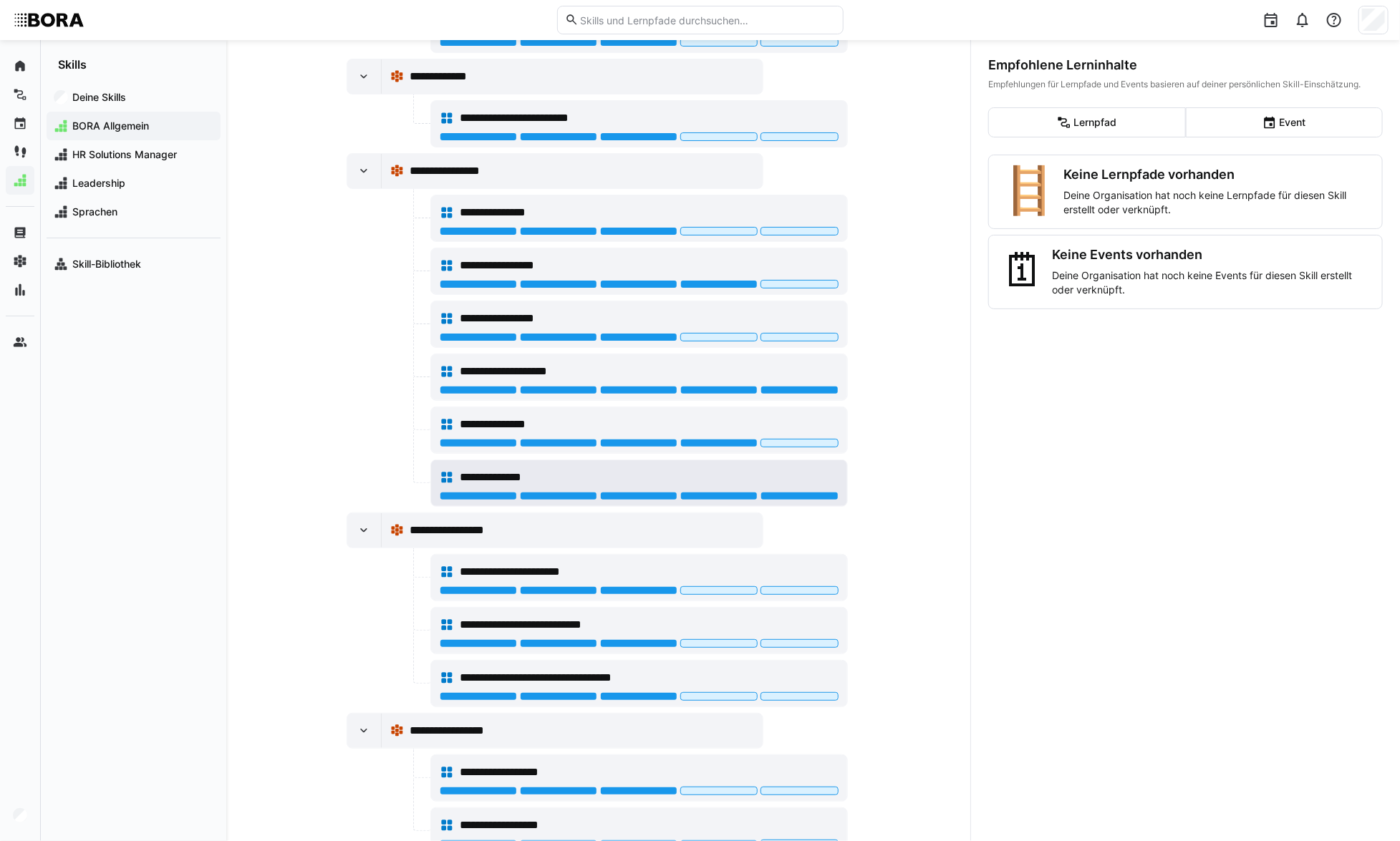
scroll to position [390, 0]
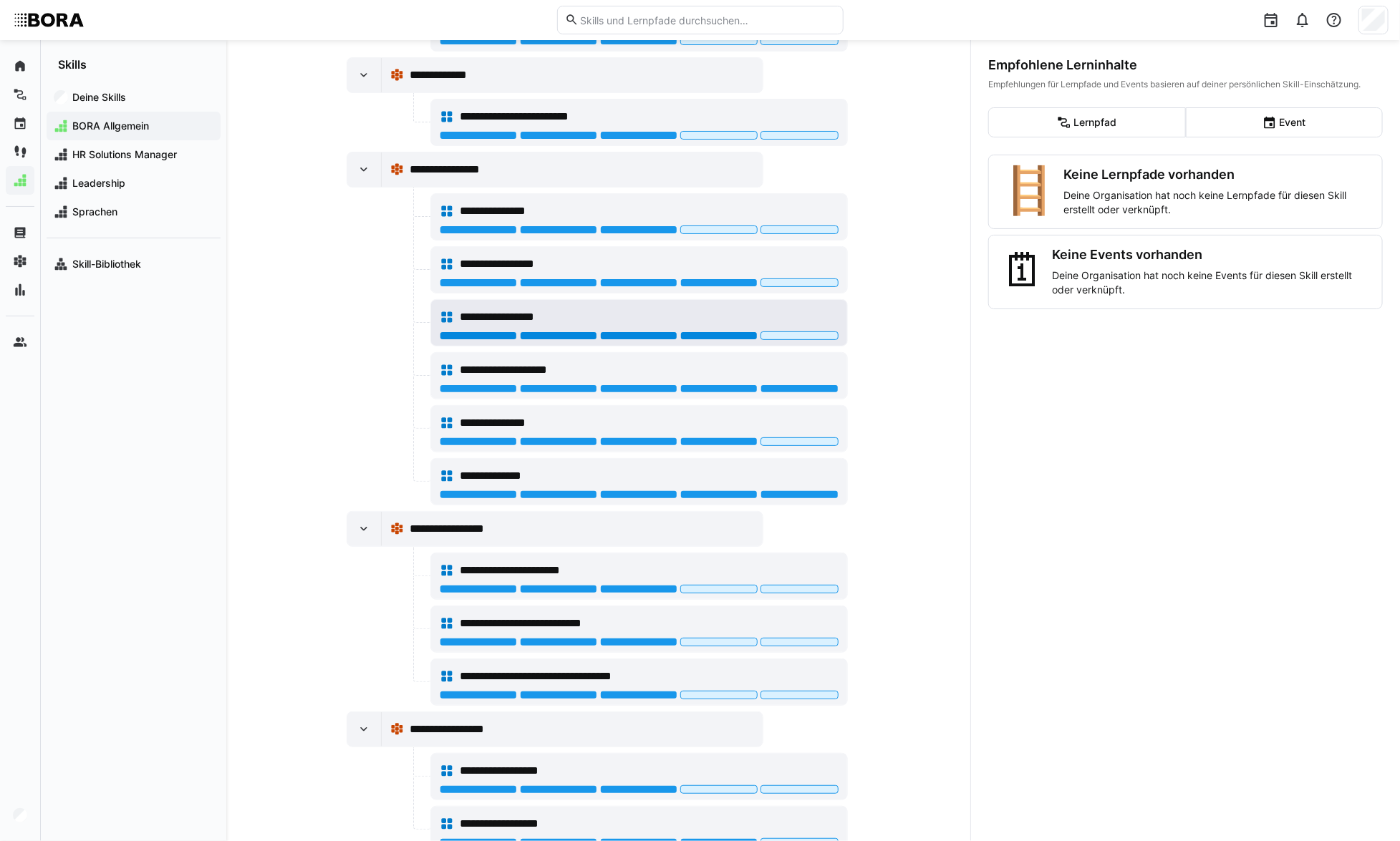
click at [717, 332] on div at bounding box center [719, 336] width 78 height 9
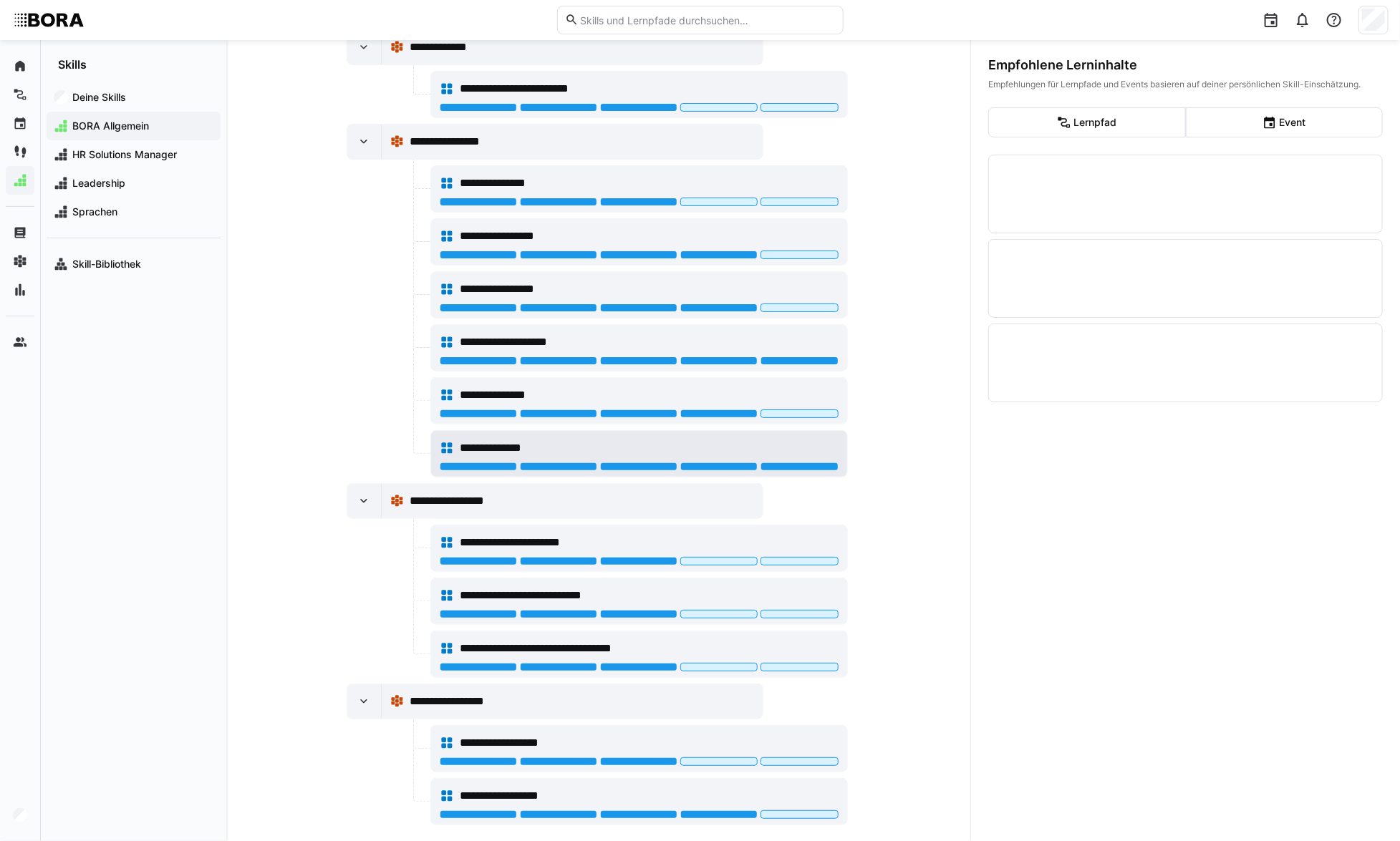
scroll to position [434, 0]
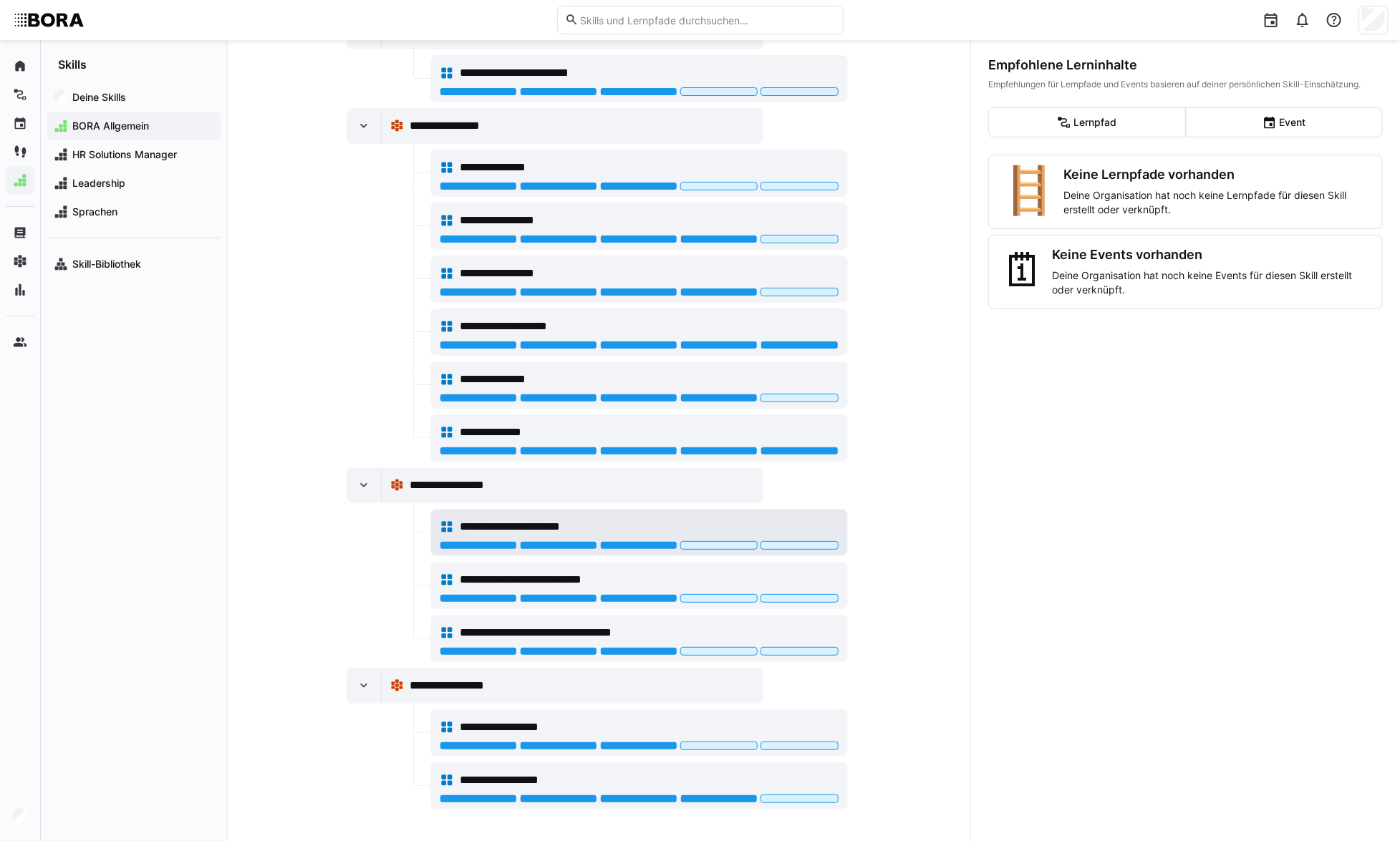
click at [701, 547] on div at bounding box center [639, 547] width 399 height 12
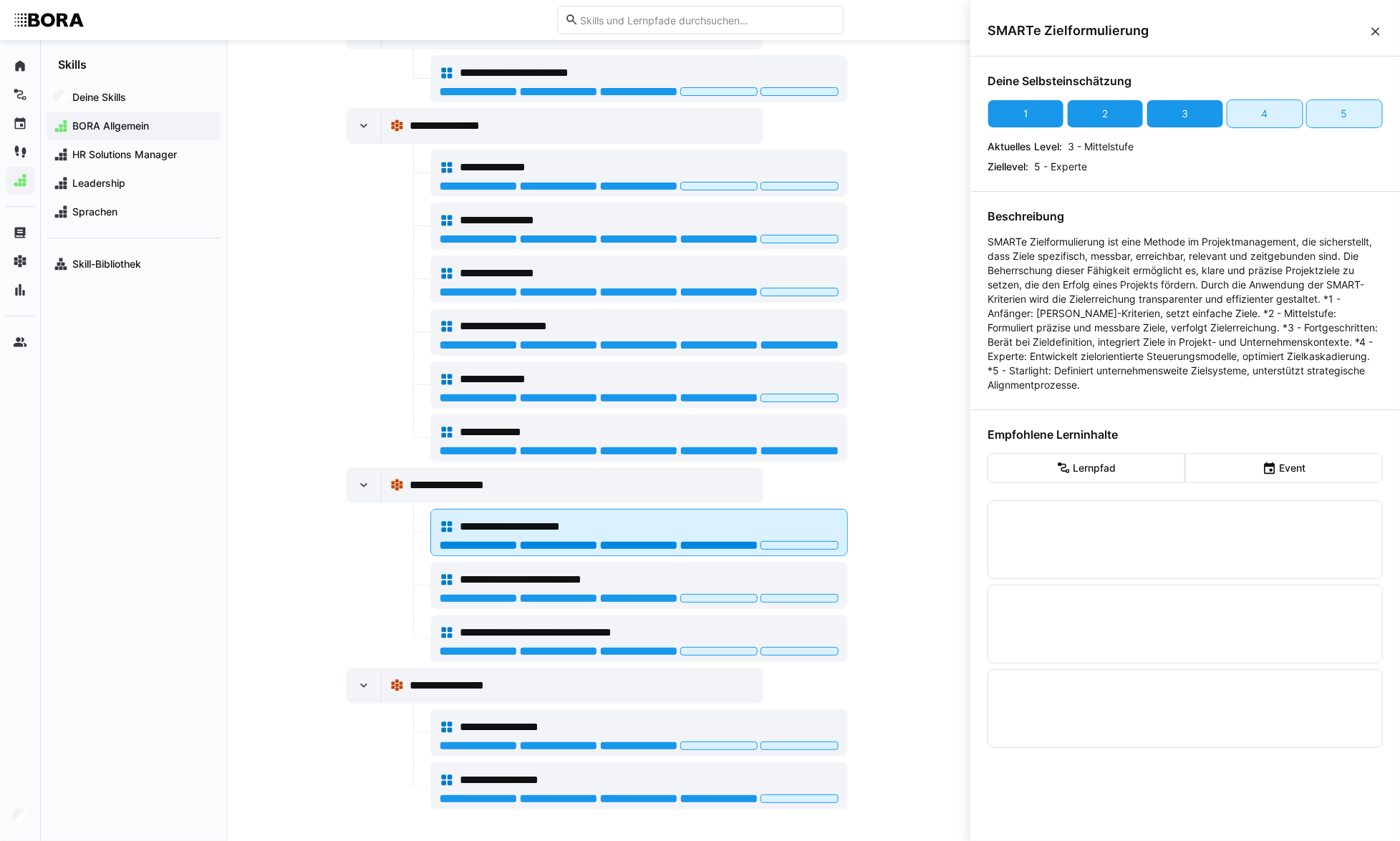
click at [703, 544] on div at bounding box center [719, 546] width 78 height 9
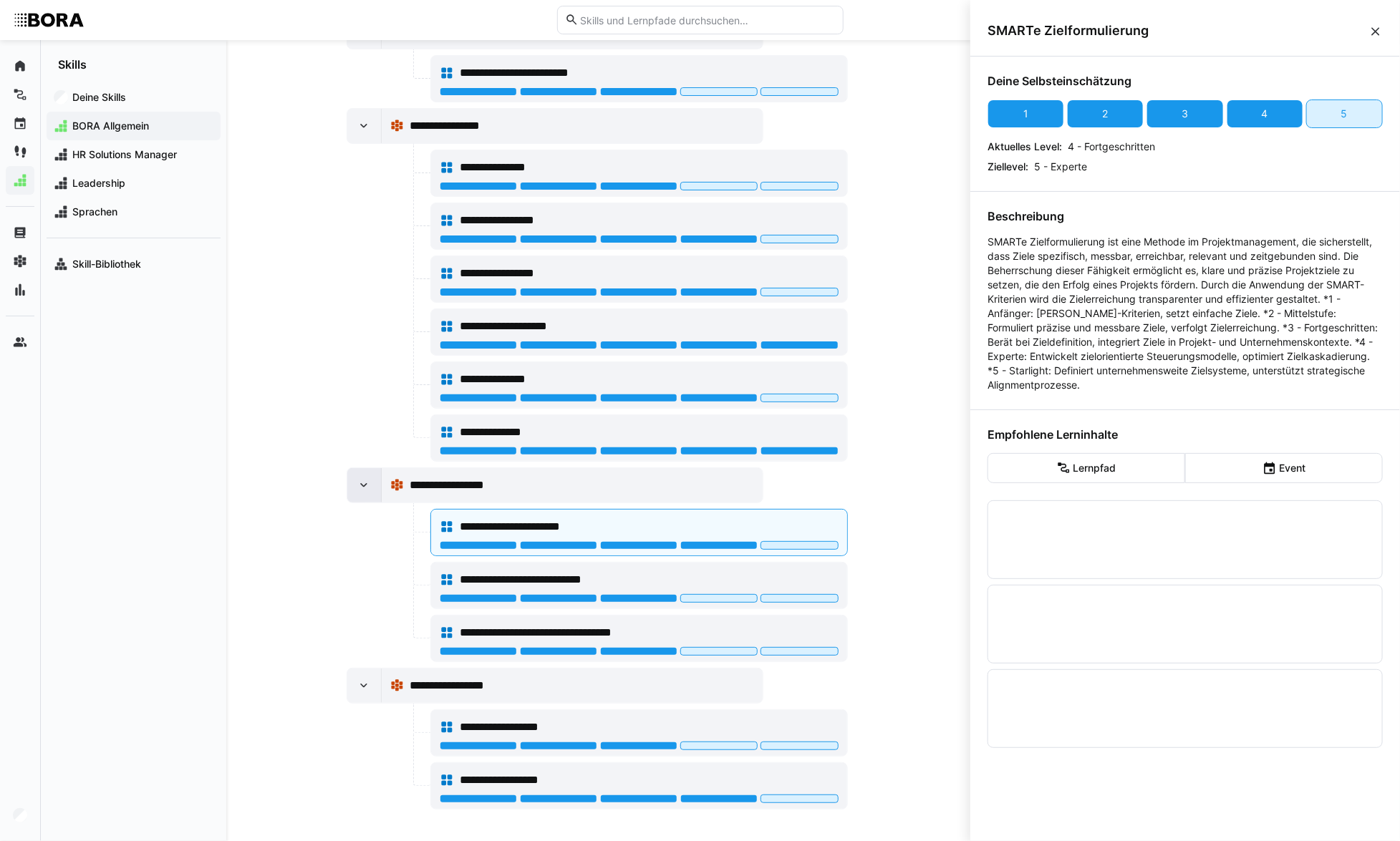
click at [368, 483] on div at bounding box center [364, 485] width 34 height 34
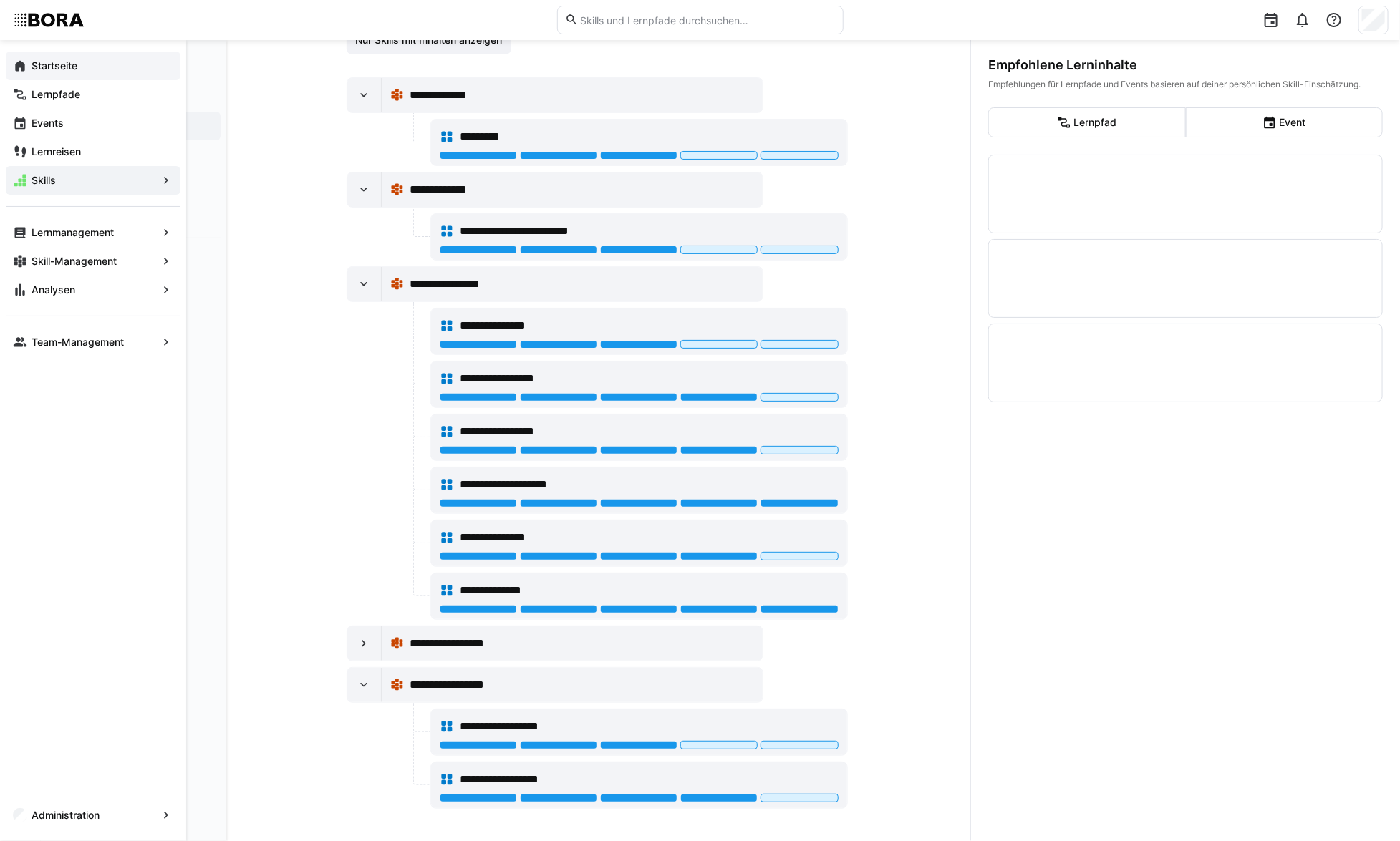
click at [23, 65] on eds-icon at bounding box center [20, 66] width 14 height 14
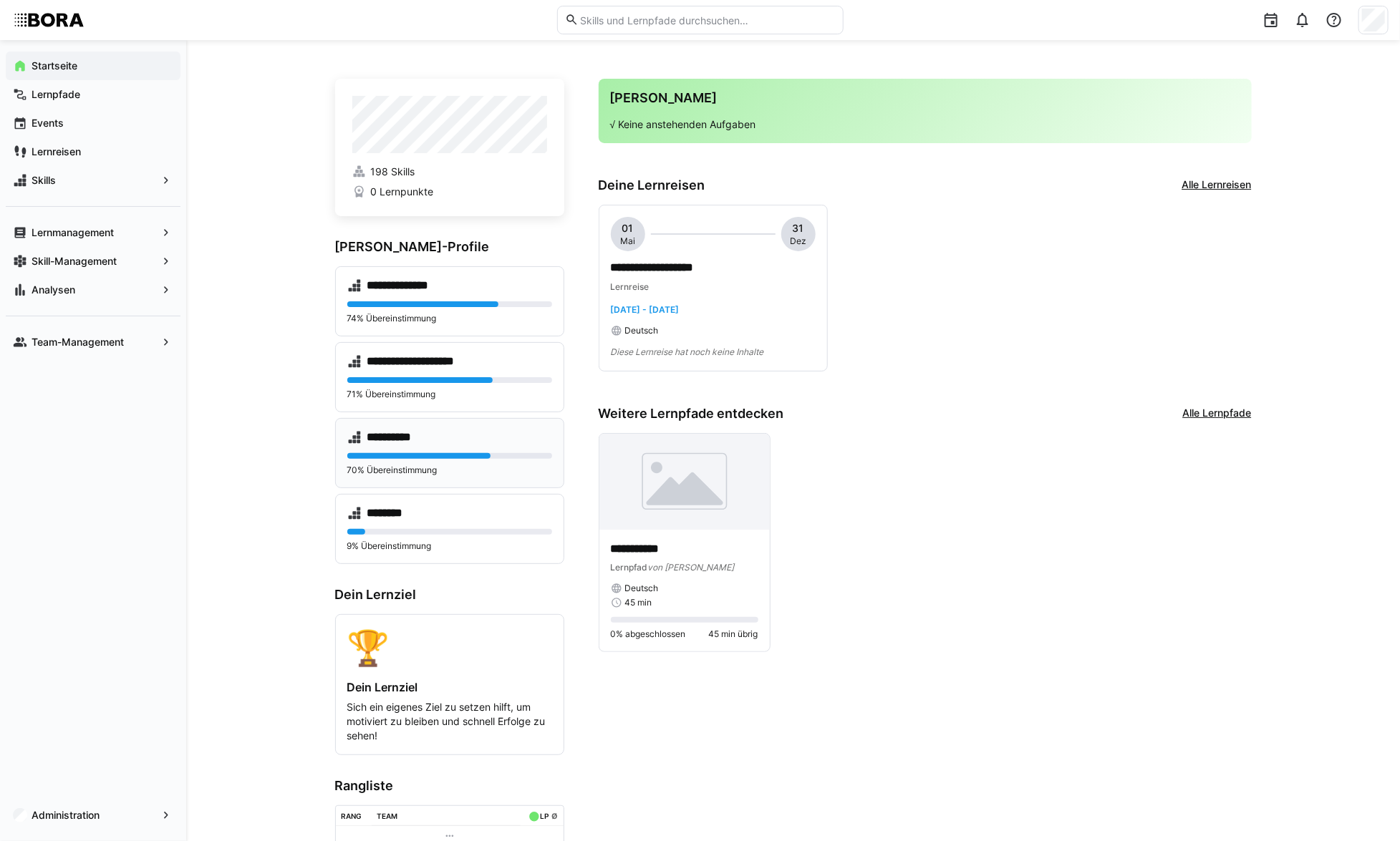
click at [471, 441] on div "**********" at bounding box center [449, 437] width 205 height 14
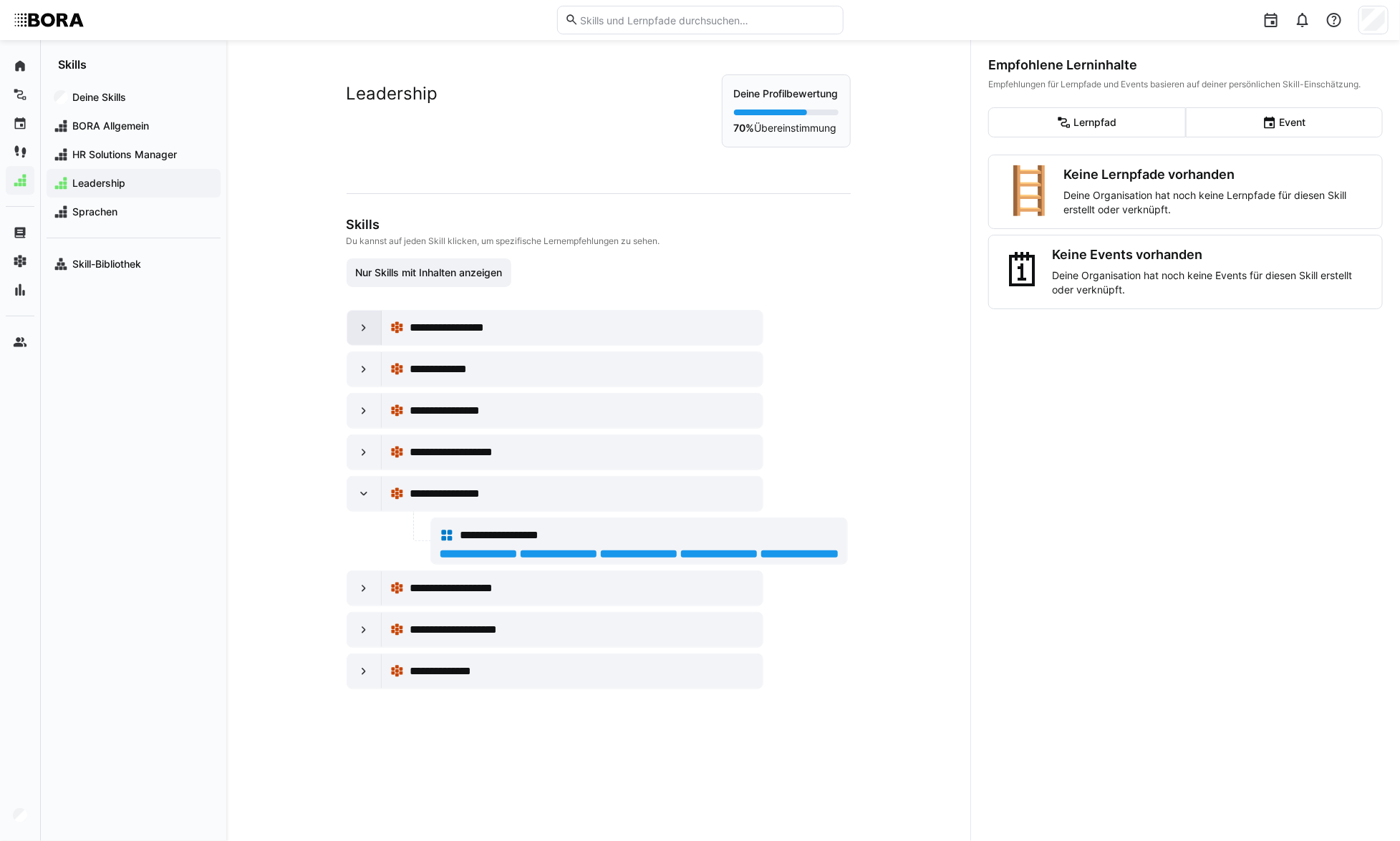
click at [358, 329] on eds-icon at bounding box center [364, 328] width 14 height 14
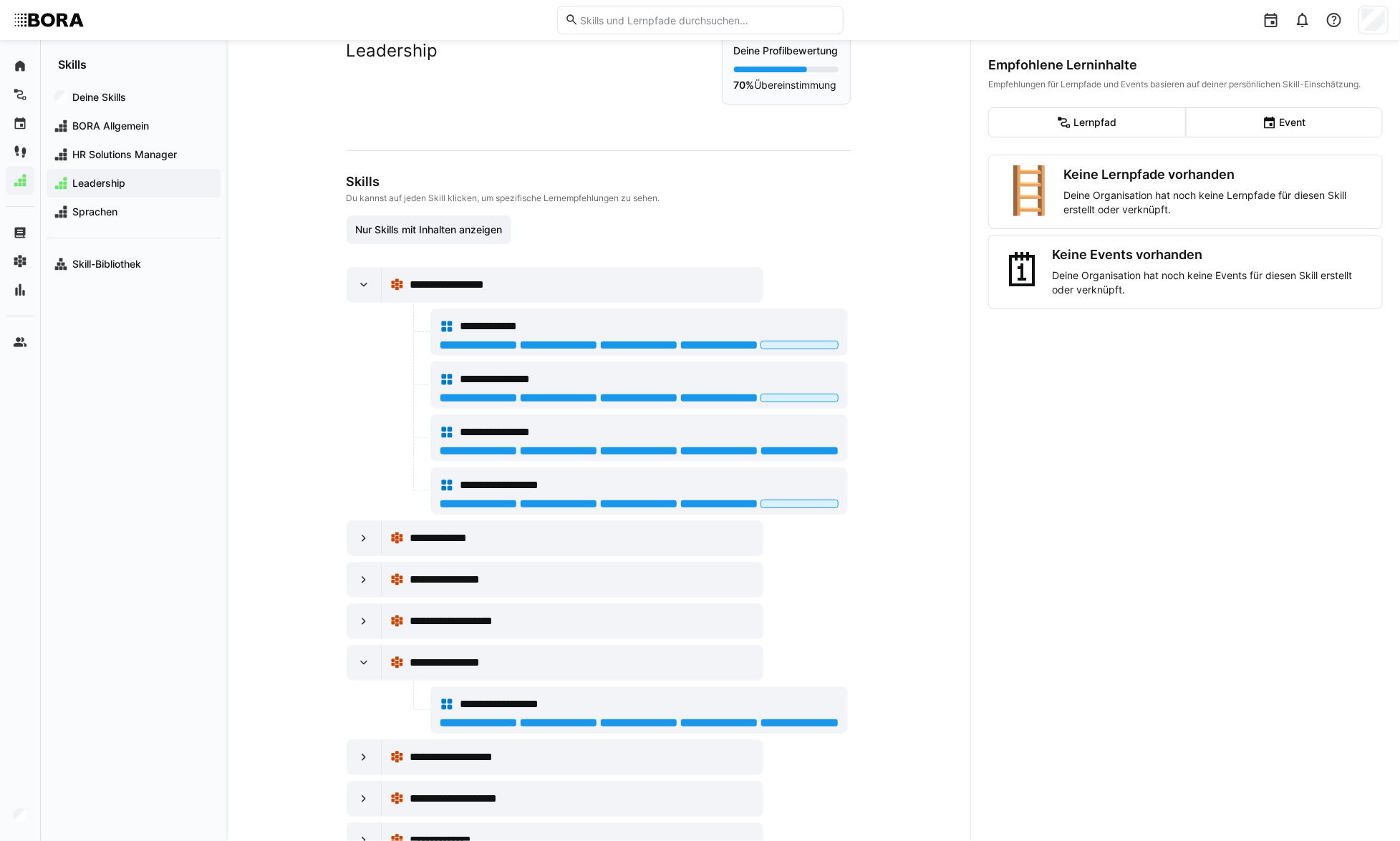
scroll to position [92, 0]
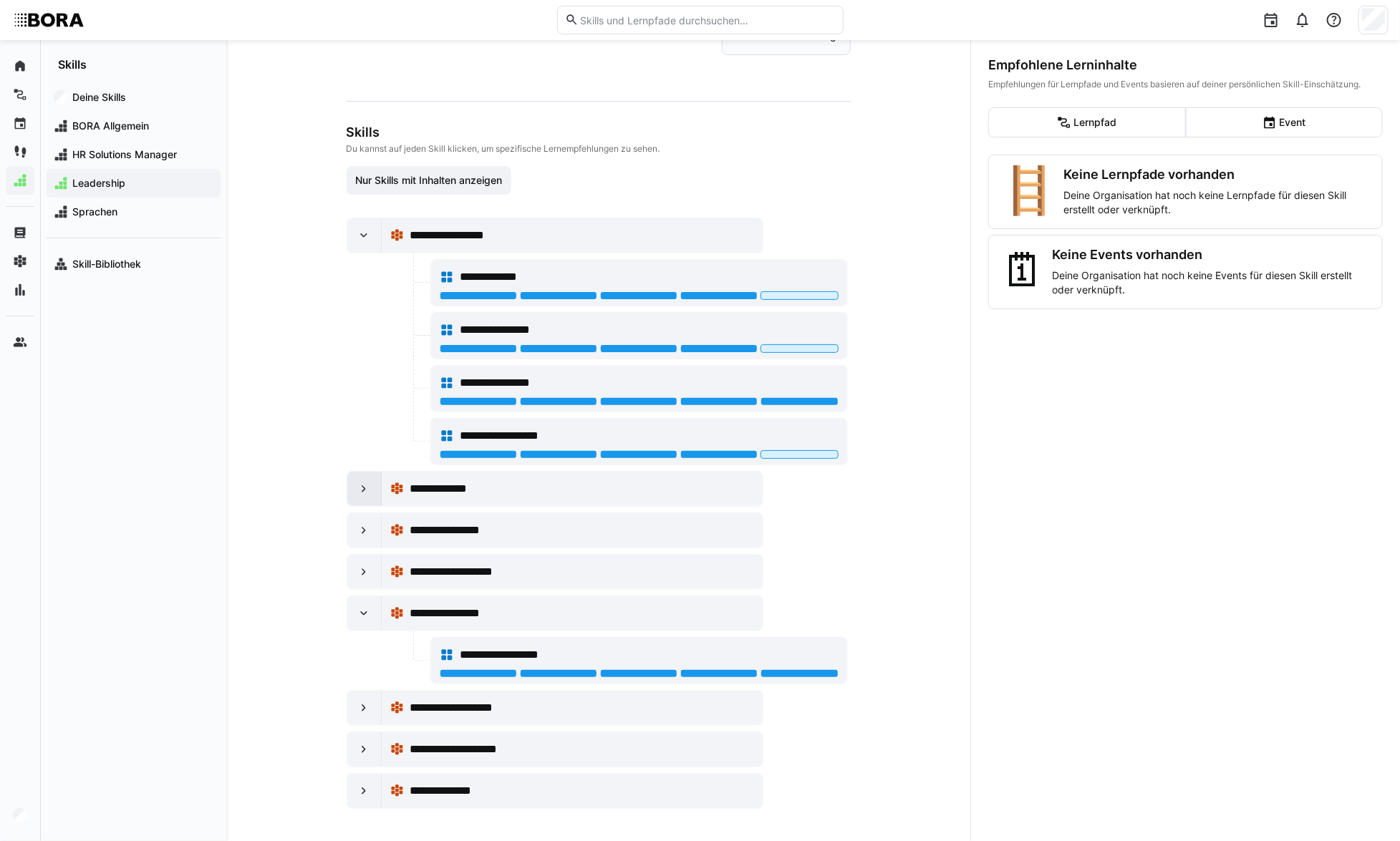
click at [371, 485] on div at bounding box center [364, 489] width 34 height 34
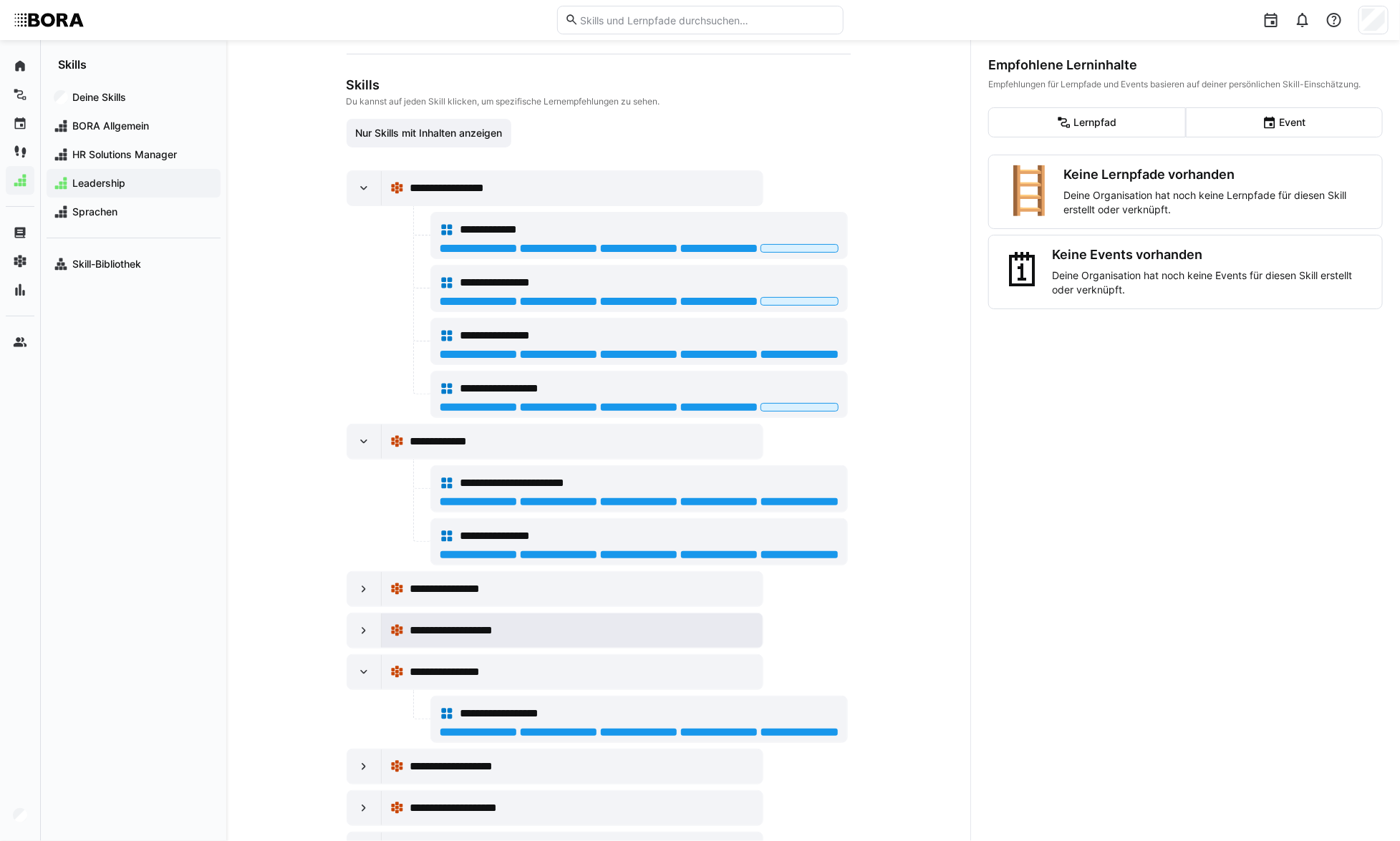
scroll to position [198, 0]
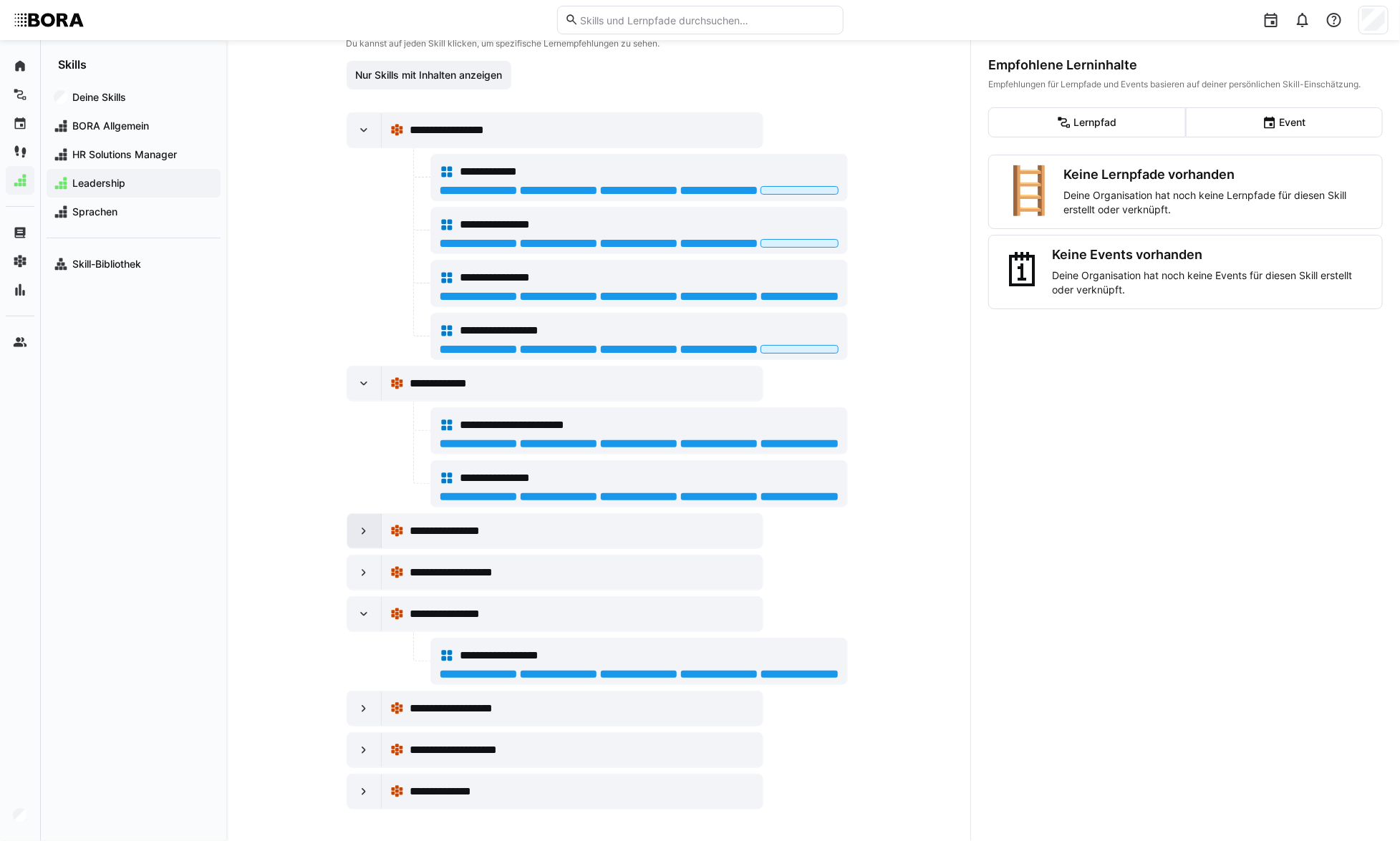
click at [357, 519] on div at bounding box center [364, 531] width 34 height 34
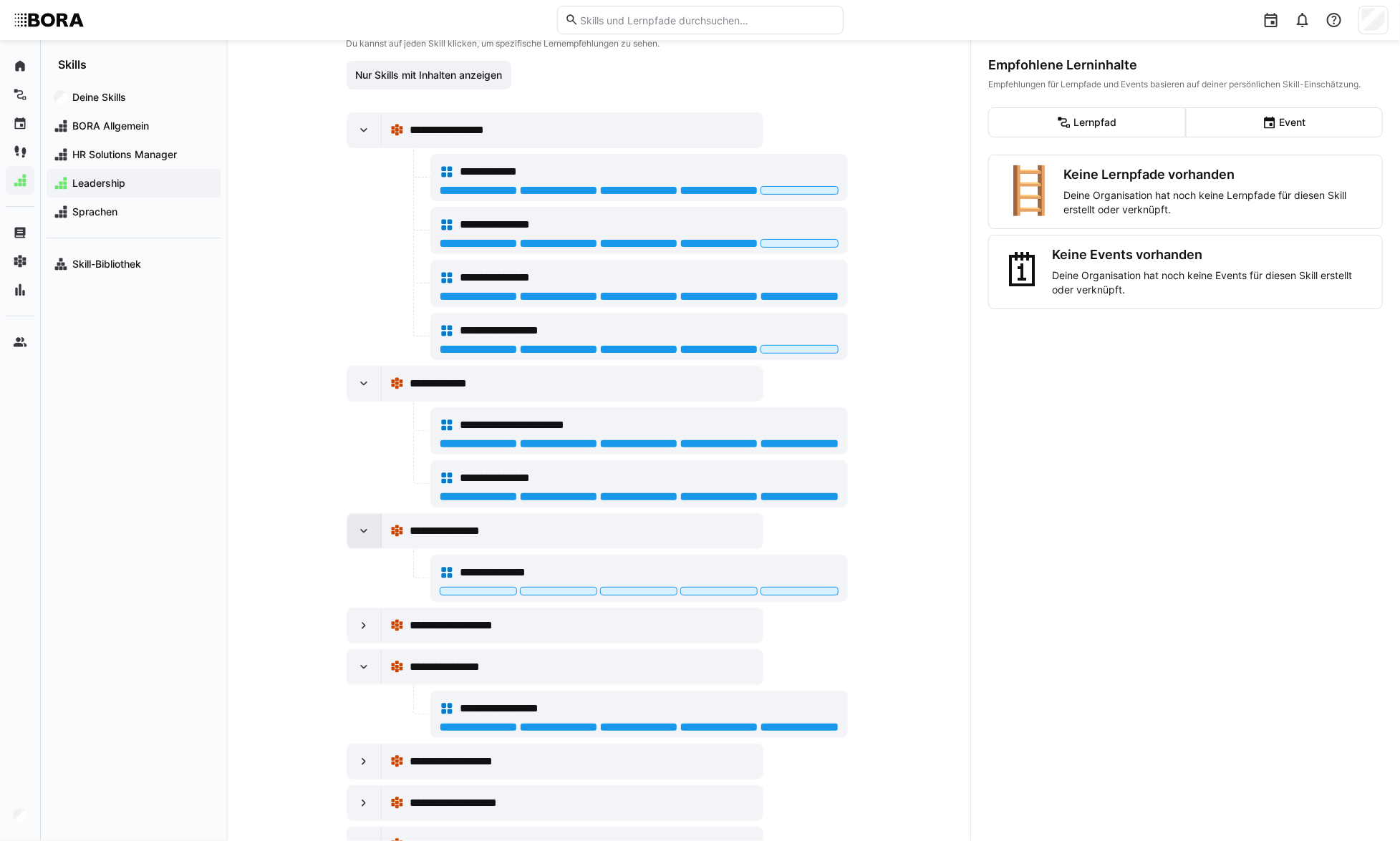
scroll to position [250, 0]
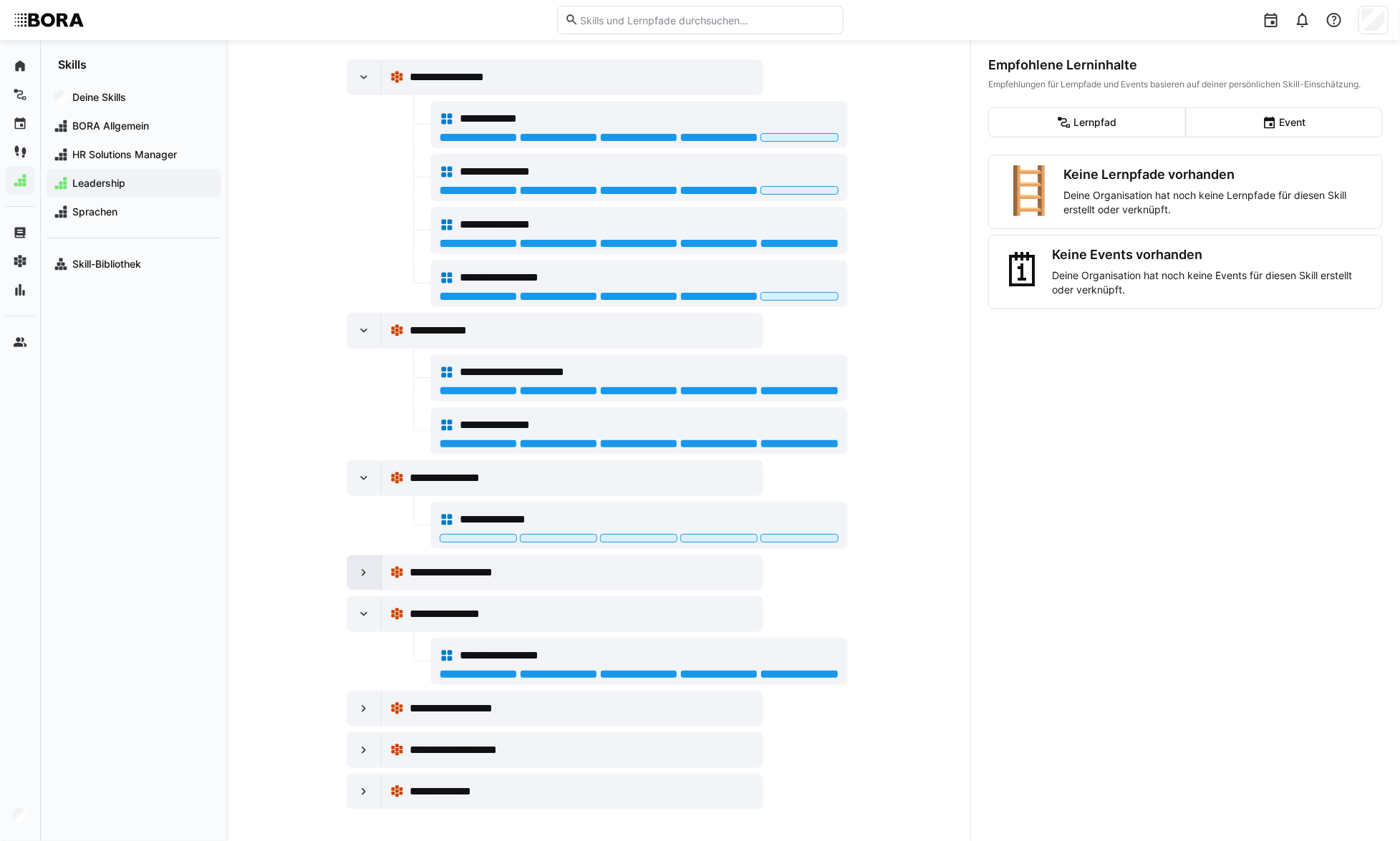
click at [361, 573] on eds-icon at bounding box center [364, 573] width 14 height 14
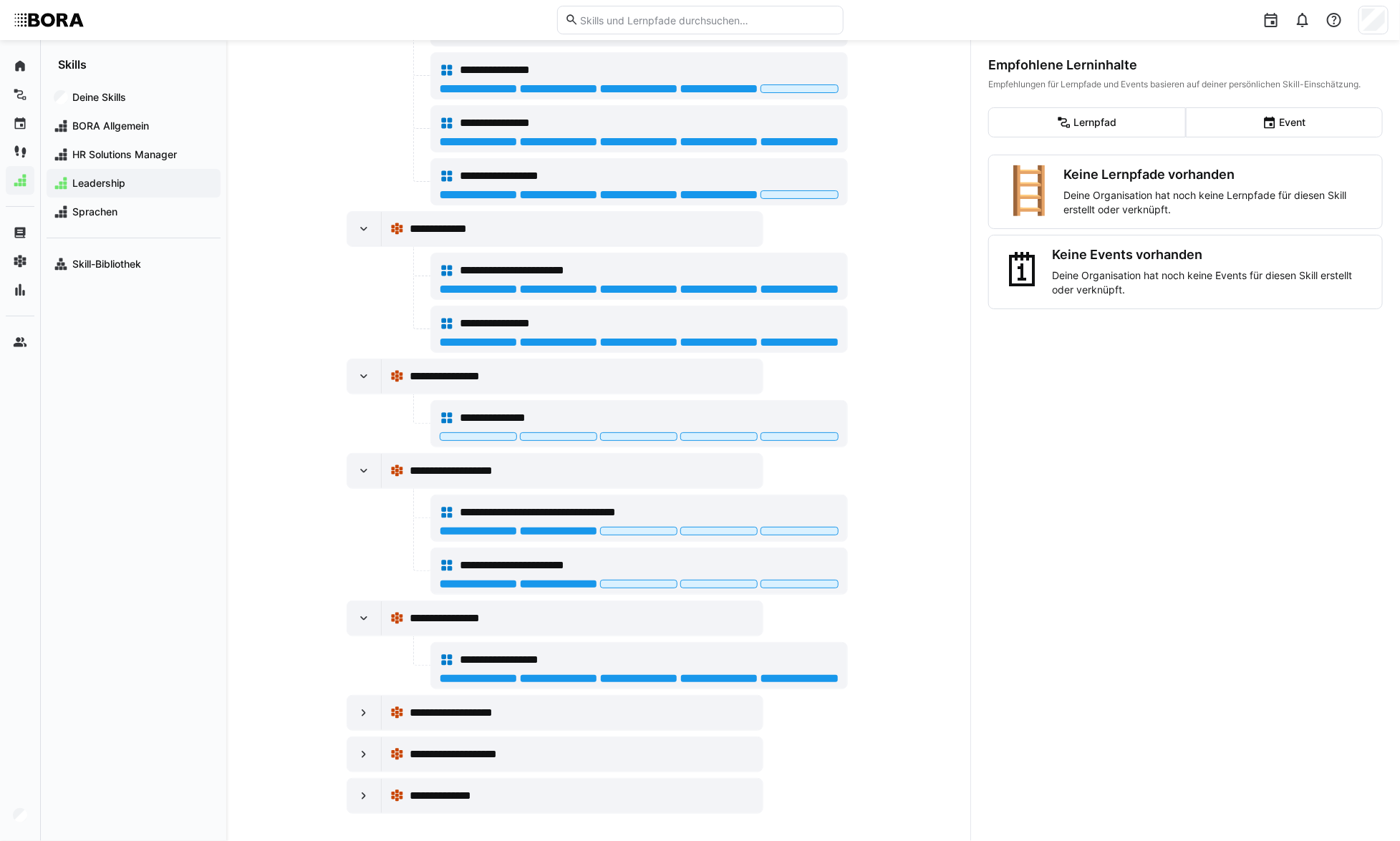
scroll to position [357, 0]
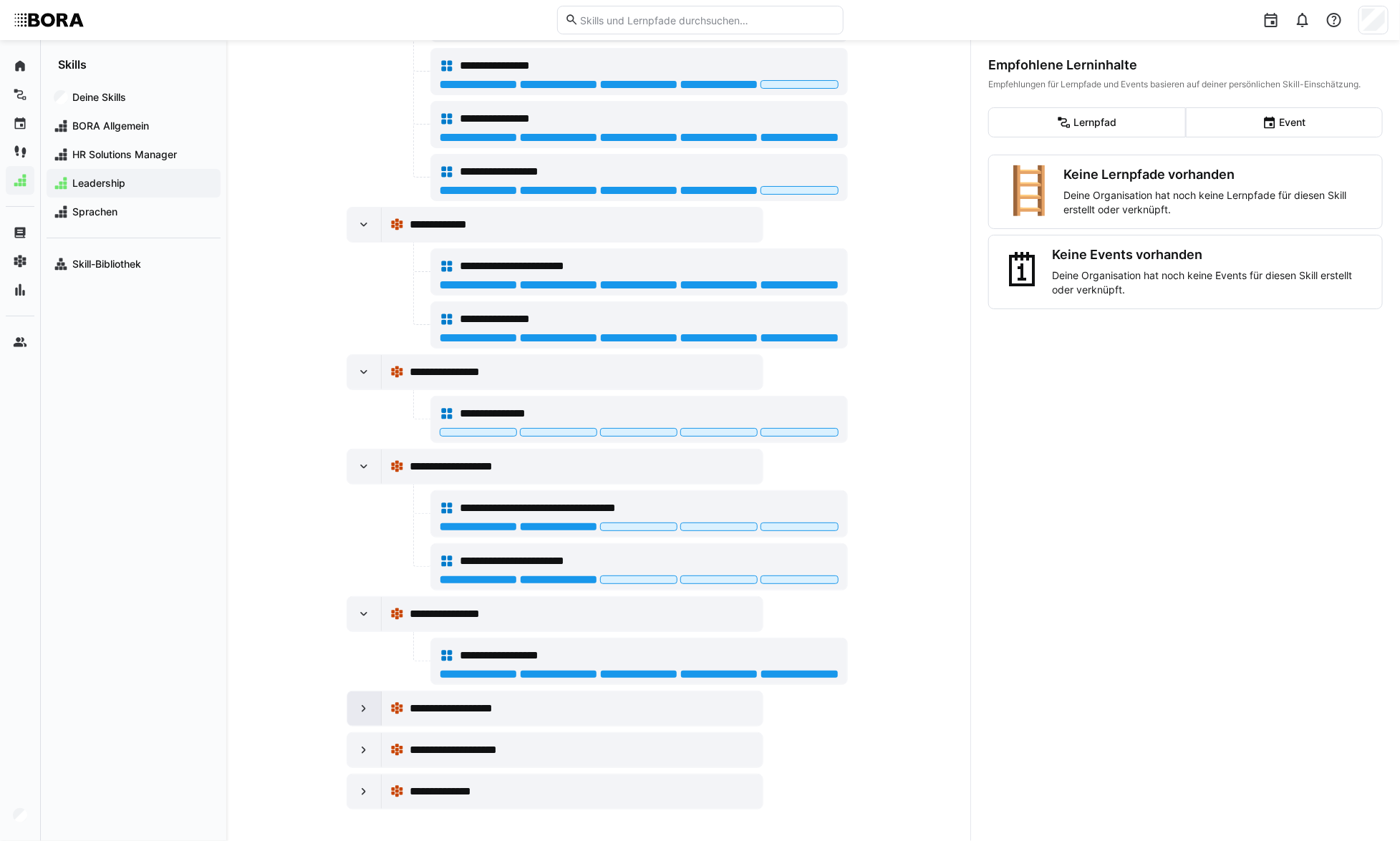
click at [352, 694] on div at bounding box center [364, 709] width 34 height 34
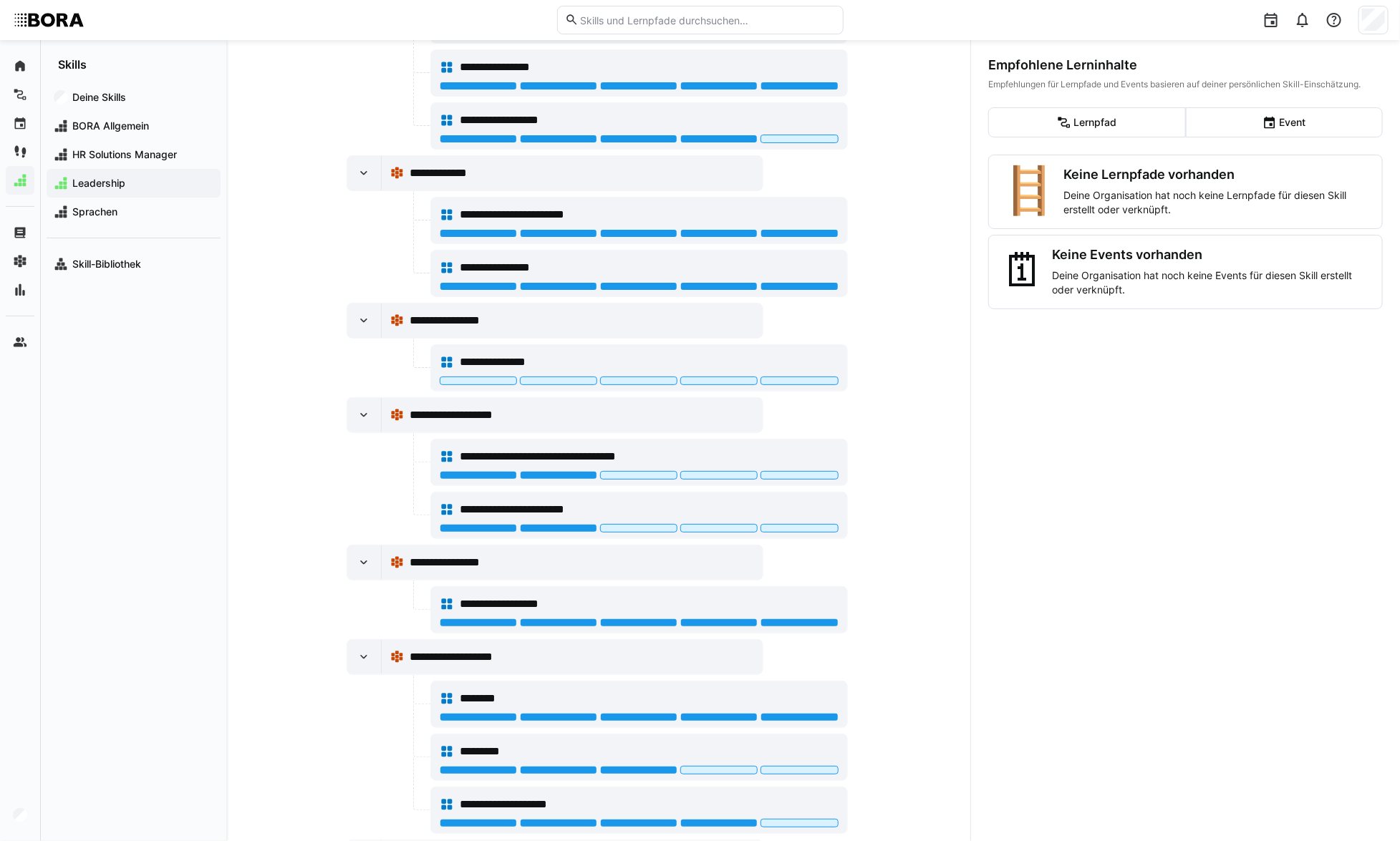
scroll to position [515, 0]
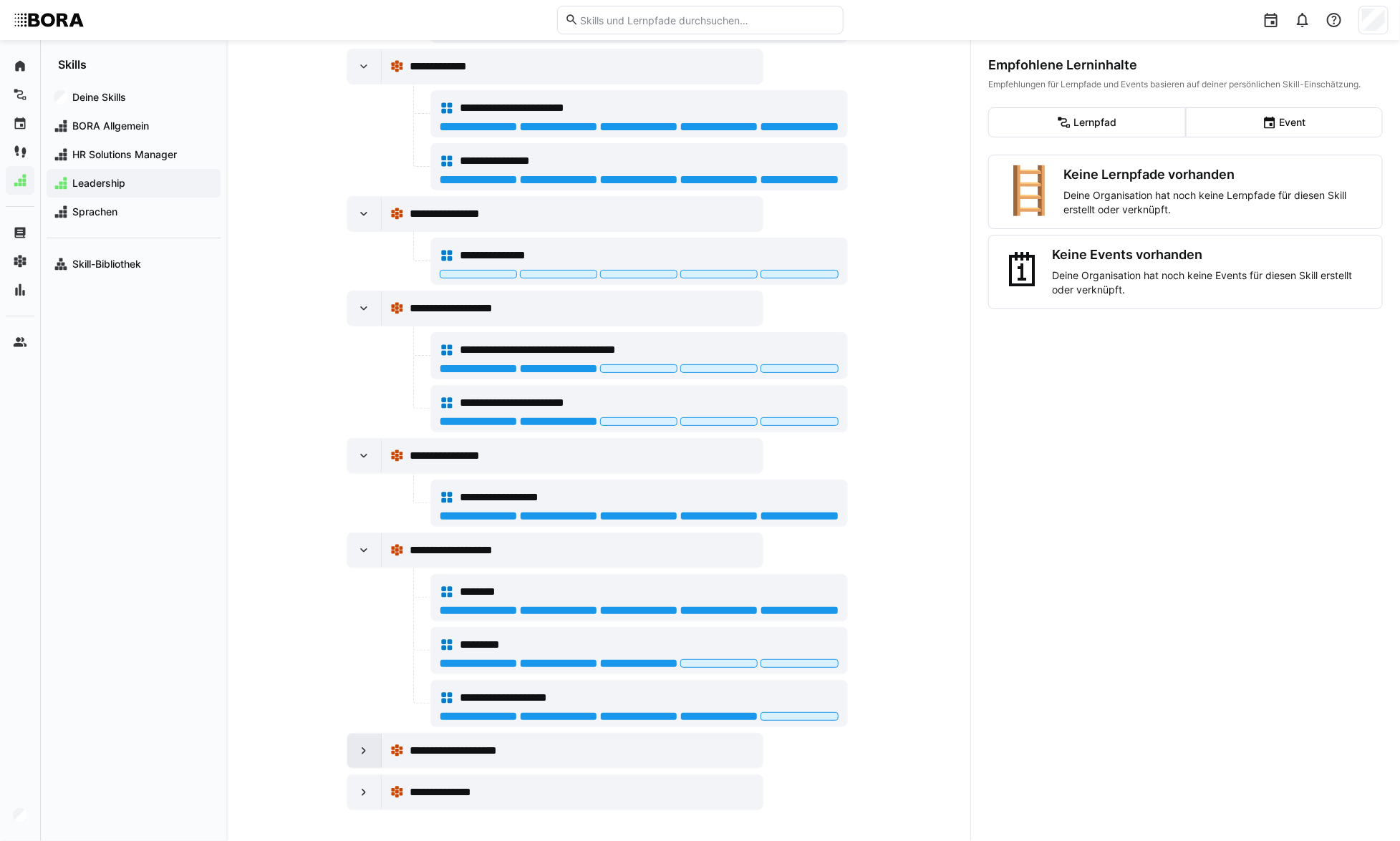
drag, startPoint x: 351, startPoint y: 747, endPoint x: 354, endPoint y: 739, distance: 8.5
click at [351, 747] on div at bounding box center [364, 751] width 34 height 34
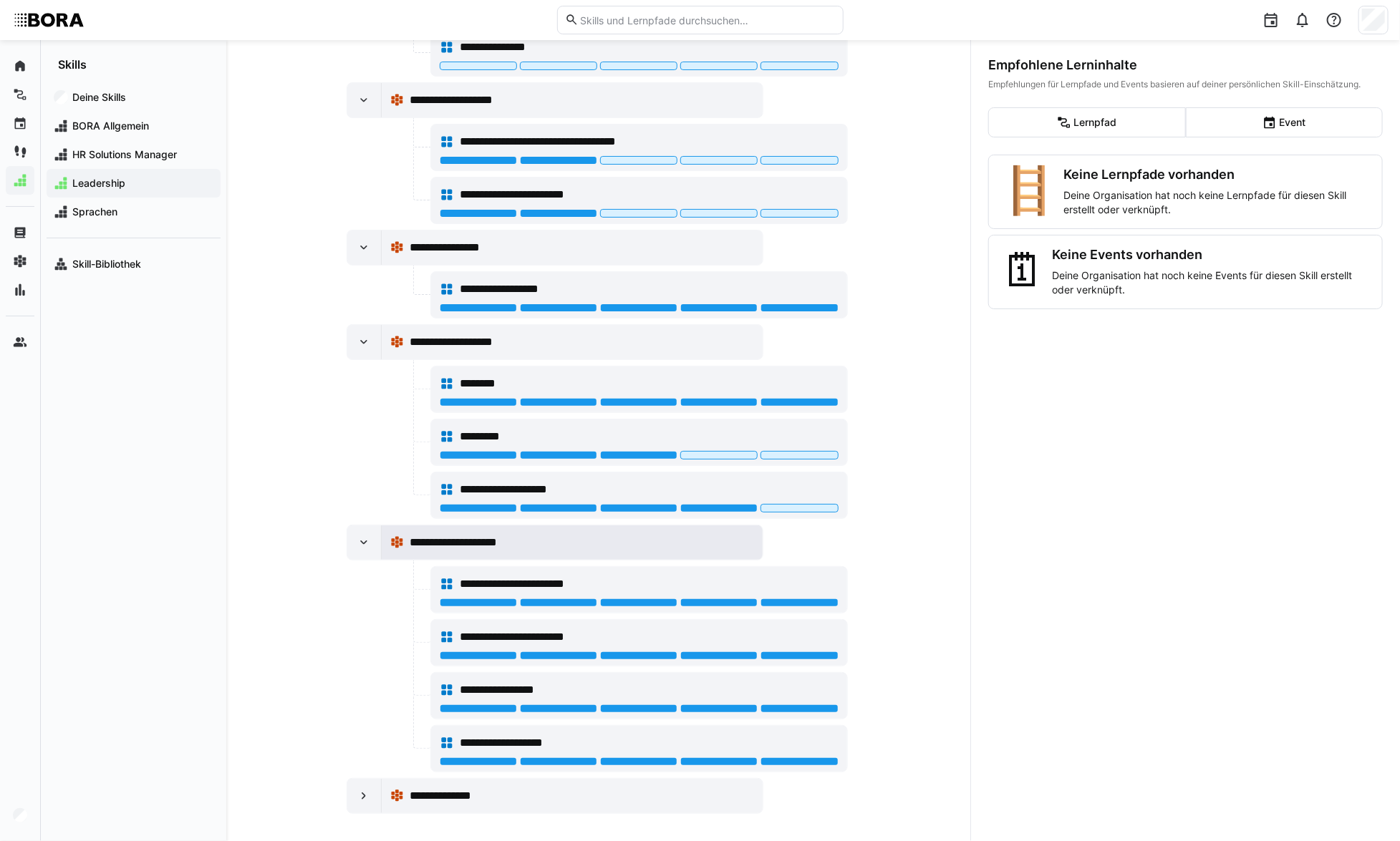
scroll to position [726, 0]
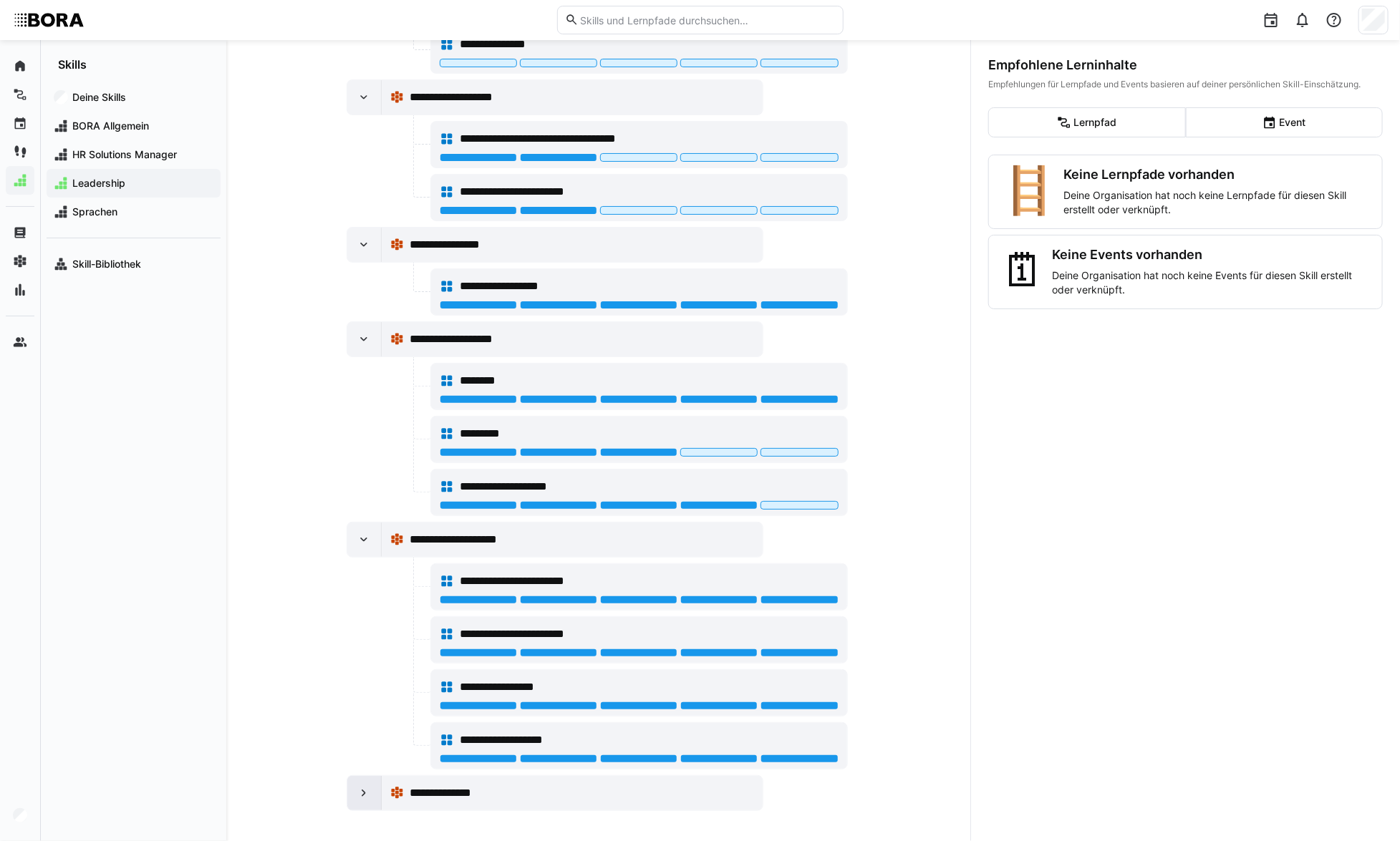
click at [357, 791] on eds-icon at bounding box center [364, 793] width 14 height 14
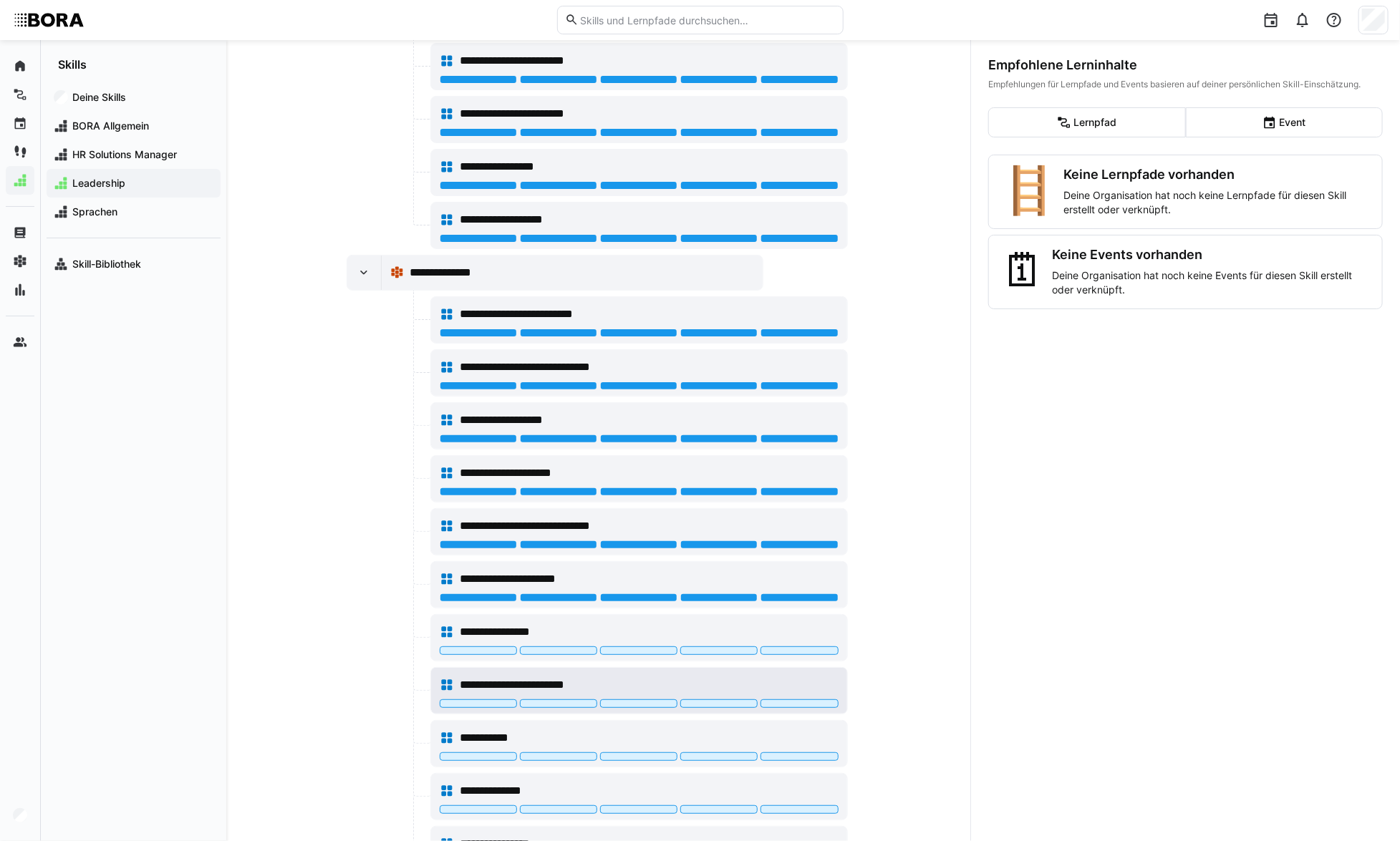
scroll to position [1307, 0]
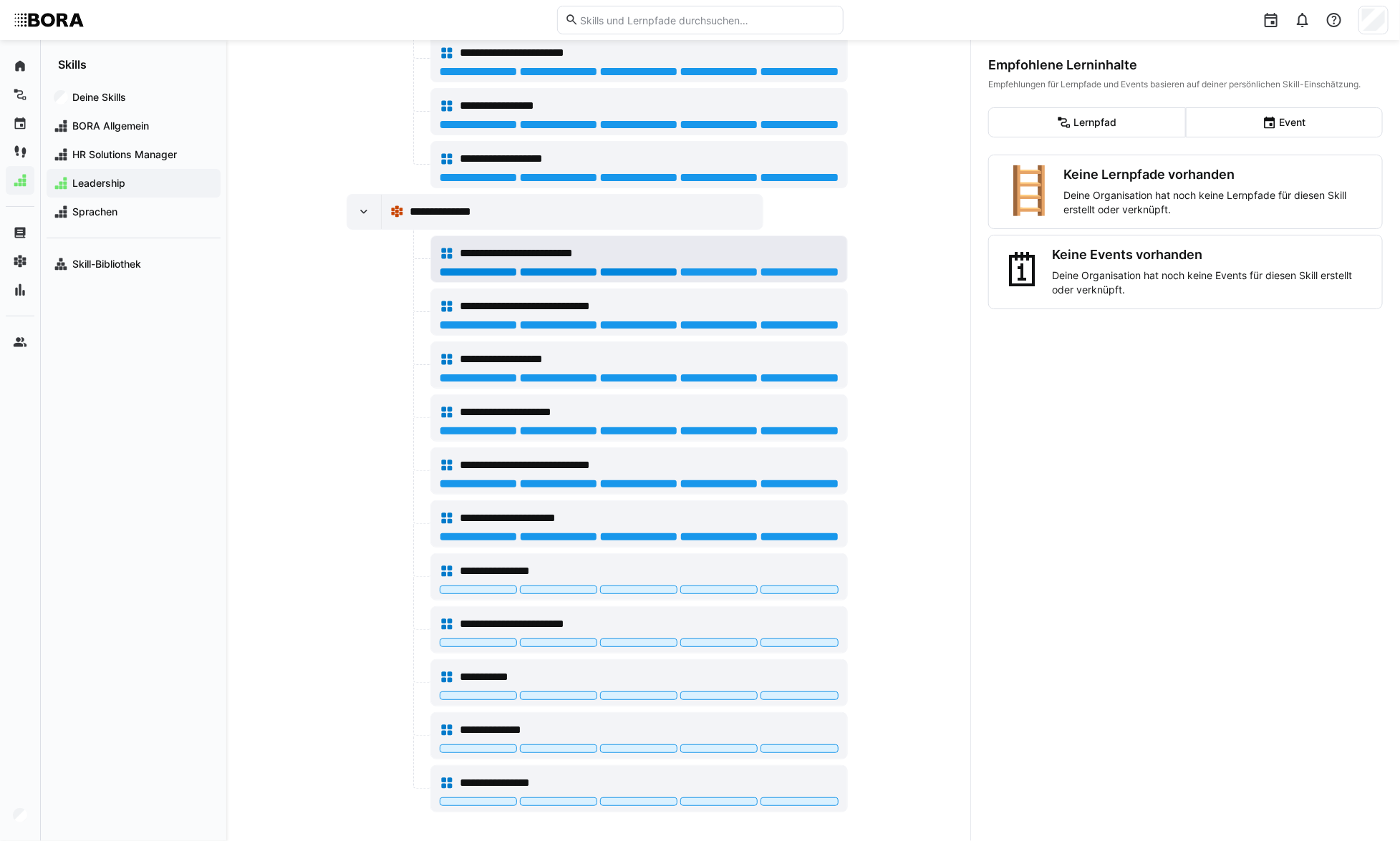
click at [634, 267] on div at bounding box center [639, 272] width 78 height 9
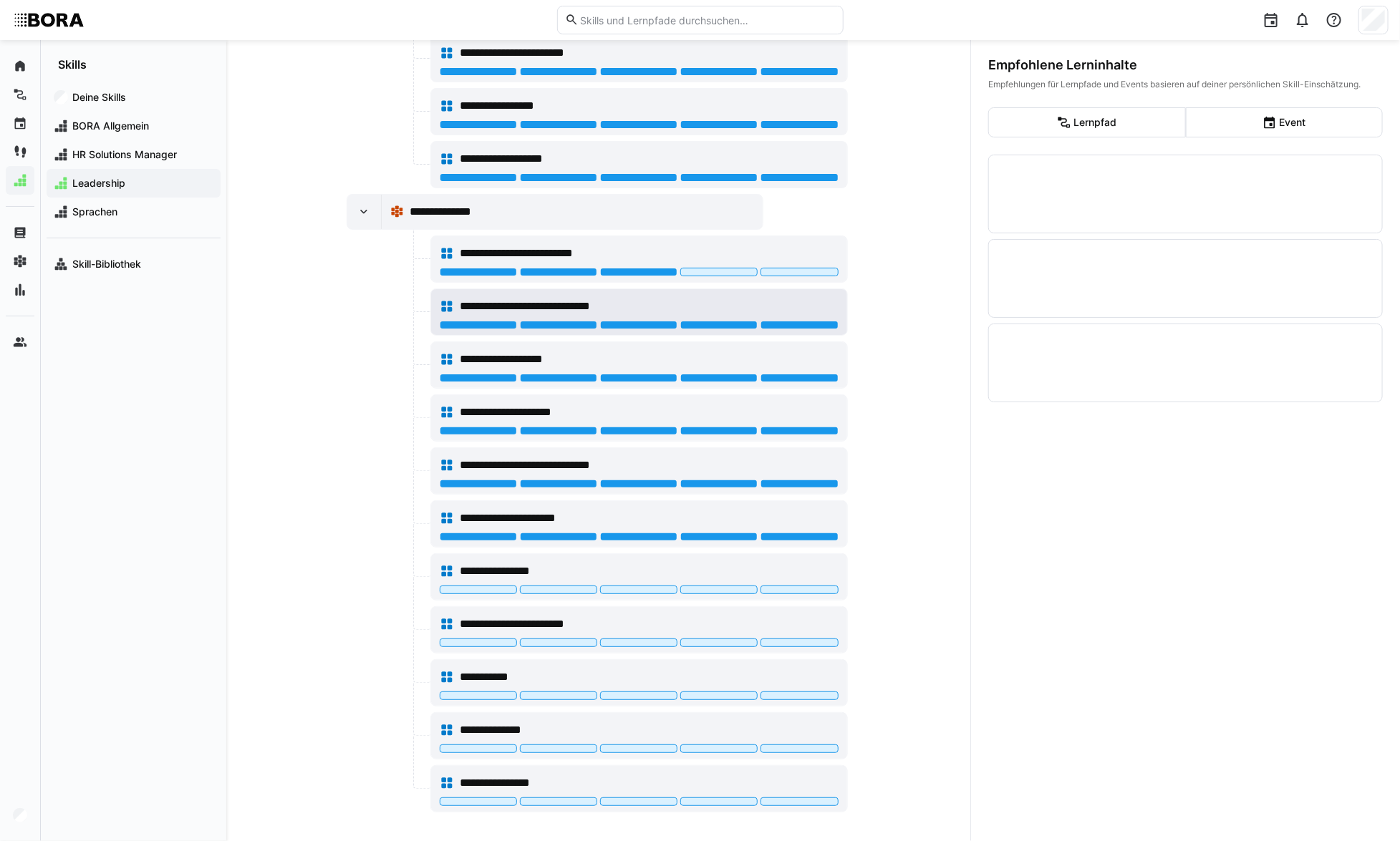
click at [637, 322] on div at bounding box center [639, 325] width 78 height 9
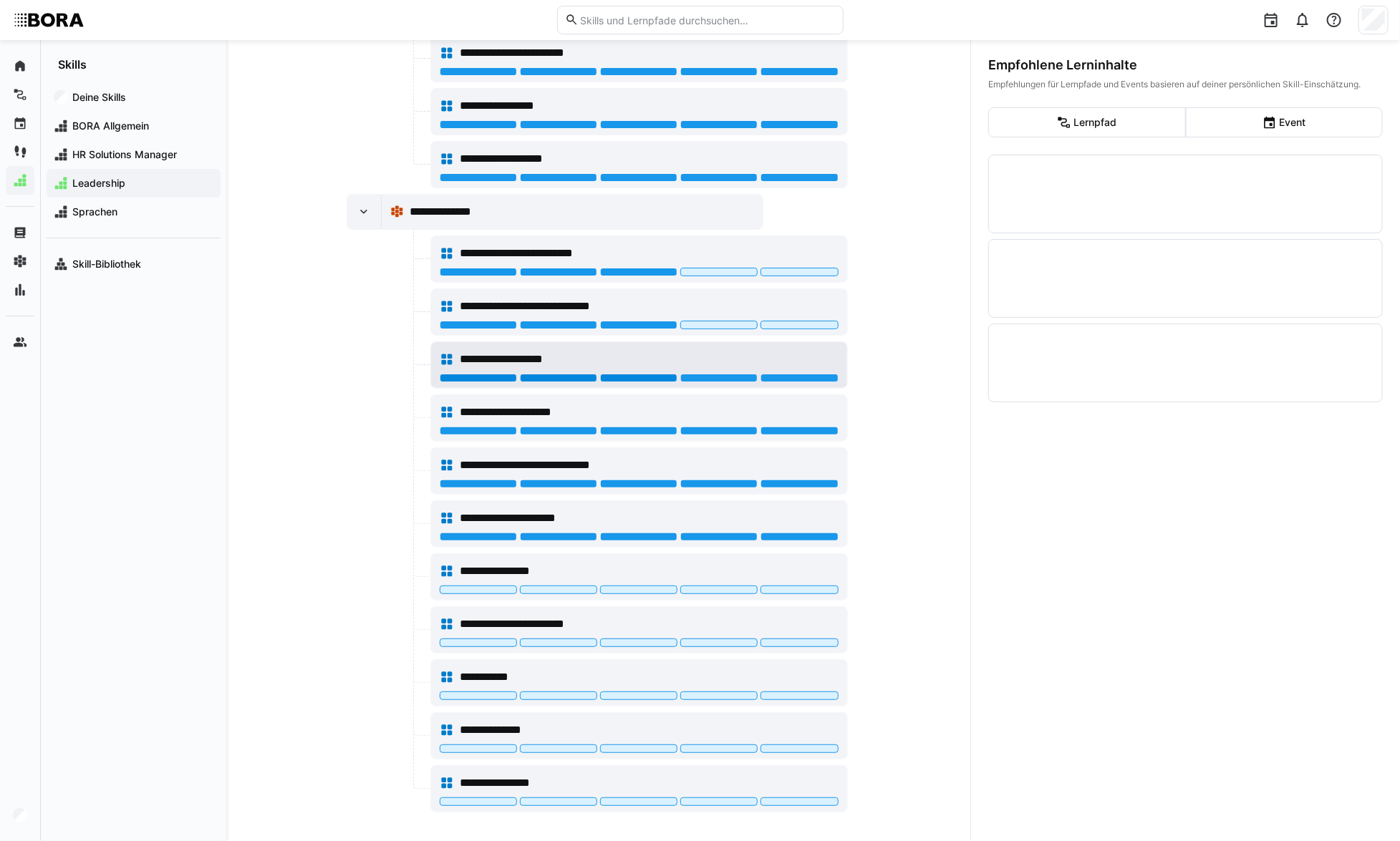
click at [651, 374] on div at bounding box center [639, 378] width 78 height 9
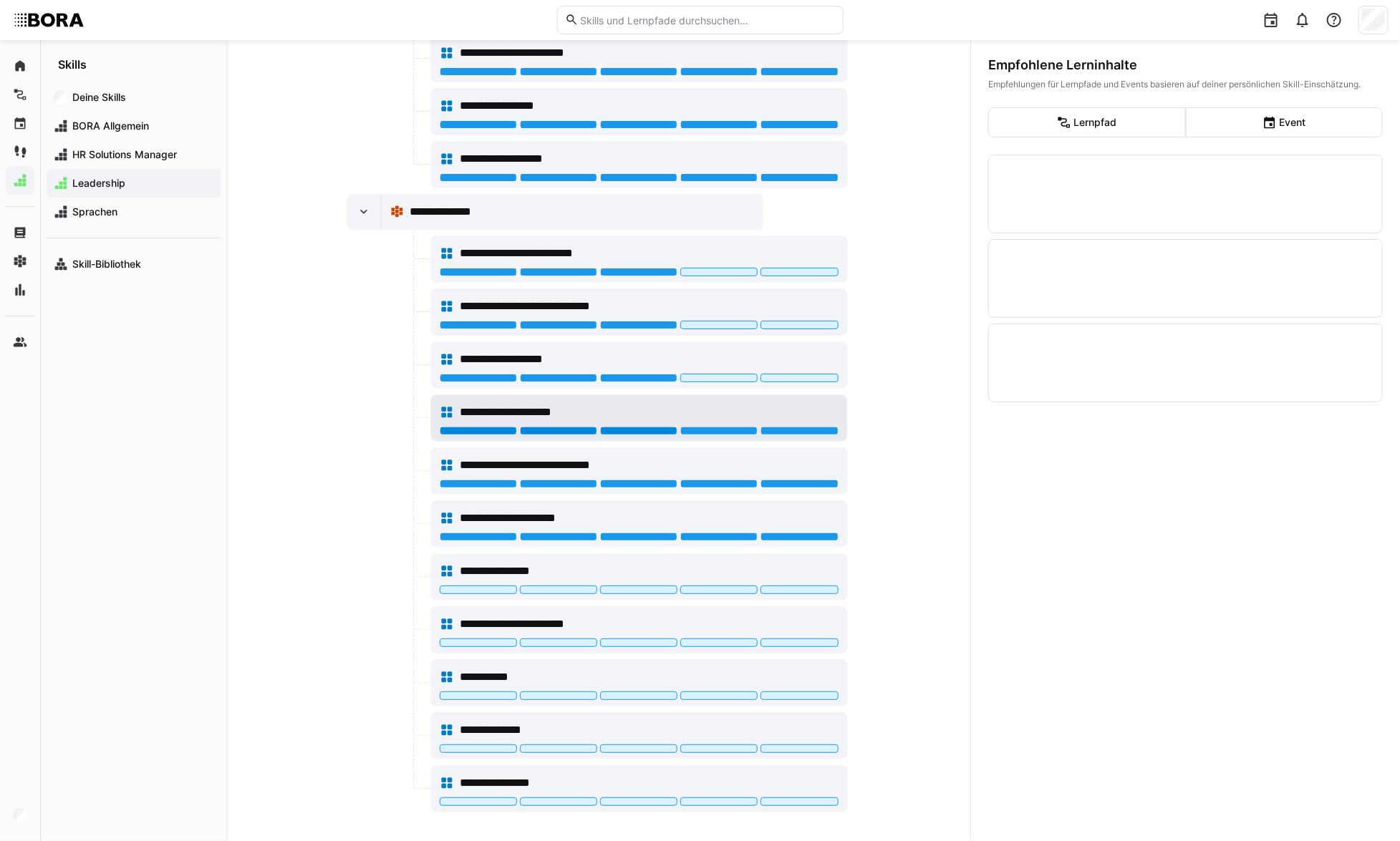
click at [640, 426] on div at bounding box center [639, 431] width 78 height 9
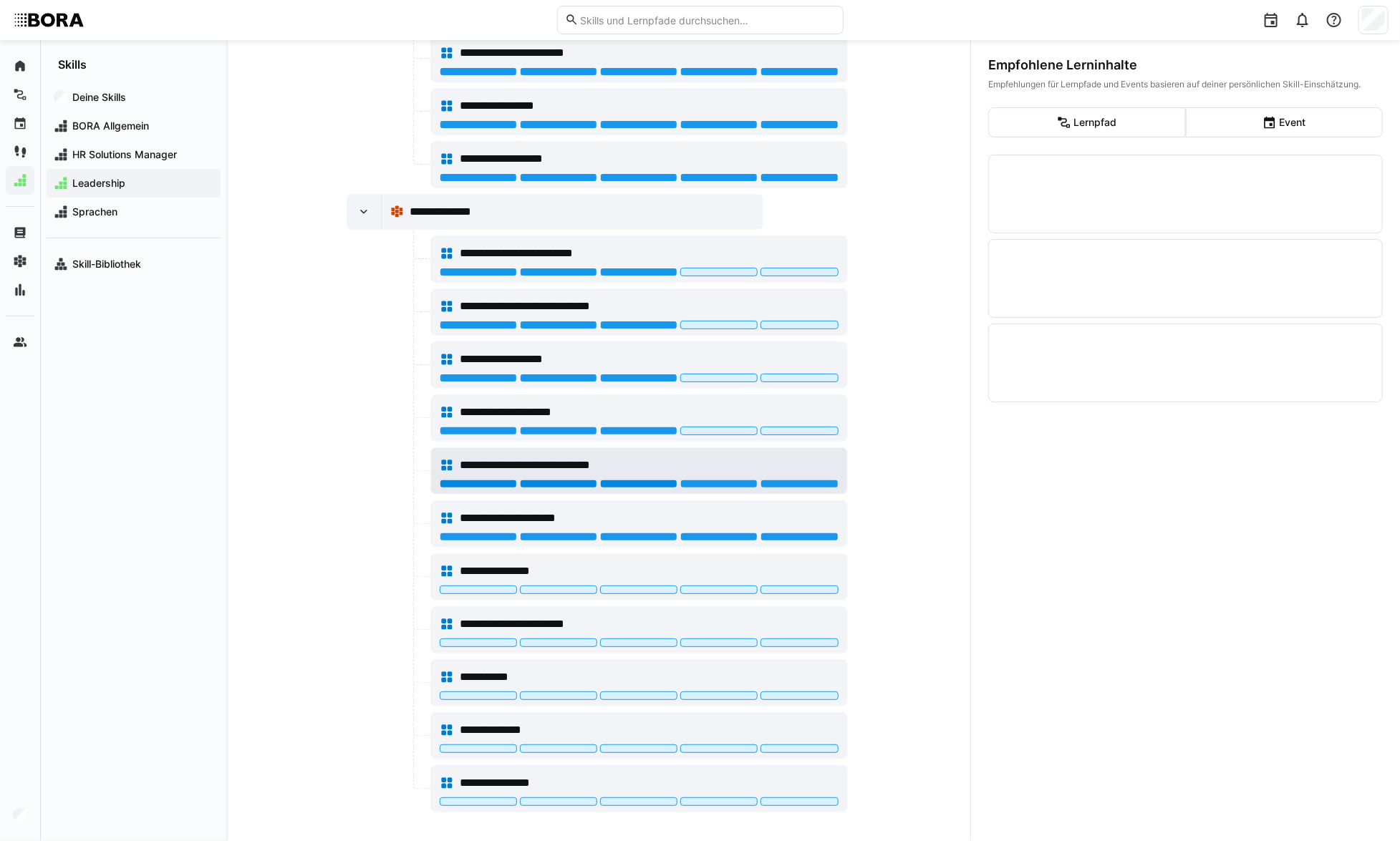
click at [637, 480] on div at bounding box center [639, 484] width 78 height 9
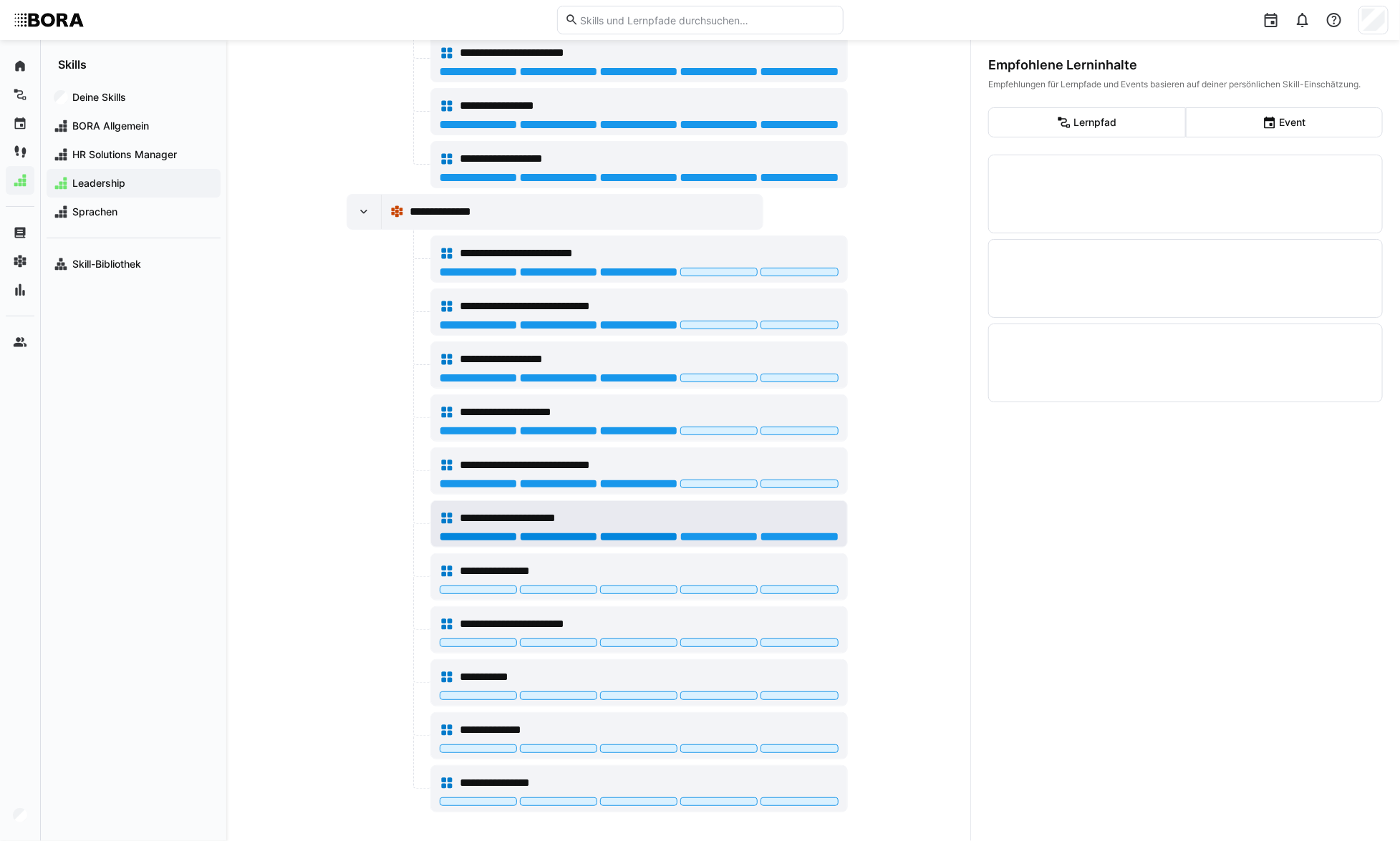
click at [623, 533] on div at bounding box center [639, 537] width 78 height 9
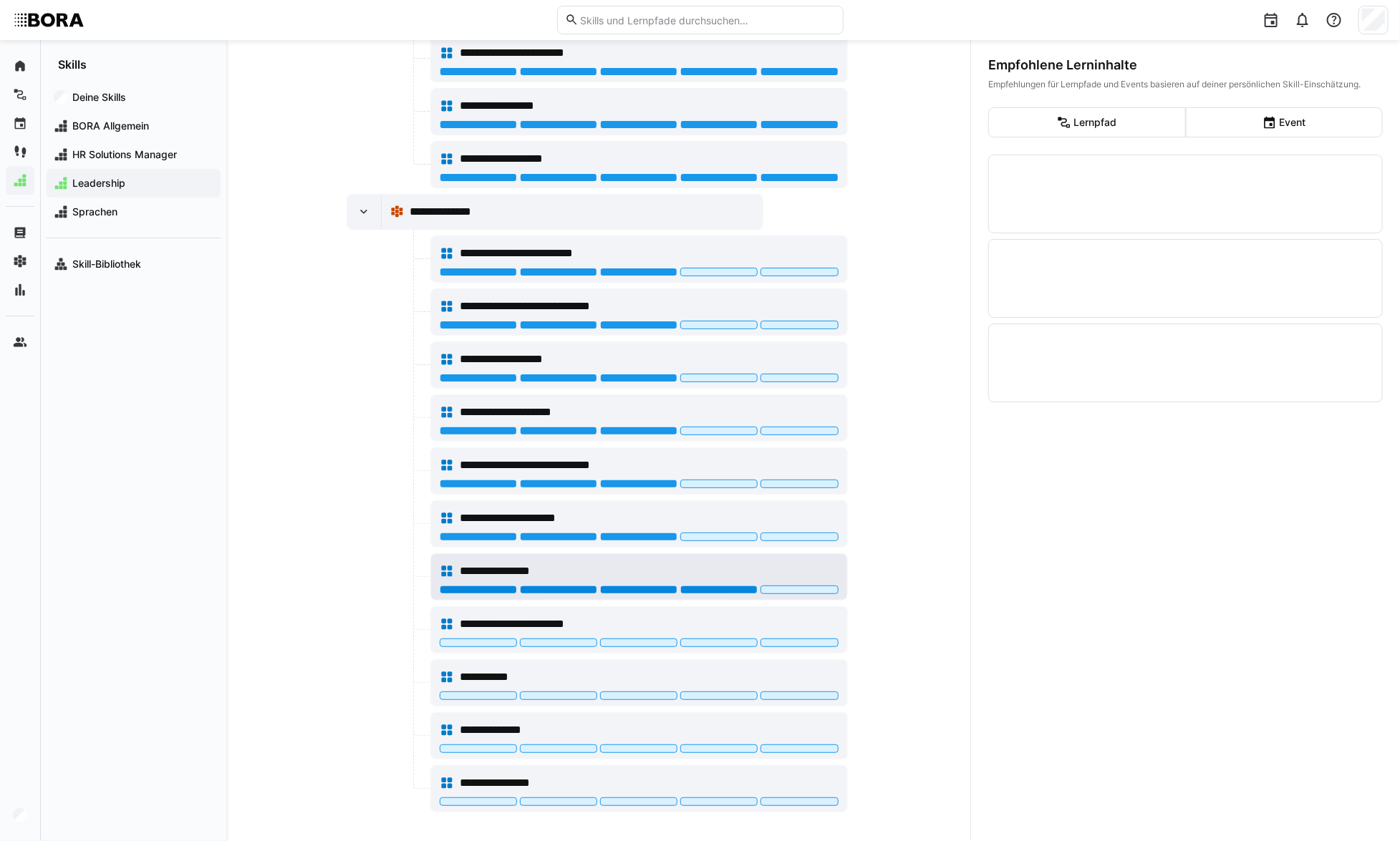
click at [702, 585] on div at bounding box center [719, 590] width 78 height 9
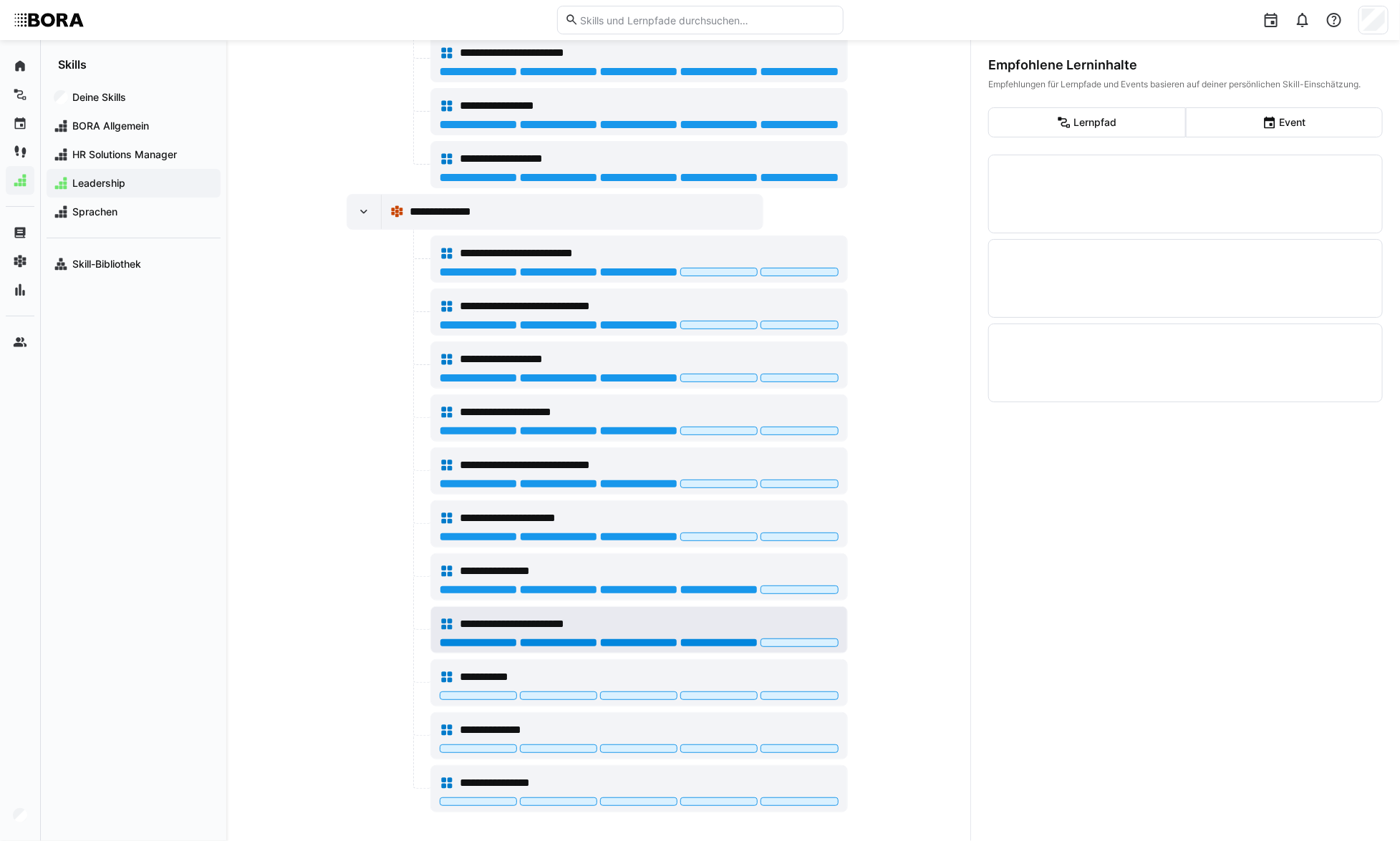
click at [700, 639] on div at bounding box center [719, 643] width 78 height 9
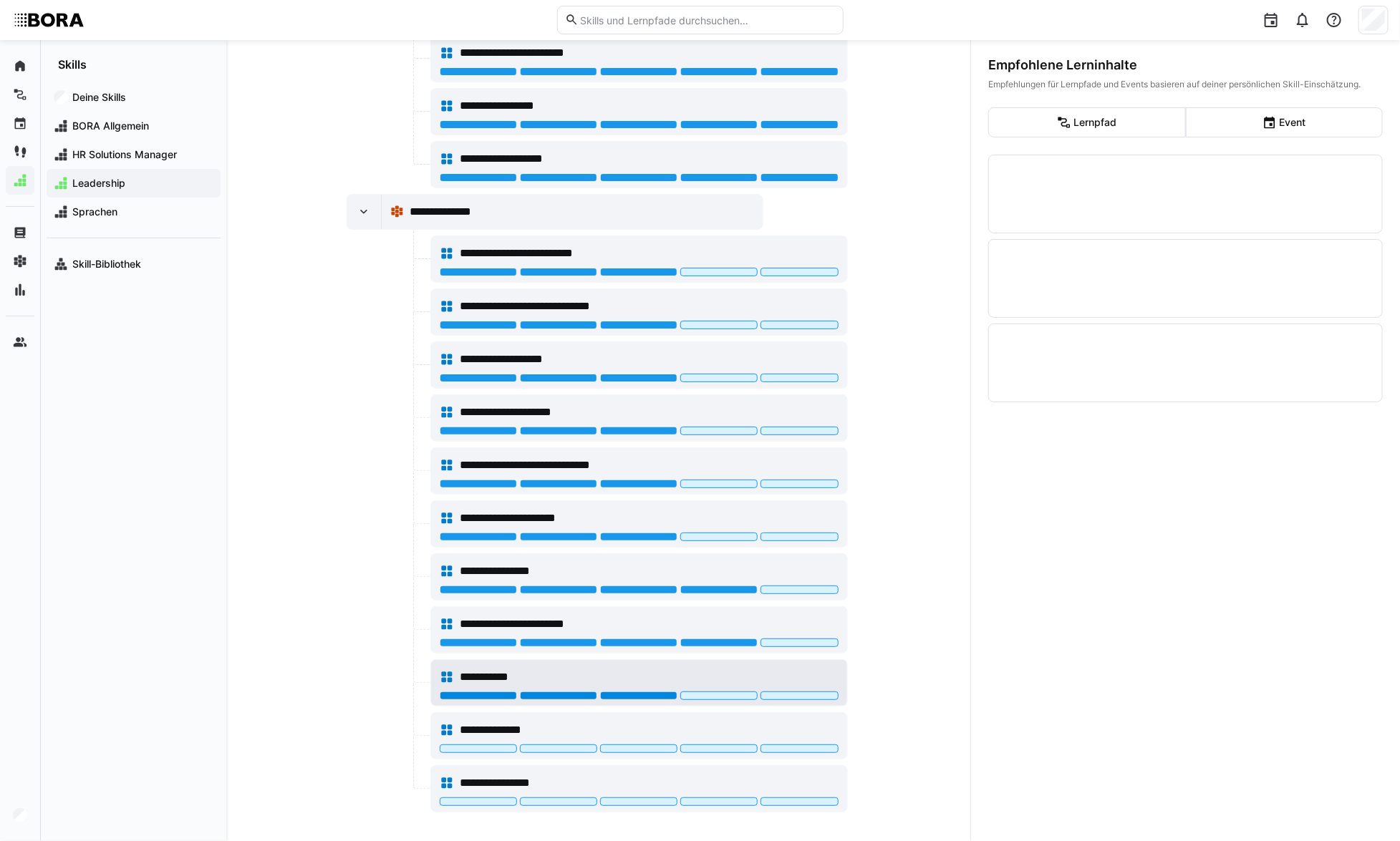
click at [644, 692] on div at bounding box center [639, 696] width 78 height 9
click at [623, 744] on div at bounding box center [639, 749] width 78 height 9
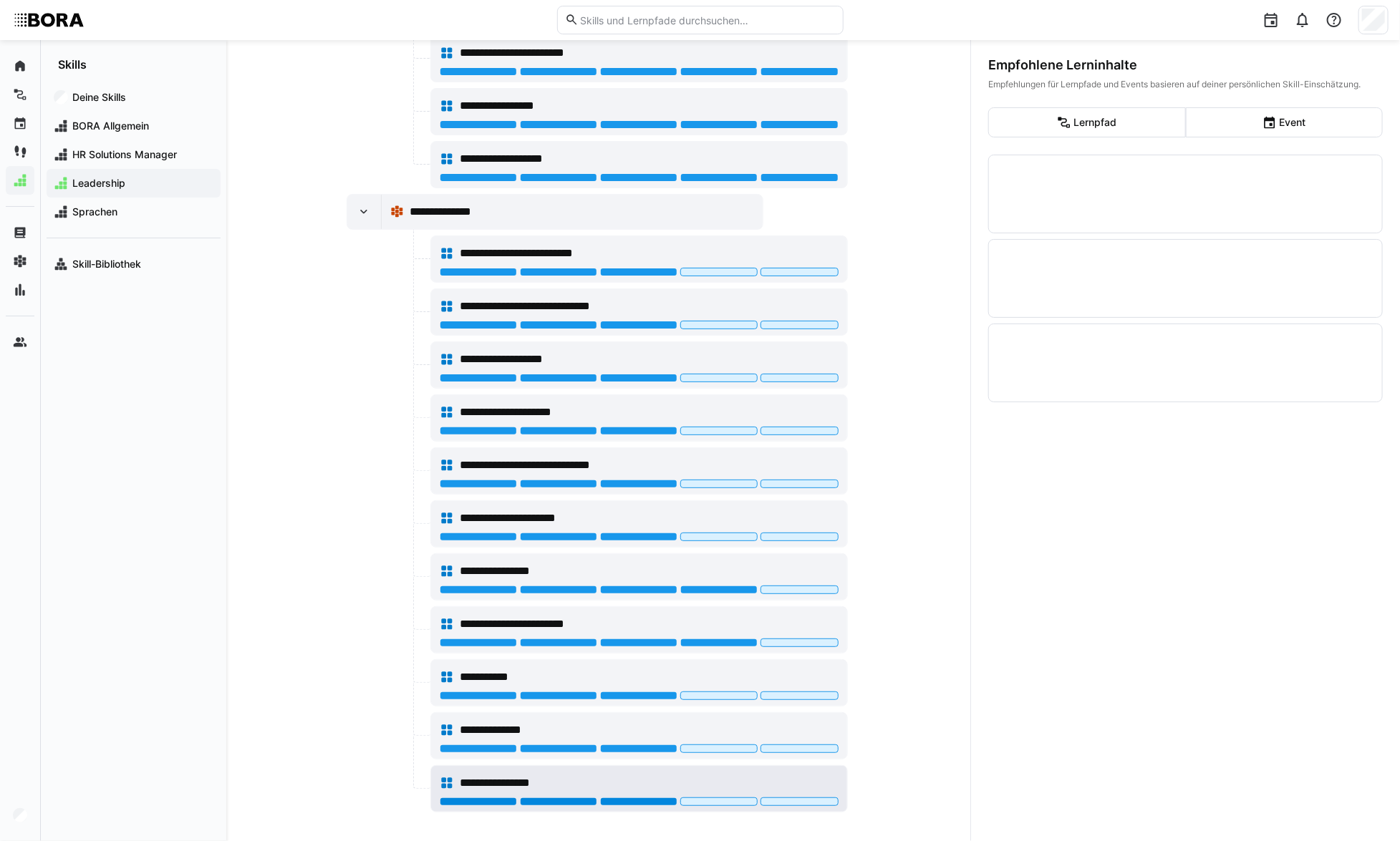
click at [642, 798] on div at bounding box center [639, 802] width 78 height 9
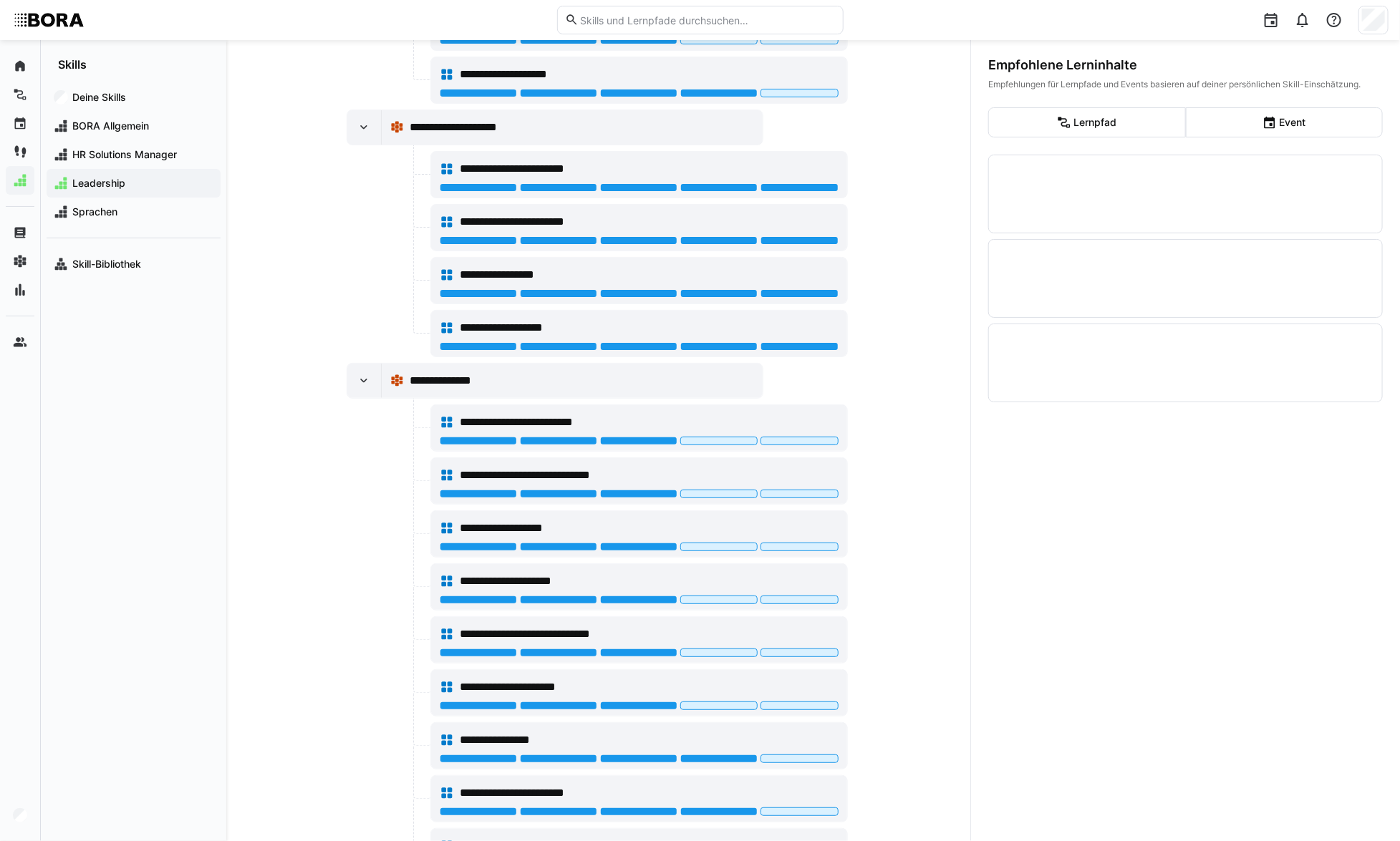
scroll to position [982, 0]
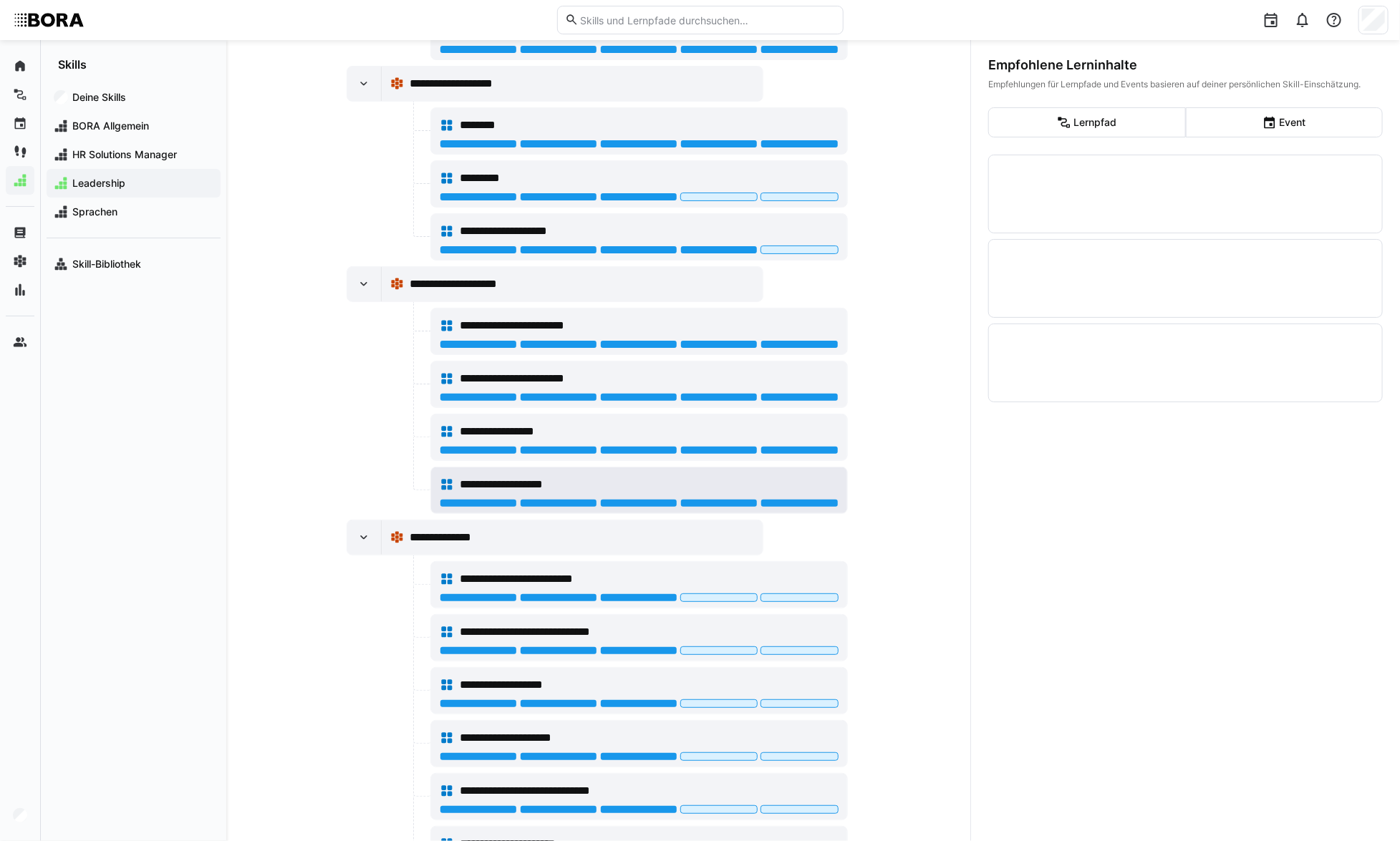
click at [726, 485] on div "**********" at bounding box center [649, 484] width 379 height 17
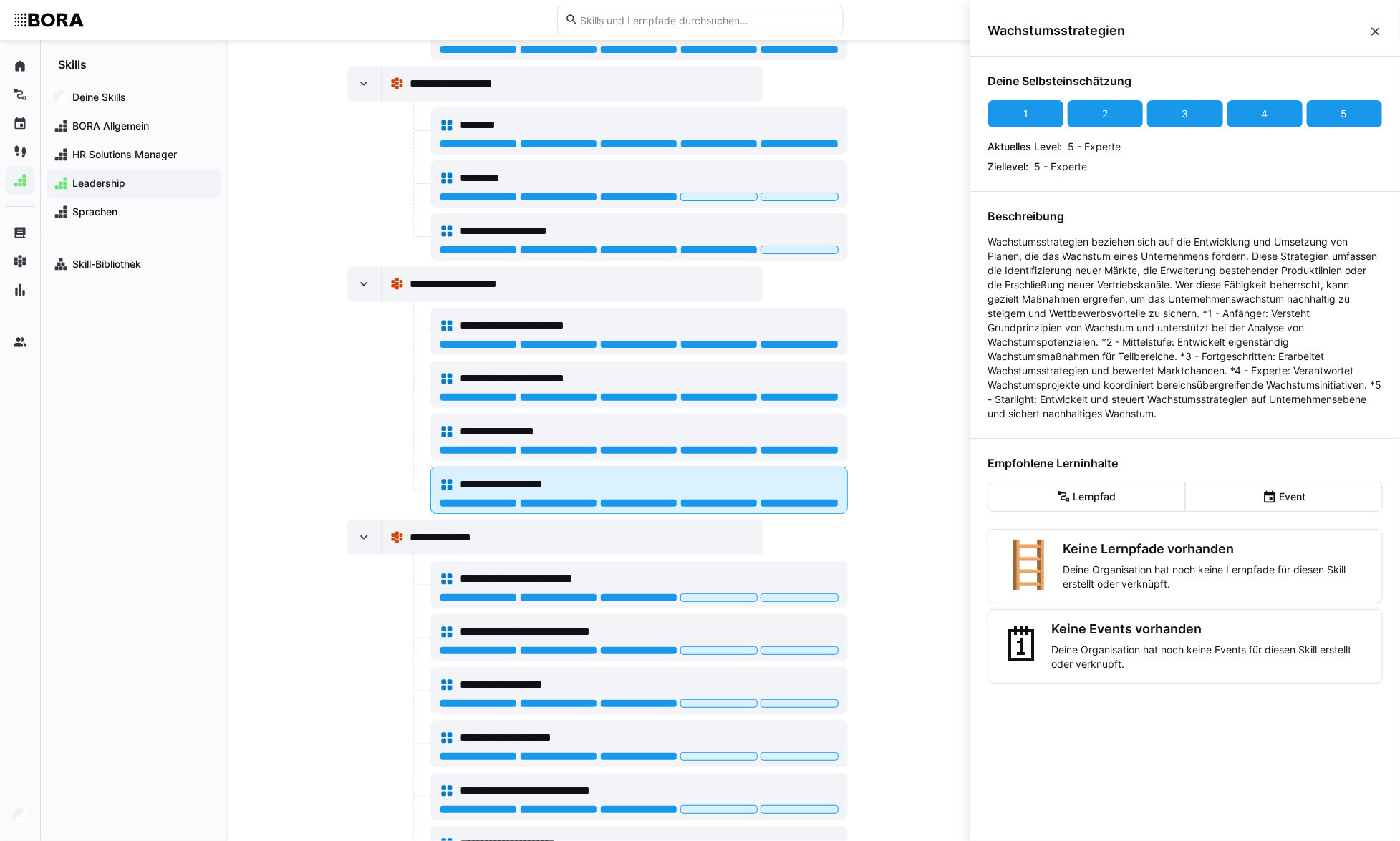
click at [727, 494] on div "**********" at bounding box center [639, 491] width 416 height 46
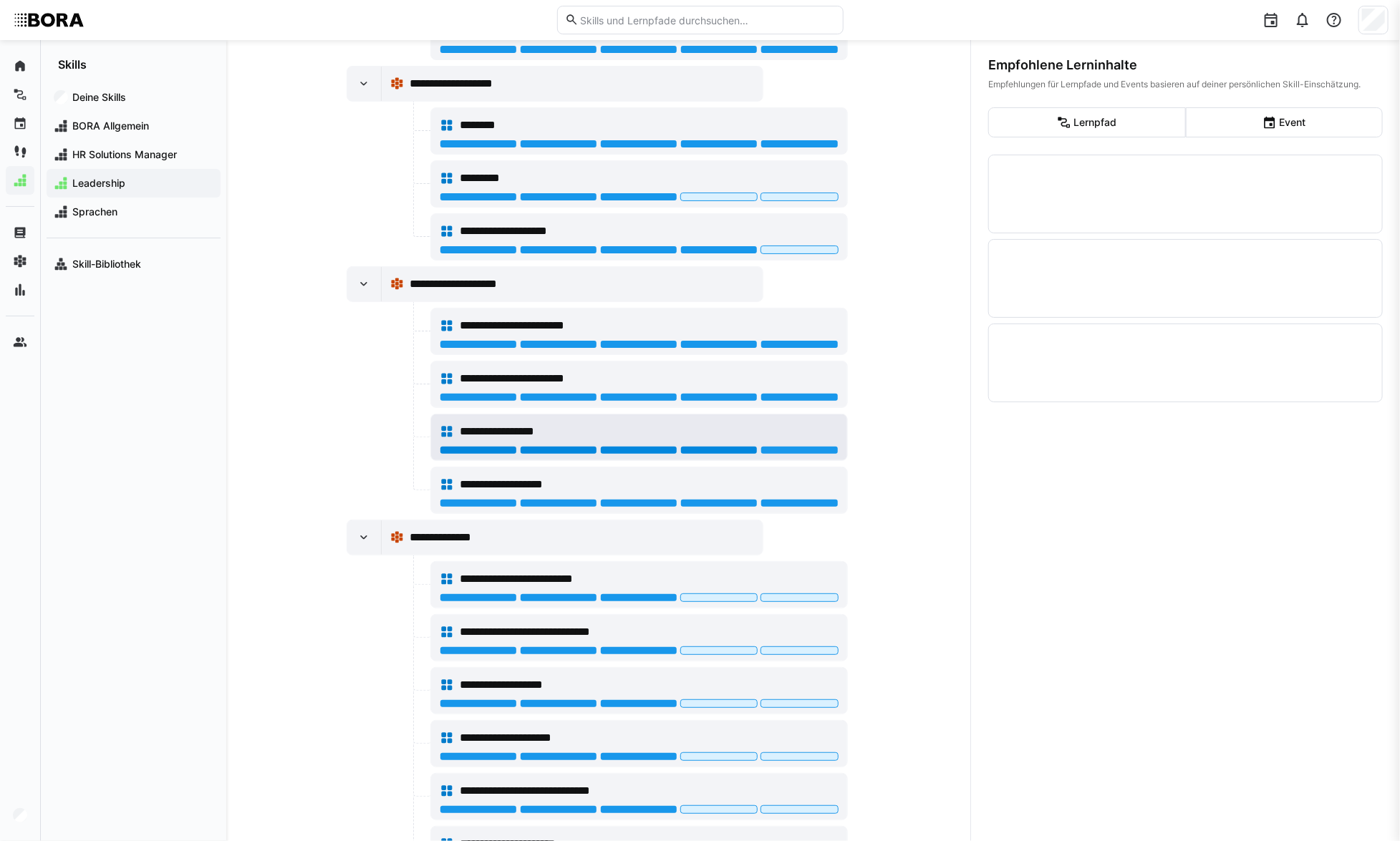
click at [714, 446] on div at bounding box center [719, 451] width 78 height 9
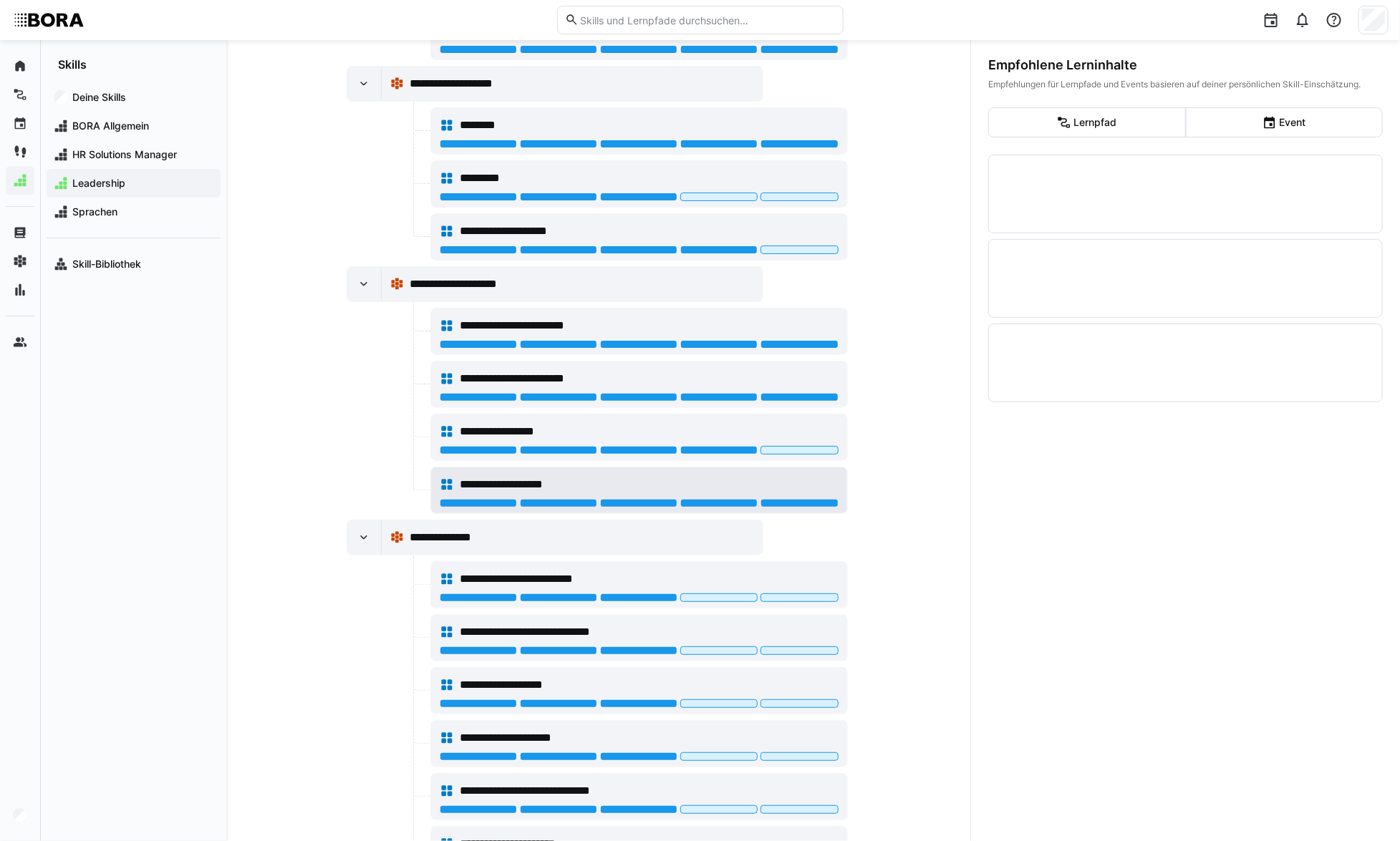
click at [728, 491] on div "**********" at bounding box center [639, 485] width 399 height 29
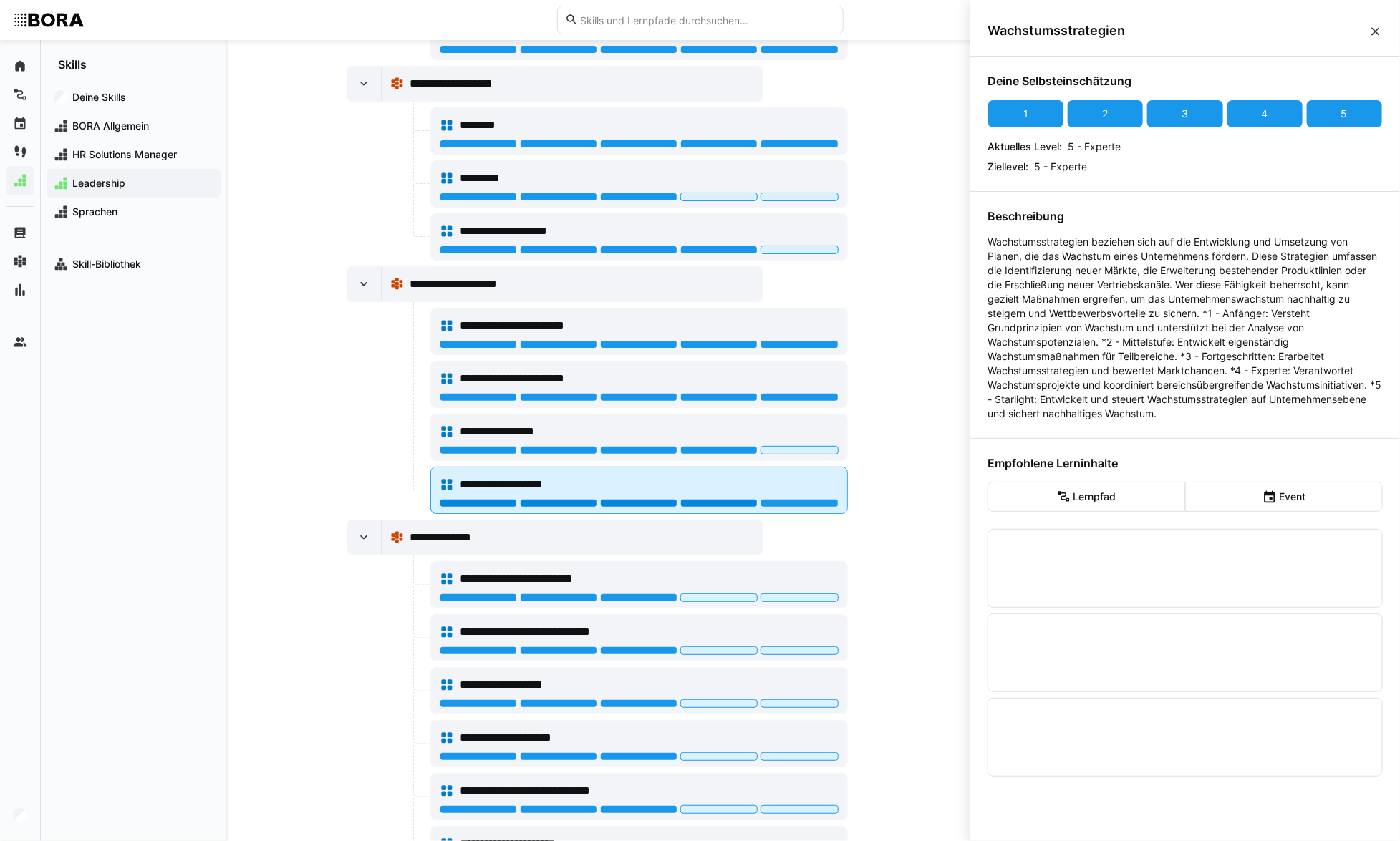
click at [730, 499] on div at bounding box center [719, 503] width 78 height 9
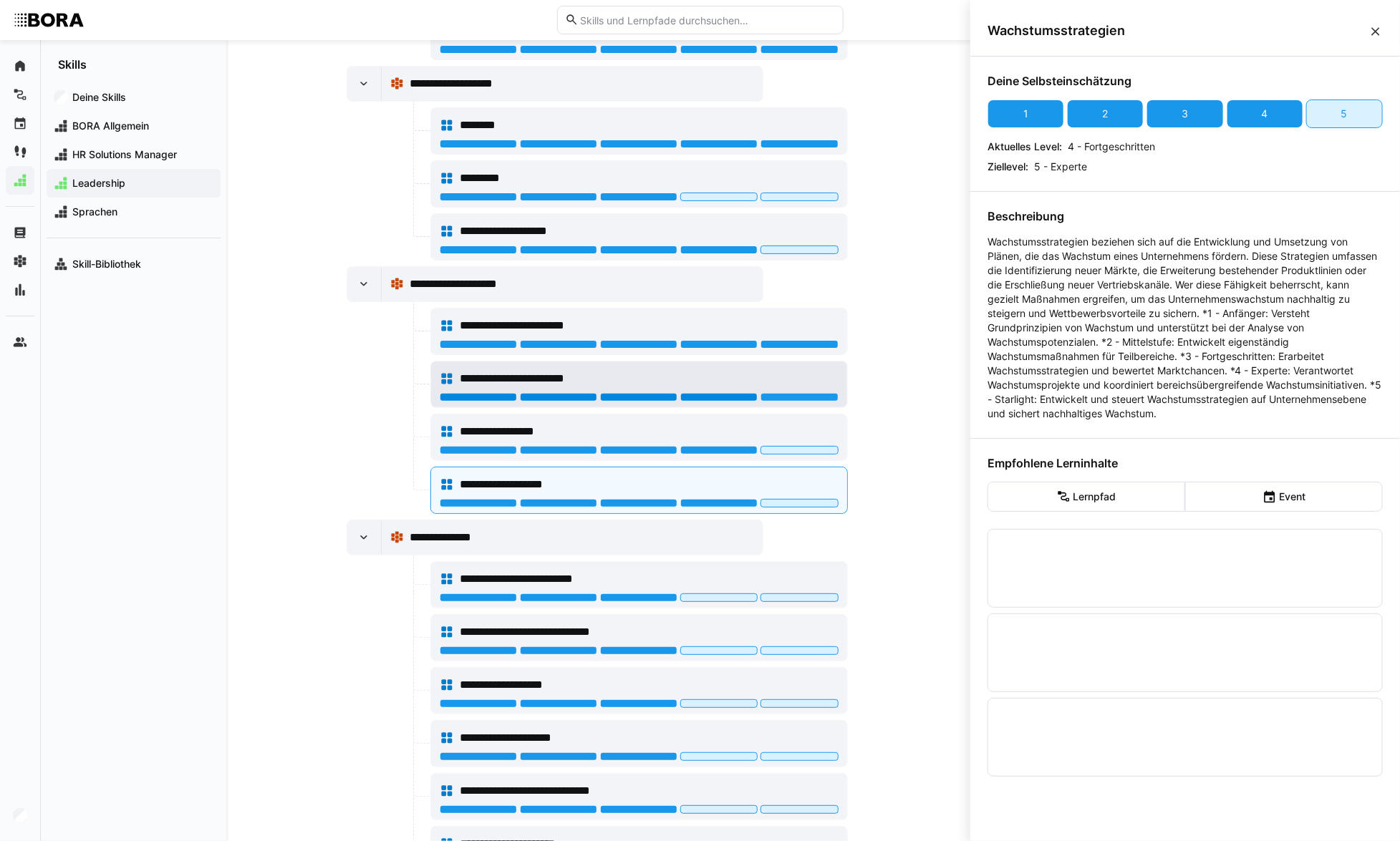
click at [692, 394] on div at bounding box center [719, 397] width 78 height 9
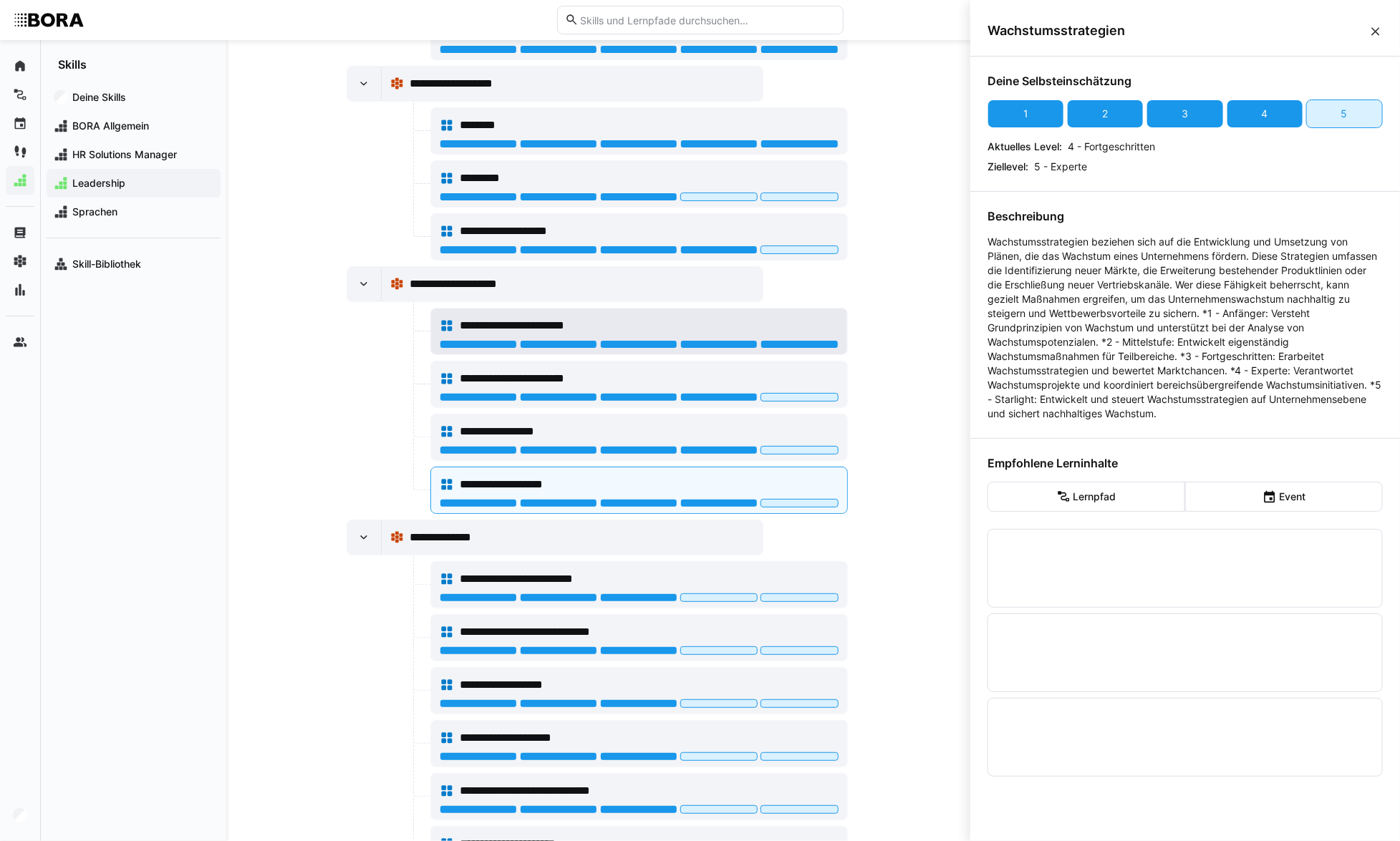
click at [644, 330] on div "**********" at bounding box center [639, 326] width 399 height 29
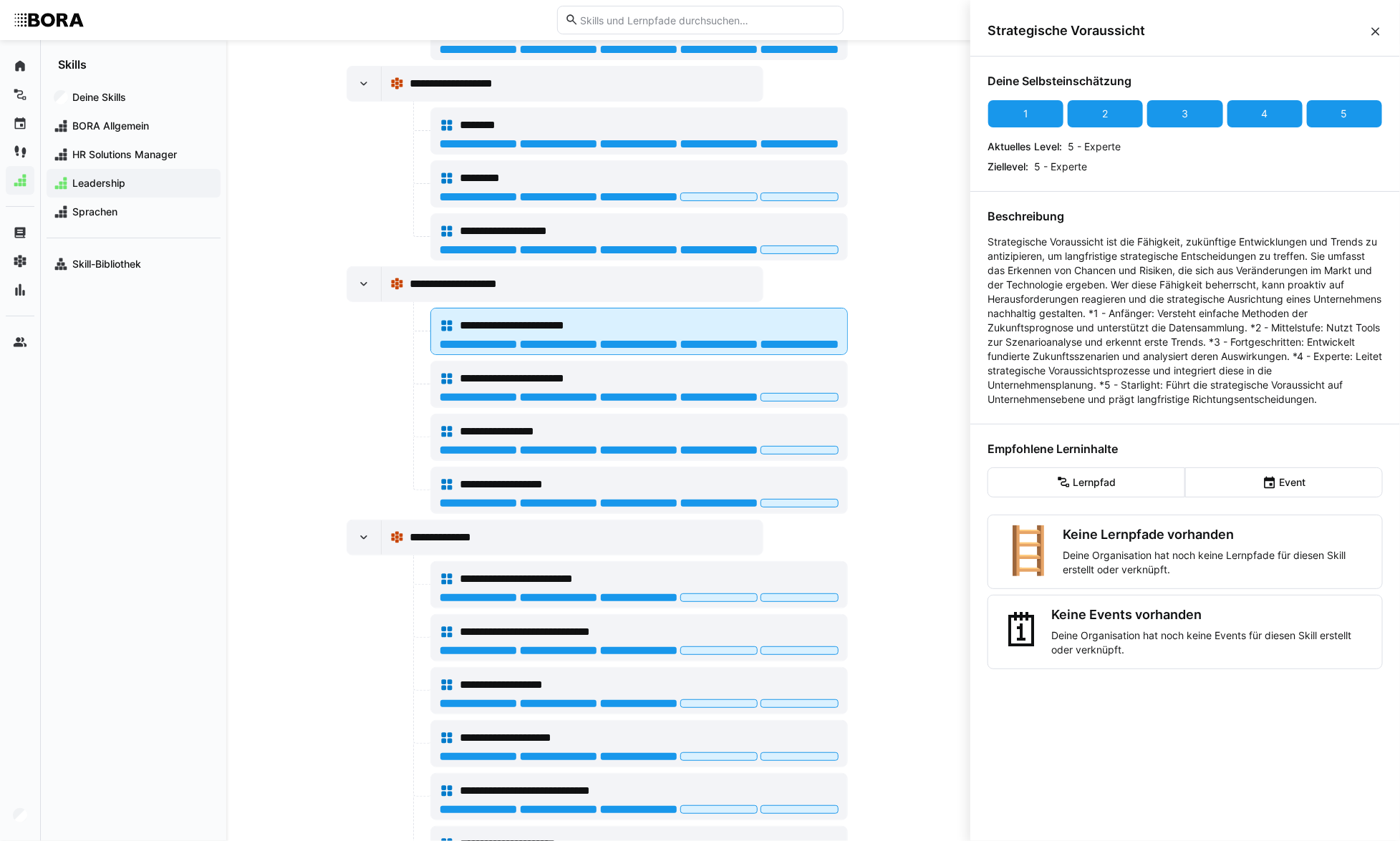
click at [644, 334] on div "**********" at bounding box center [639, 326] width 399 height 29
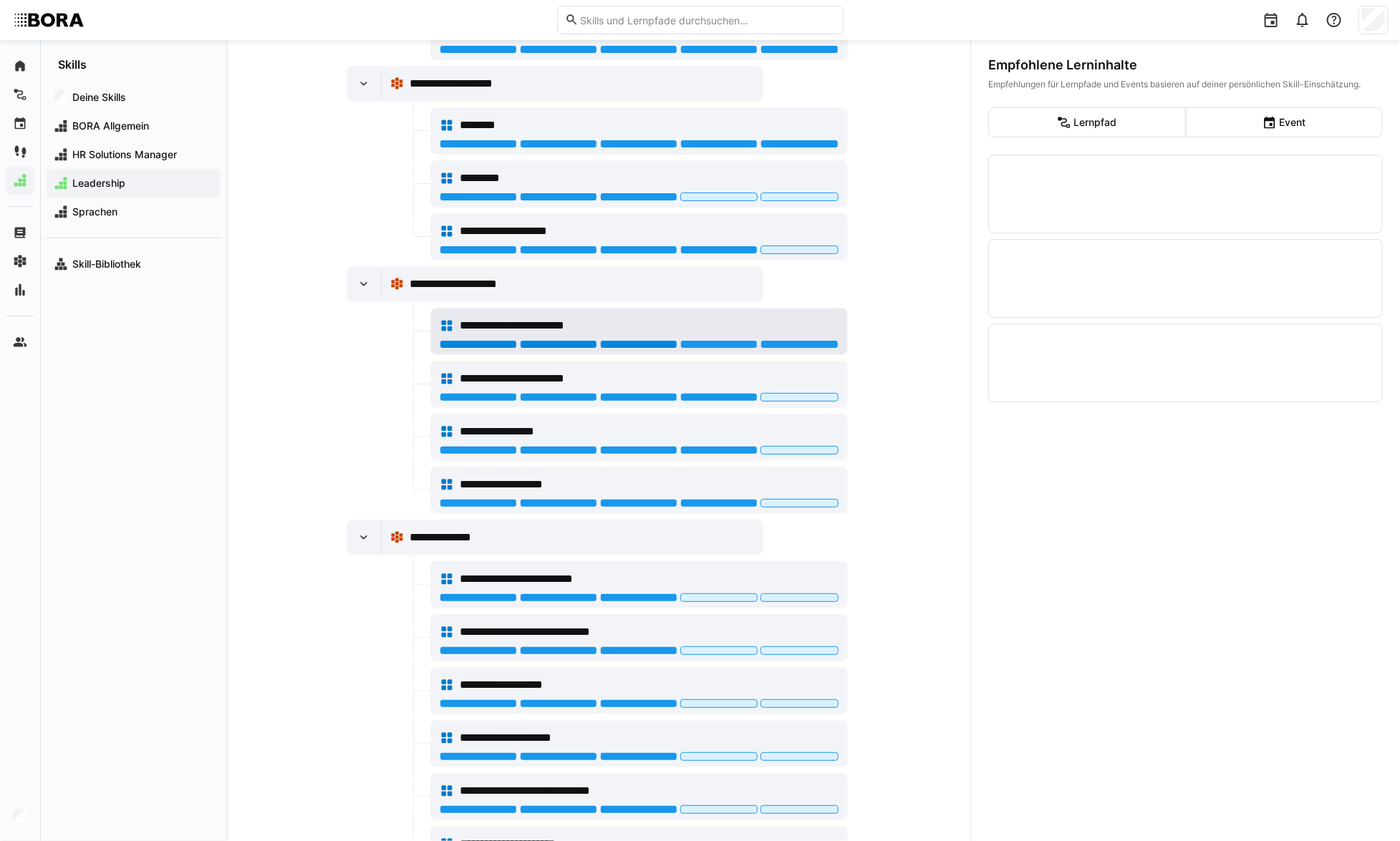
click at [653, 340] on div at bounding box center [639, 344] width 78 height 9
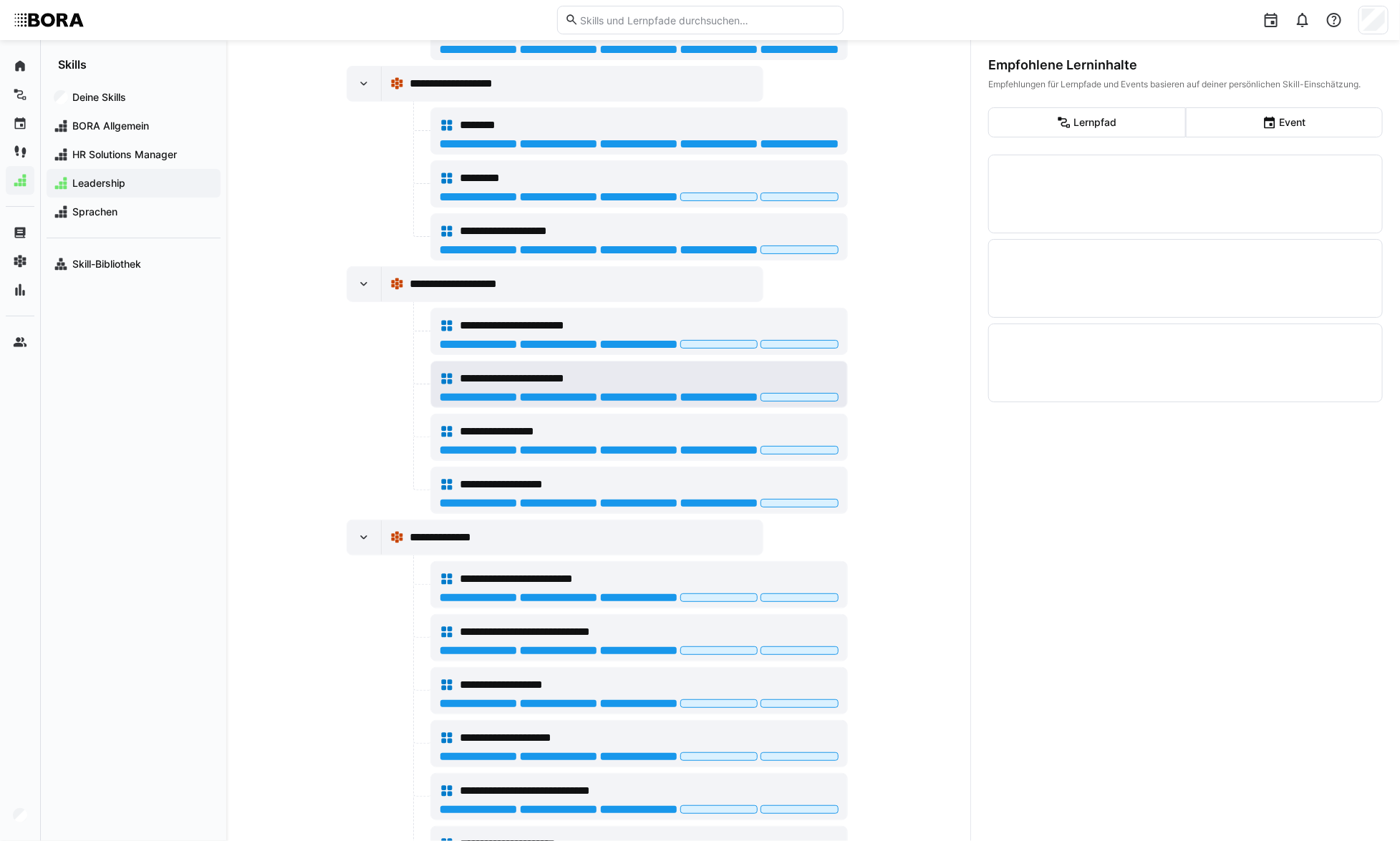
click at [729, 397] on div at bounding box center [639, 398] width 399 height 12
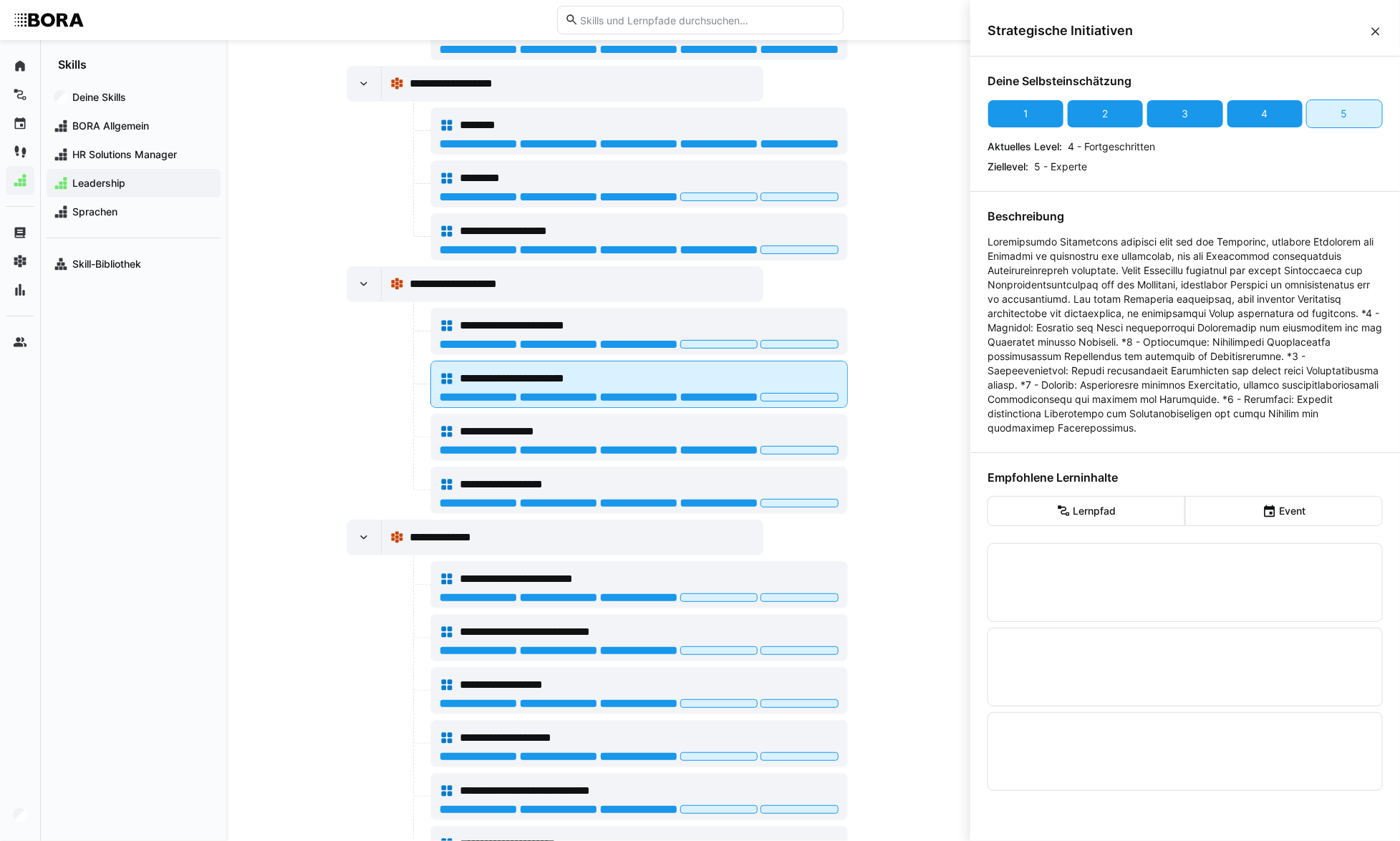
click at [723, 395] on div at bounding box center [719, 397] width 78 height 9
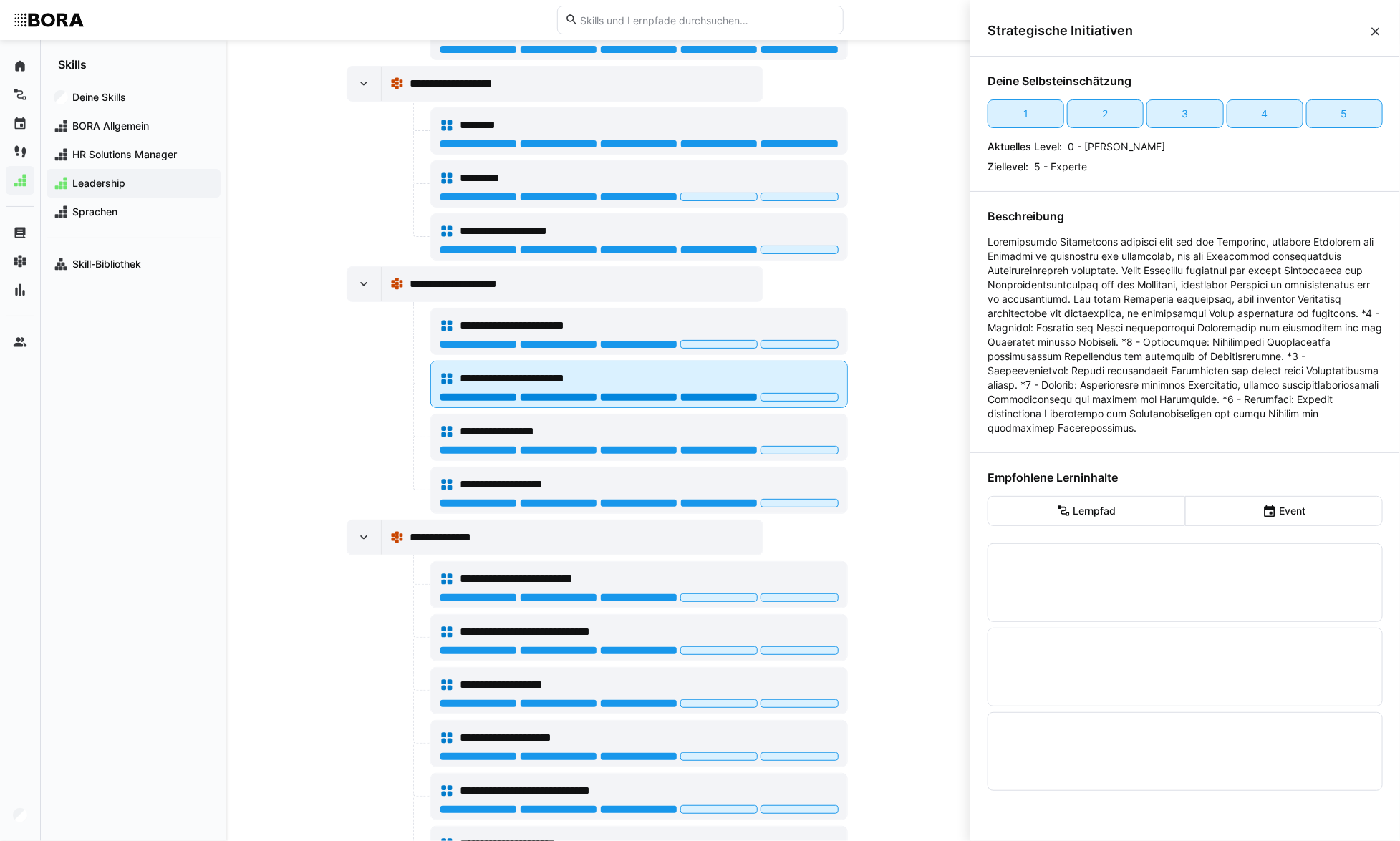
click at [719, 393] on div at bounding box center [719, 397] width 78 height 9
click at [640, 393] on div at bounding box center [639, 397] width 78 height 9
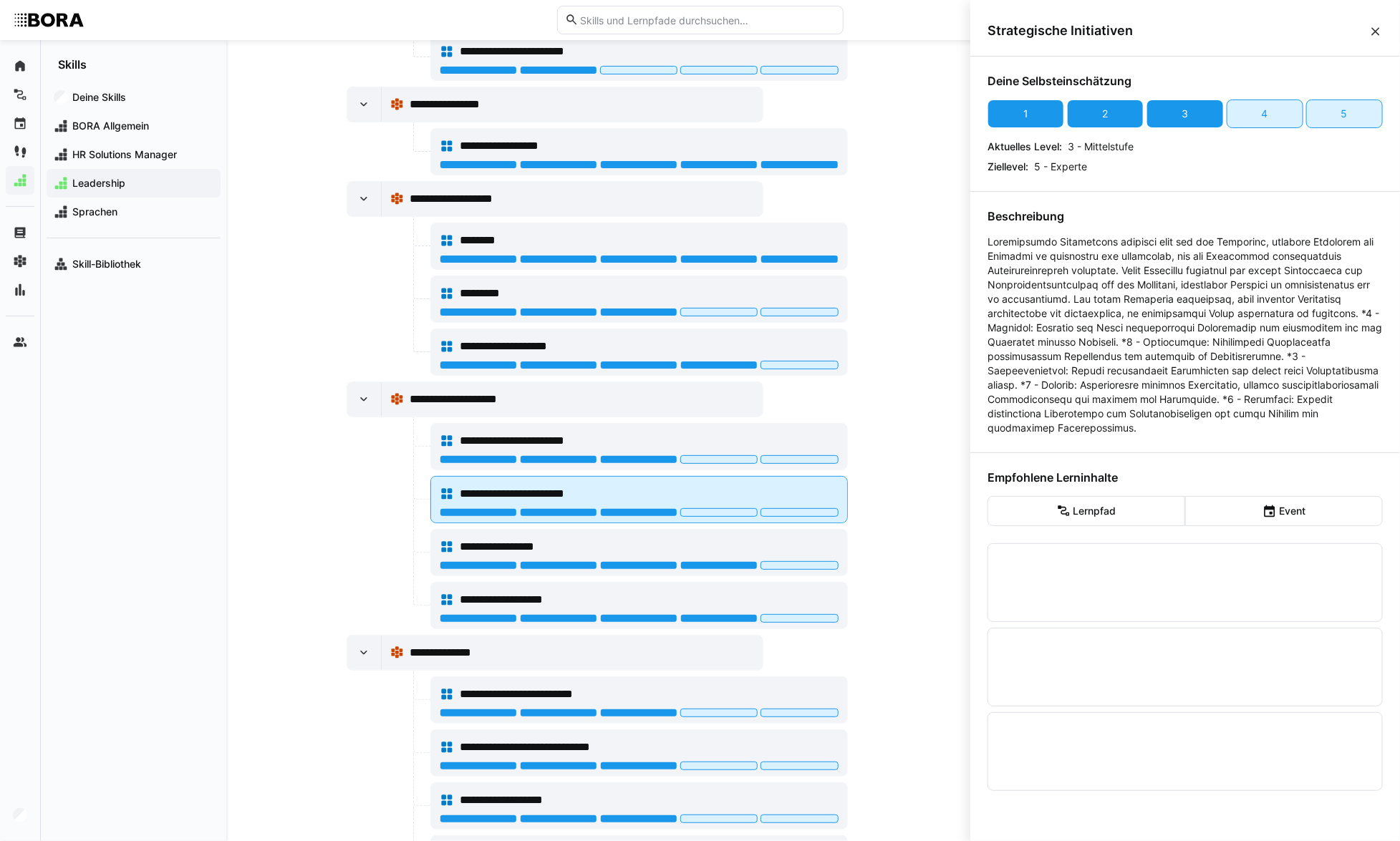
scroll to position [852, 0]
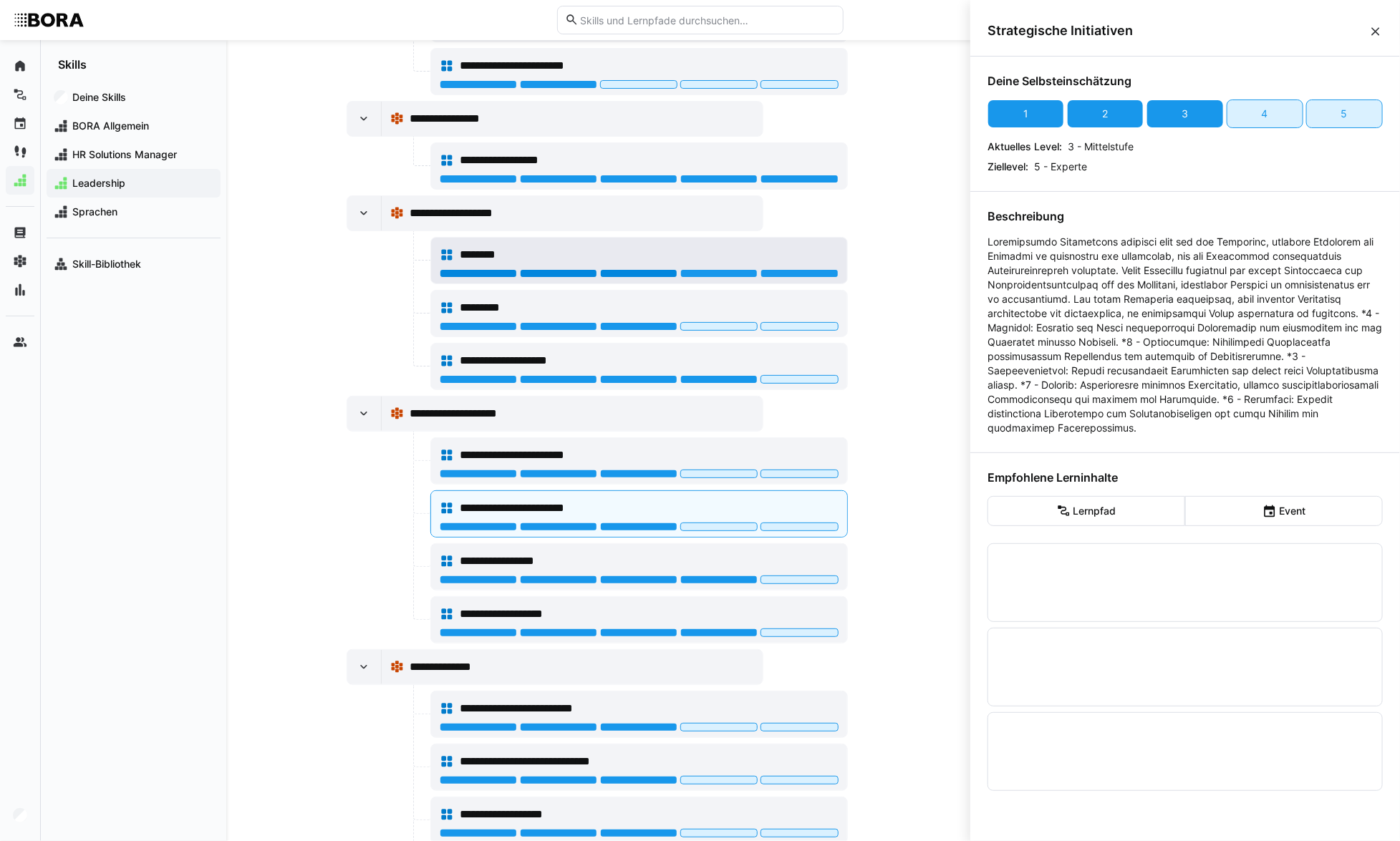
click at [643, 270] on div at bounding box center [639, 274] width 78 height 9
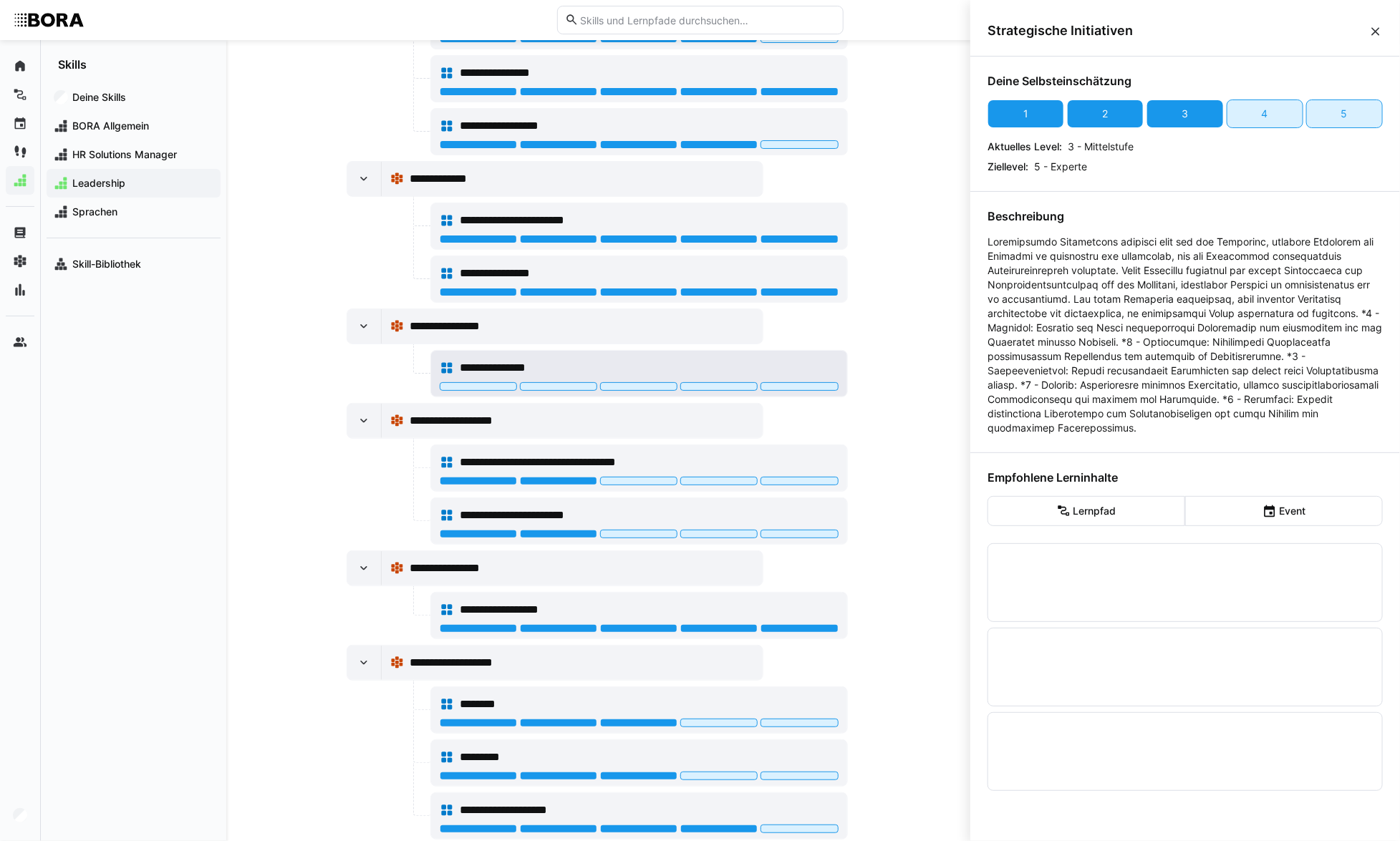
scroll to position [396, 0]
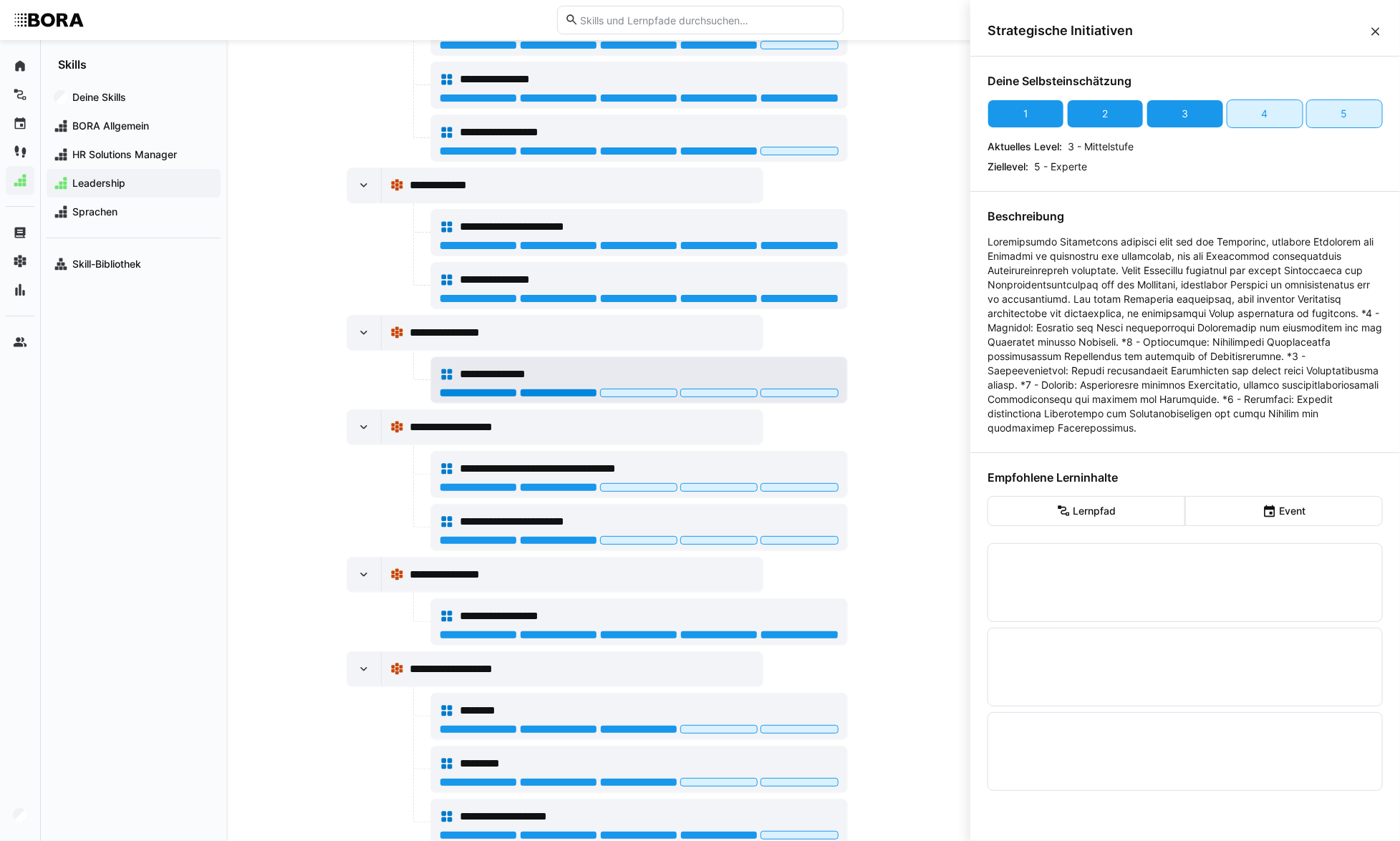
click at [570, 388] on div at bounding box center [559, 393] width 78 height 9
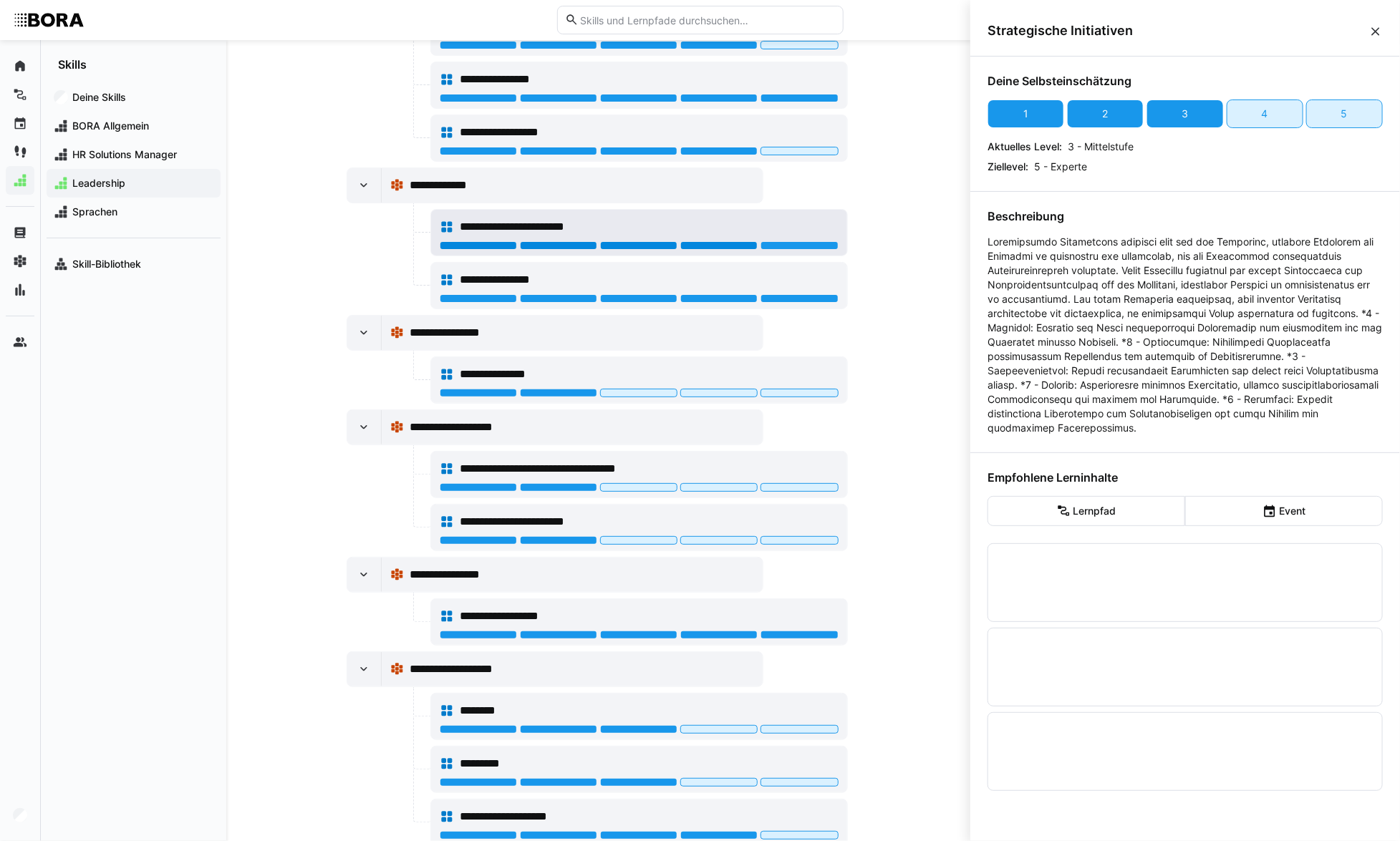
click at [729, 241] on div at bounding box center [719, 246] width 78 height 9
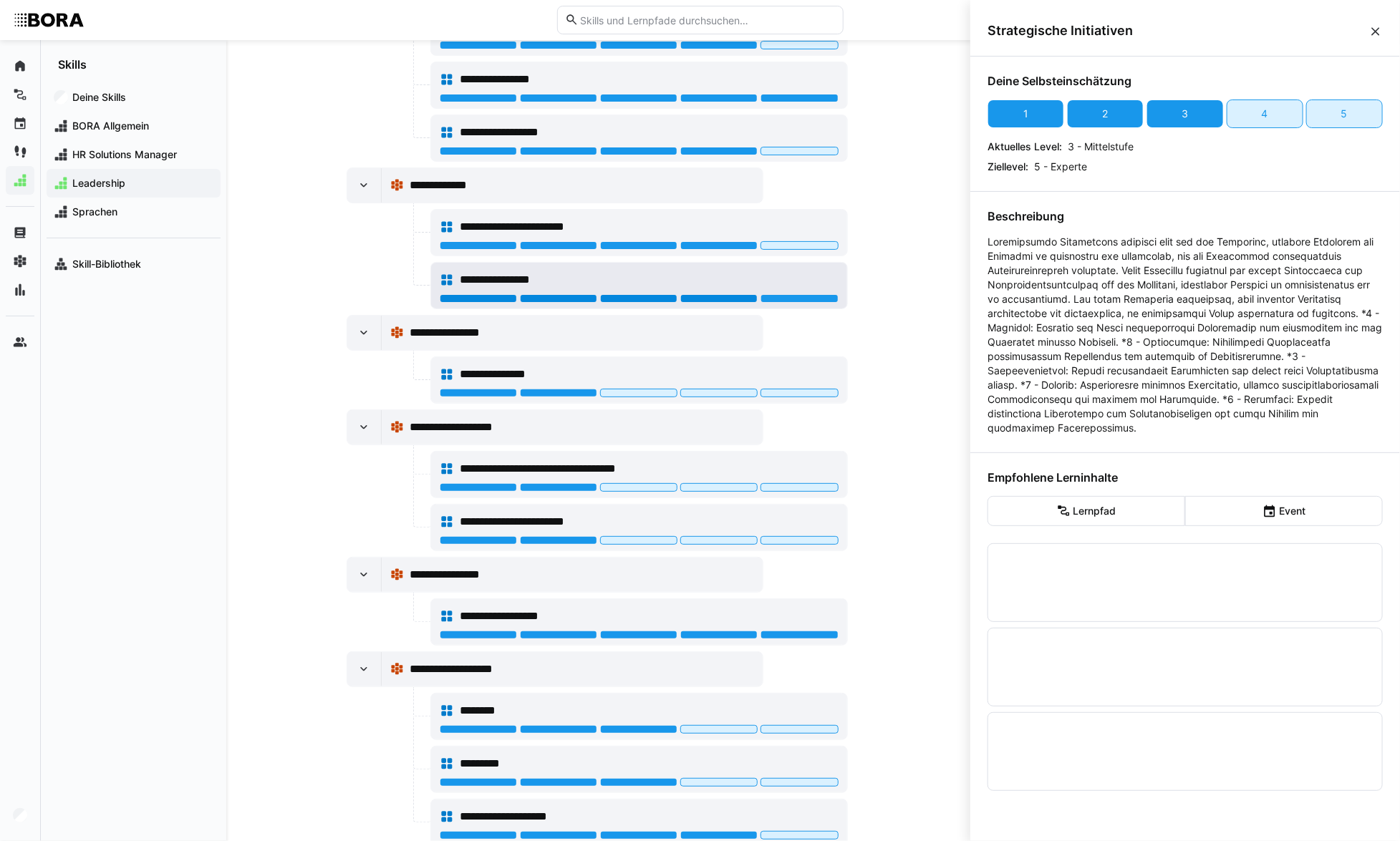
click at [728, 294] on div at bounding box center [719, 299] width 78 height 9
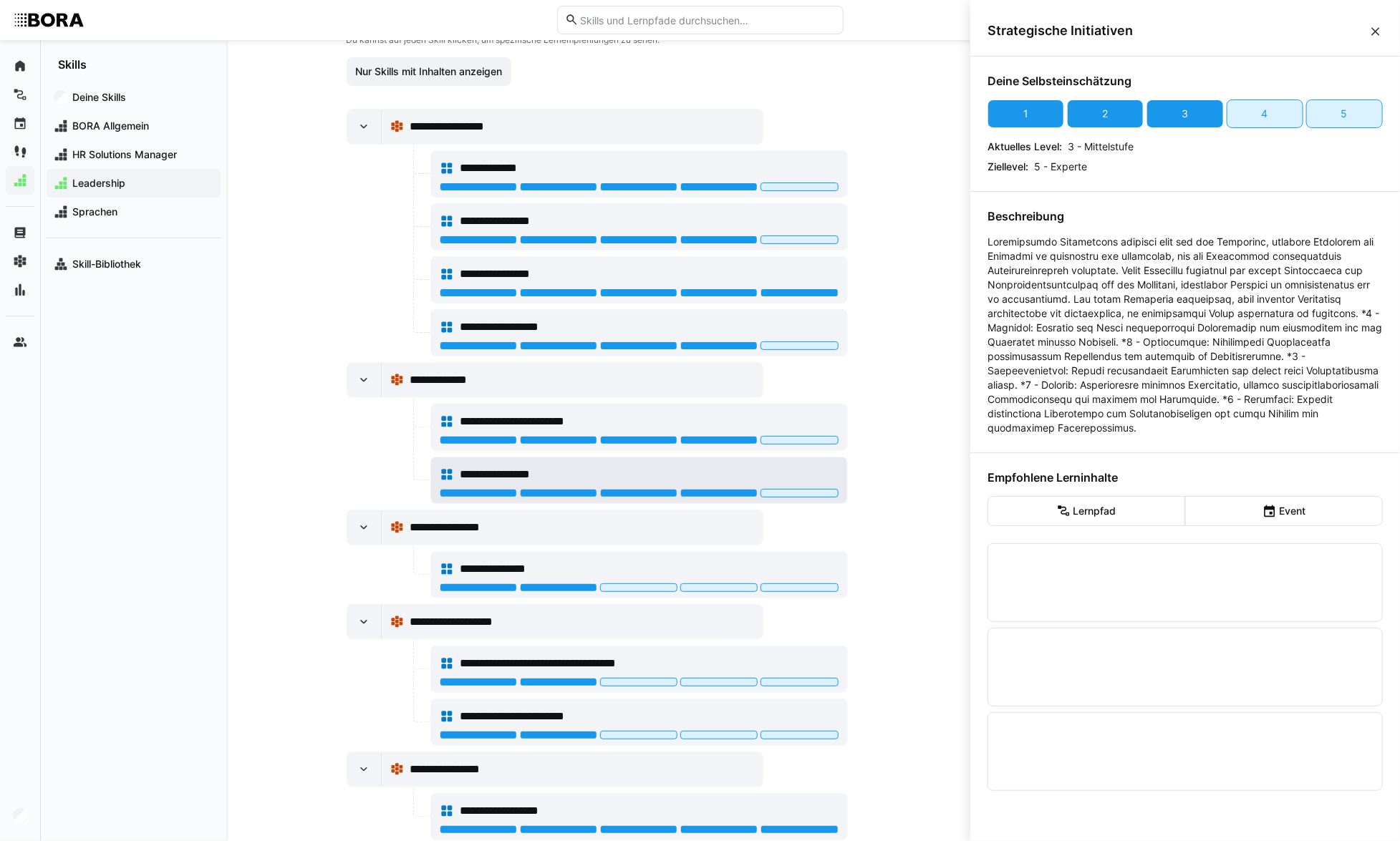
scroll to position [201, 0]
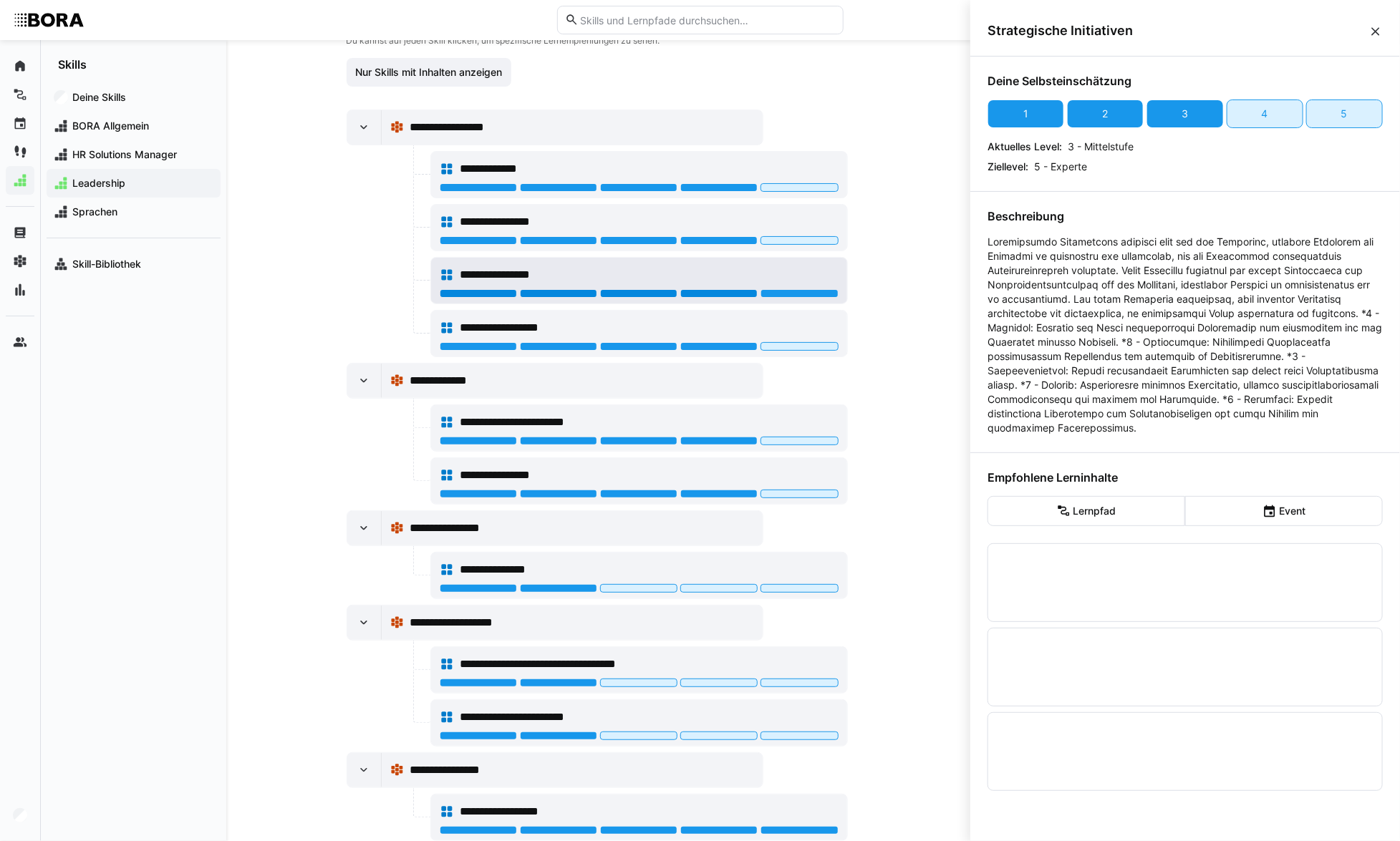
click at [713, 289] on div at bounding box center [719, 294] width 78 height 9
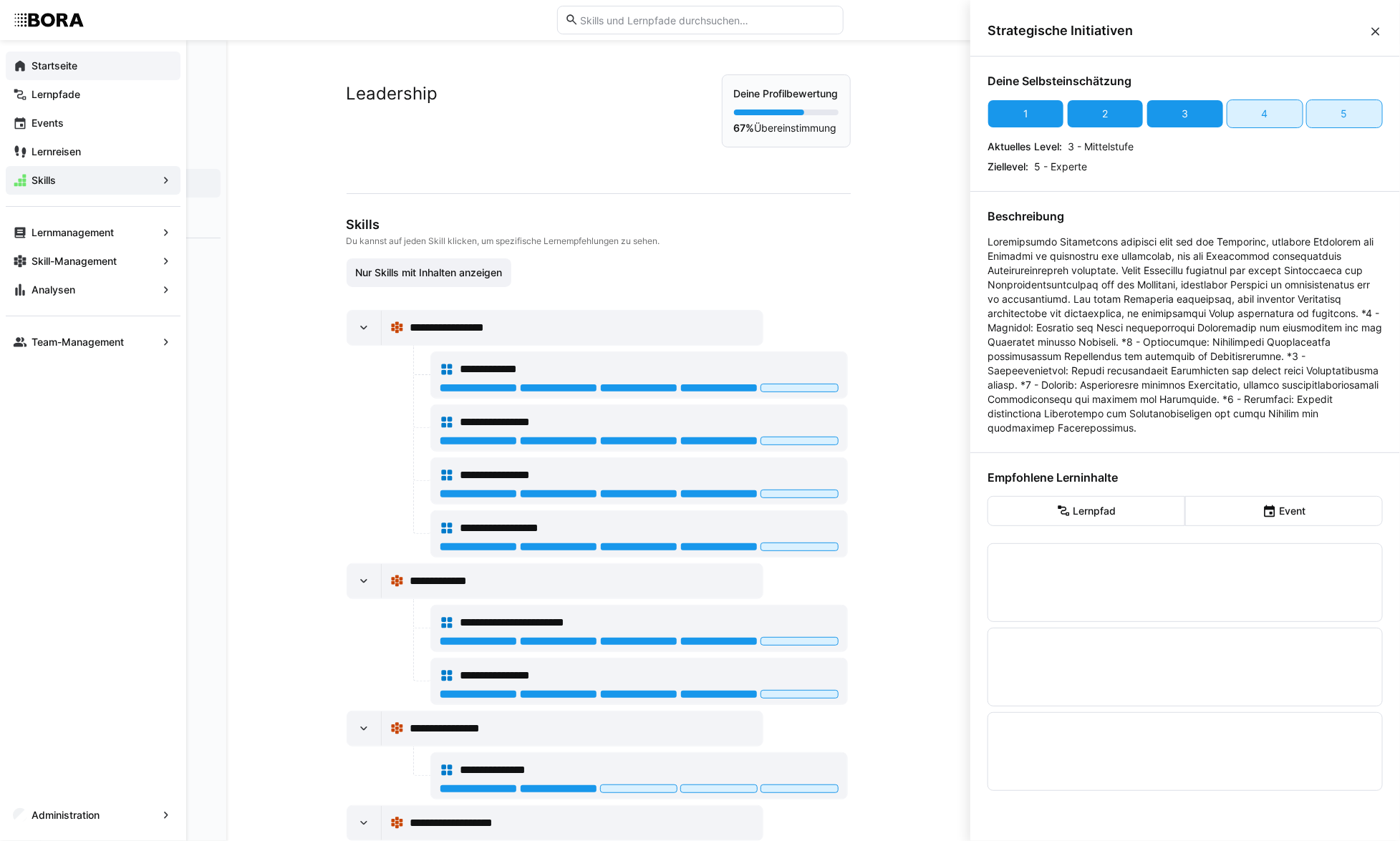
click at [30, 66] on span "Startseite" at bounding box center [100, 66] width 144 height 14
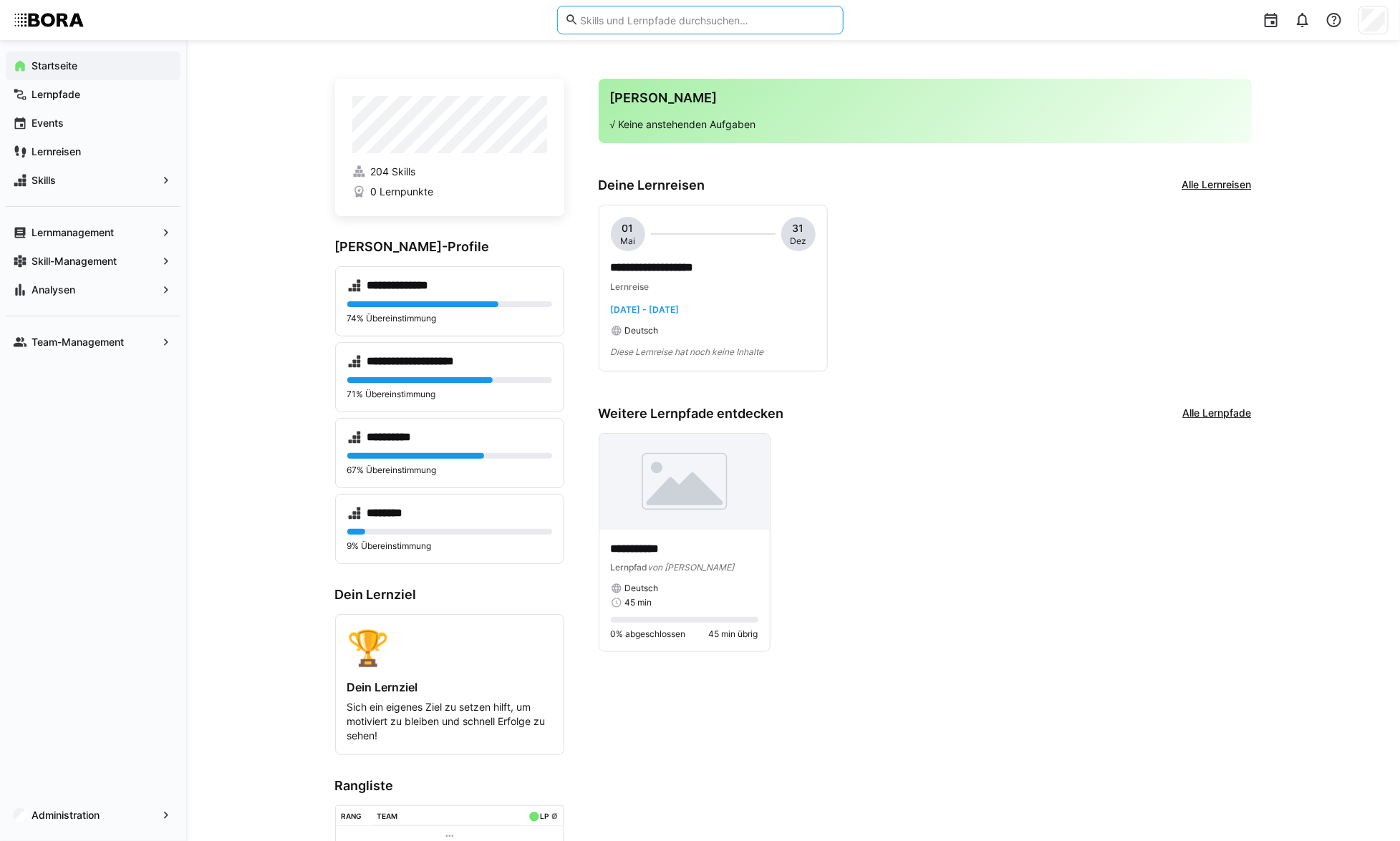
click at [652, 20] on input "text" at bounding box center [707, 20] width 257 height 13
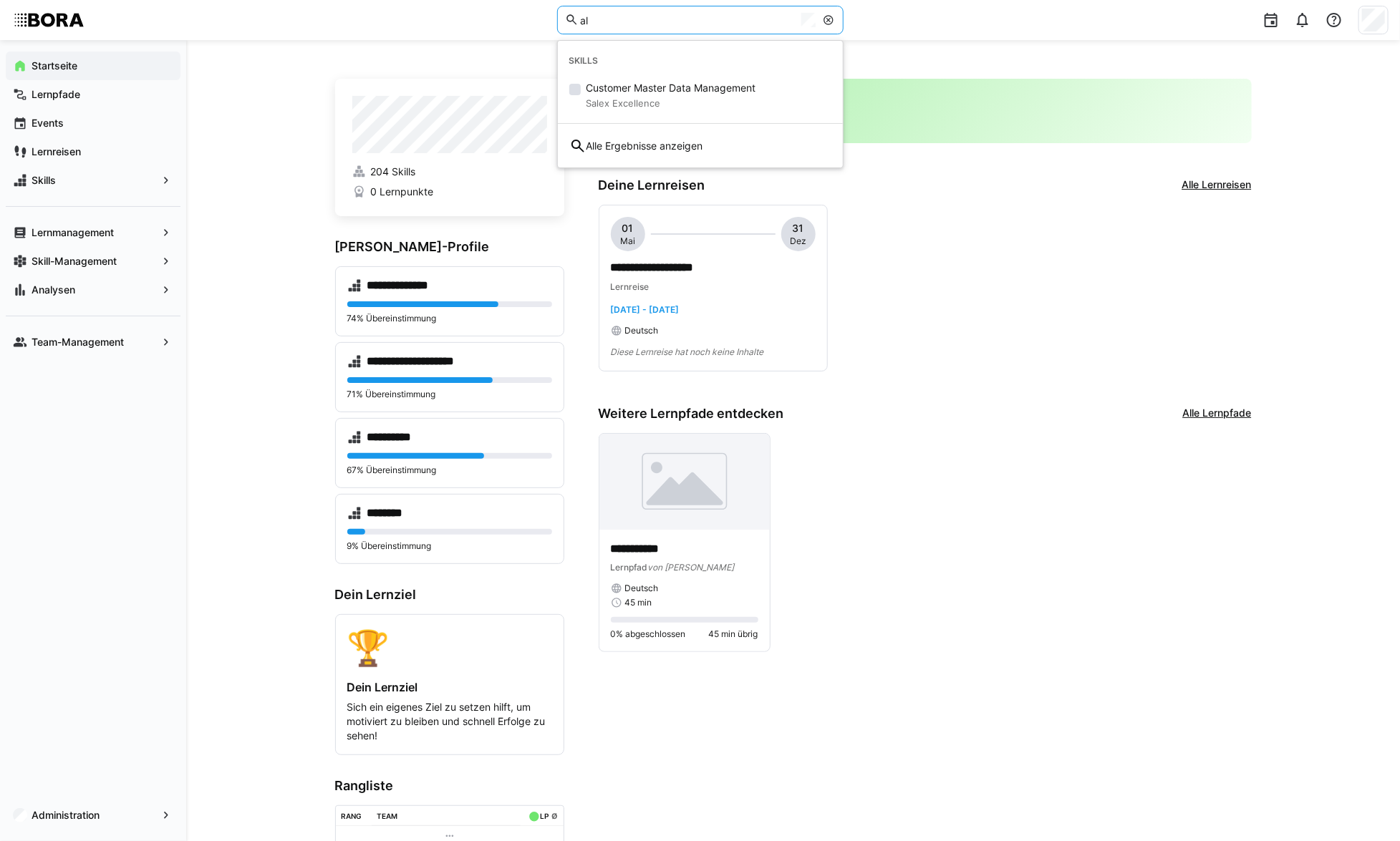
type input "a"
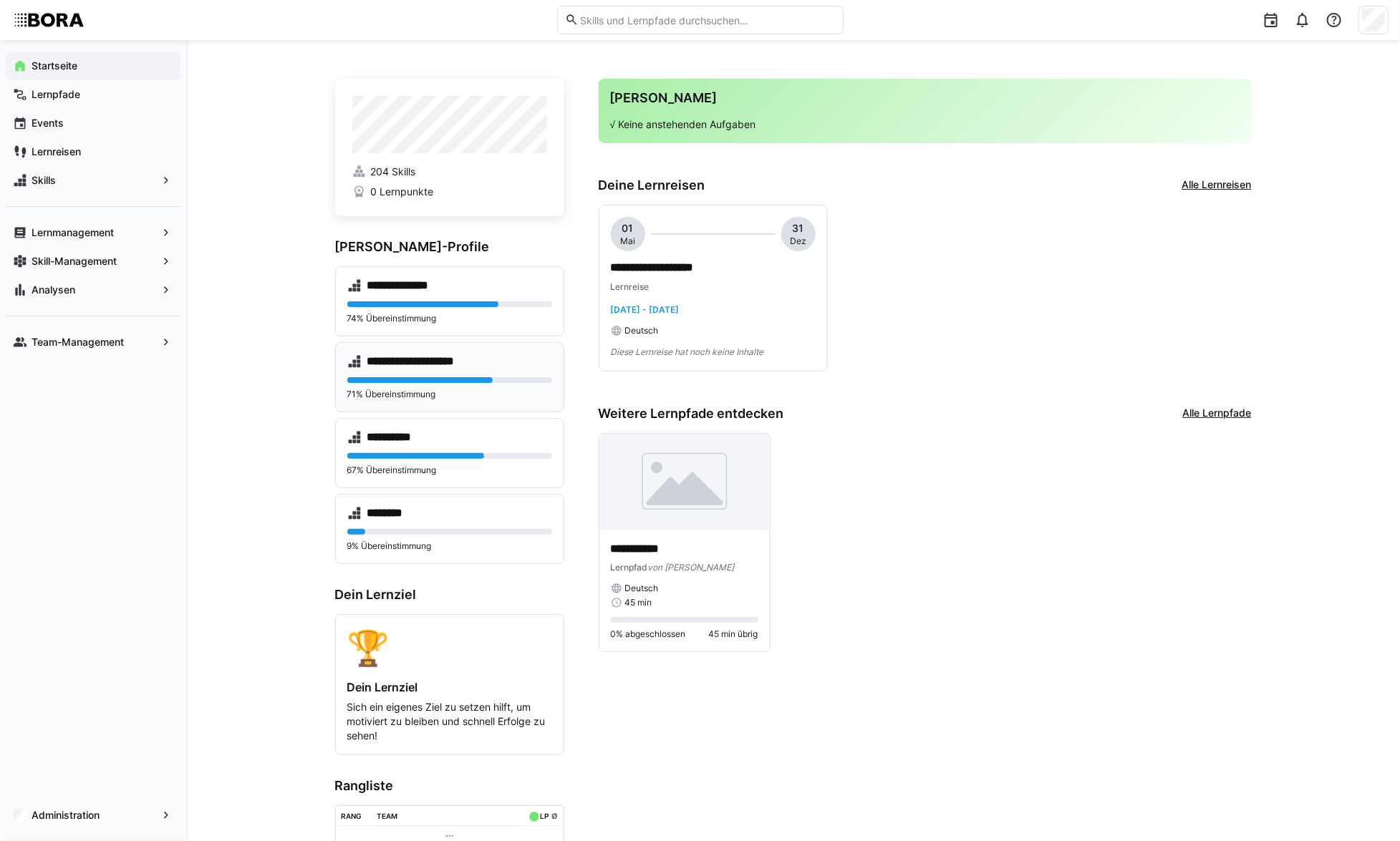
click at [428, 350] on div "**********" at bounding box center [450, 378] width 230 height 70
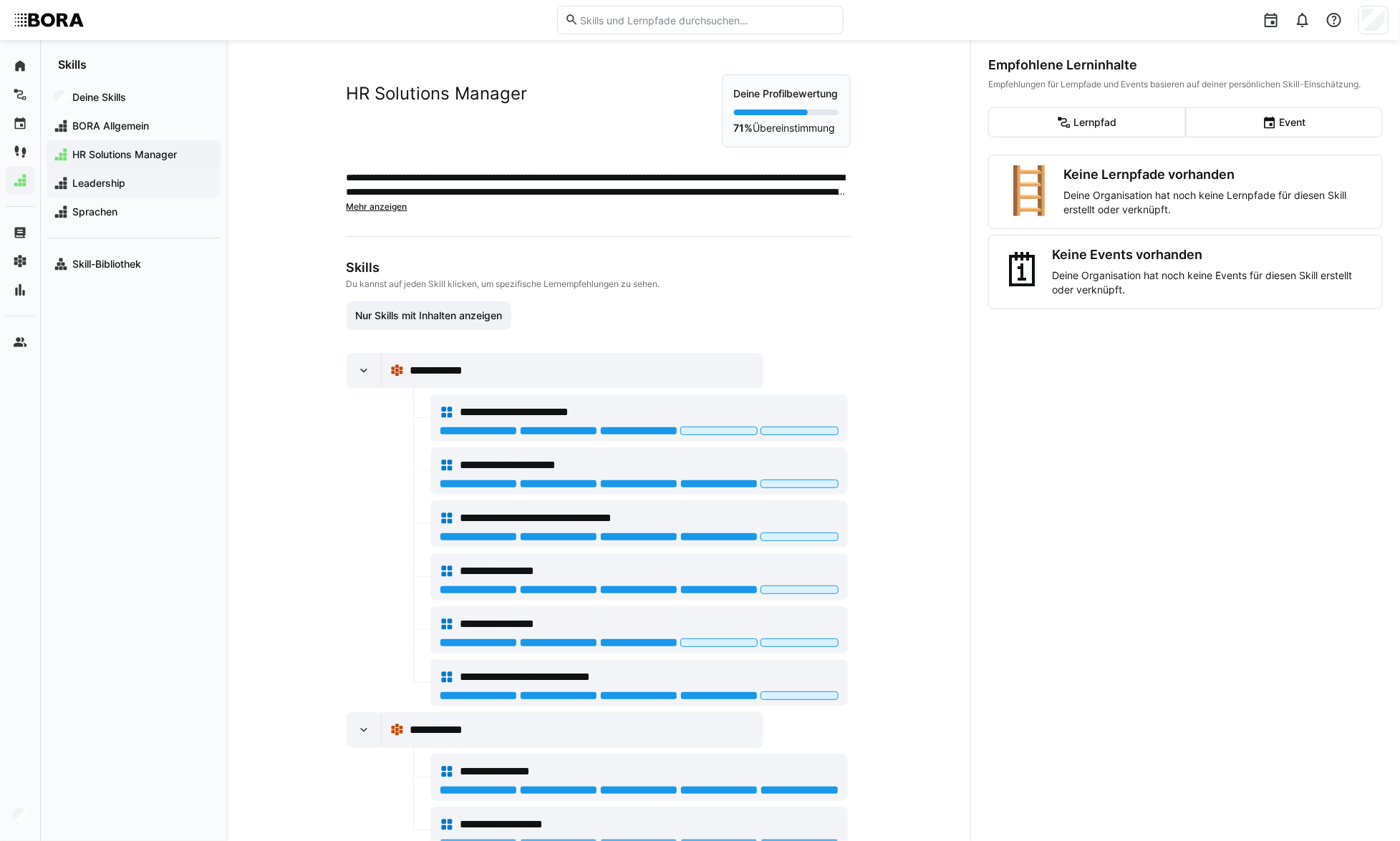
click at [196, 185] on span "Leadership" at bounding box center [142, 183] width 143 height 14
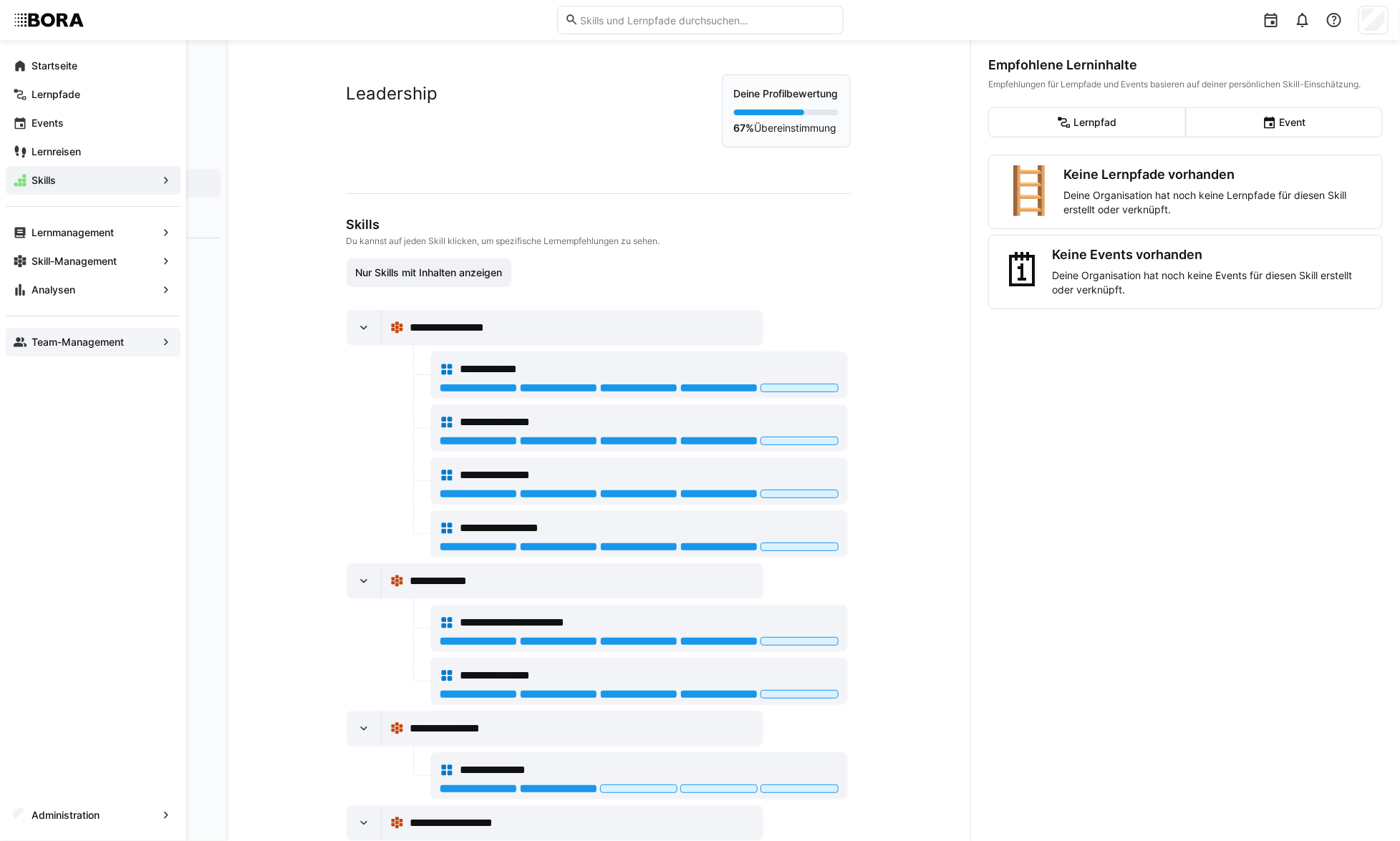
click at [0, 0] on app-navigation-label "Team-Management" at bounding box center [0, 0] width 0 height 0
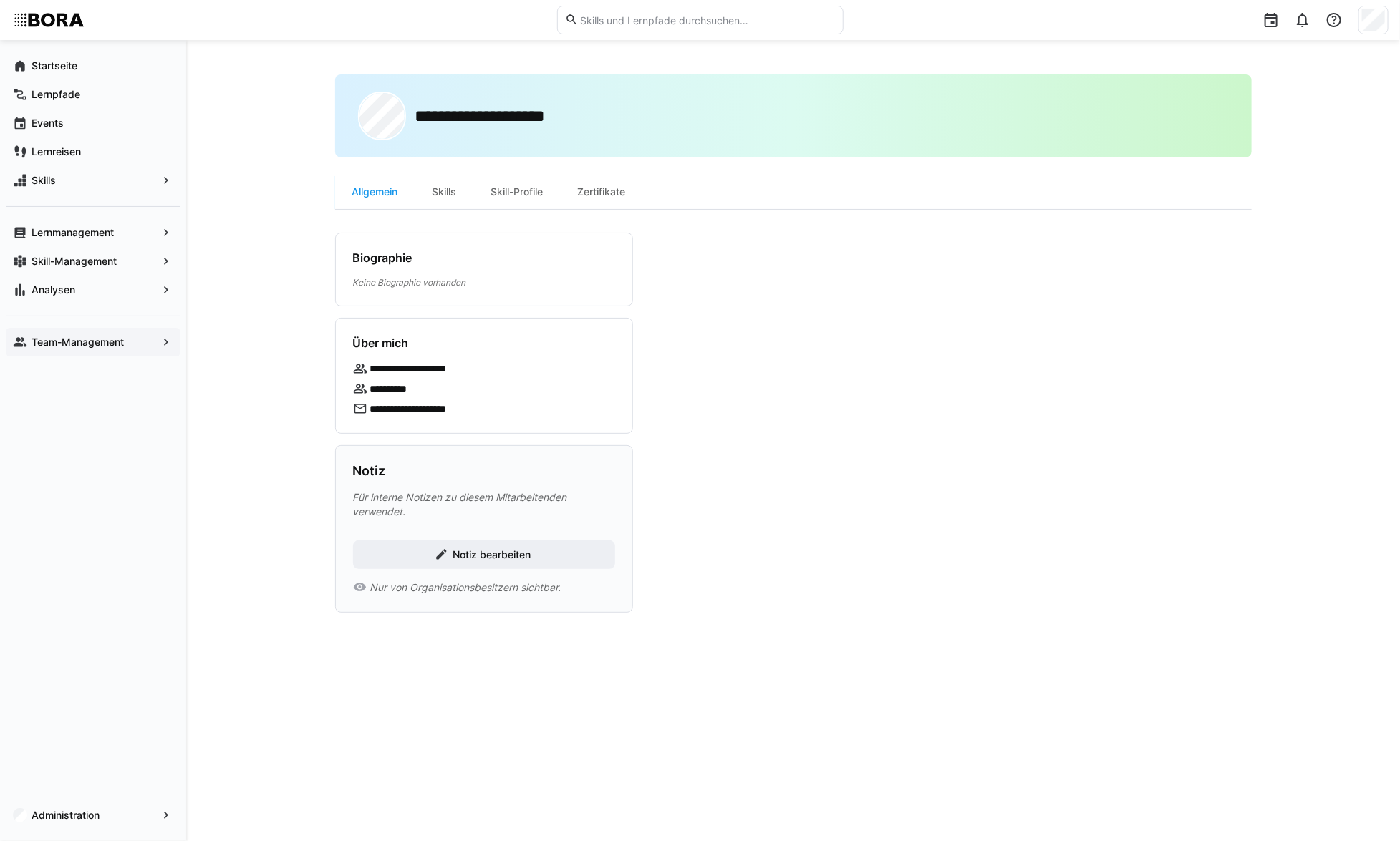
click at [442, 285] on p "Keine Biographie vorhanden" at bounding box center [484, 282] width 262 height 12
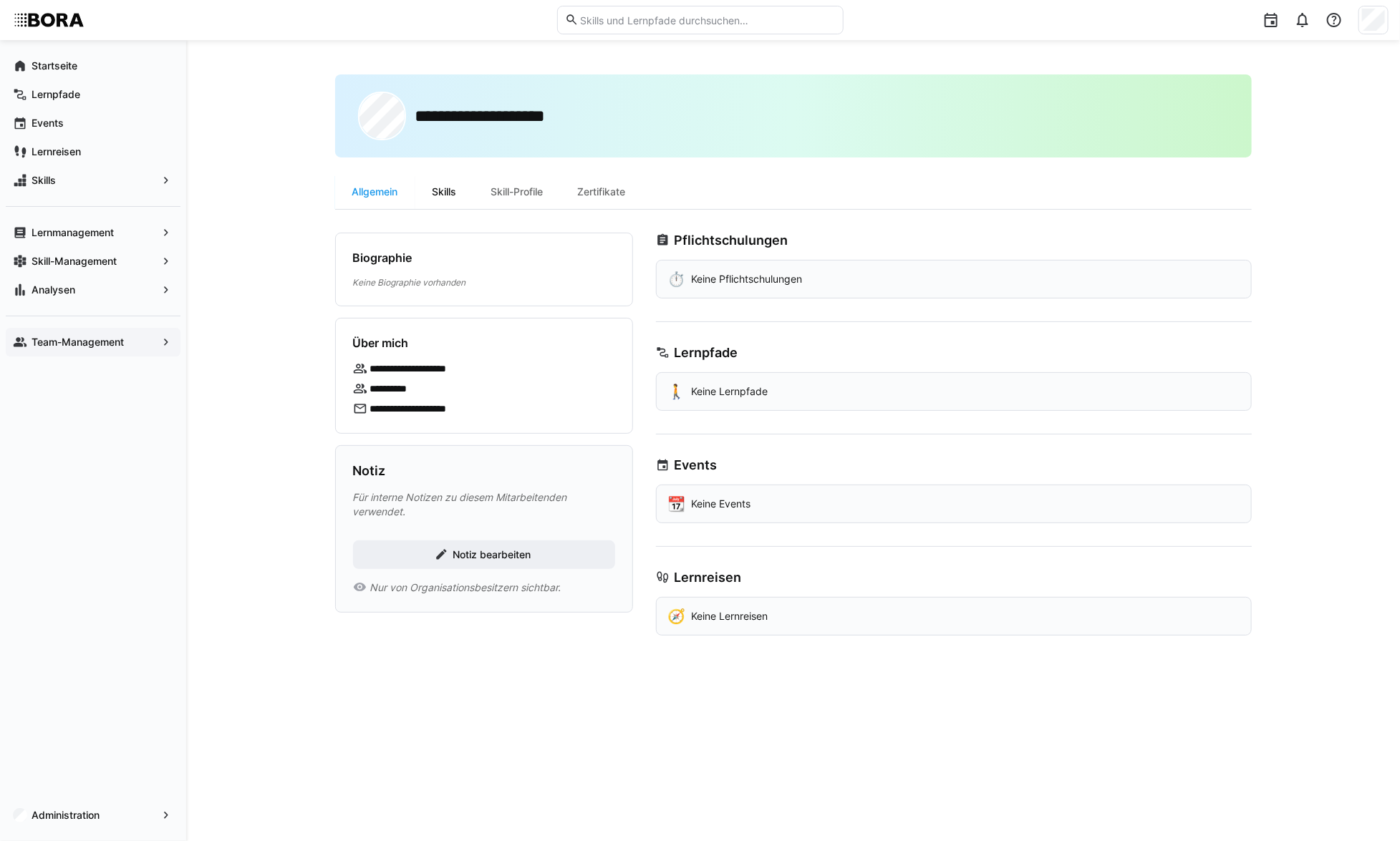
click at [433, 198] on div "Skills" at bounding box center [445, 192] width 59 height 34
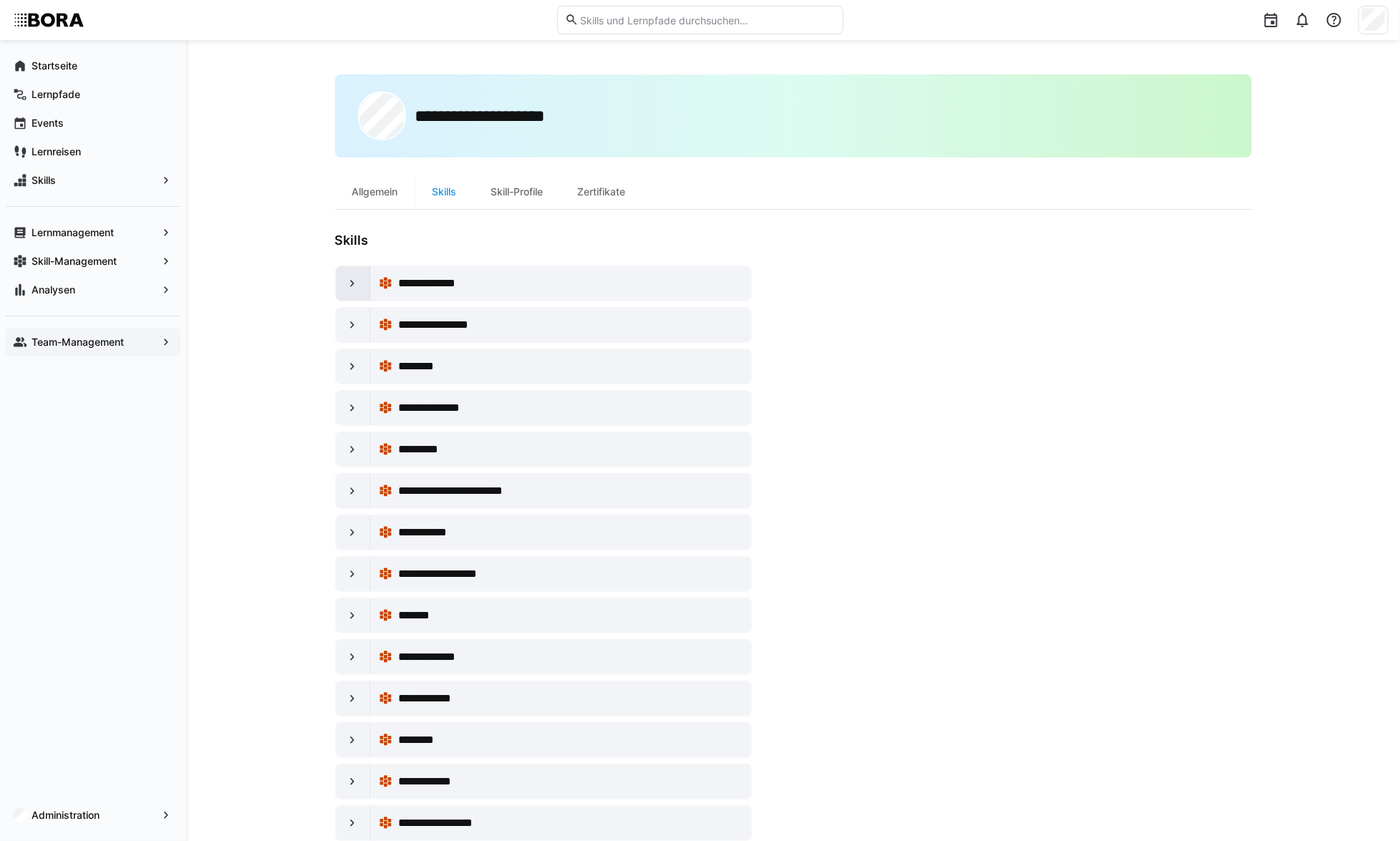
click at [349, 280] on eds-icon at bounding box center [352, 284] width 14 height 14
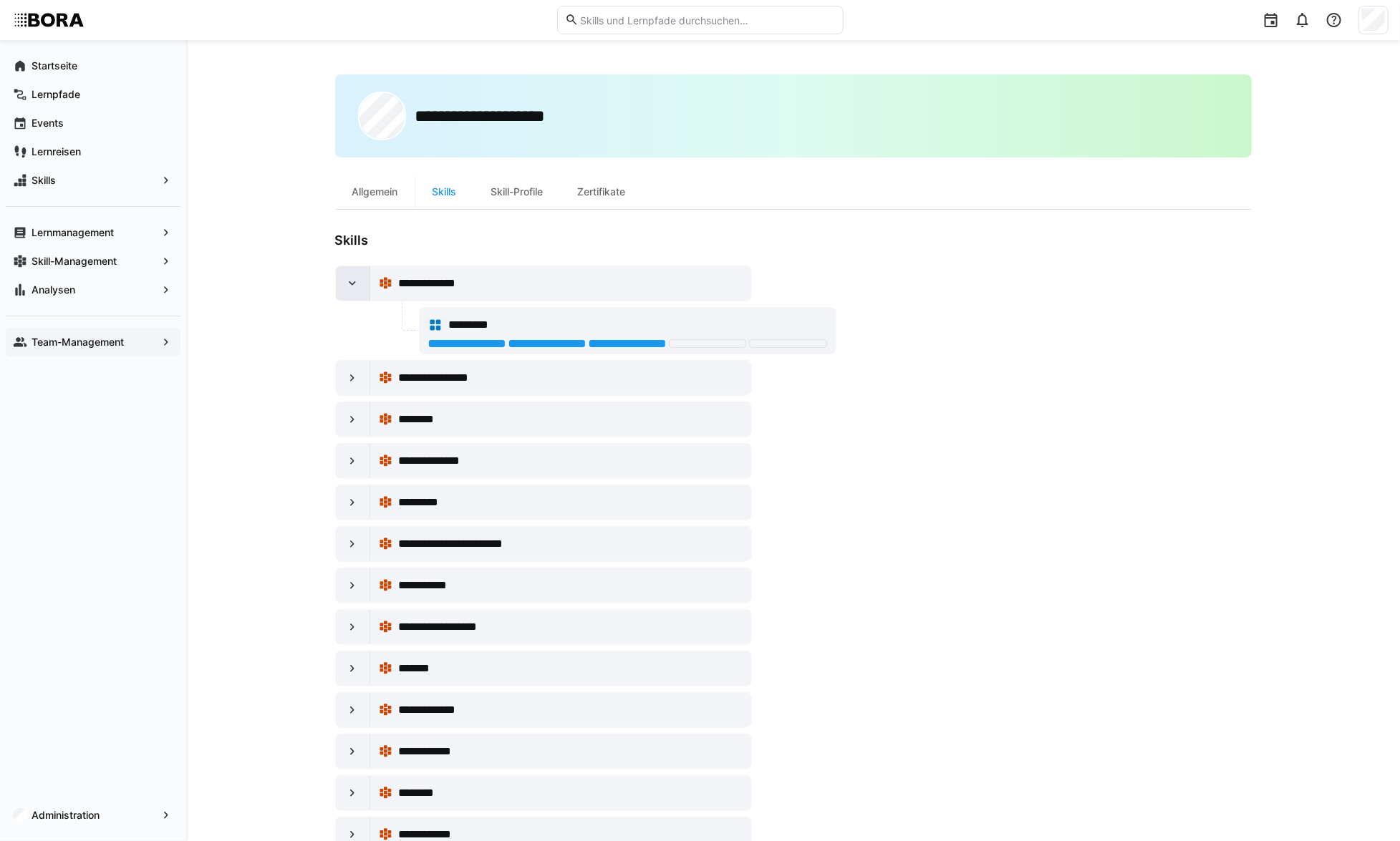
click at [349, 280] on eds-icon at bounding box center [352, 284] width 14 height 14
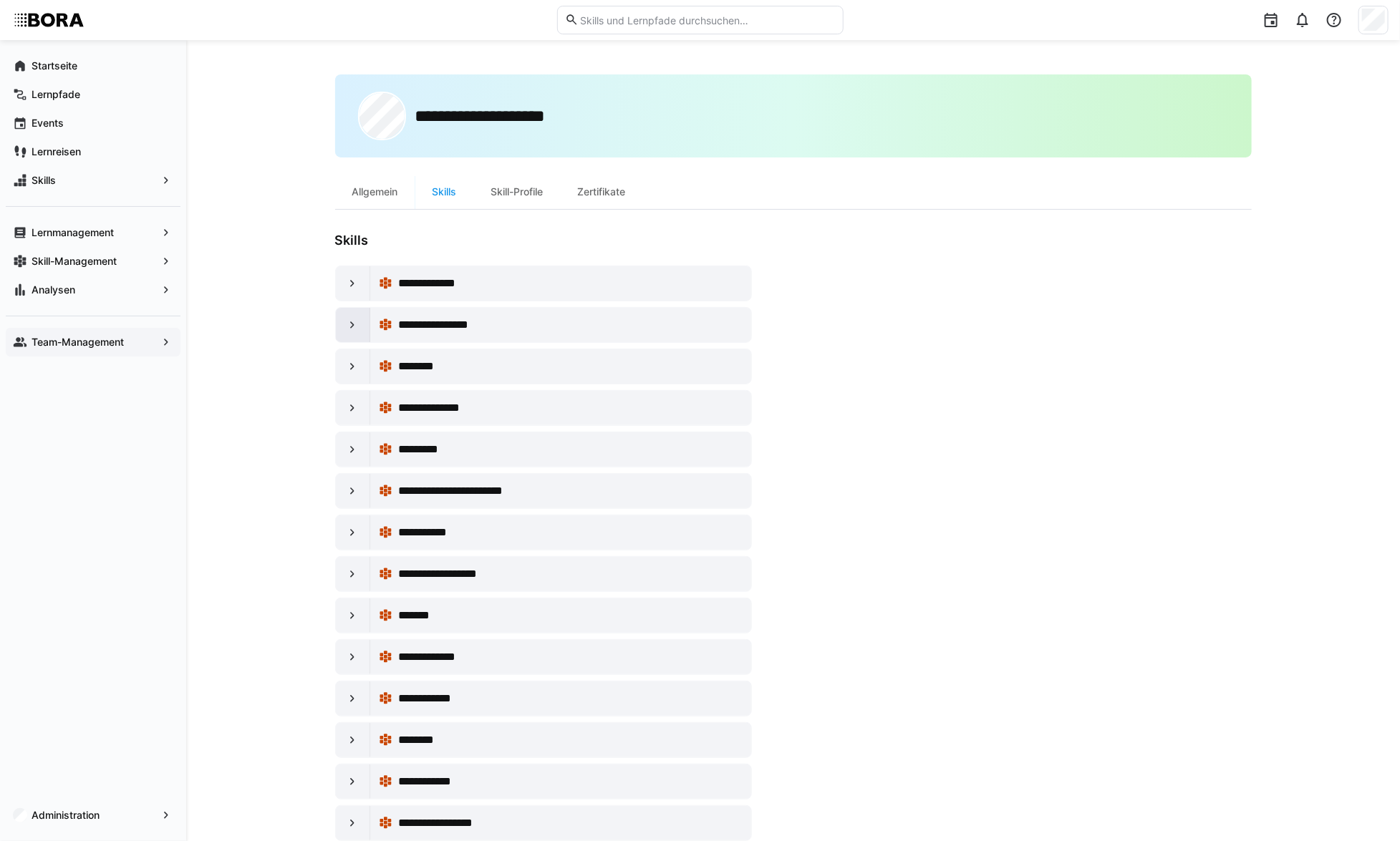
click at [340, 333] on div at bounding box center [353, 325] width 34 height 34
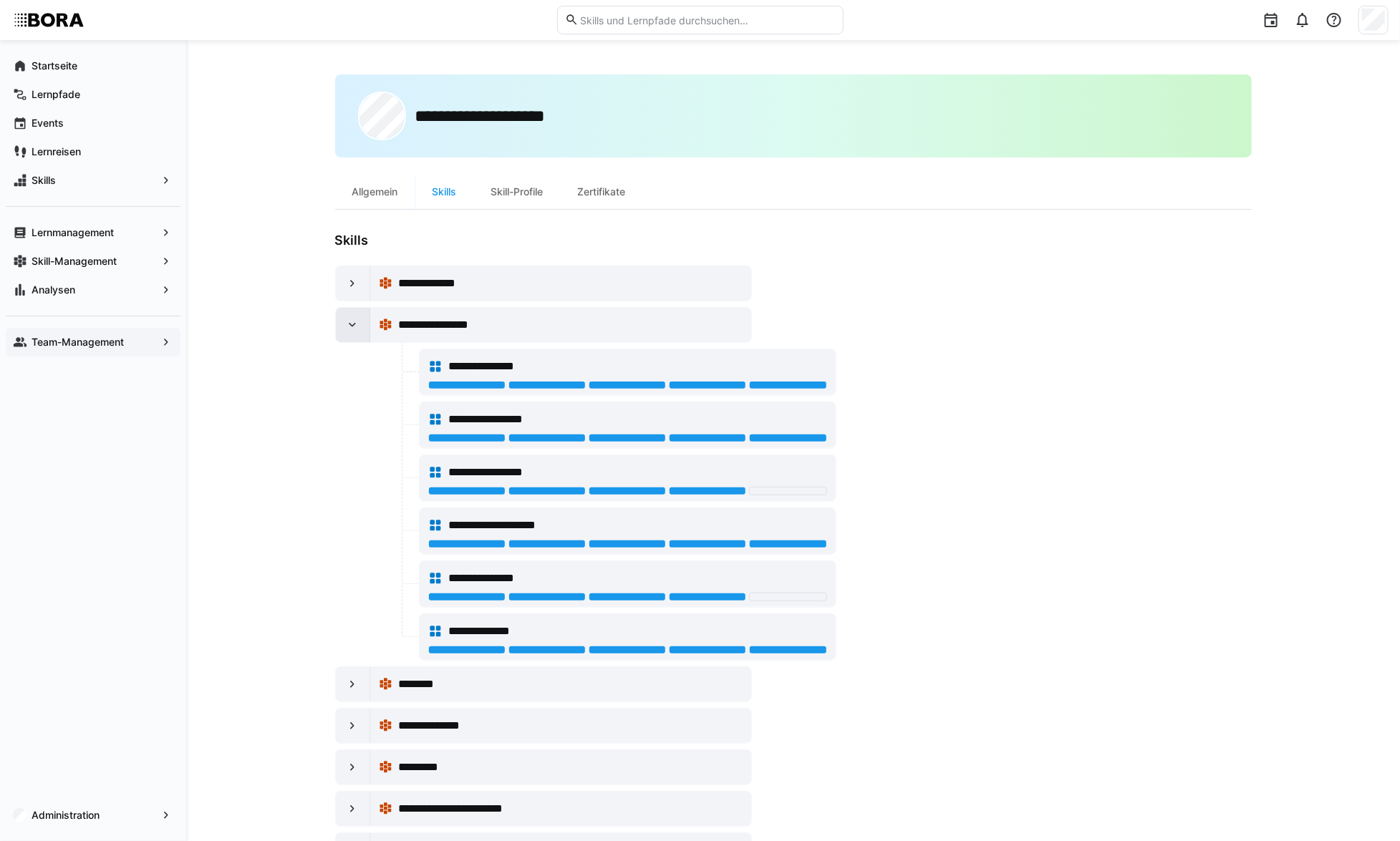
click at [340, 333] on div at bounding box center [353, 325] width 34 height 34
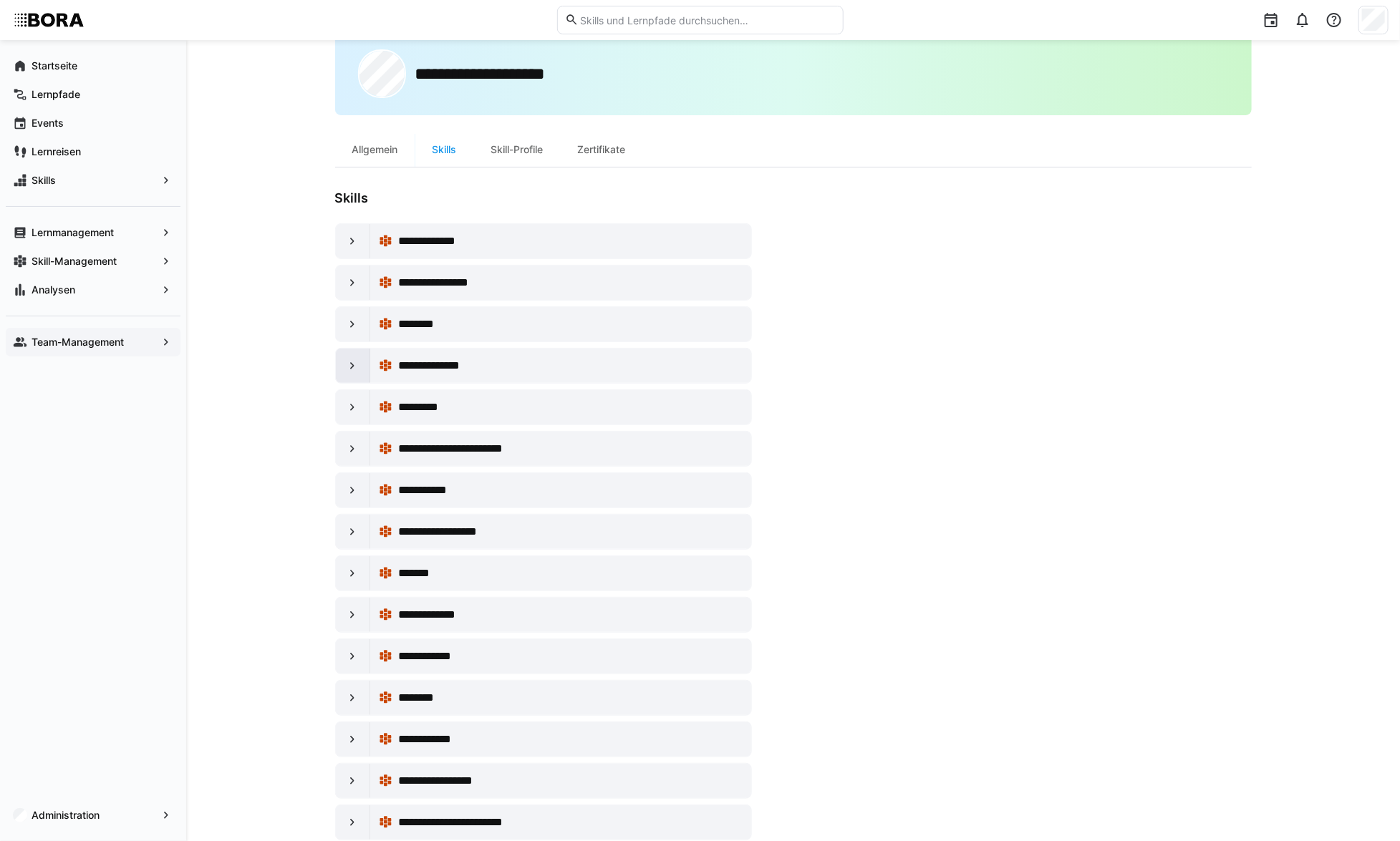
scroll to position [64, 0]
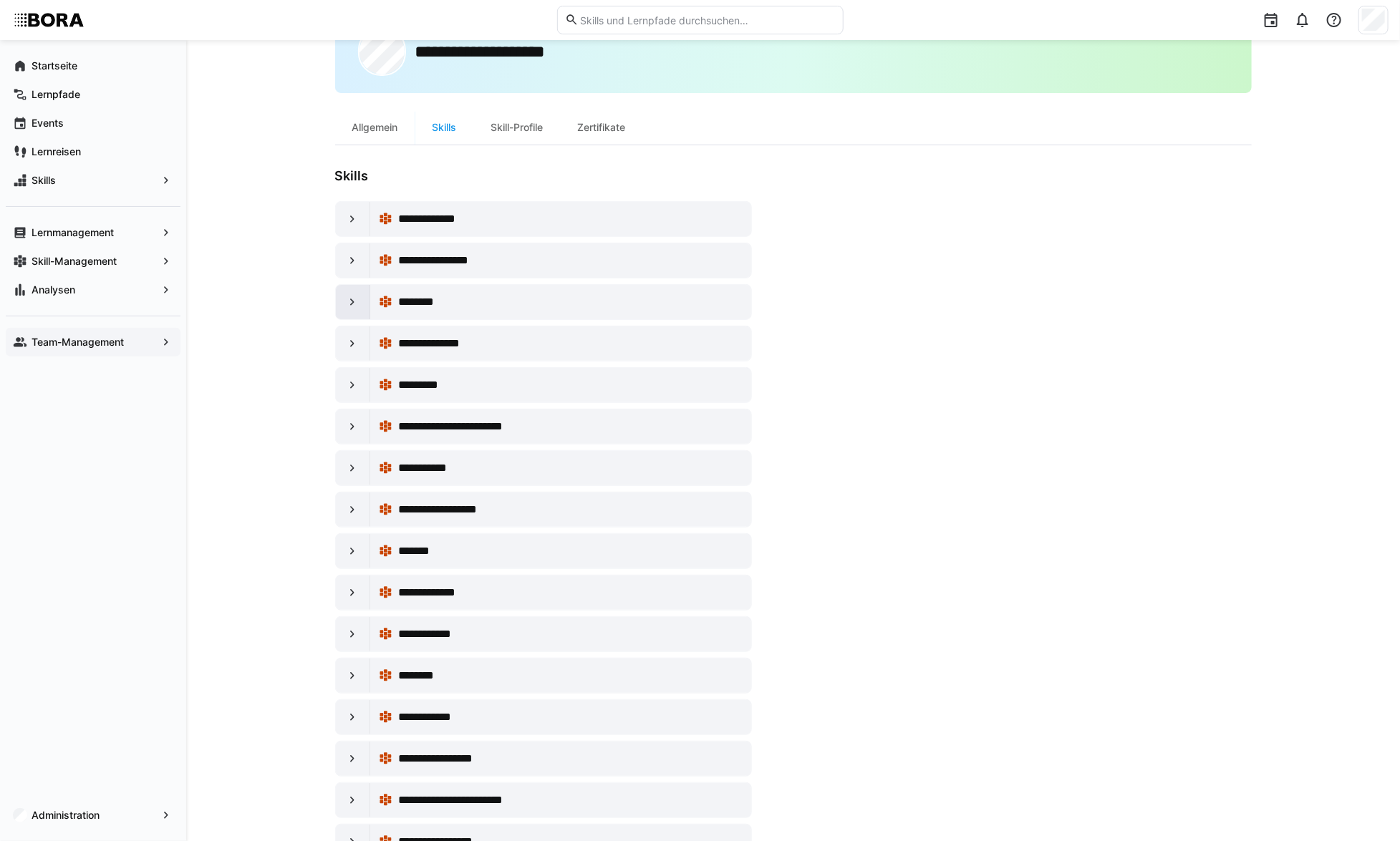
click at [361, 306] on div at bounding box center [353, 302] width 34 height 34
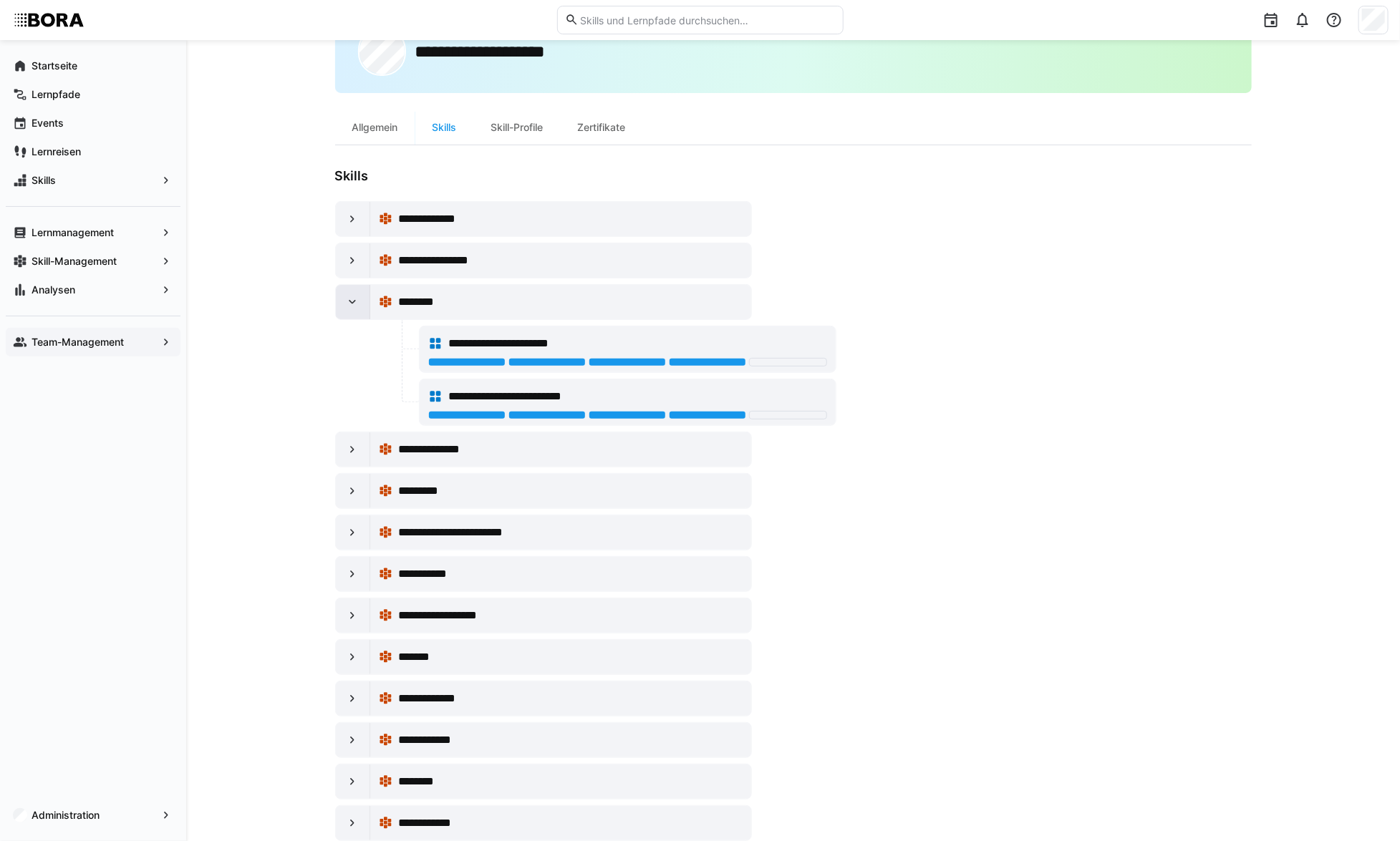
click at [361, 306] on div at bounding box center [353, 302] width 34 height 34
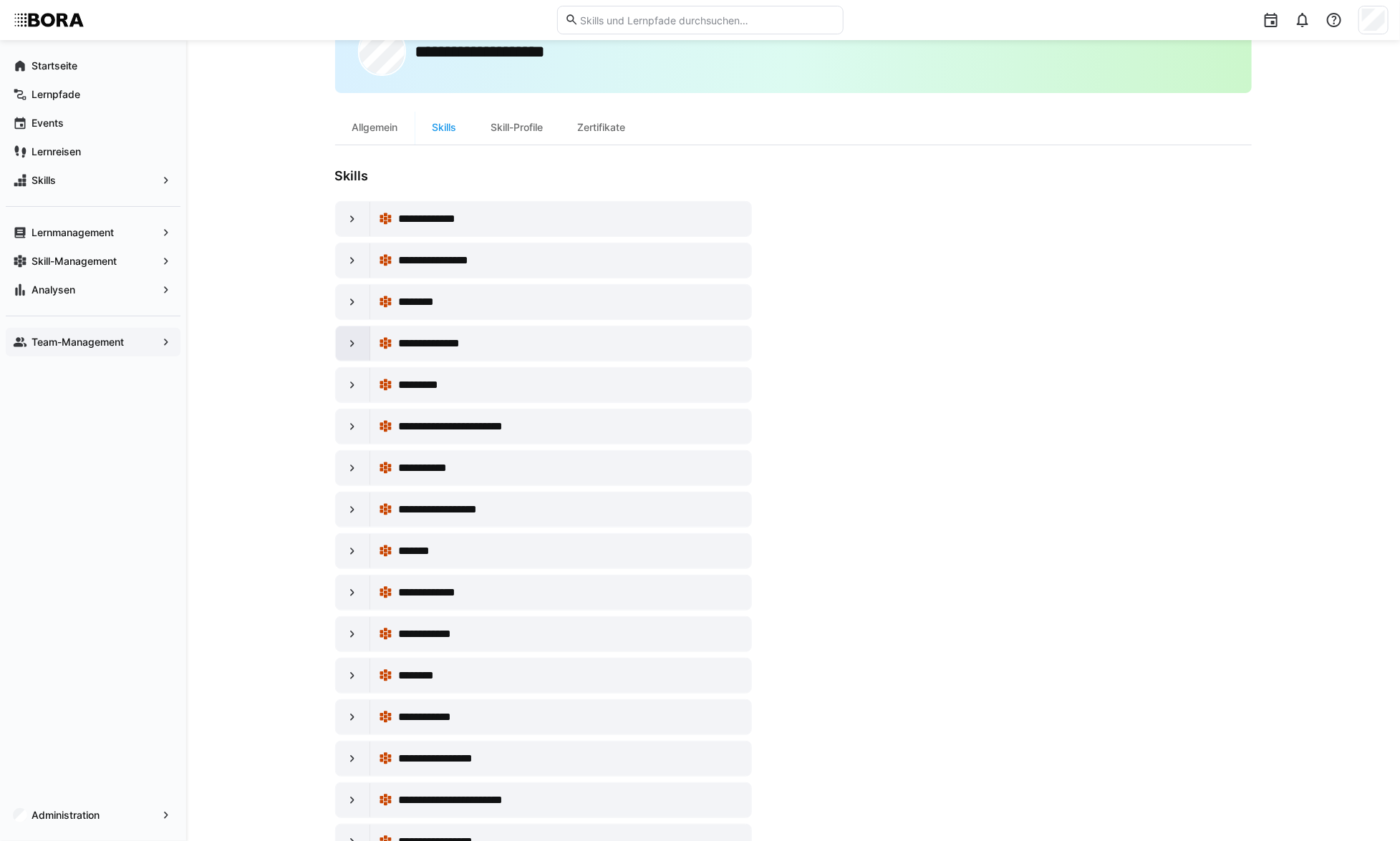
click at [347, 349] on eds-icon at bounding box center [352, 343] width 14 height 14
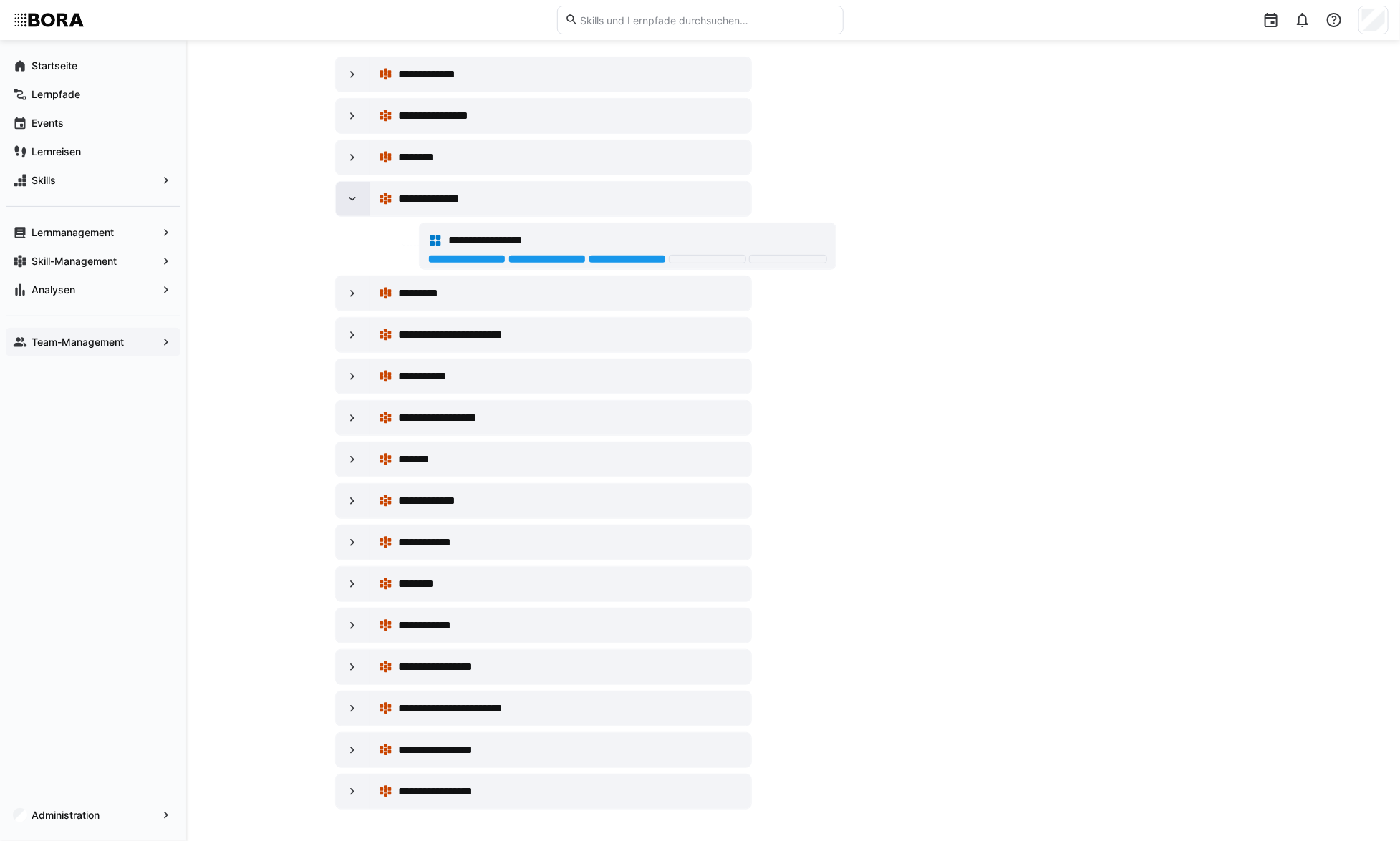
click at [360, 201] on div at bounding box center [353, 199] width 34 height 34
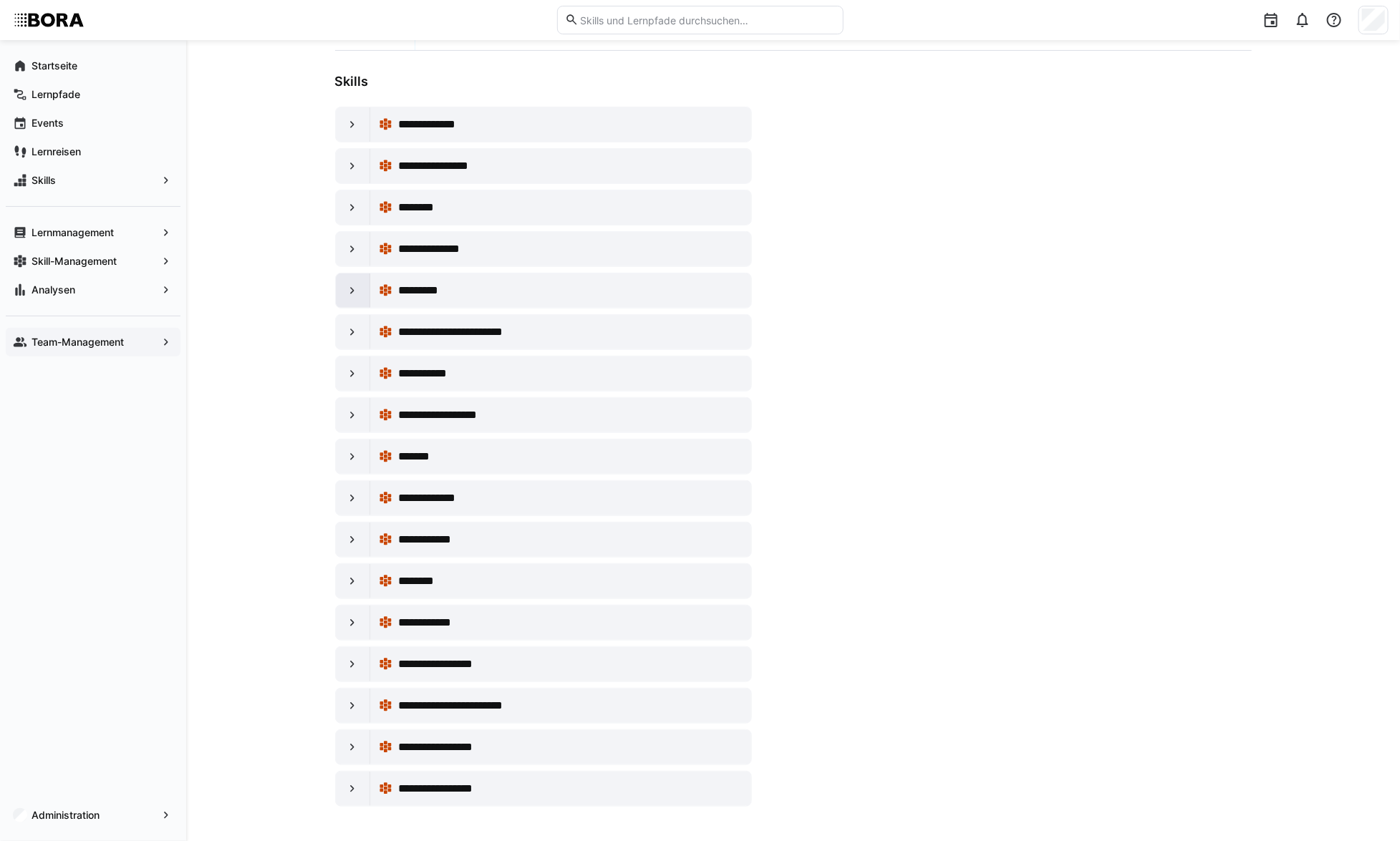
scroll to position [156, 0]
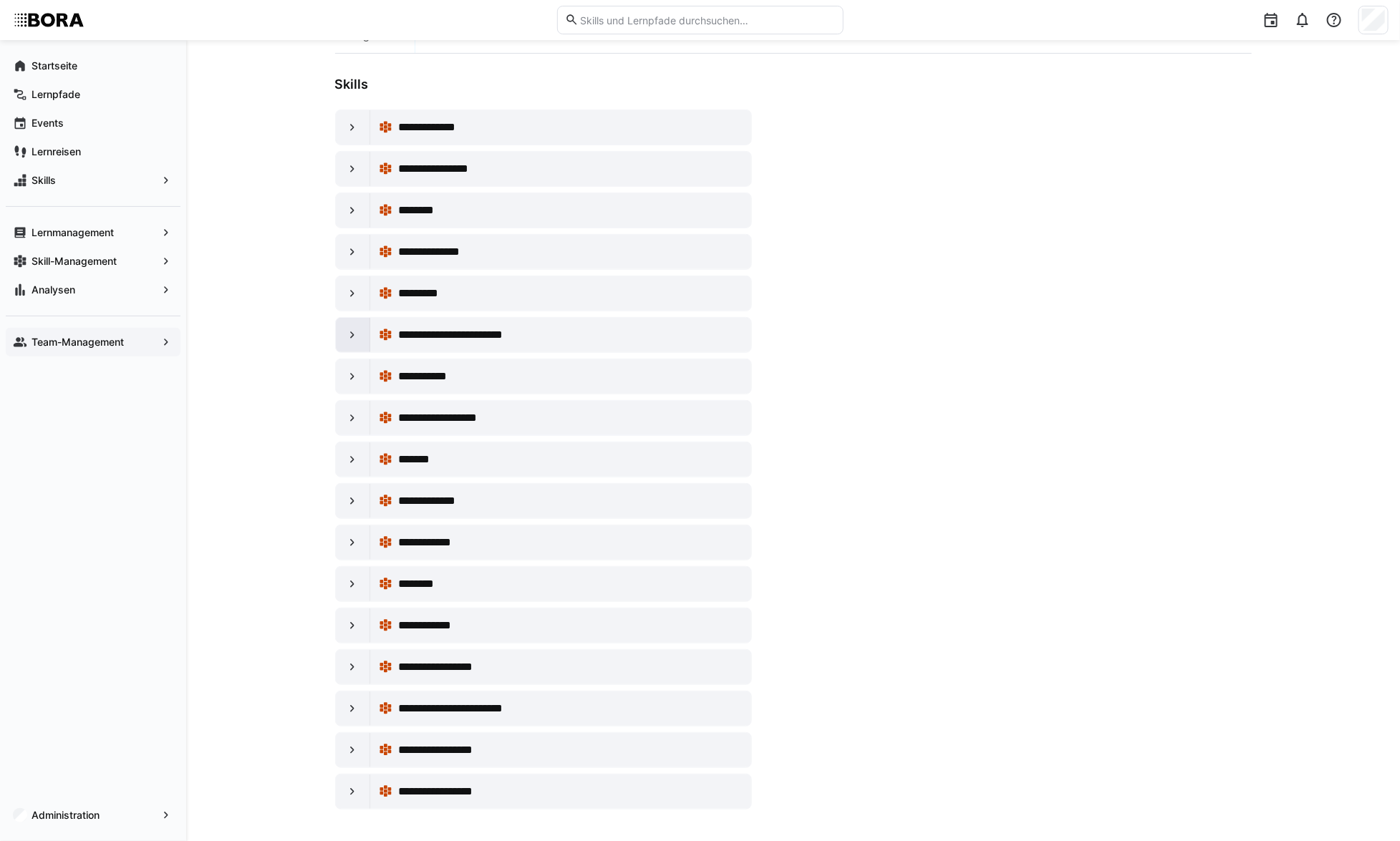
click at [348, 328] on eds-icon at bounding box center [352, 335] width 14 height 14
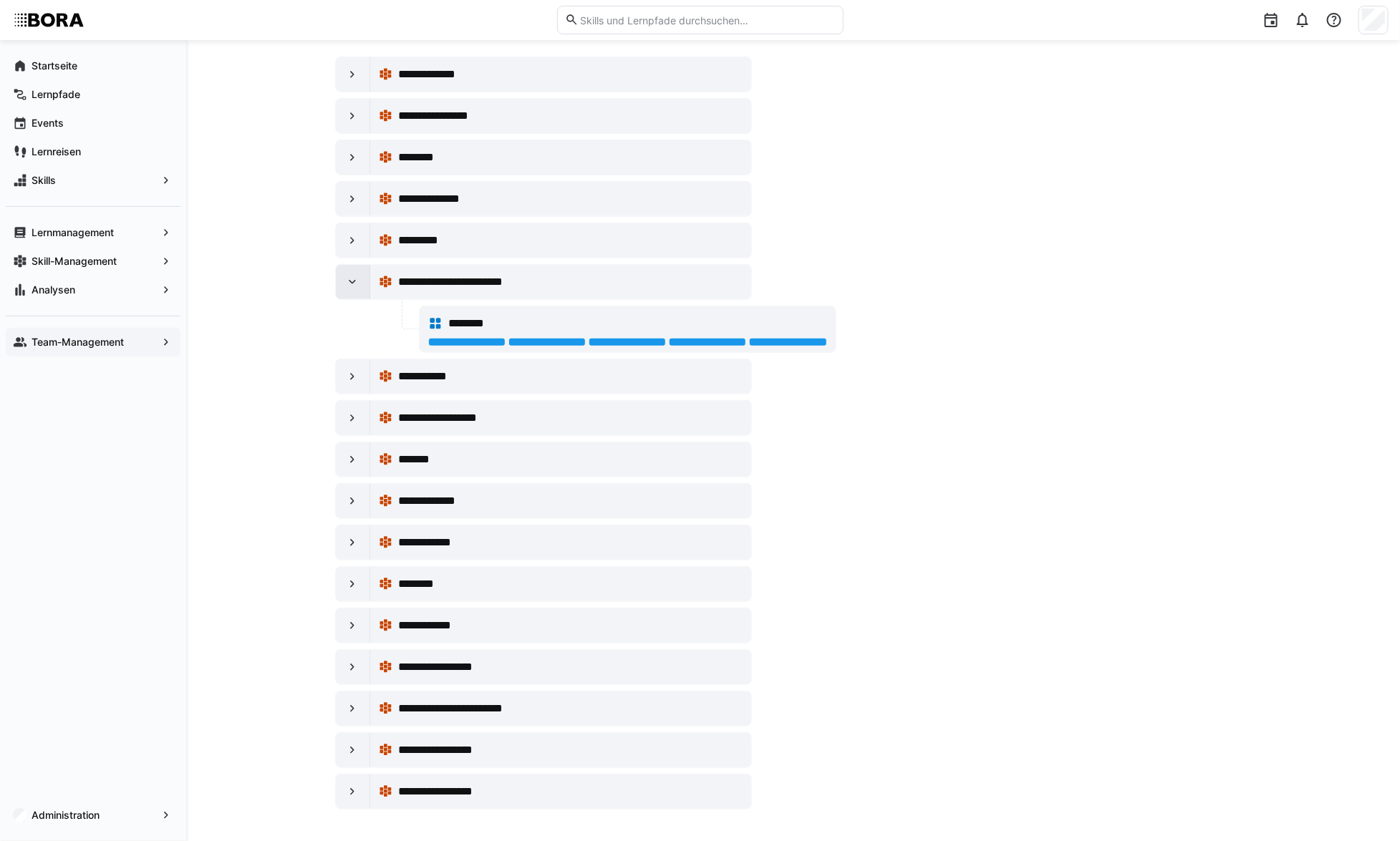
click at [353, 277] on eds-icon at bounding box center [352, 282] width 14 height 14
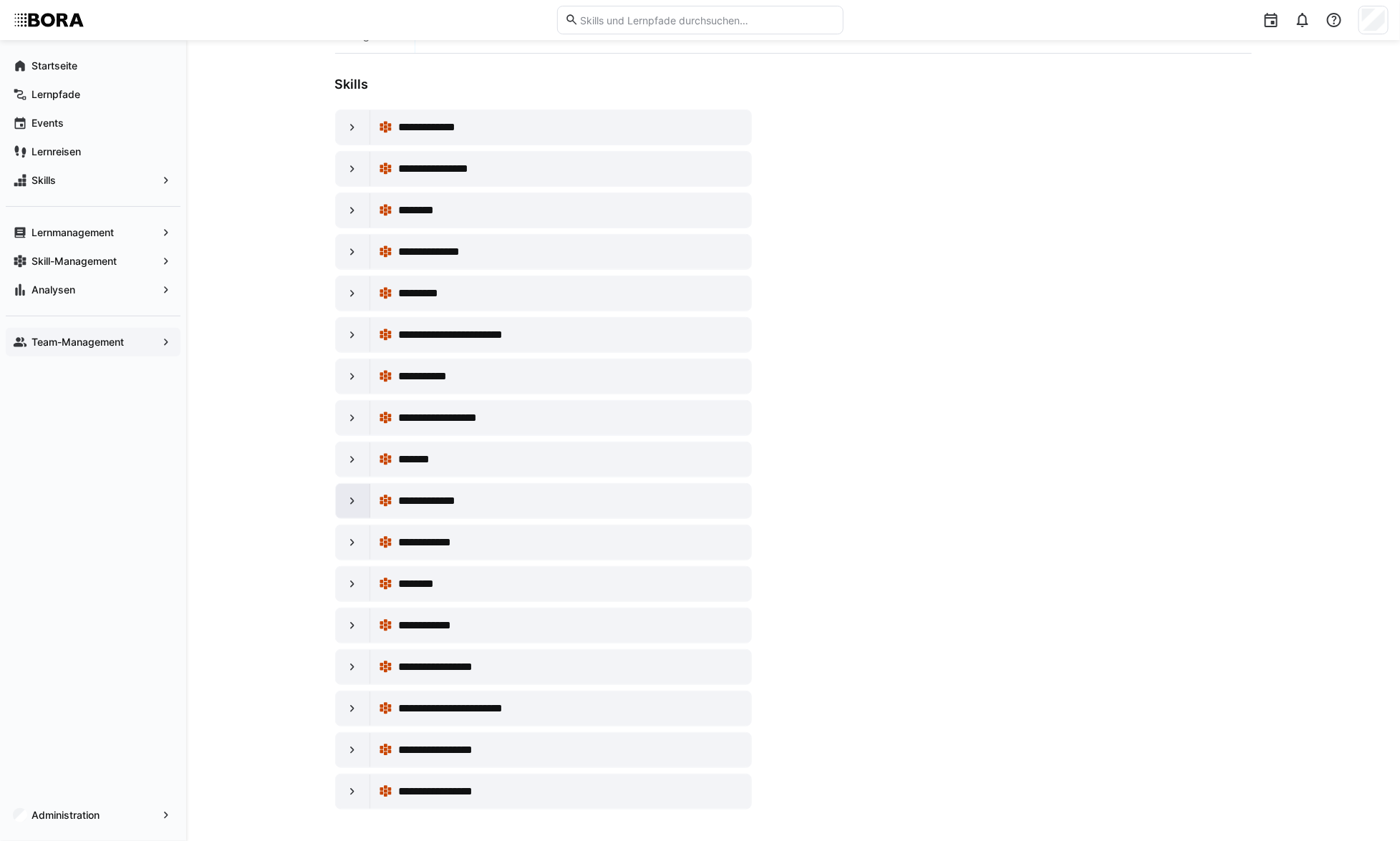
click at [359, 494] on eds-icon at bounding box center [352, 501] width 14 height 14
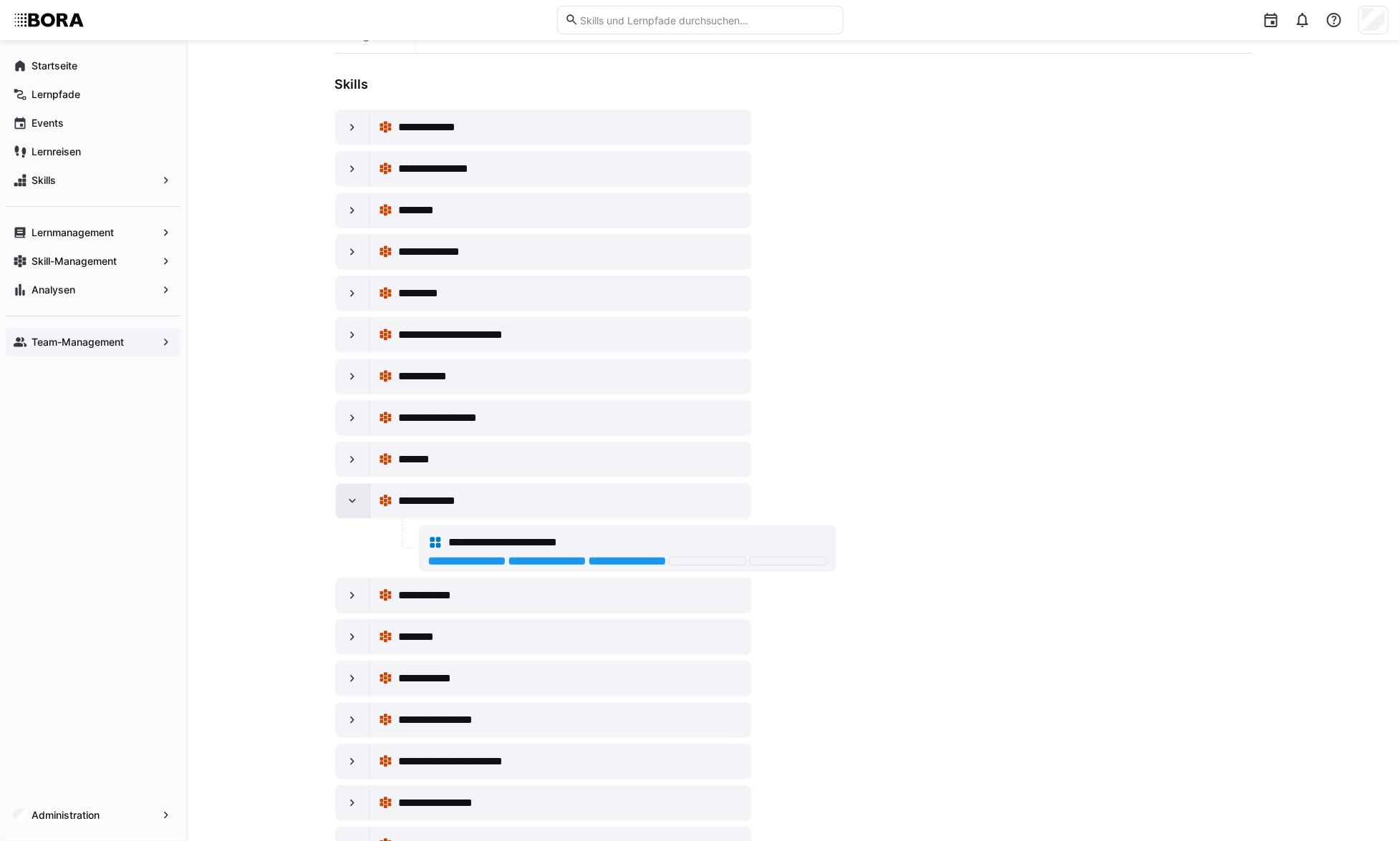
scroll to position [209, 0]
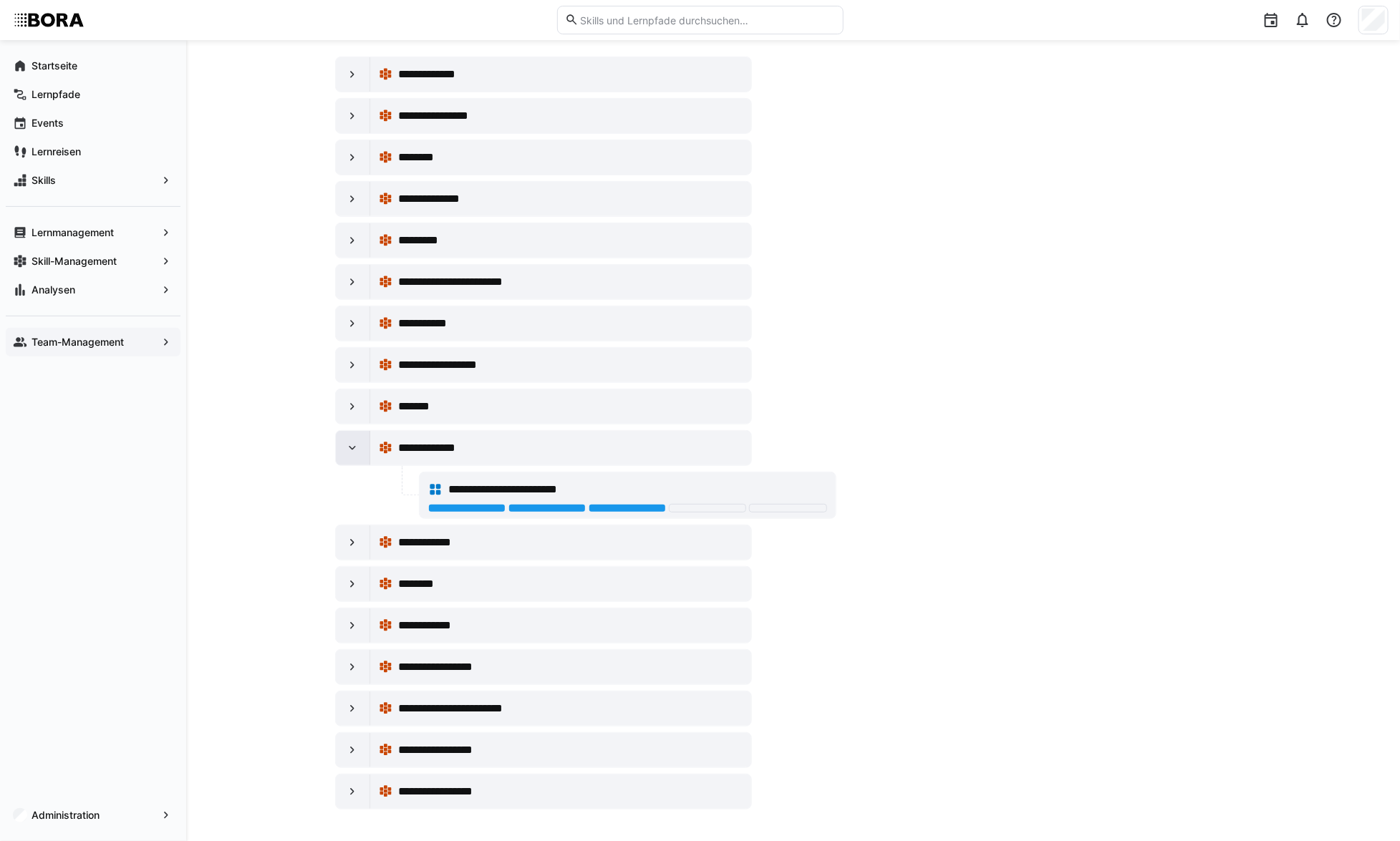
click at [359, 441] on eds-icon at bounding box center [352, 448] width 14 height 14
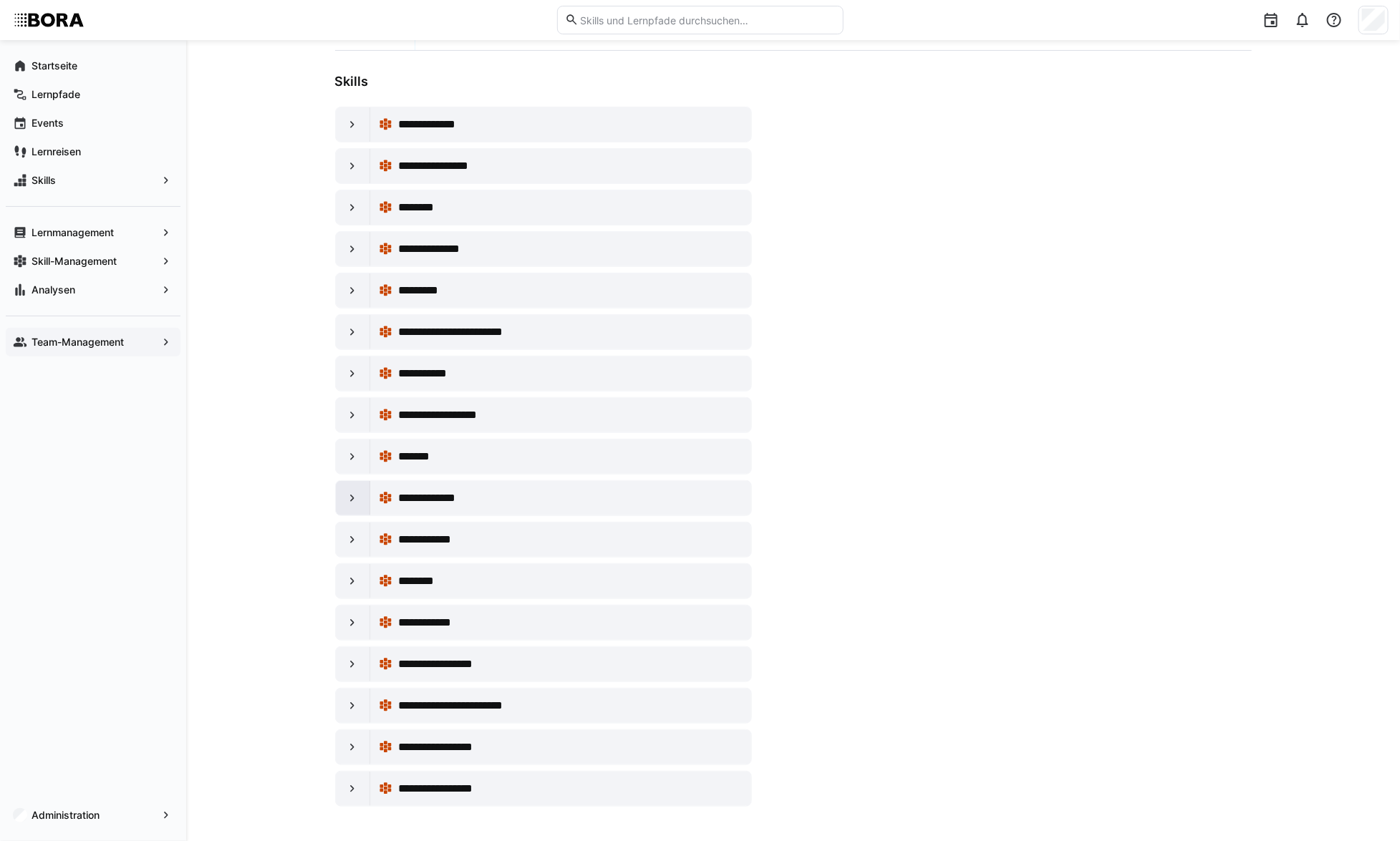
scroll to position [156, 0]
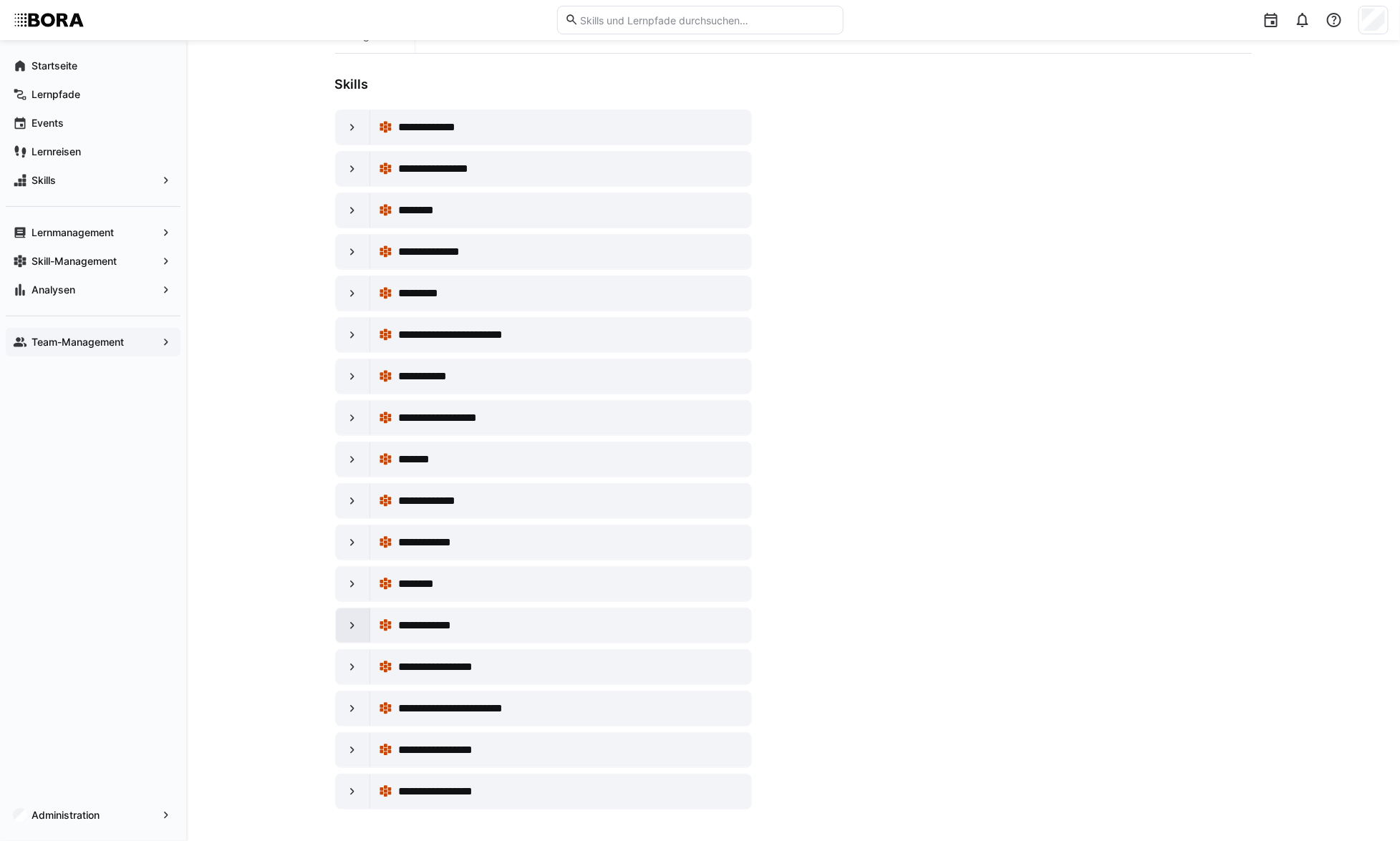
click at [357, 628] on eds-icon at bounding box center [352, 626] width 14 height 14
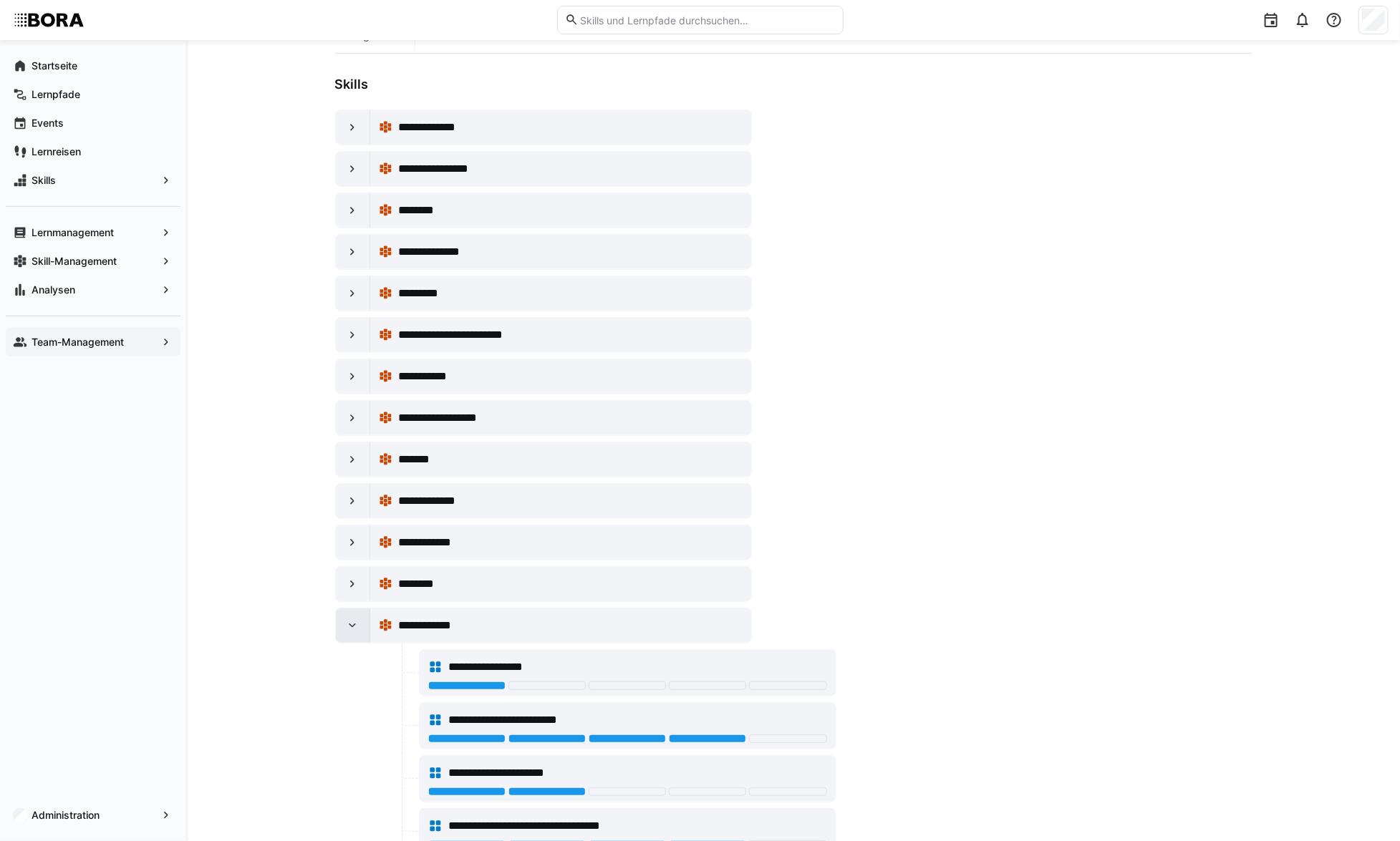
scroll to position [209, 0]
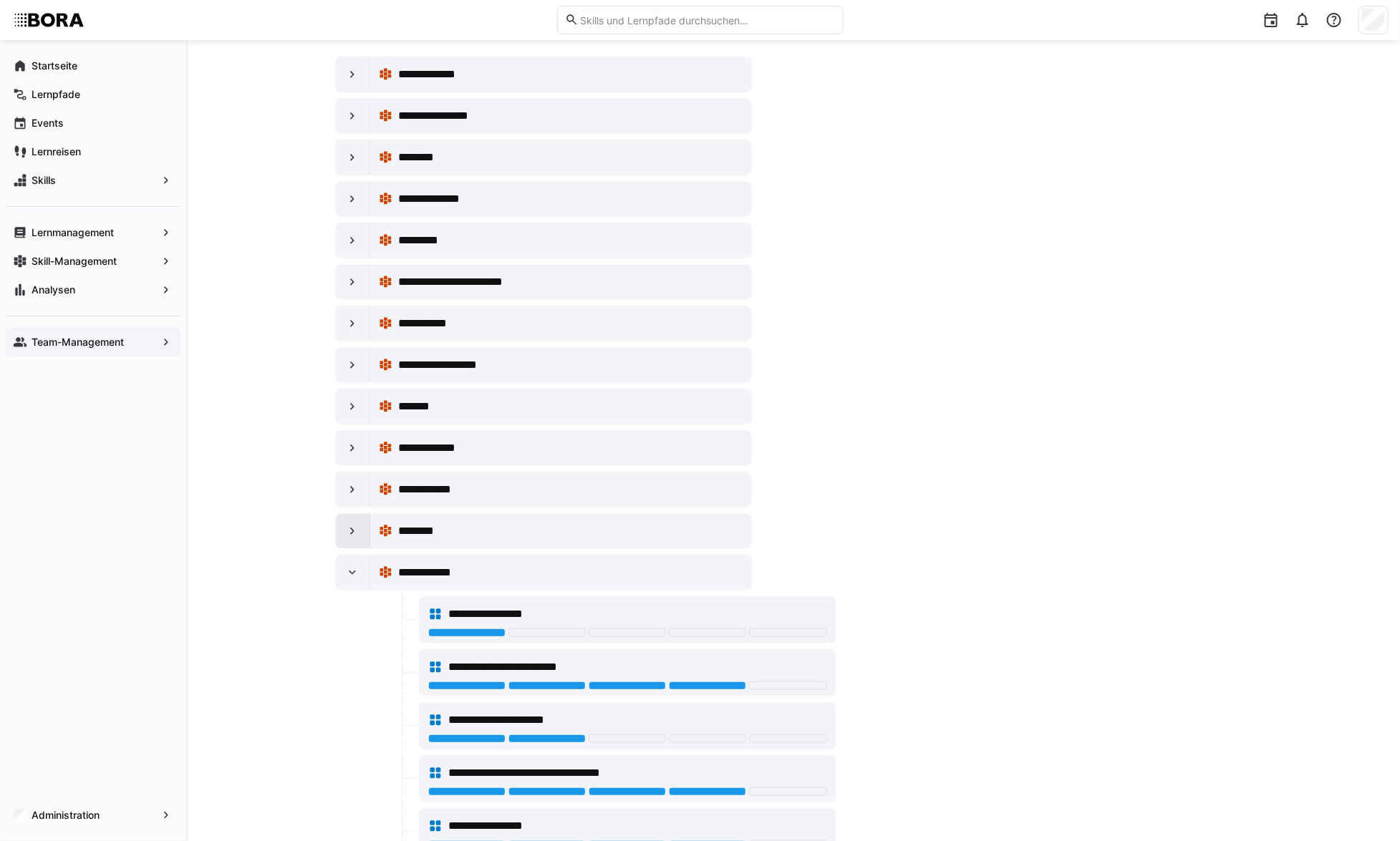
click at [358, 526] on eds-icon at bounding box center [352, 531] width 14 height 14
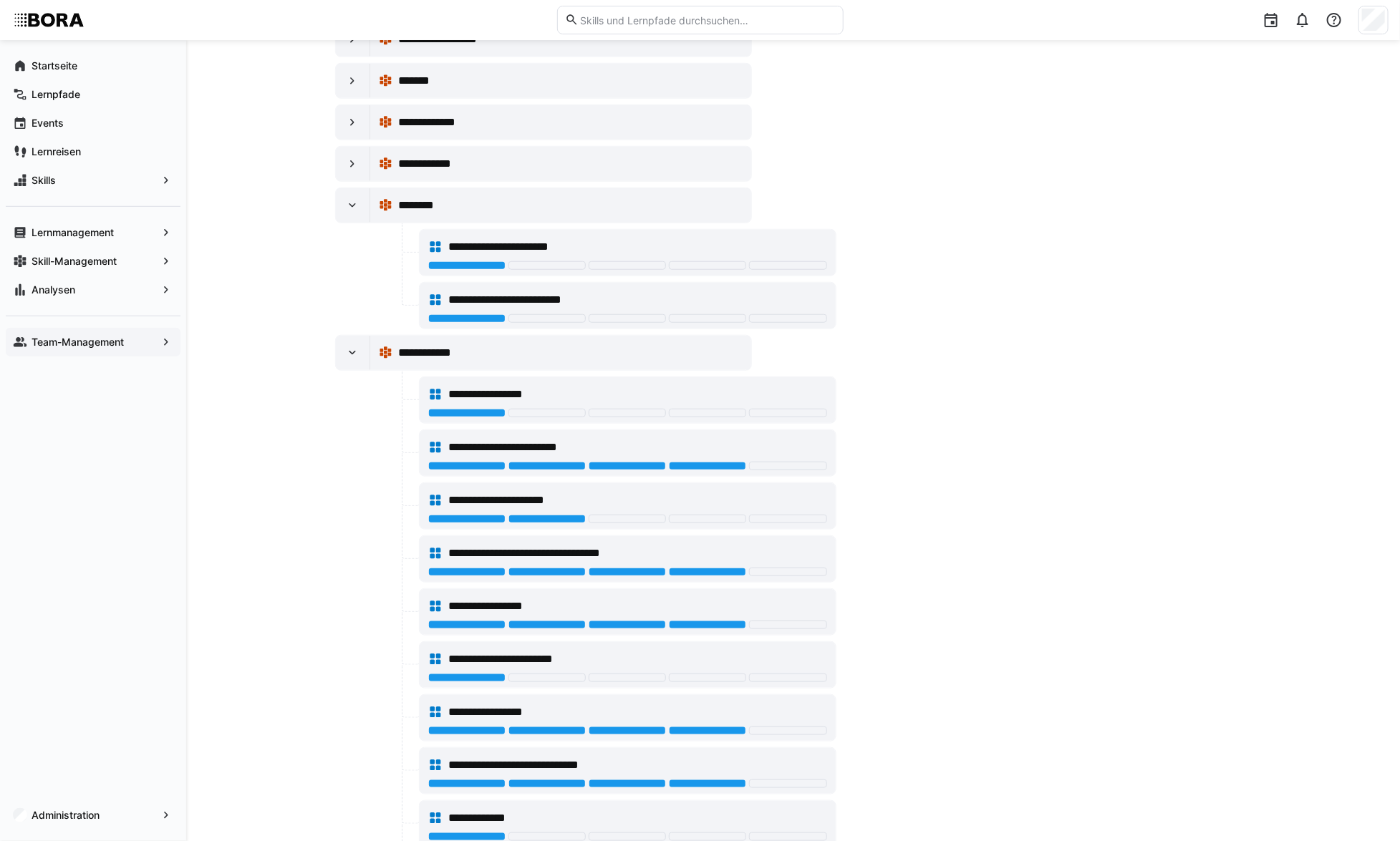
scroll to position [790, 0]
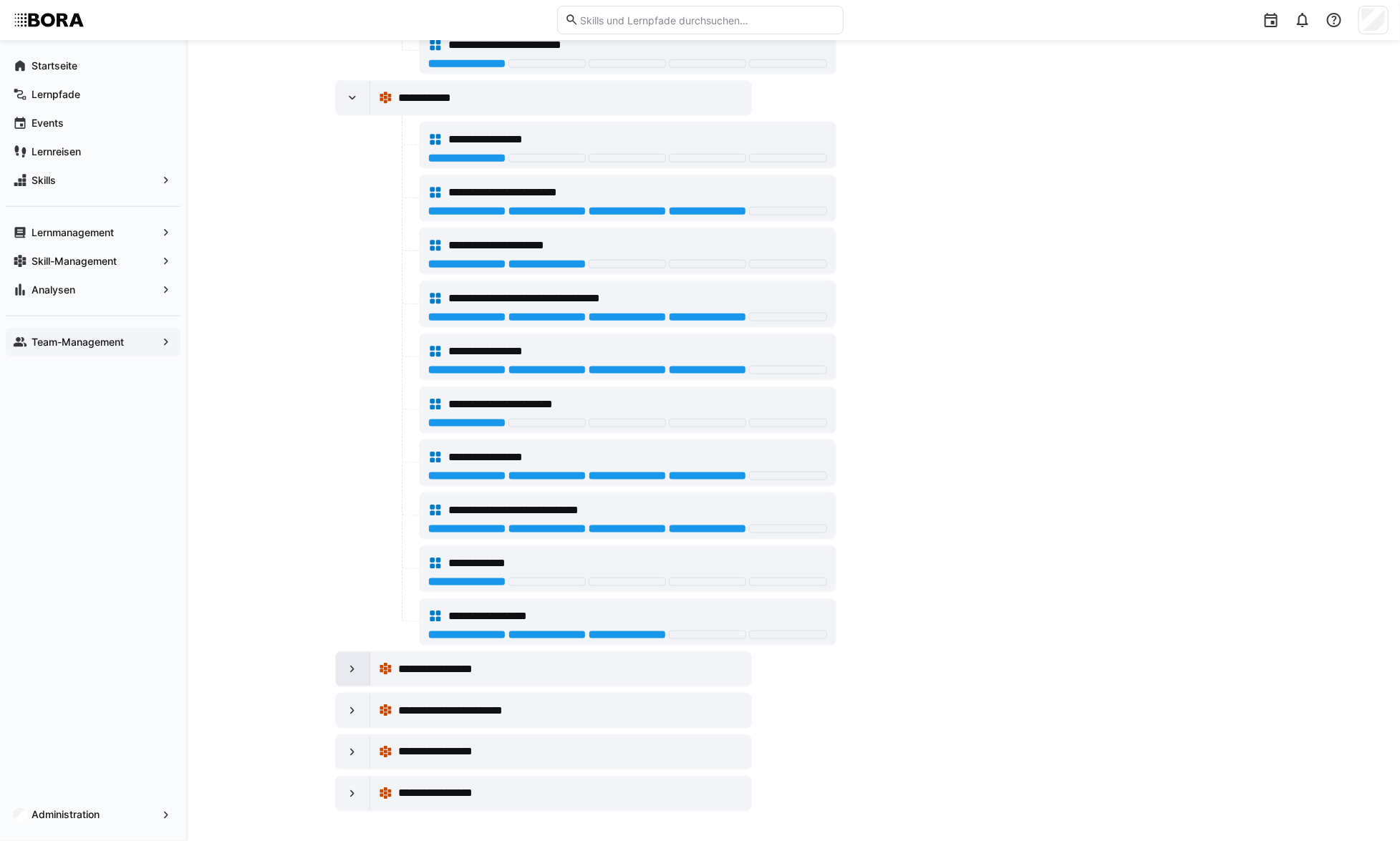
click at [347, 664] on eds-icon at bounding box center [352, 669] width 14 height 14
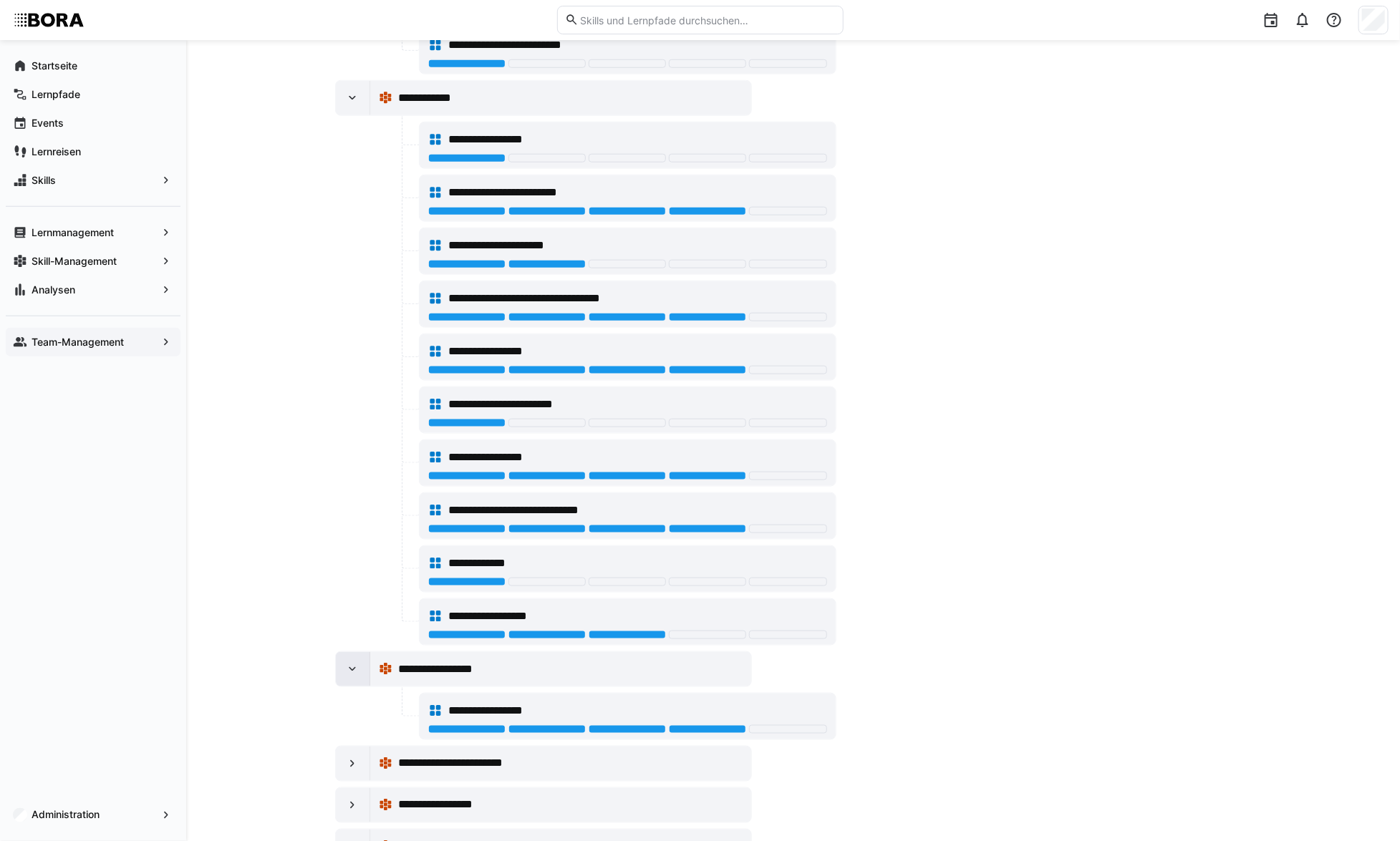
scroll to position [843, 0]
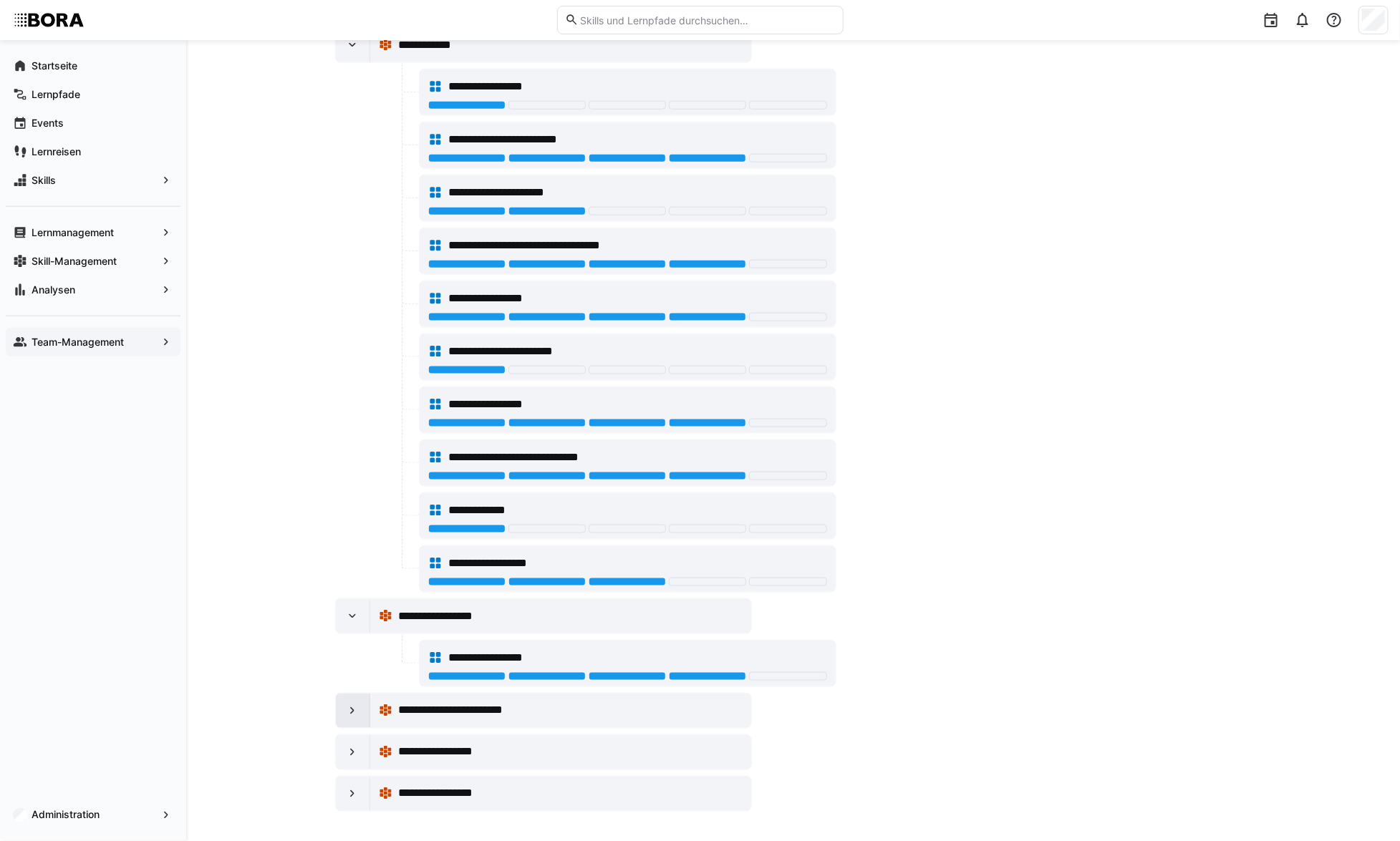
click at [355, 709] on eds-icon at bounding box center [352, 711] width 14 height 14
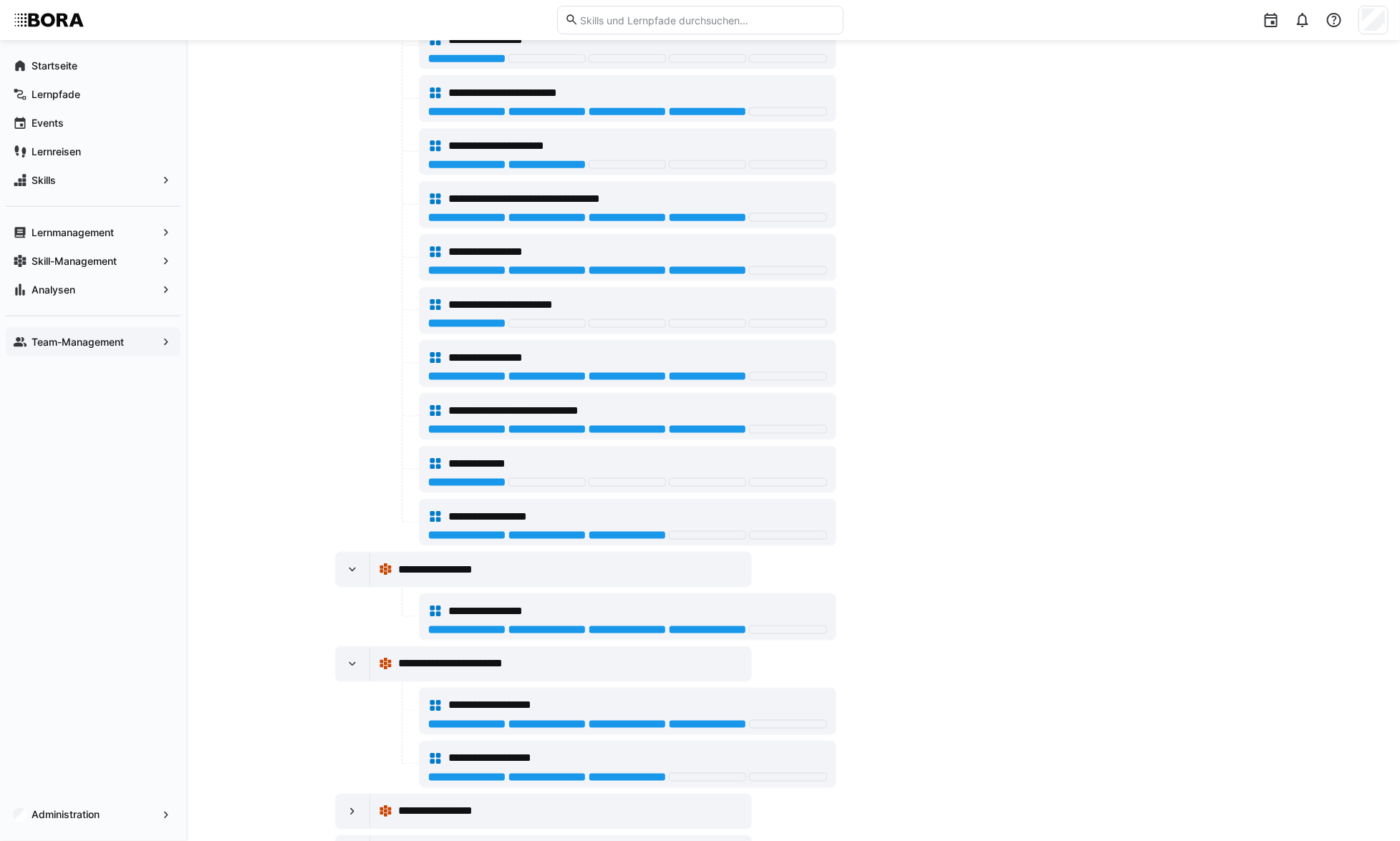
scroll to position [948, 0]
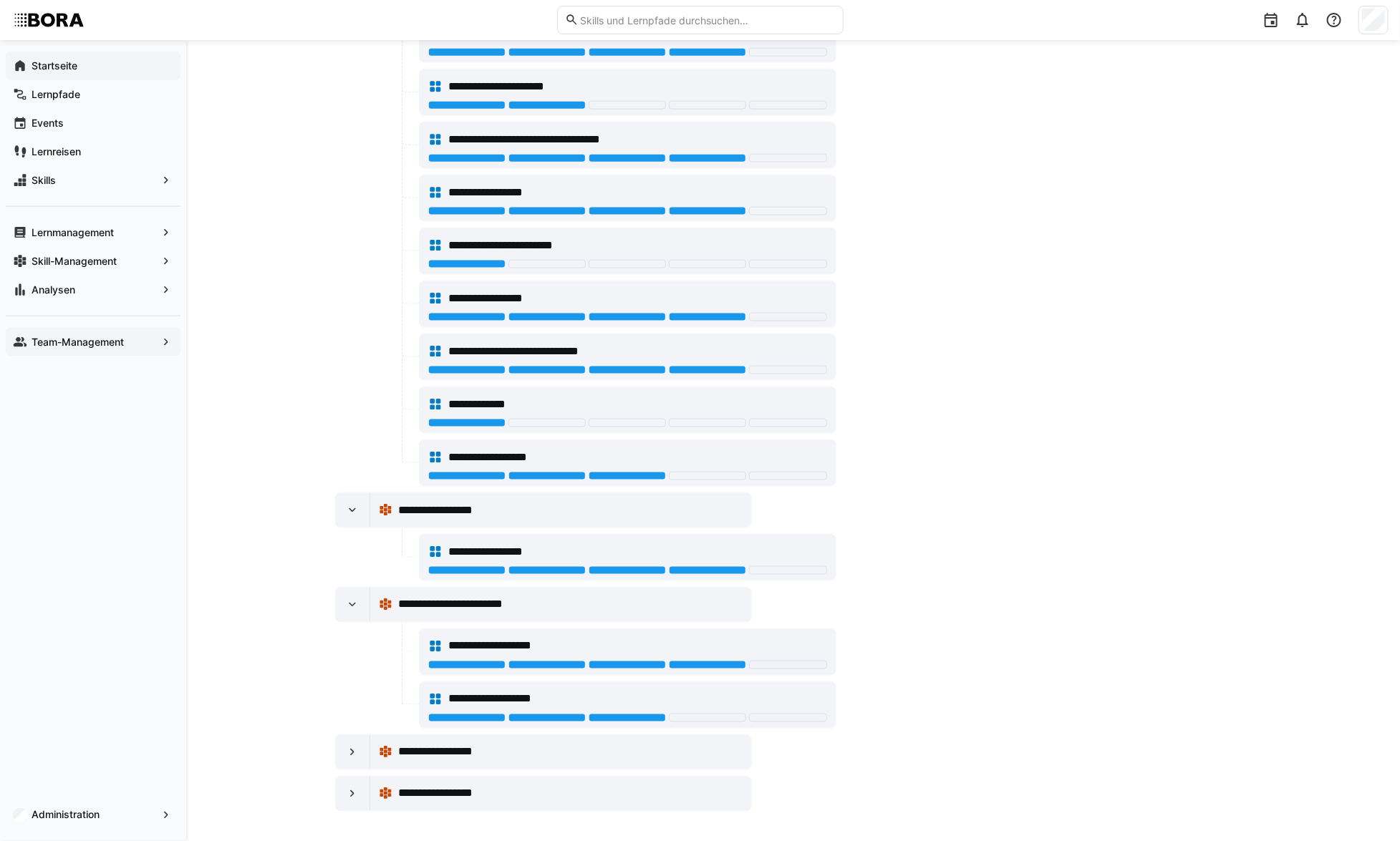
click at [102, 65] on span "Startseite" at bounding box center [100, 66] width 144 height 14
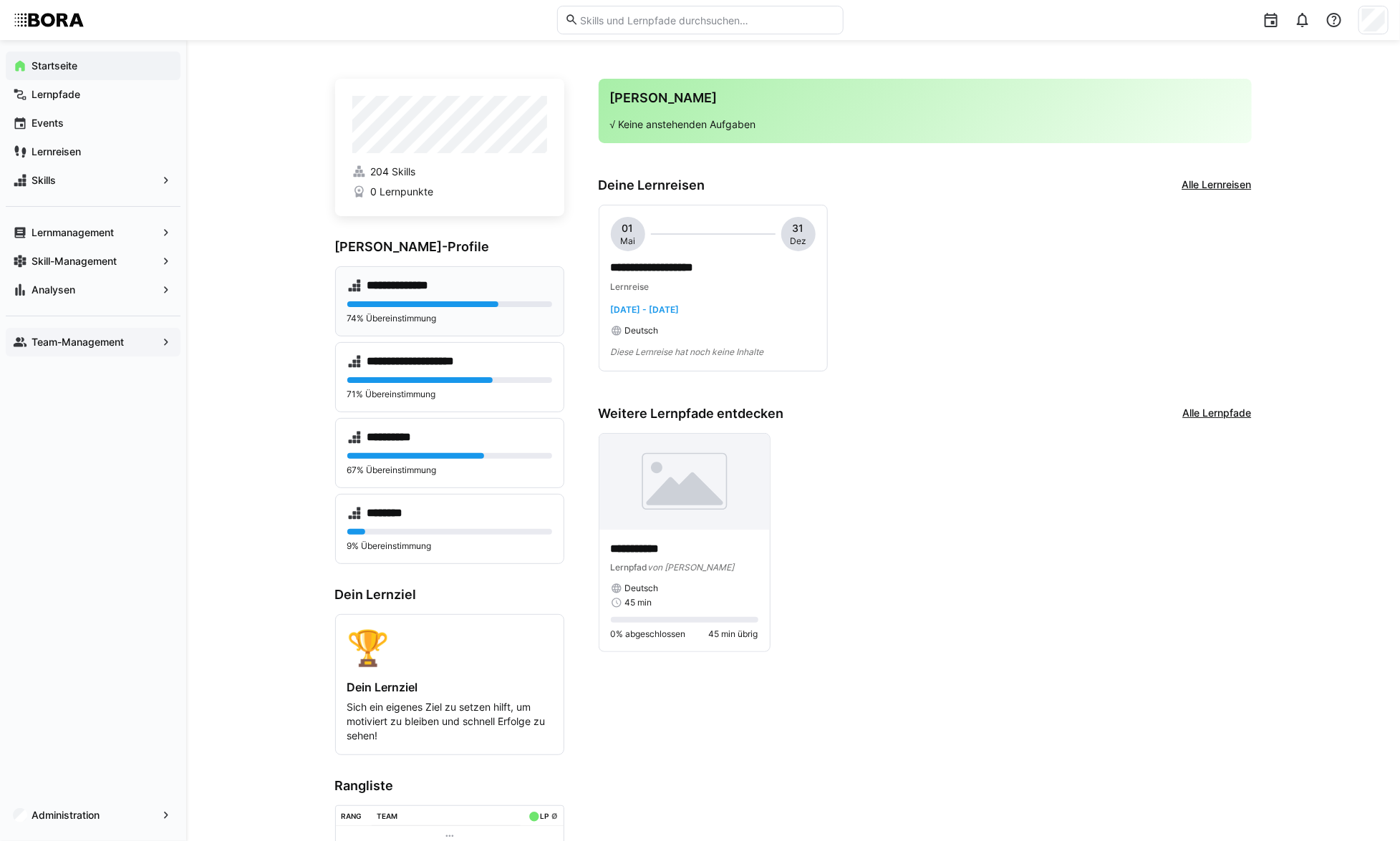
click at [533, 299] on div "**********" at bounding box center [450, 302] width 230 height 70
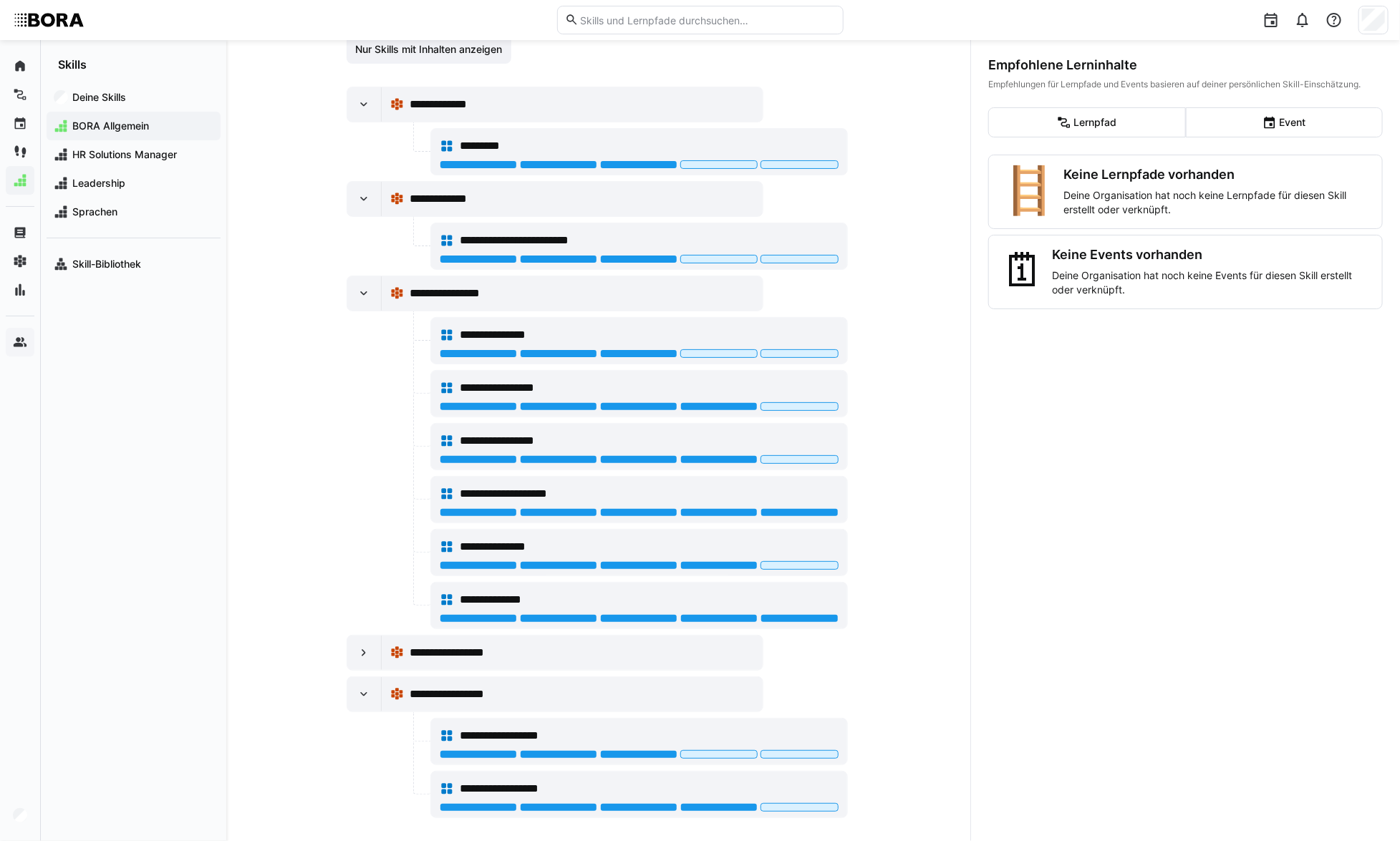
scroll to position [275, 0]
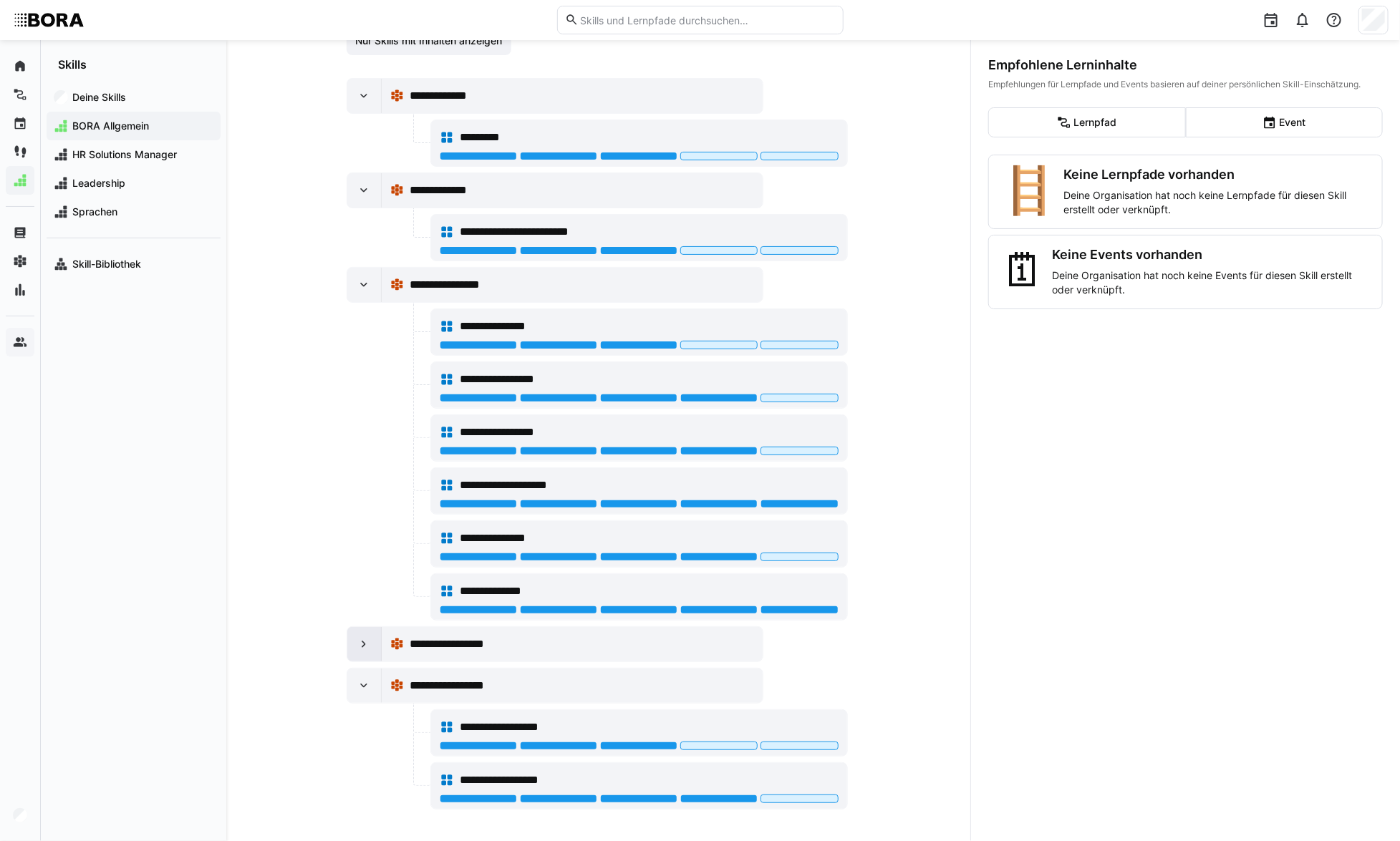
click at [351, 640] on div at bounding box center [364, 644] width 34 height 34
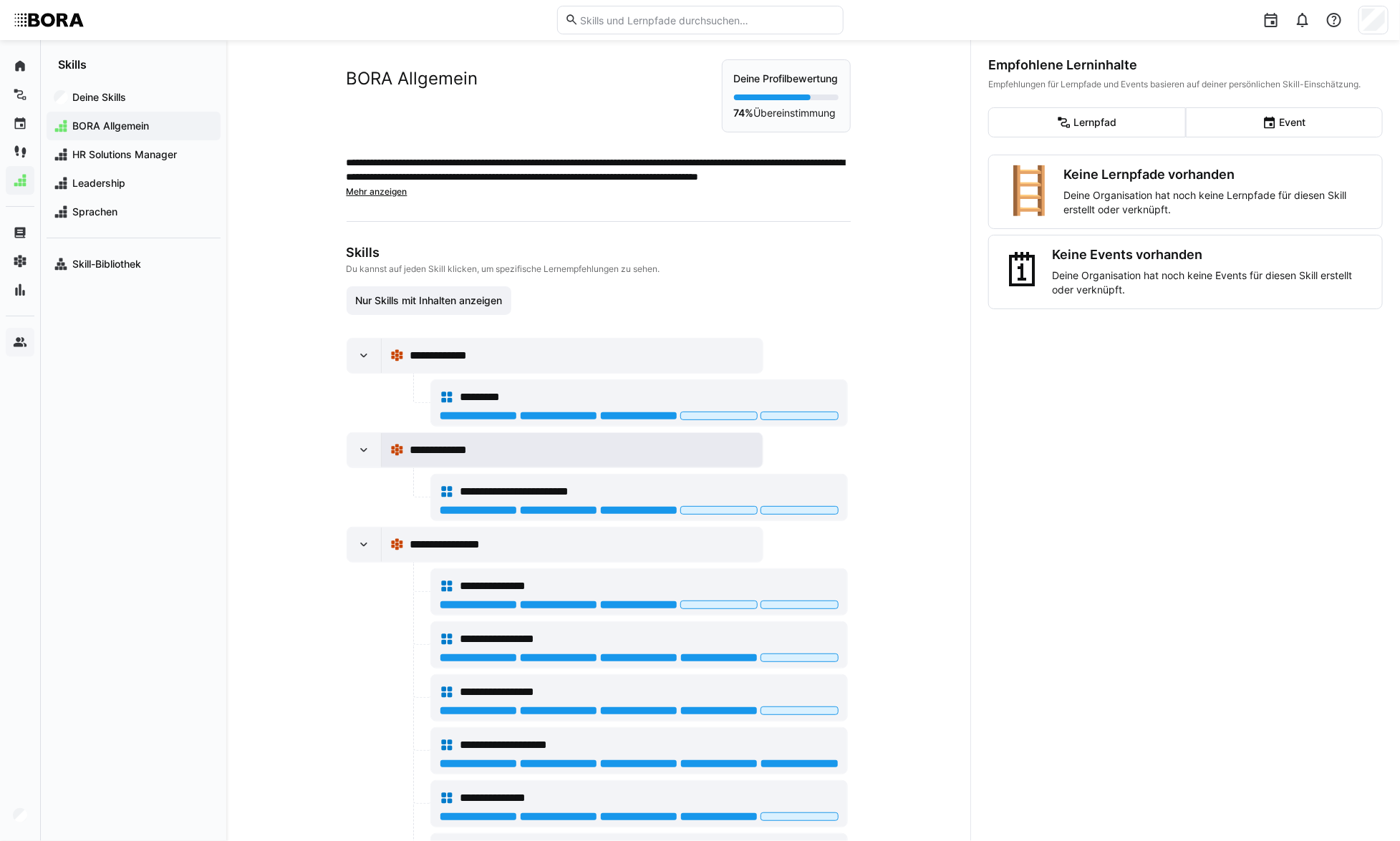
scroll to position [0, 0]
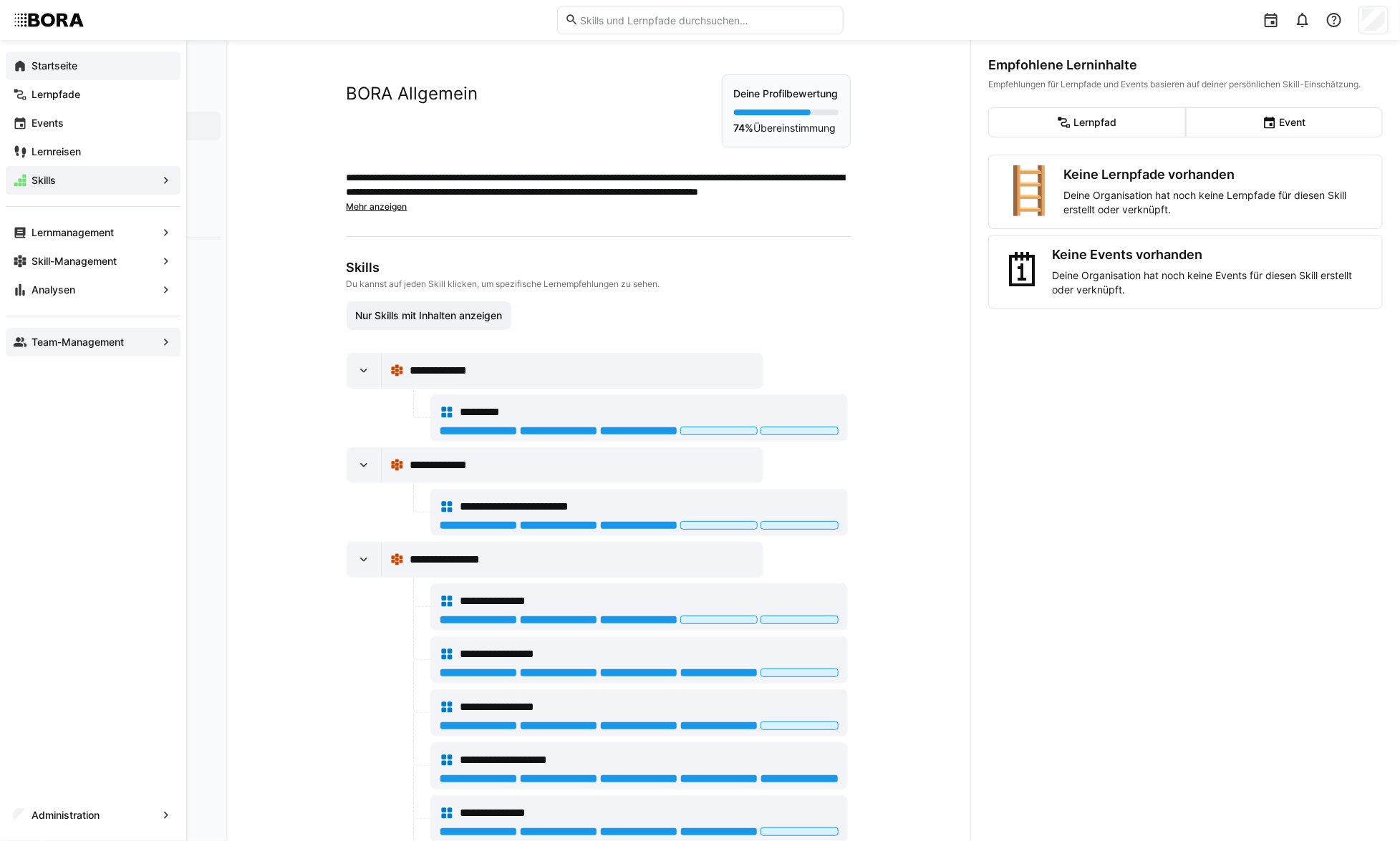
click at [25, 67] on eds-icon at bounding box center [20, 66] width 14 height 14
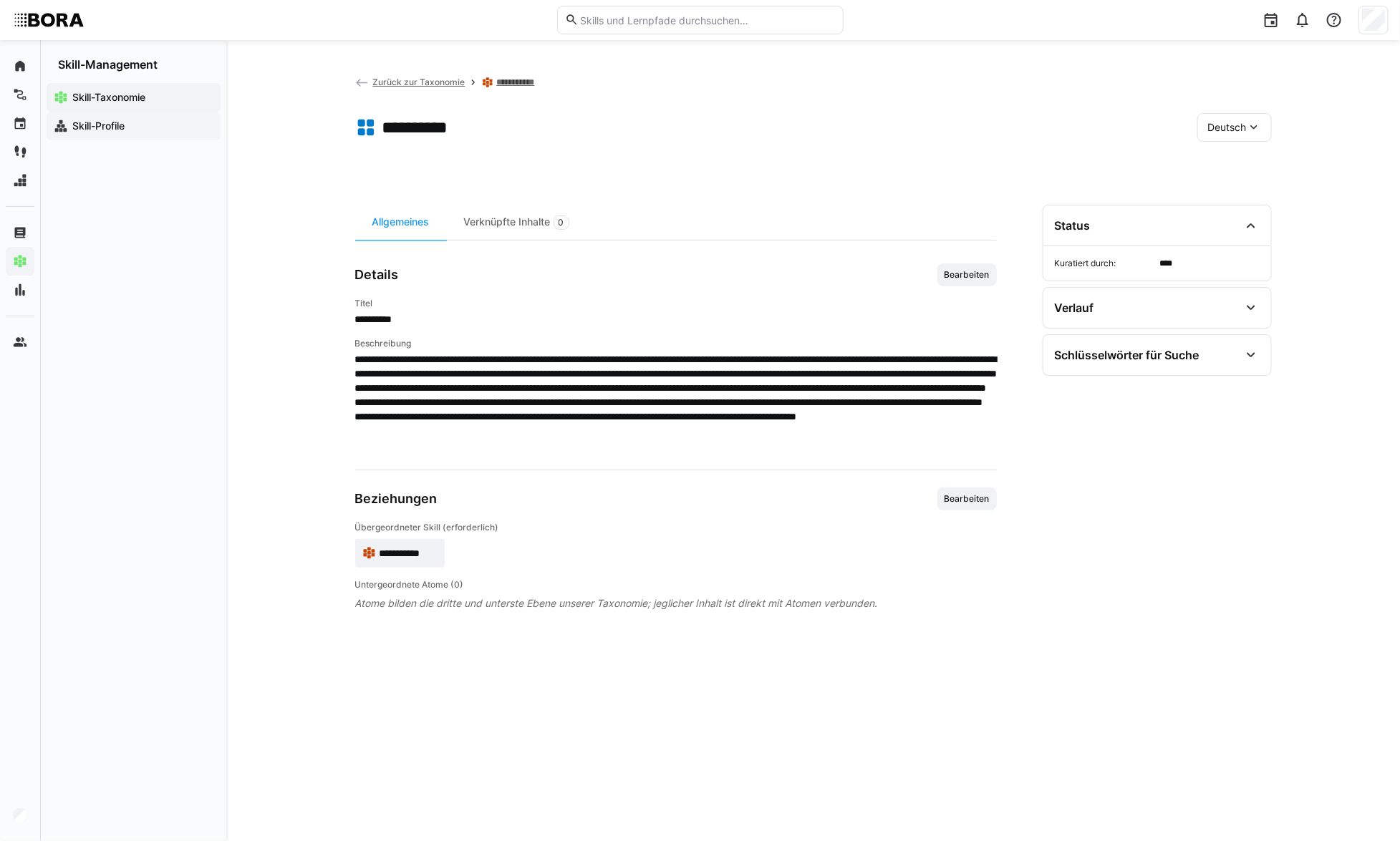
click at [150, 119] on span "Skill-Profile" at bounding box center [142, 126] width 143 height 14
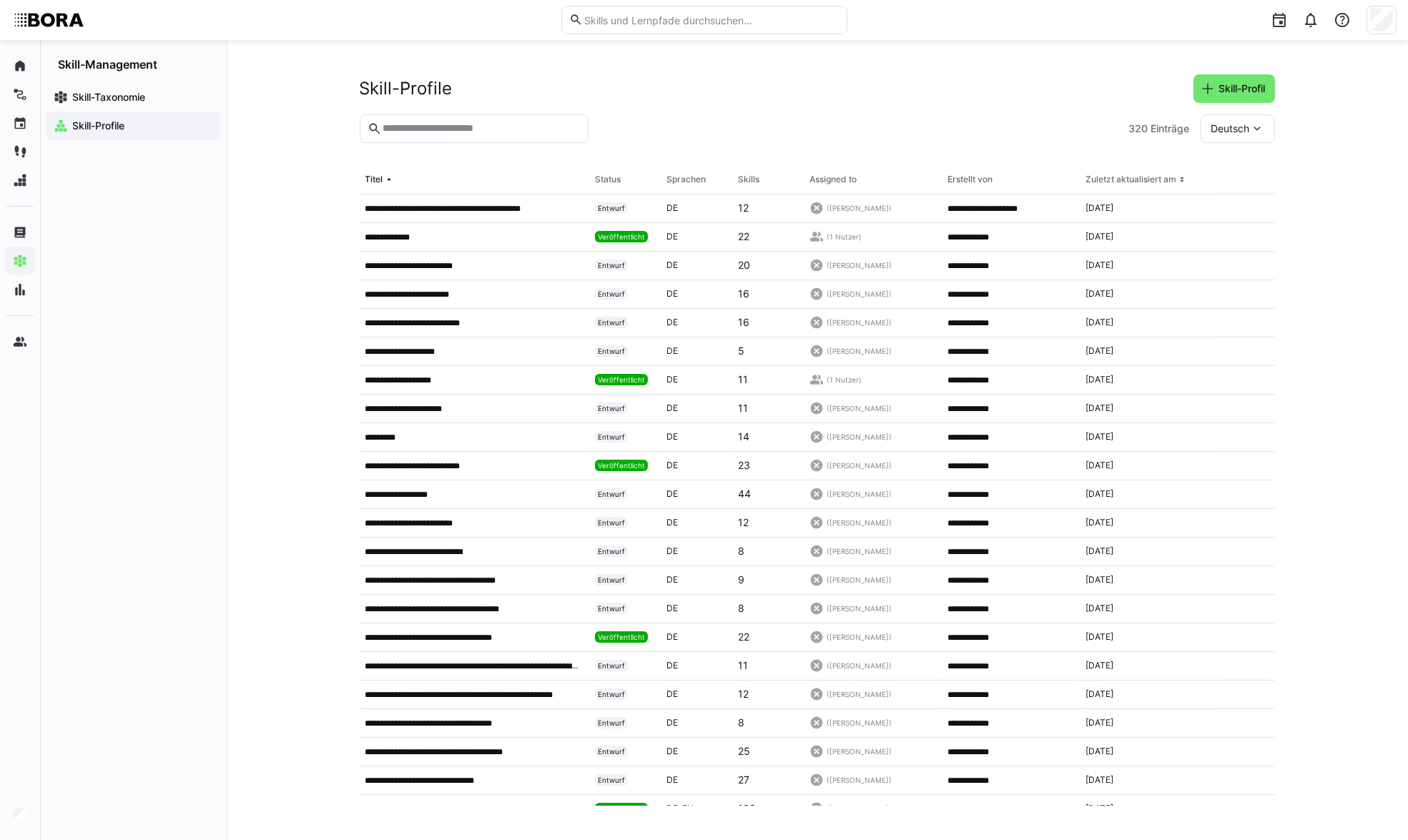
click at [444, 133] on input "text" at bounding box center [480, 129] width 199 height 13
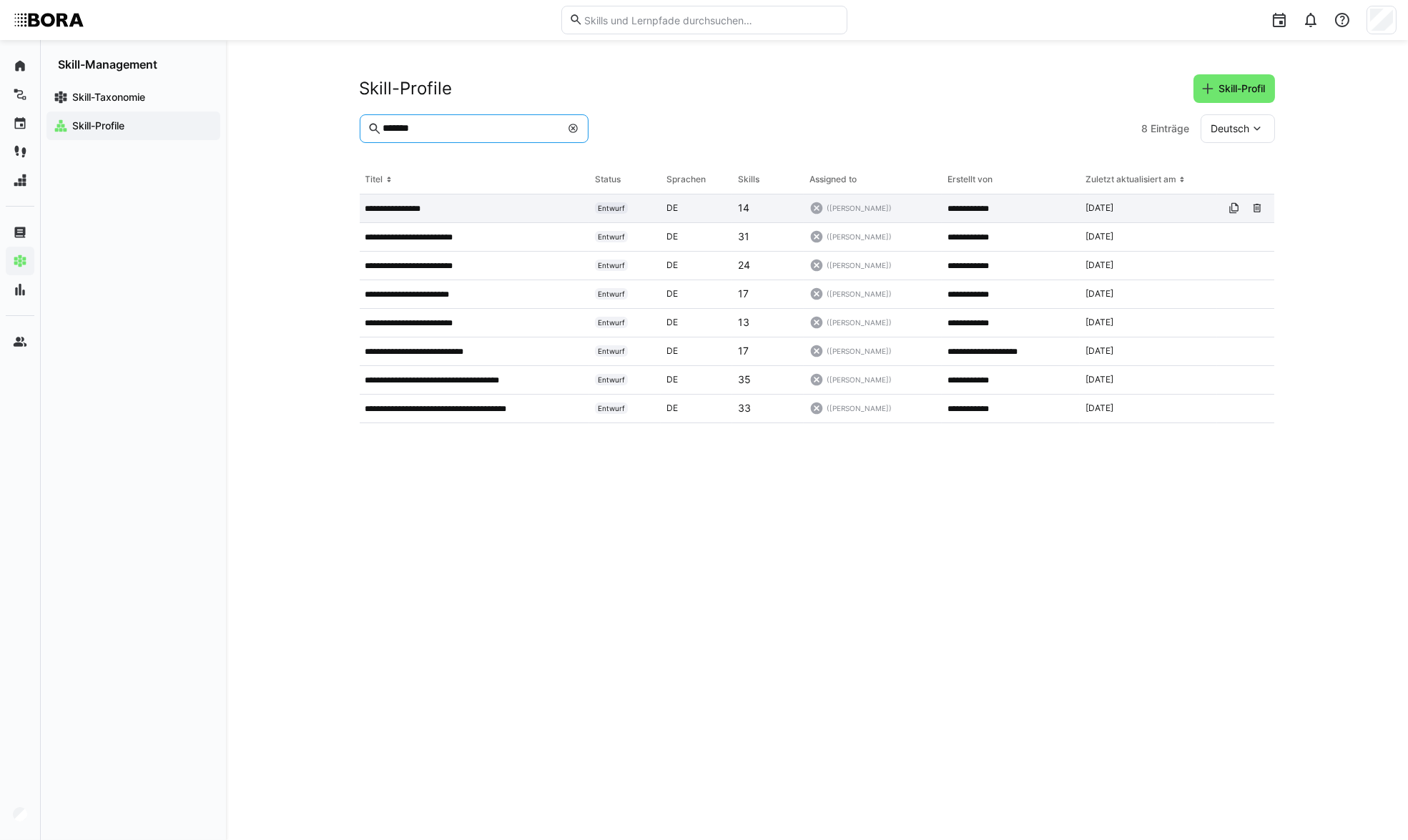
type input "*******"
click at [495, 200] on div "**********" at bounding box center [475, 209] width 230 height 29
